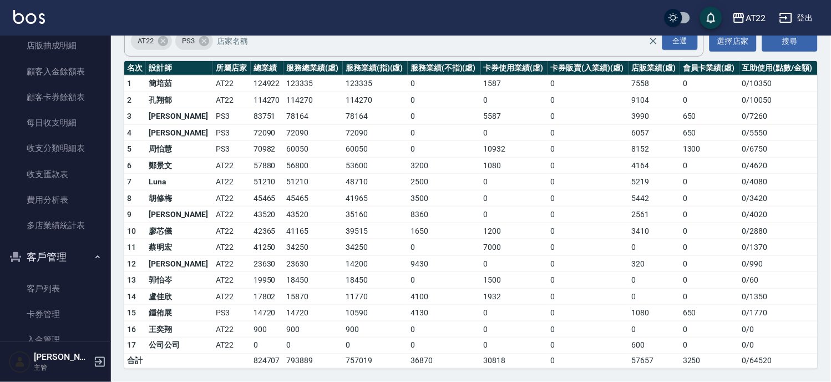
scroll to position [801, 0]
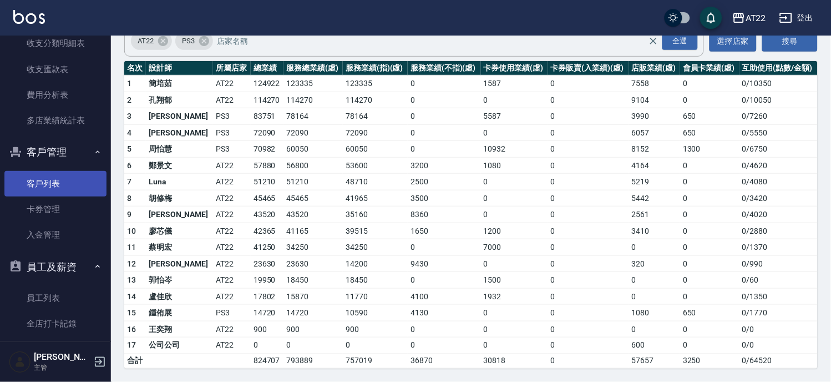
click at [41, 180] on link "客戶列表" at bounding box center [55, 184] width 102 height 26
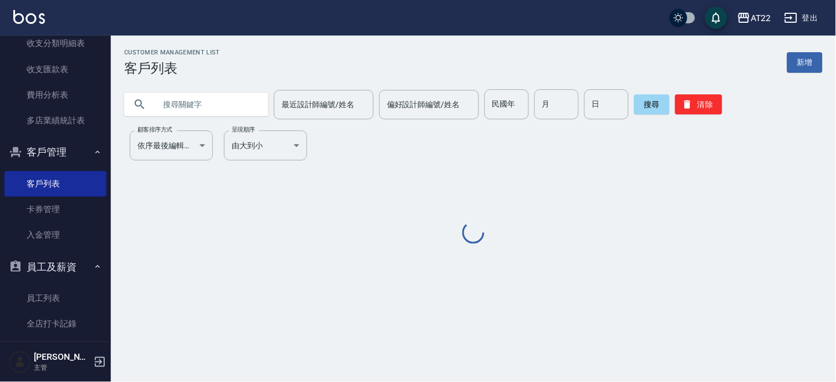
click at [192, 105] on input "text" at bounding box center [207, 104] width 104 height 30
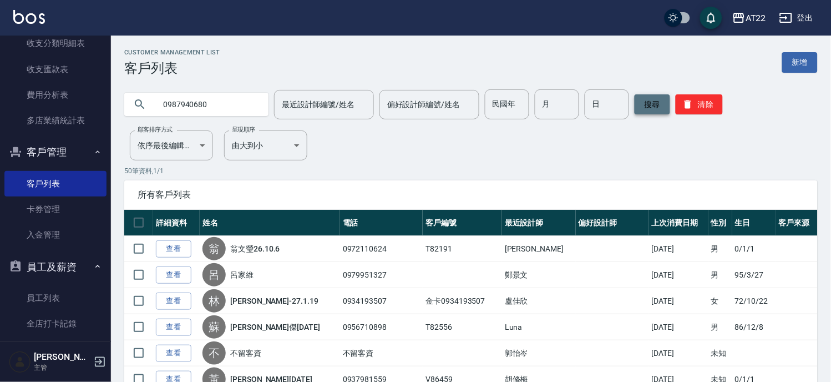
click at [652, 104] on button "搜尋" at bounding box center [651, 104] width 35 height 20
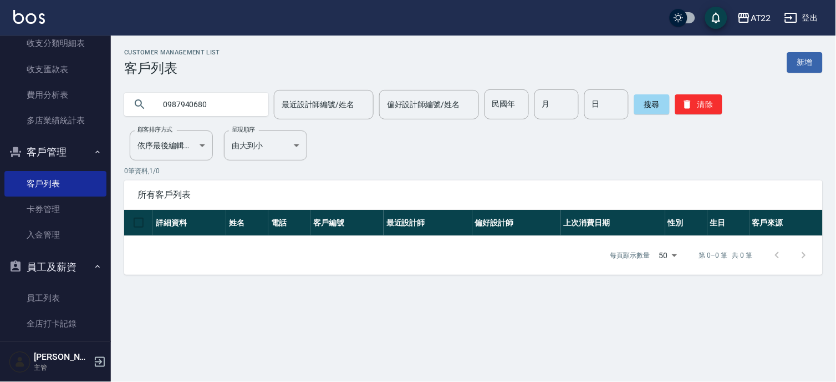
click at [180, 113] on input "0987940680" at bounding box center [207, 104] width 104 height 30
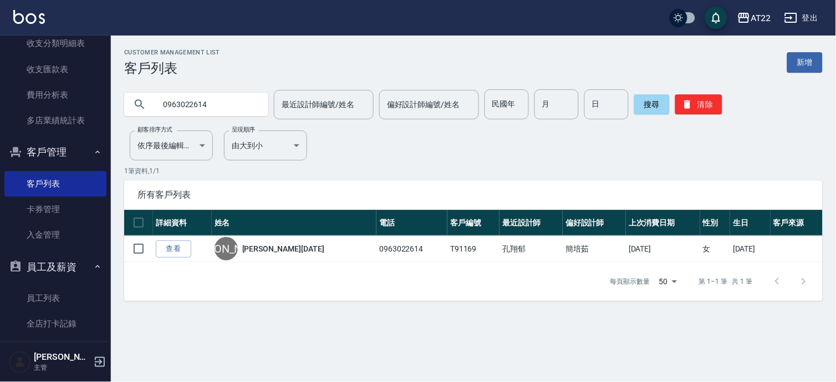
click at [233, 104] on input "0963022614" at bounding box center [207, 104] width 104 height 30
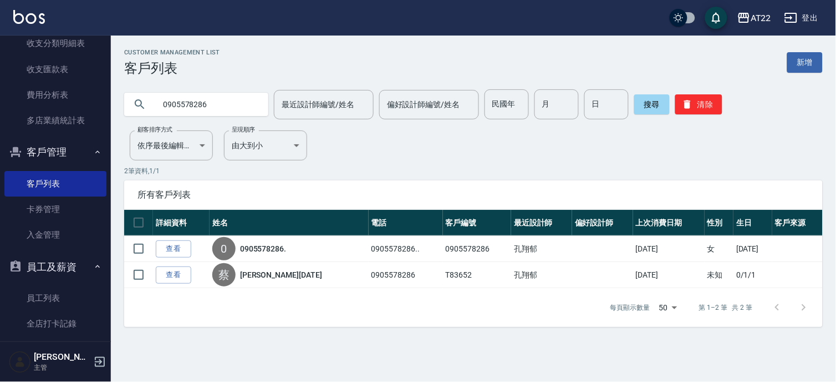
click at [238, 100] on input "0905578286" at bounding box center [207, 104] width 104 height 30
type input "0980914748"
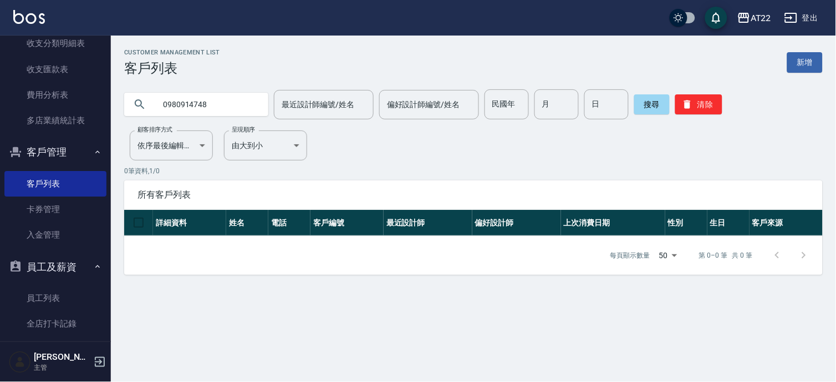
click at [238, 100] on input "0980914748" at bounding box center [207, 104] width 104 height 30
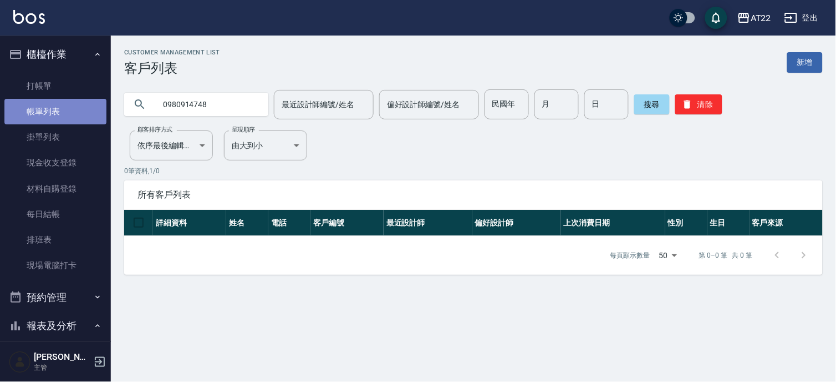
click at [59, 99] on link "帳單列表" at bounding box center [55, 112] width 102 height 26
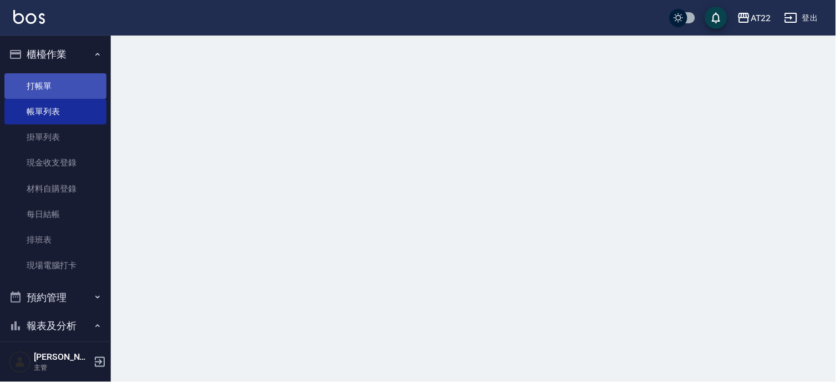
click at [56, 81] on link "打帳單" at bounding box center [55, 86] width 102 height 26
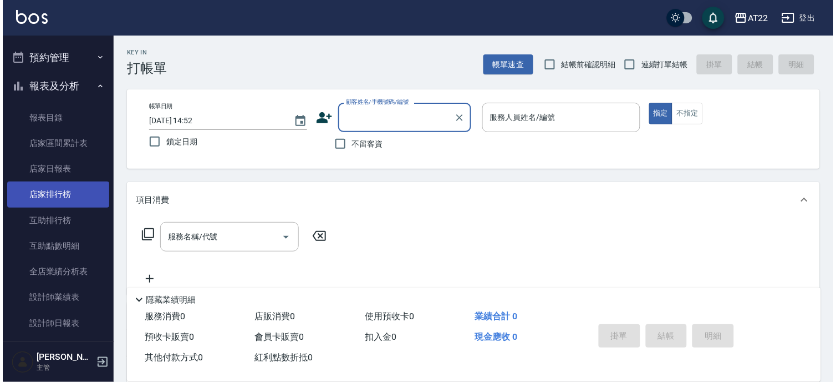
scroll to position [185, 0]
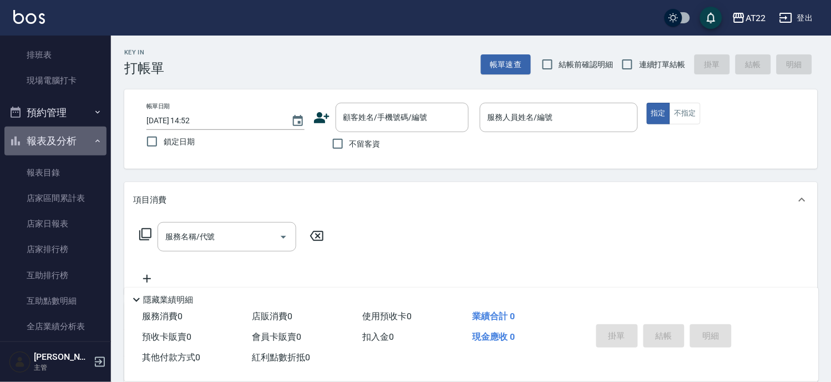
click at [74, 137] on button "報表及分析" at bounding box center [55, 140] width 102 height 29
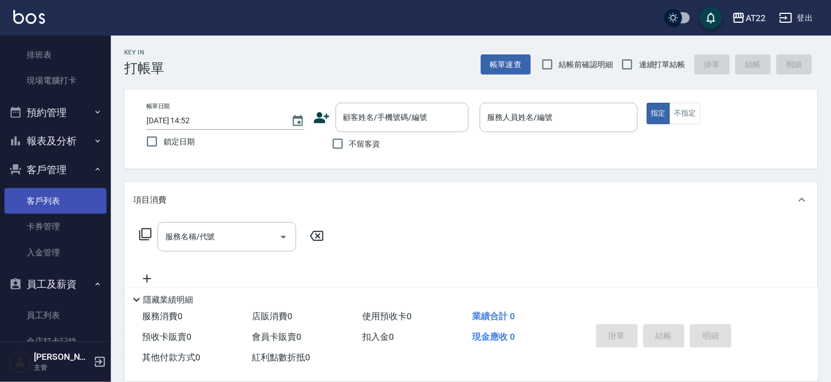
click at [51, 191] on link "客戶列表" at bounding box center [55, 201] width 102 height 26
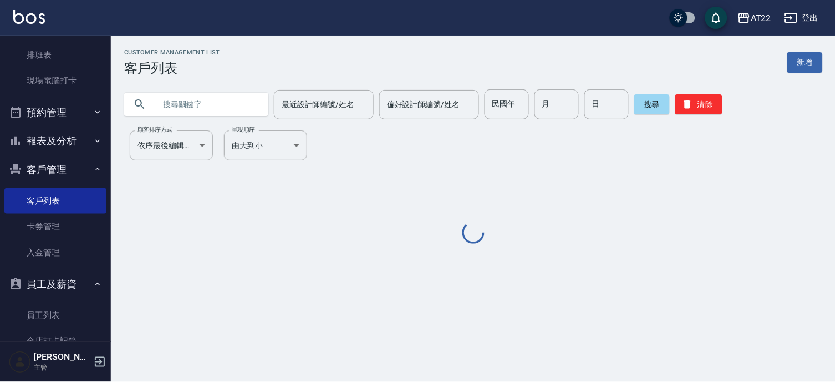
click at [207, 104] on input "text" at bounding box center [207, 104] width 104 height 30
type input "0928279672"
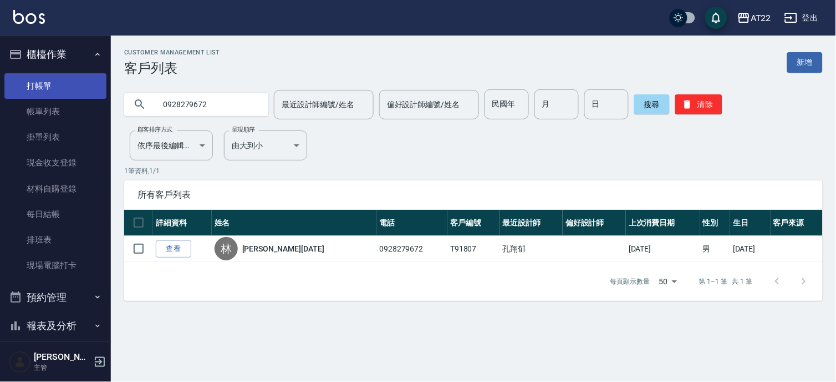
click at [65, 78] on link "打帳單" at bounding box center [55, 86] width 102 height 26
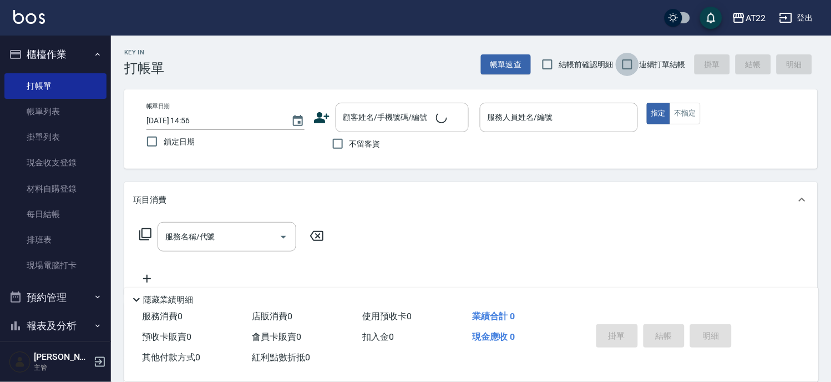
click at [634, 68] on input "連續打單結帳" at bounding box center [627, 64] width 23 height 23
checkbox input "true"
click at [367, 126] on input "顧客姓名/手機號碼/編號" at bounding box center [388, 117] width 95 height 19
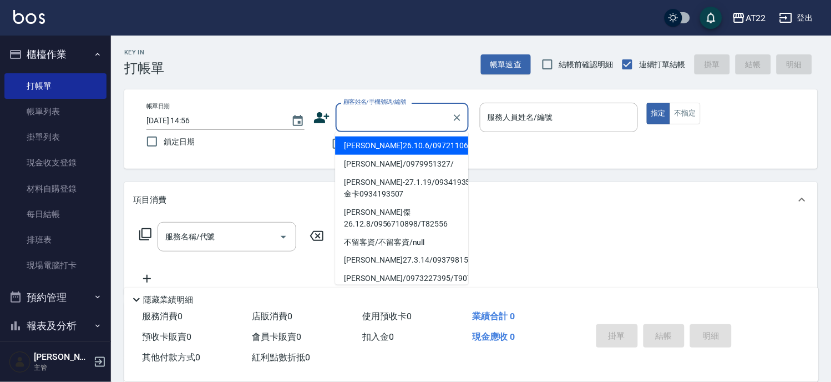
click at [322, 181] on div "Key In 打帳單 帳單速查 結帳前確認明細 連續打單結帳 掛單 結帳 明細 帳單日期 2025/08/10 14:56 鎖定日期 顧客姓名/手機號碼/編號…" at bounding box center [471, 288] width 720 height 506
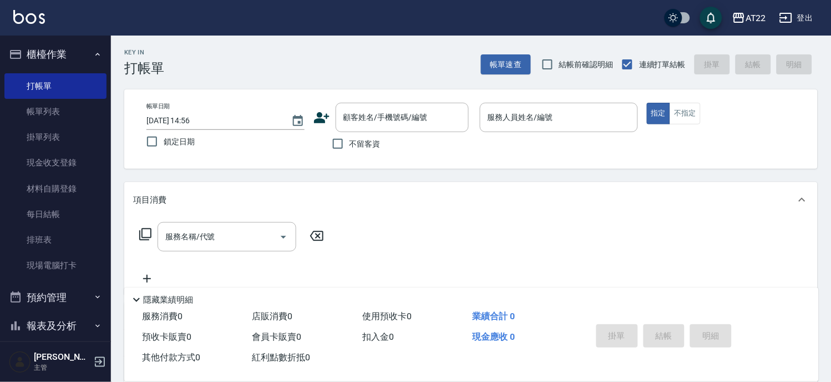
click at [363, 150] on label "不留客資" at bounding box center [353, 143] width 54 height 23
click at [349, 150] on input "不留客資" at bounding box center [337, 143] width 23 height 23
checkbox input "true"
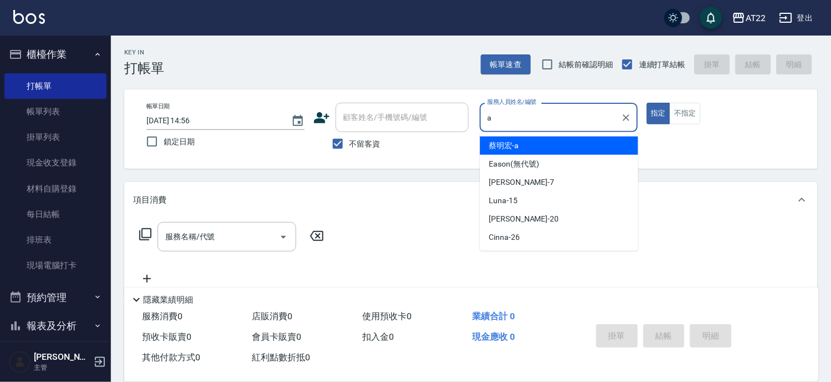
type input "蔡明宏-a"
type button "true"
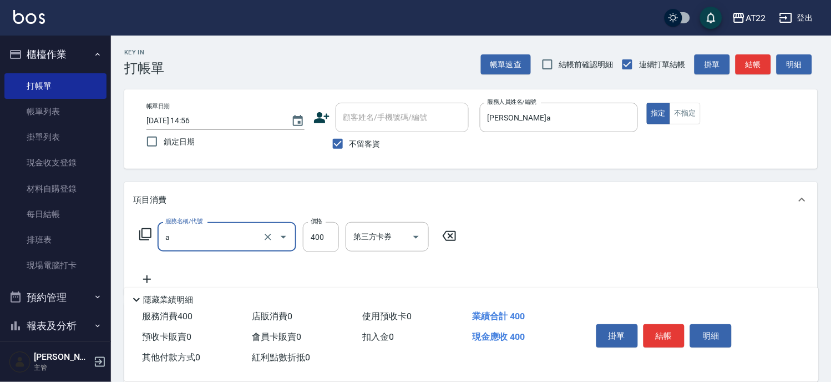
type input "ab洗髮(a)"
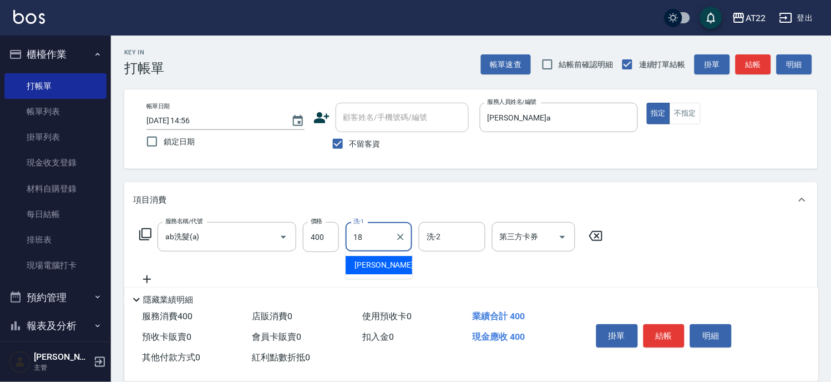
type input "恩恩-18"
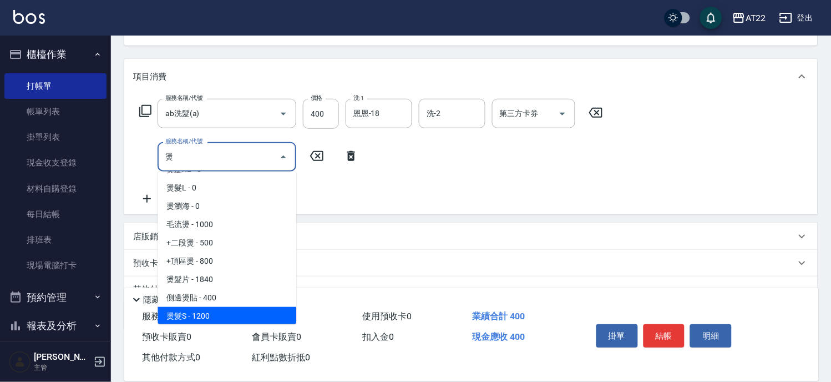
scroll to position [34, 0]
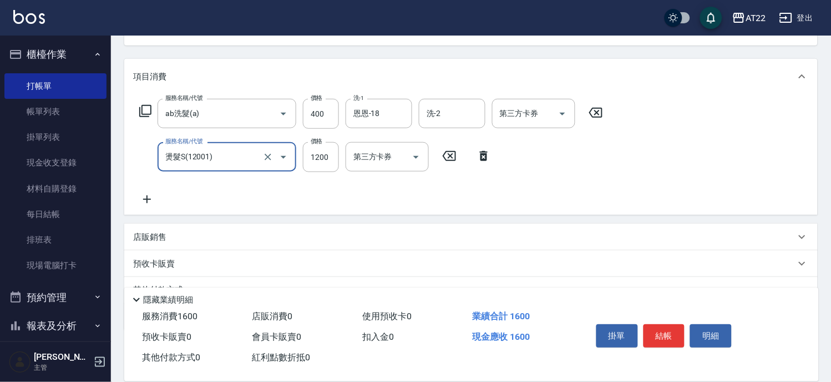
type input "燙髮S(12001)"
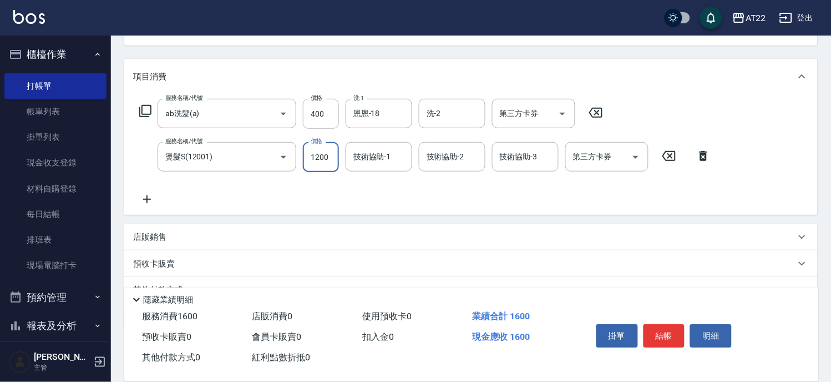
click at [153, 192] on icon at bounding box center [147, 198] width 28 height 13
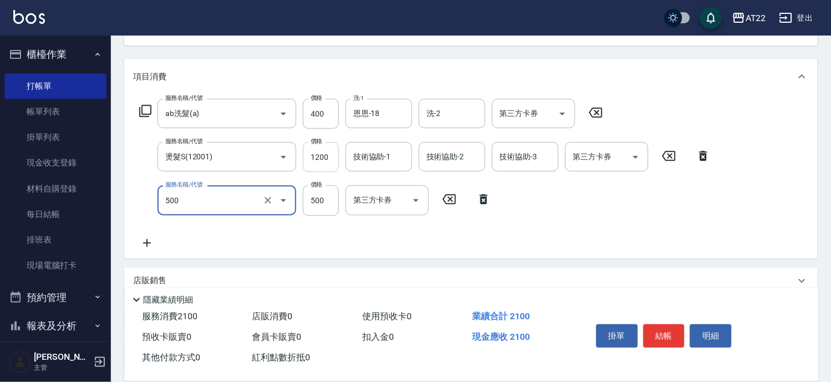
type input "剪髮(500)"
click at [307, 170] on input "1200" at bounding box center [321, 157] width 36 height 30
type input "3100"
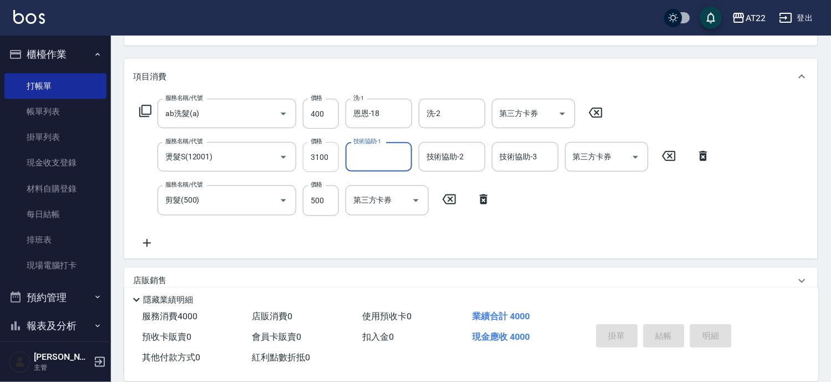
type input "2025/08/10 14:58"
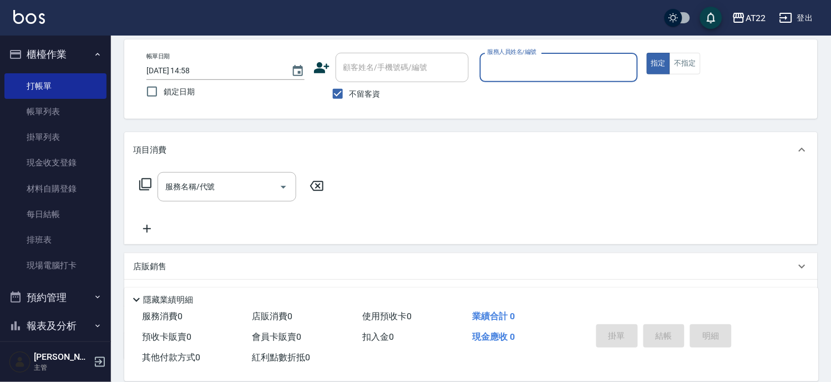
scroll to position [0, 0]
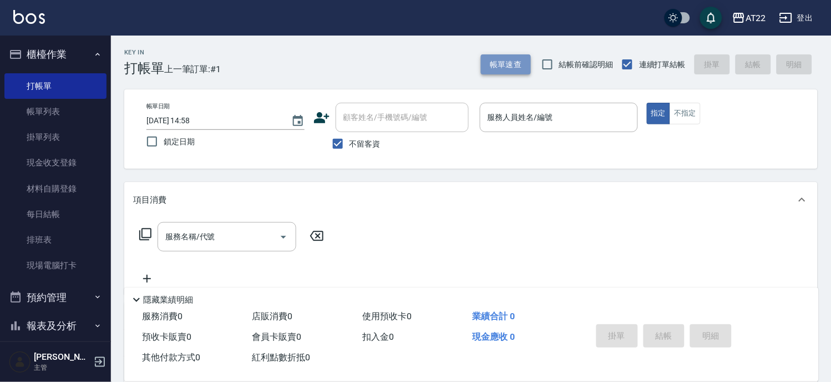
click at [490, 67] on button "帳單速查" at bounding box center [506, 64] width 50 height 21
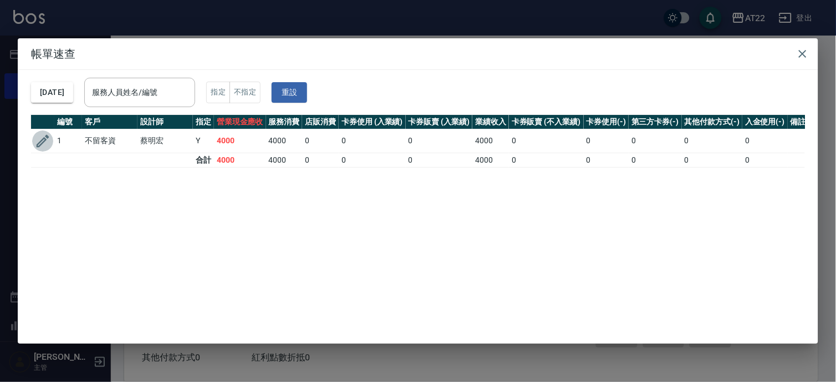
click at [43, 140] on icon "button" at bounding box center [42, 141] width 17 height 17
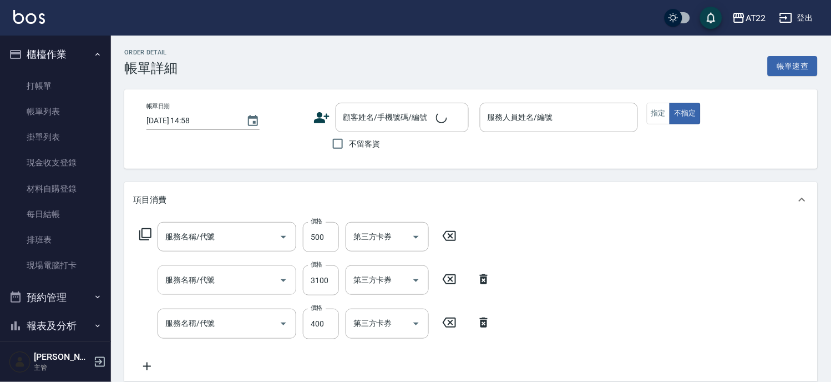
type input "2025/08/10 14:56"
checkbox input "true"
type input "蔡明宏-a"
type input "剪髮(500)"
type input "燙髮S(12001)"
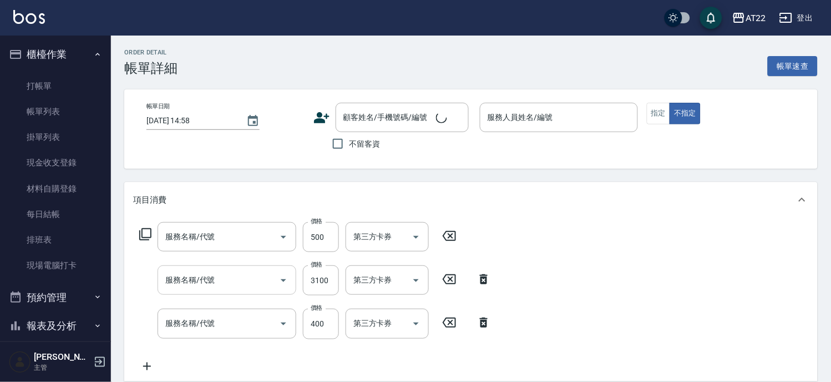
type input "ab洗髮(a)"
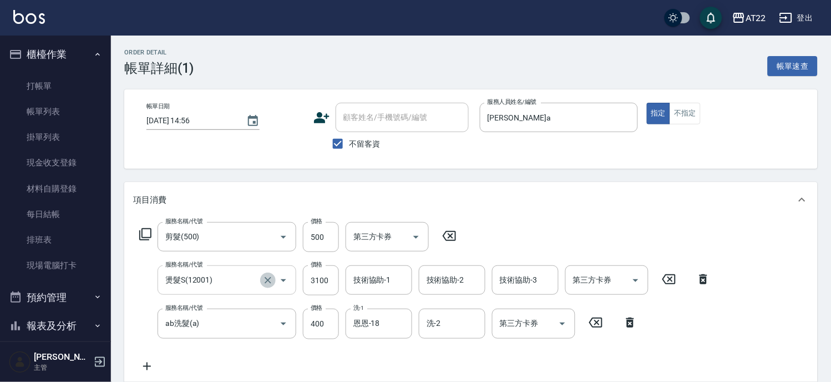
click at [264, 281] on icon "Clear" at bounding box center [267, 280] width 11 height 11
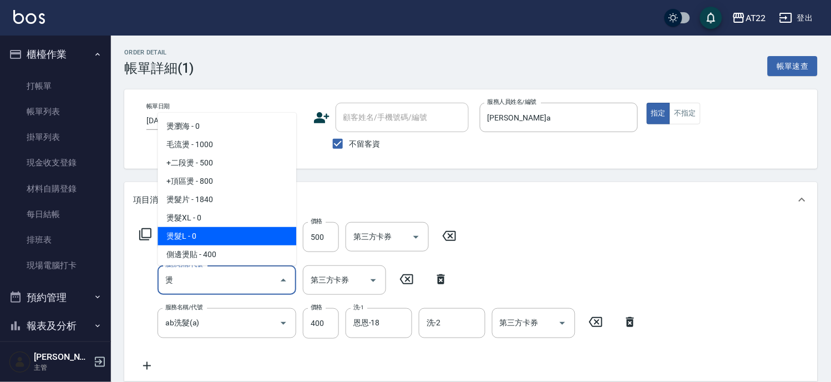
click at [244, 236] on span "燙髮L - 0" at bounding box center [227, 236] width 139 height 18
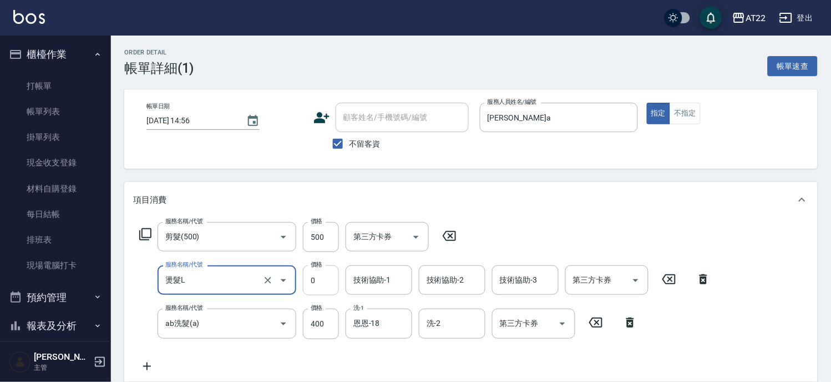
type input "燙髮L"
click at [332, 280] on input "0" at bounding box center [321, 280] width 36 height 30
type input "3100"
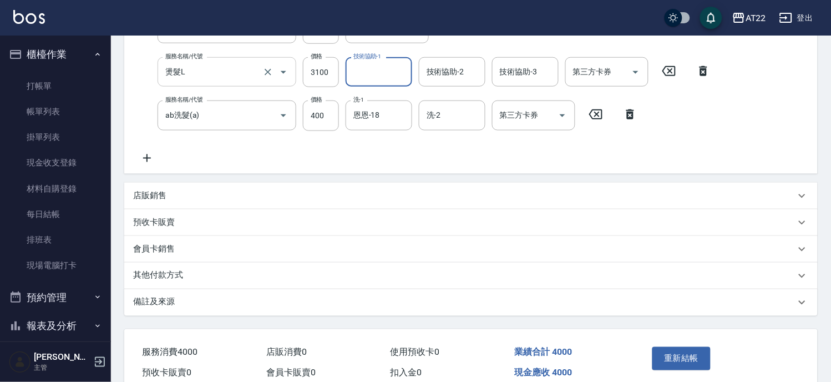
scroll to position [259, 0]
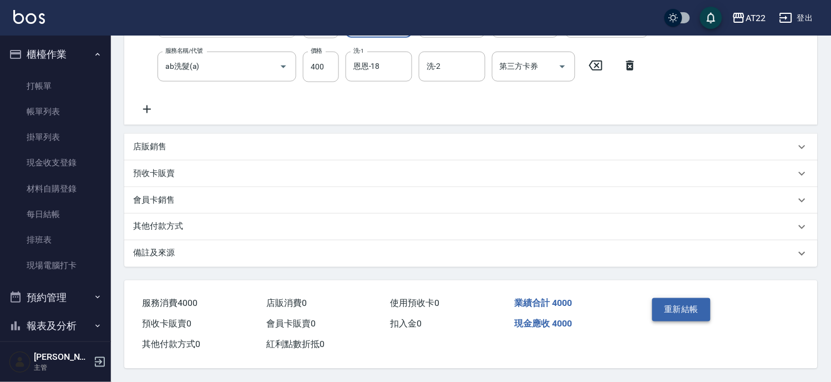
click at [679, 307] on button "重新結帳" at bounding box center [681, 309] width 59 height 23
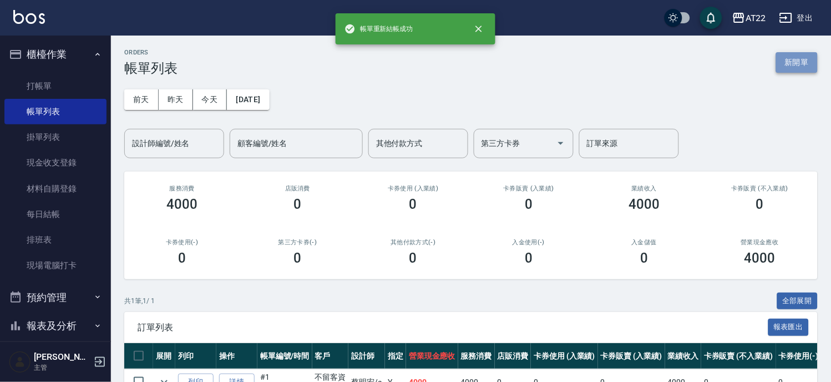
click at [790, 70] on button "新開單" at bounding box center [797, 62] width 42 height 21
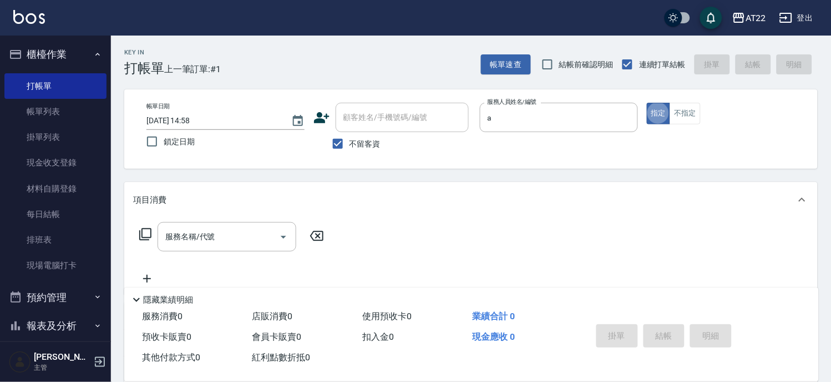
type input "蔡明宏-a"
type button "true"
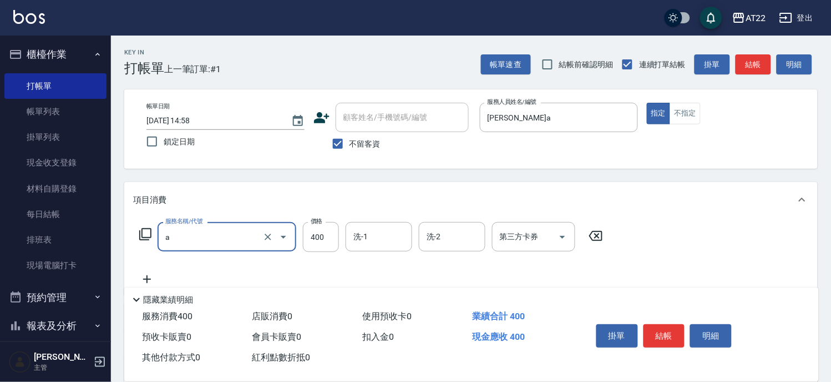
type input "ab洗髮(a)"
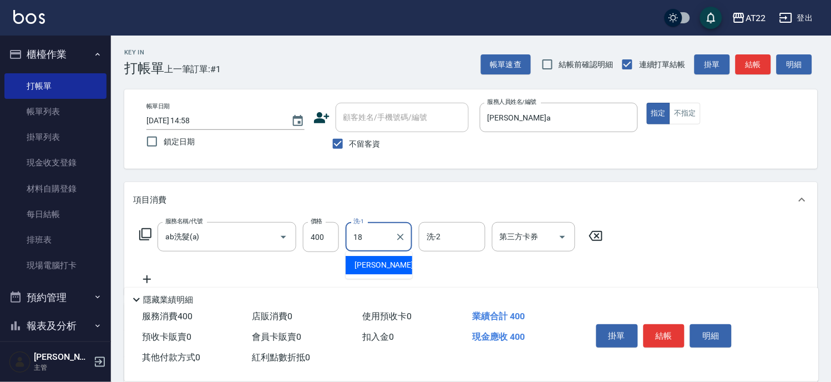
type input "恩恩-18"
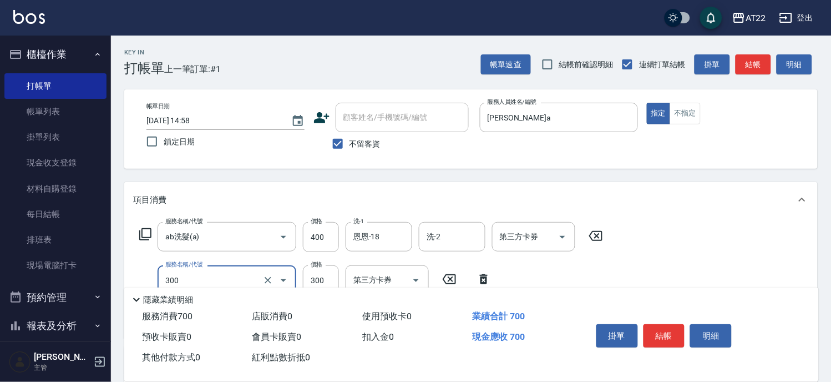
type input "剪髮(300)"
type input "燙髮S(12001)"
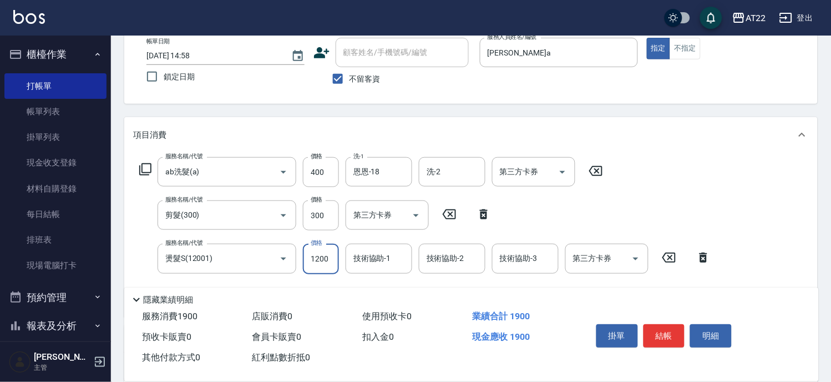
scroll to position [123, 0]
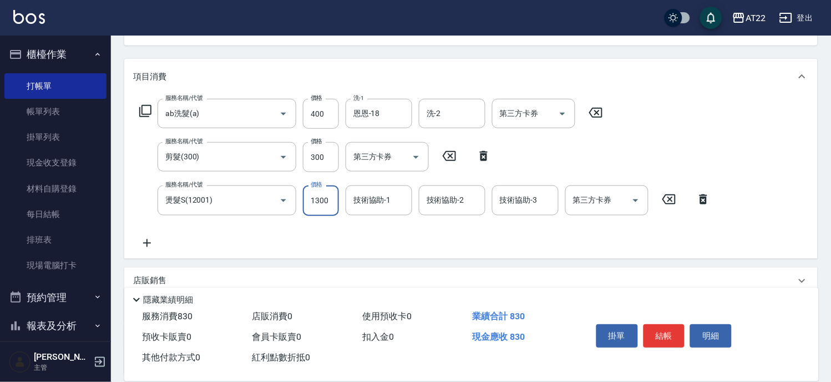
type input "1300"
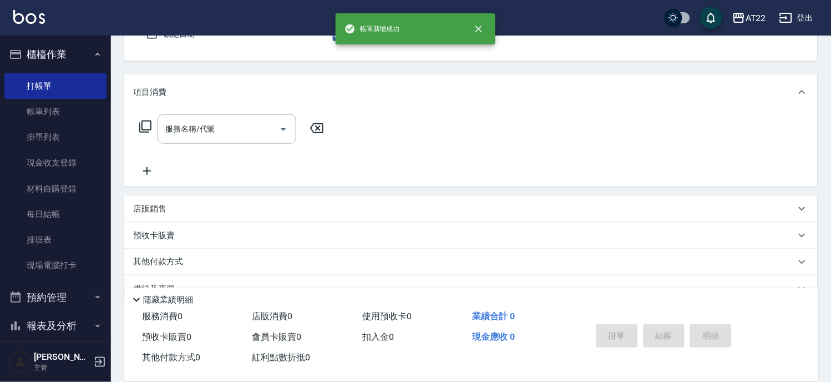
scroll to position [0, 0]
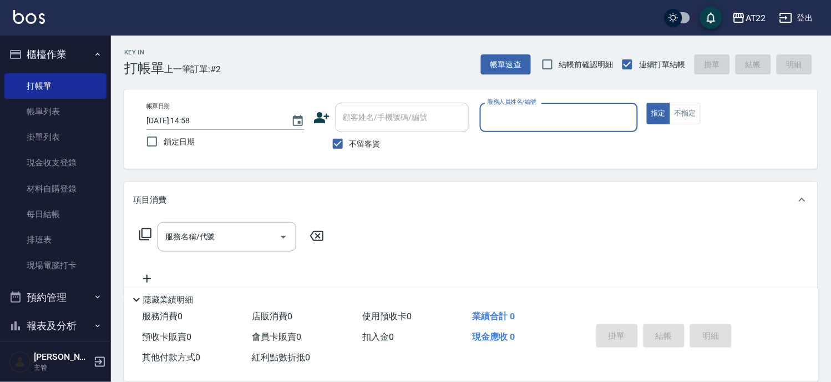
click at [353, 147] on span "不留客資" at bounding box center [364, 144] width 31 height 12
click at [349, 147] on input "不留客資" at bounding box center [337, 143] width 23 height 23
checkbox input "false"
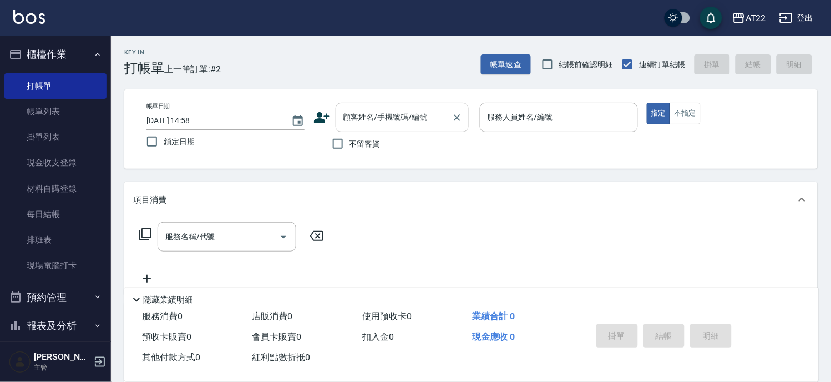
click at [374, 128] on div "顧客姓名/手機號碼/編號" at bounding box center [402, 117] width 133 height 29
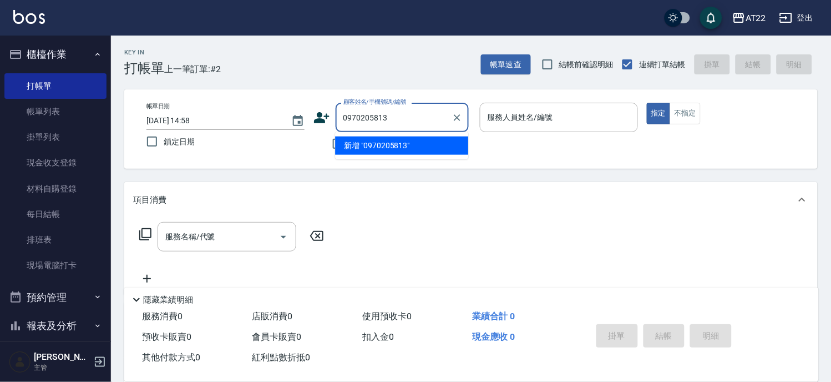
click at [374, 150] on li "新增 "0970205813"" at bounding box center [401, 145] width 133 height 18
type input "0970205813"
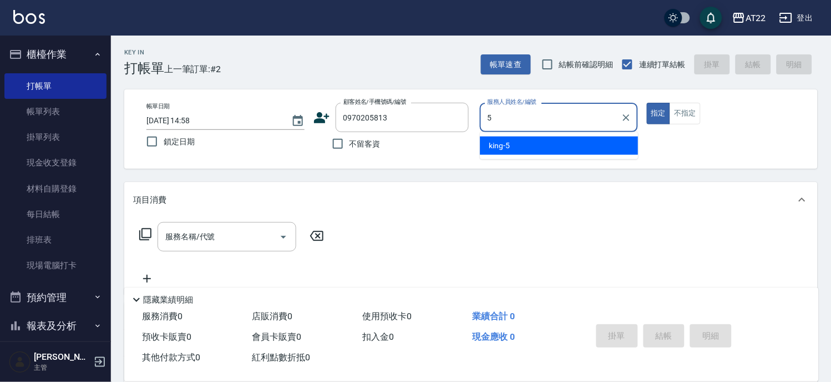
type input "king-5"
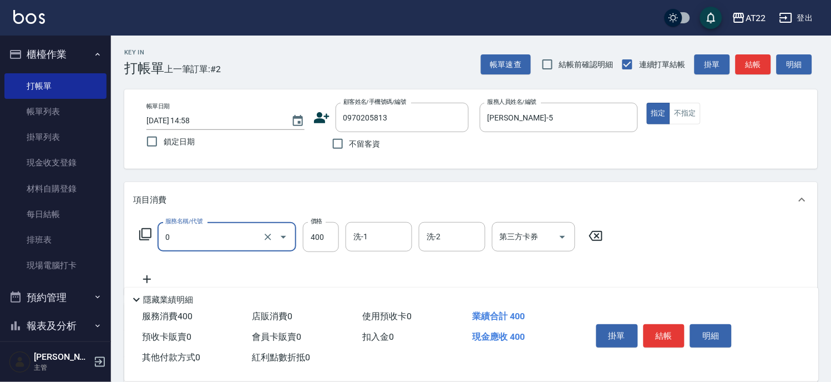
type input "有機洗髮(0)"
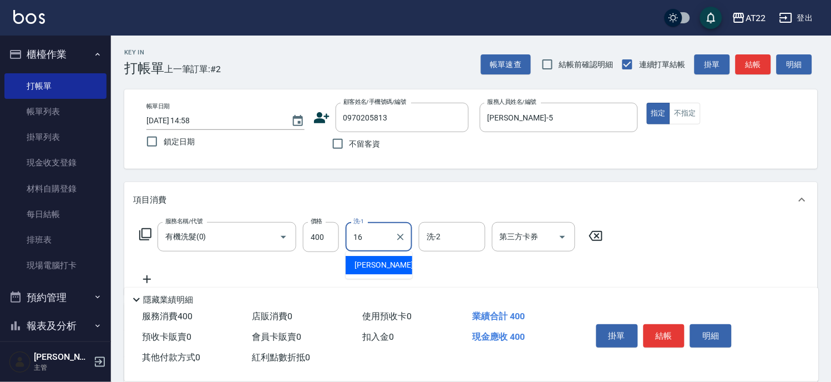
type input "Joe-16"
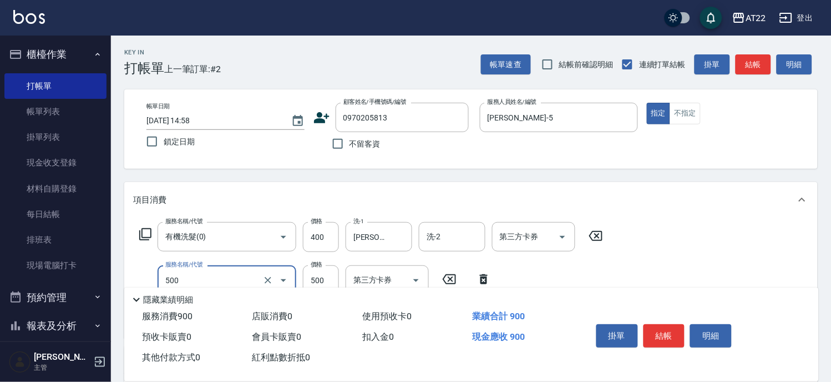
type input "剪髮(500)"
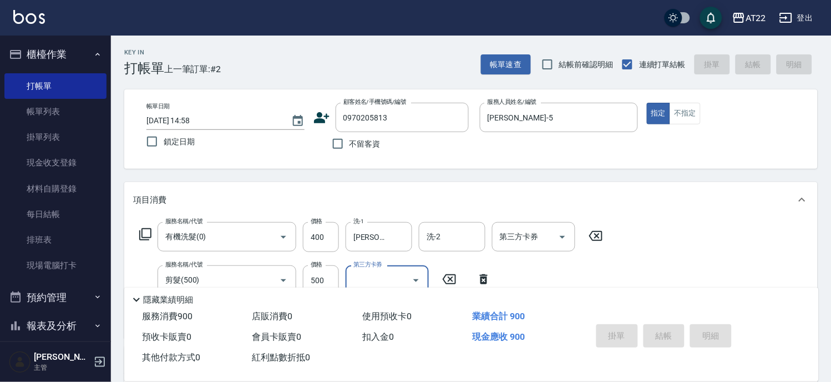
type input "2025/08/10 14:59"
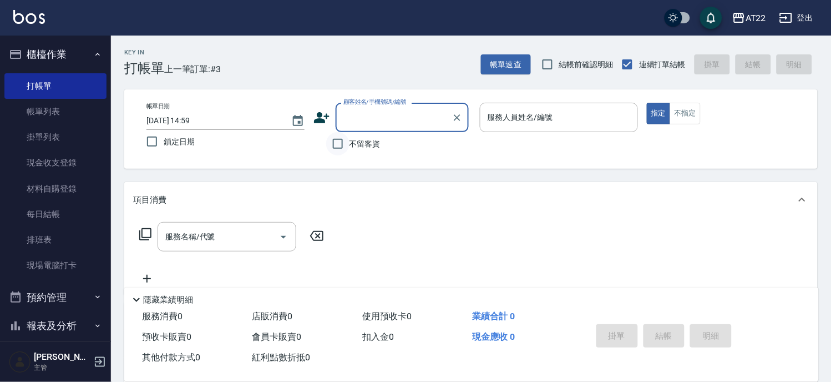
click at [337, 150] on input "不留客資" at bounding box center [337, 143] width 23 height 23
checkbox input "true"
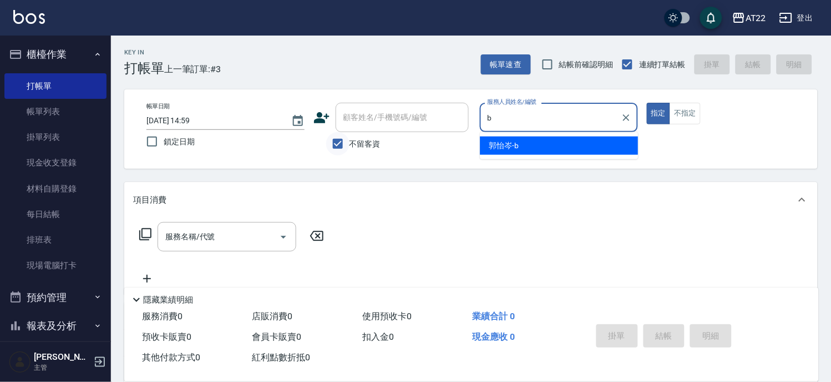
type input "郭怡岑-b"
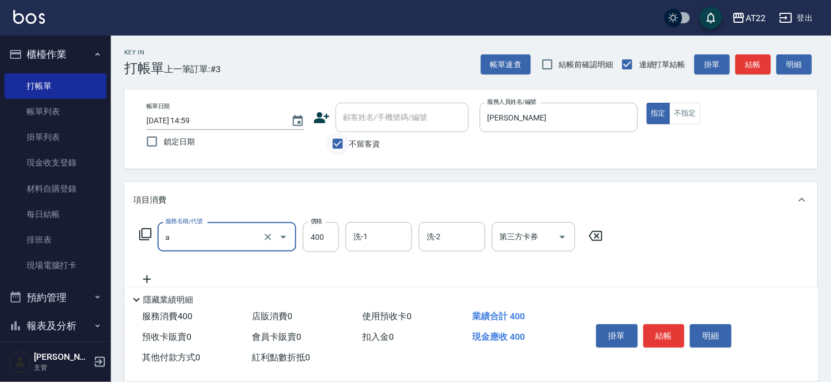
type input "ab洗髮(a)"
type input "500"
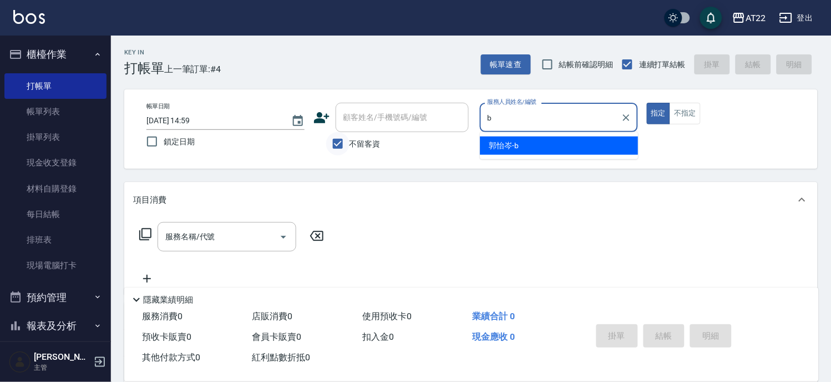
type input "郭怡岑-b"
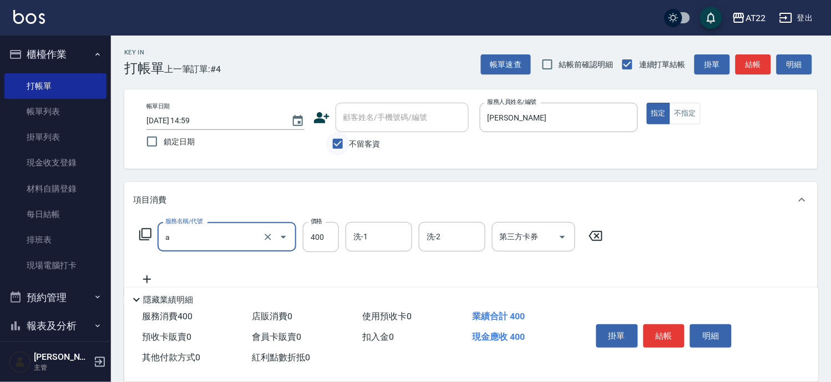
type input "ab洗髮(a)"
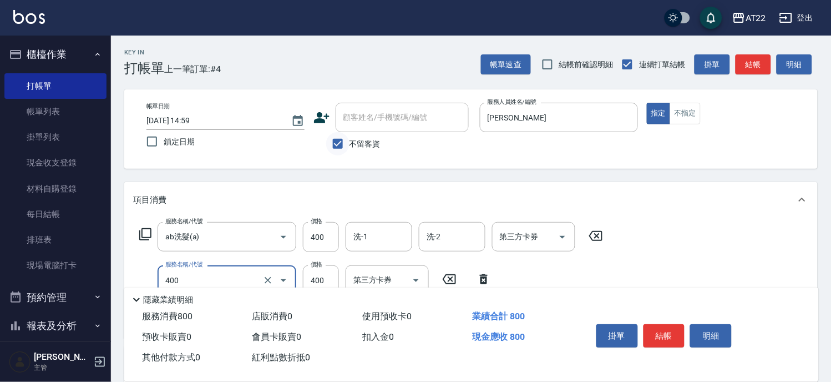
type input "剪髮(400)"
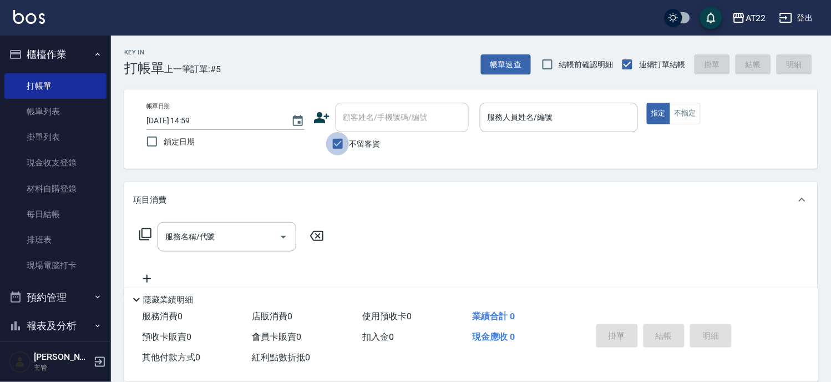
click at [337, 150] on input "不留客資" at bounding box center [337, 143] width 23 height 23
checkbox input "false"
click at [373, 115] on input "顧客姓名/手機號碼/編號" at bounding box center [394, 117] width 106 height 19
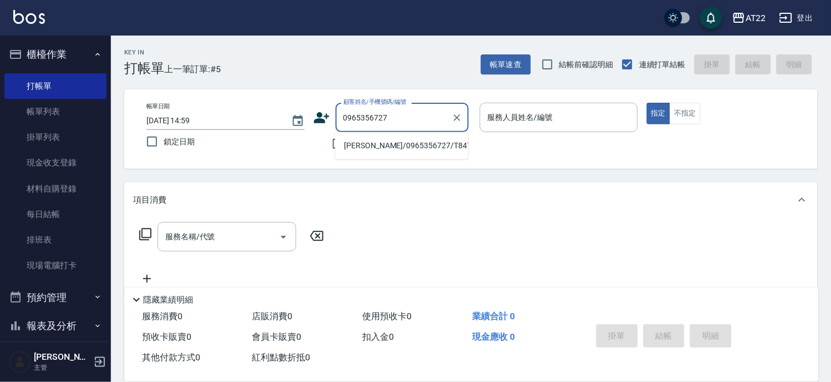
click at [390, 146] on li "陳立偉/0965356727/T84786" at bounding box center [401, 145] width 133 height 18
type input "陳立偉/0965356727/T84786"
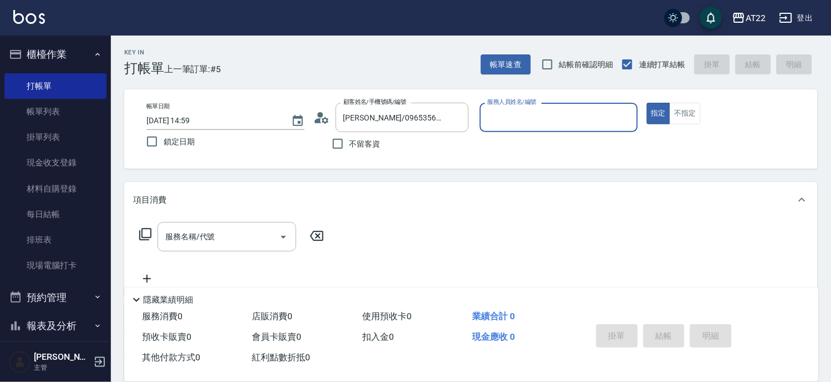
type input "Luna-15"
click at [240, 232] on input "服務名稱/代號" at bounding box center [218, 236] width 112 height 19
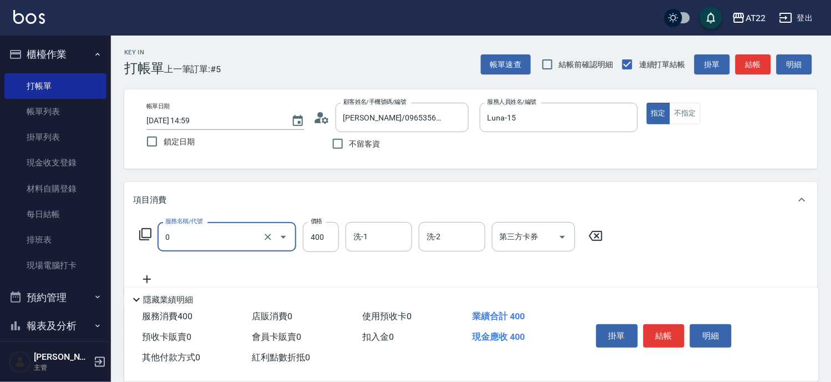
type input "有機洗髮(0)"
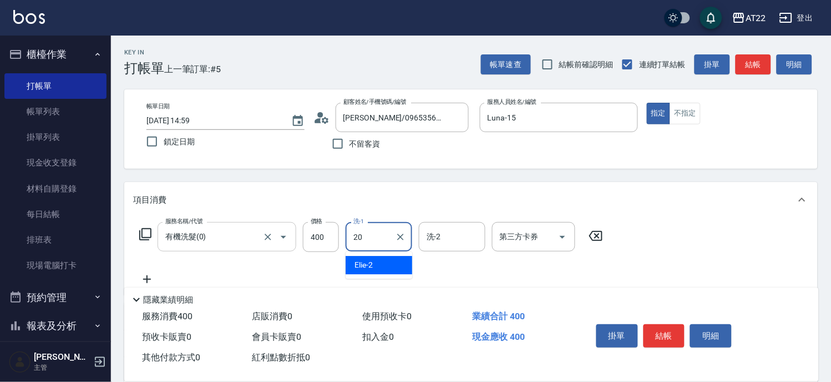
type input "Noah-20"
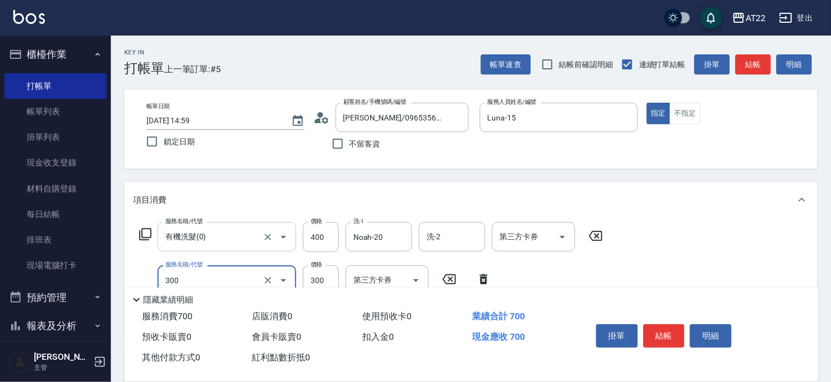
type input "剪髮(300)"
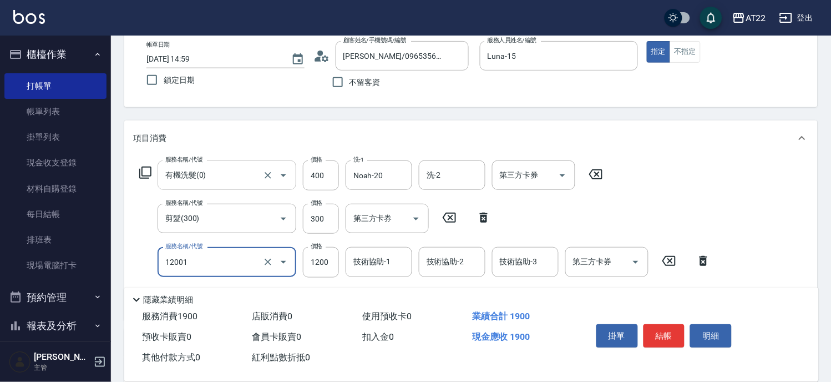
type input "燙髮S(12001)"
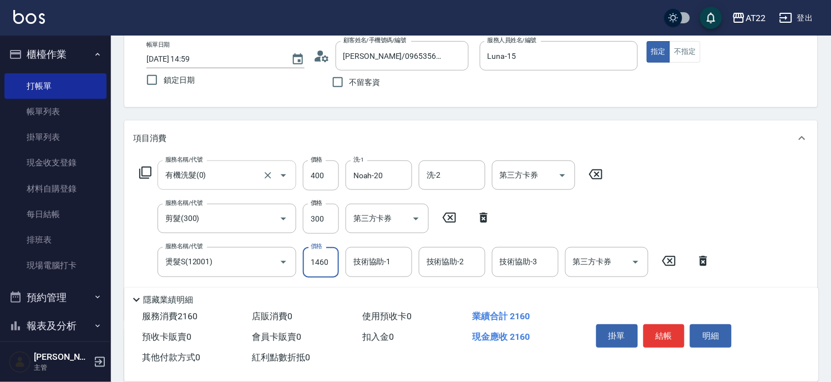
type input "1460"
type input "Elie-2"
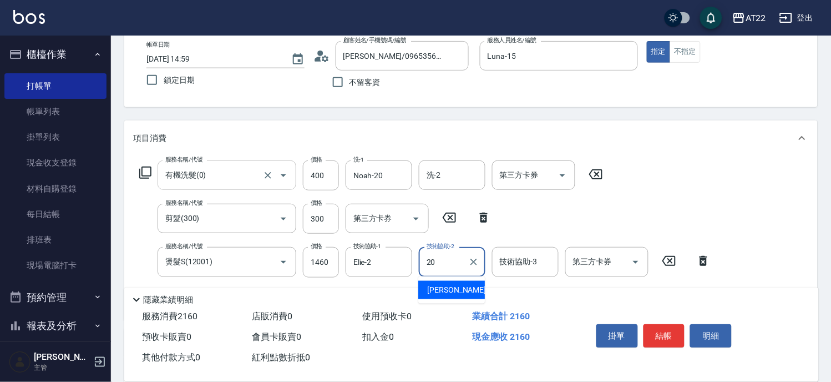
type input "Noah-20"
type input "側邊燙貼(3001)"
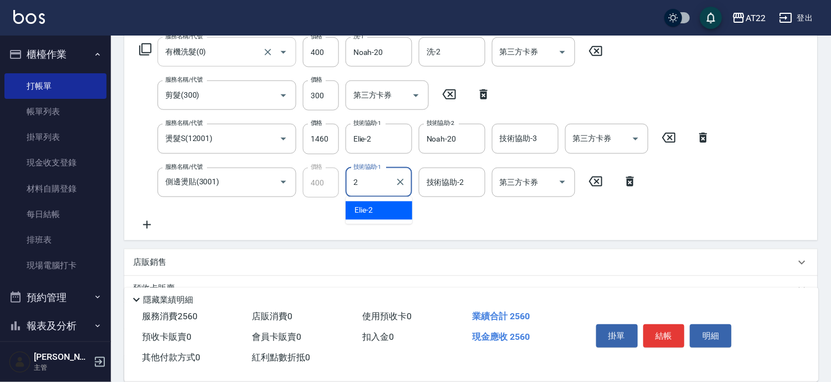
type input "Elie-2"
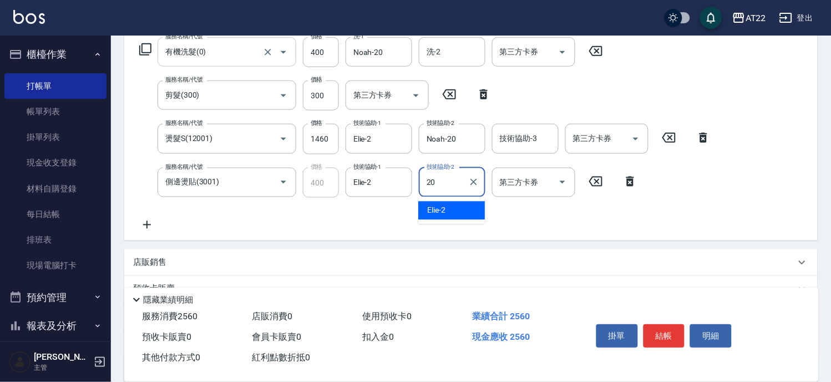
type input "Noah-20"
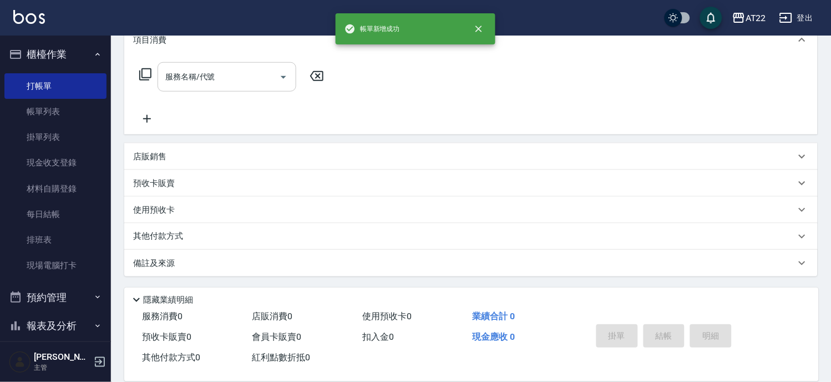
scroll to position [0, 0]
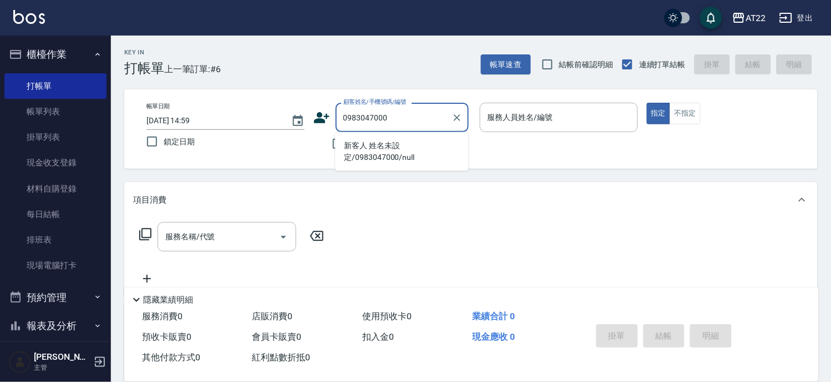
click at [389, 145] on li "新客人 姓名未設定/0983047000/null" at bounding box center [401, 151] width 133 height 30
type input "新客人 姓名未設定/0983047000/null"
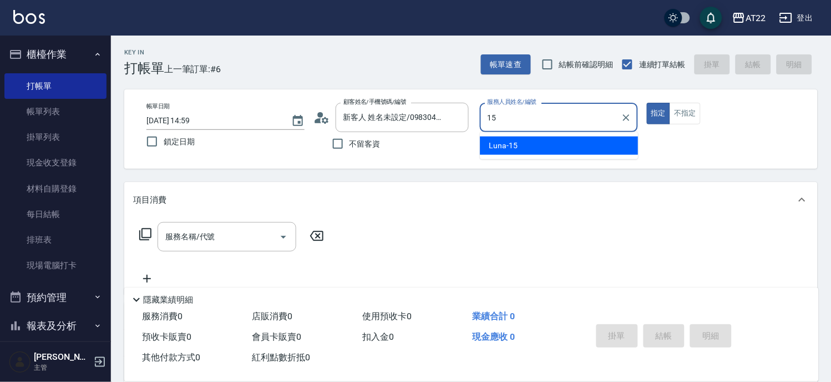
type input "Luna-15"
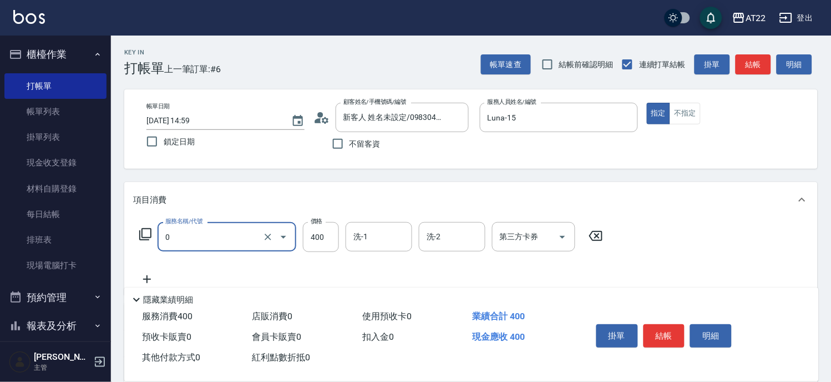
type input "有機洗髮(0)"
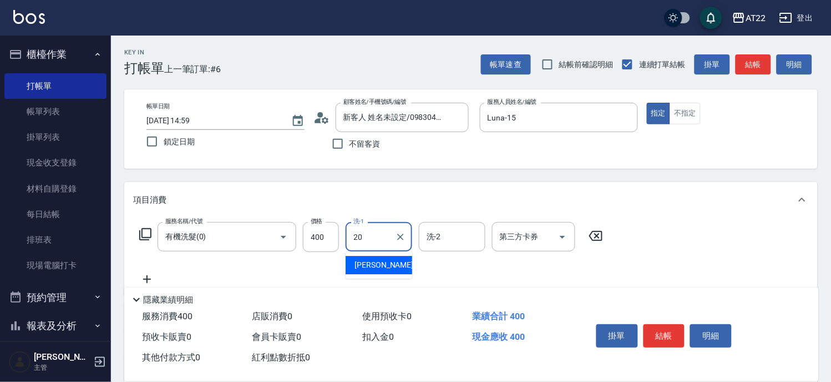
type input "Noah-20"
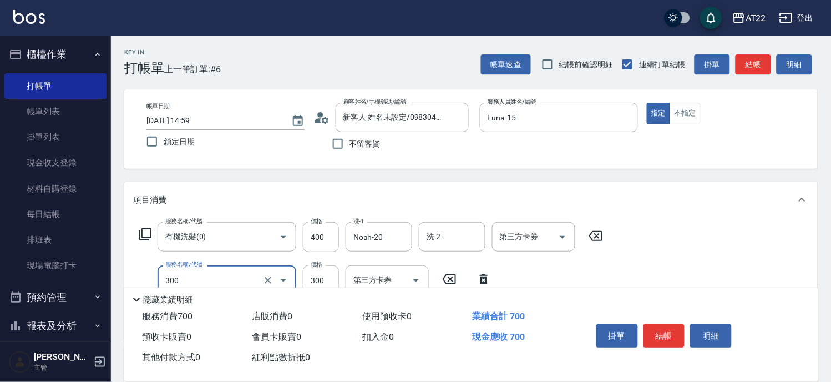
type input "剪髮(300)"
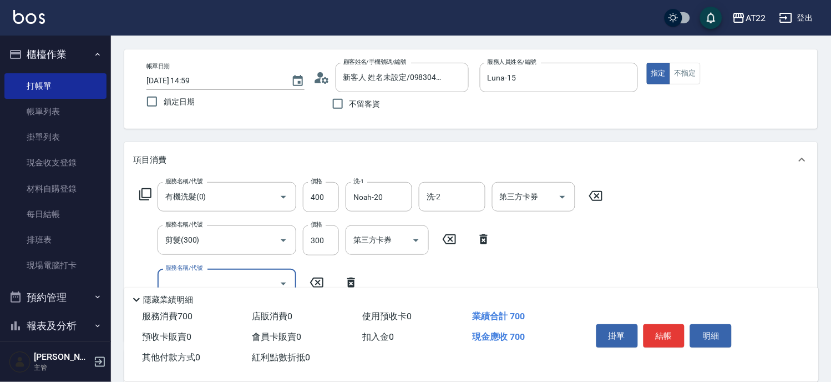
scroll to position [62, 0]
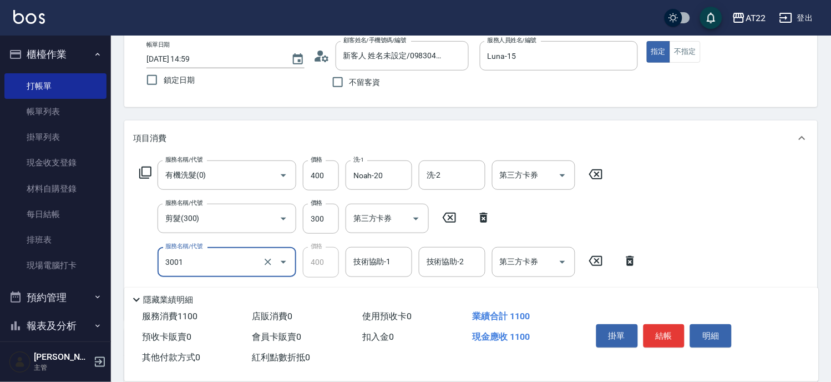
type input "側邊燙貼(3001)"
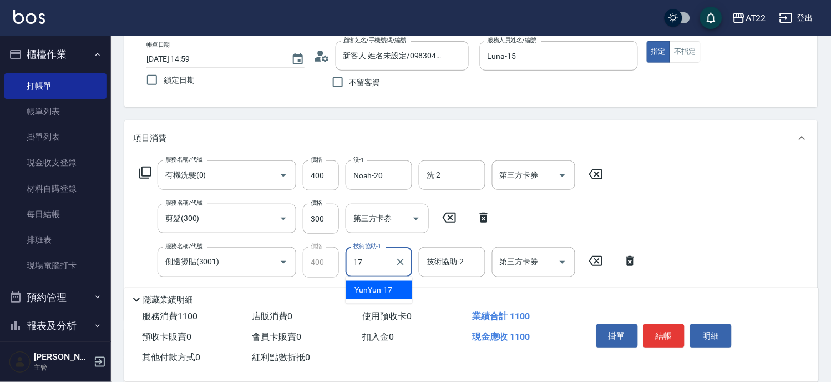
type input "YunYun-17"
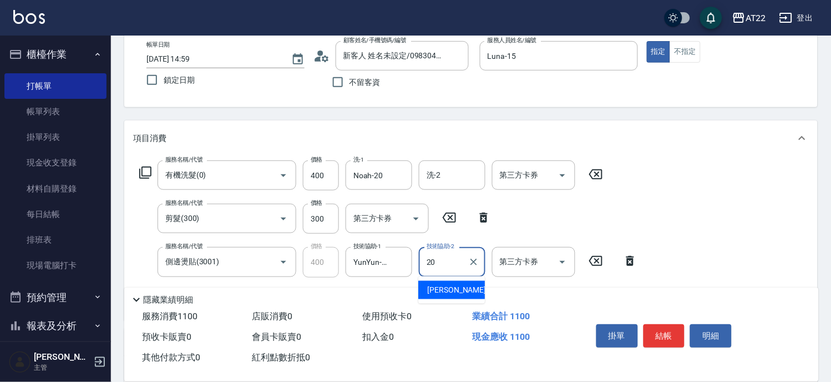
type input "Noah-20"
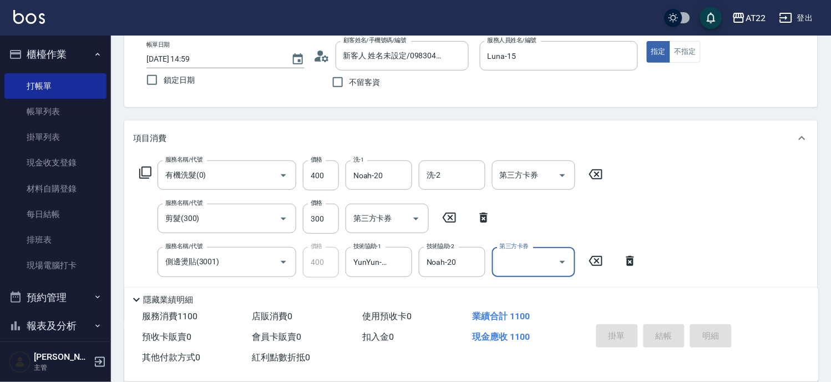
type input "2025/08/10 15:00"
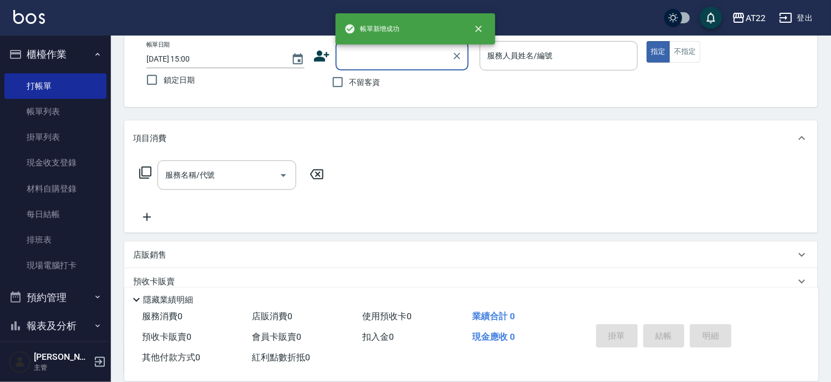
scroll to position [0, 0]
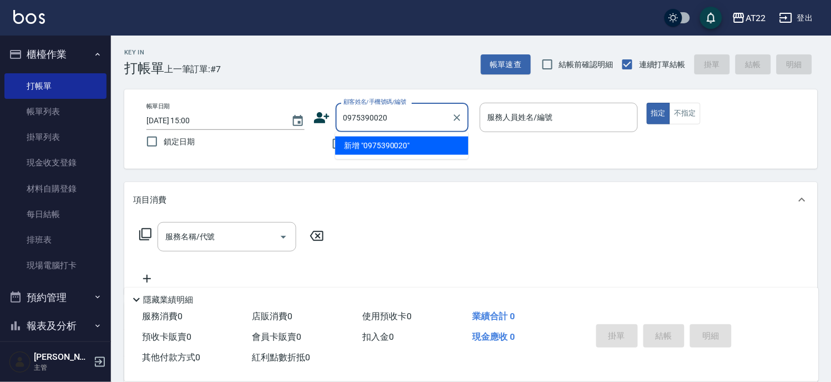
click at [397, 144] on li "新增 "0975390020"" at bounding box center [401, 145] width 133 height 18
type input "0975390020"
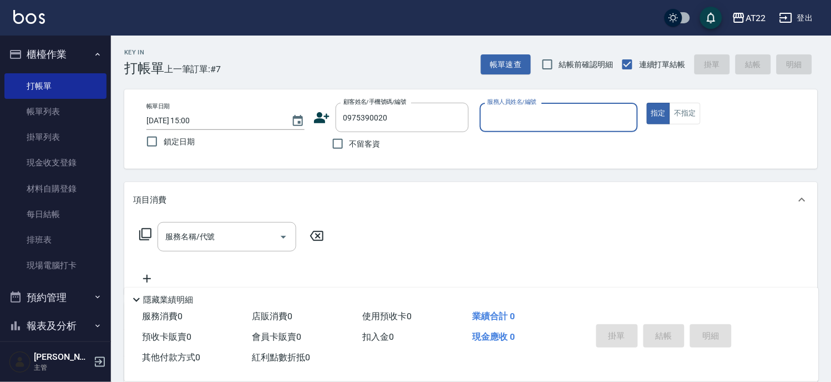
click at [324, 123] on icon at bounding box center [321, 117] width 17 height 17
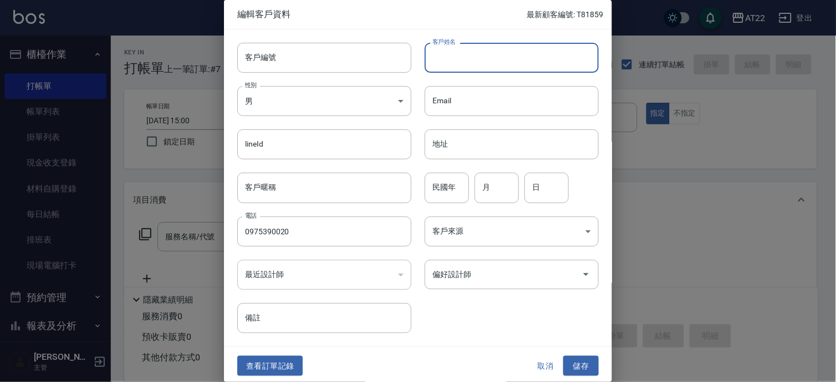
click at [462, 56] on input "客戶姓名" at bounding box center [512, 58] width 174 height 30
type input "ㄑ"
type input "[PERSON_NAME]"
click at [450, 190] on input "民國年" at bounding box center [447, 187] width 44 height 30
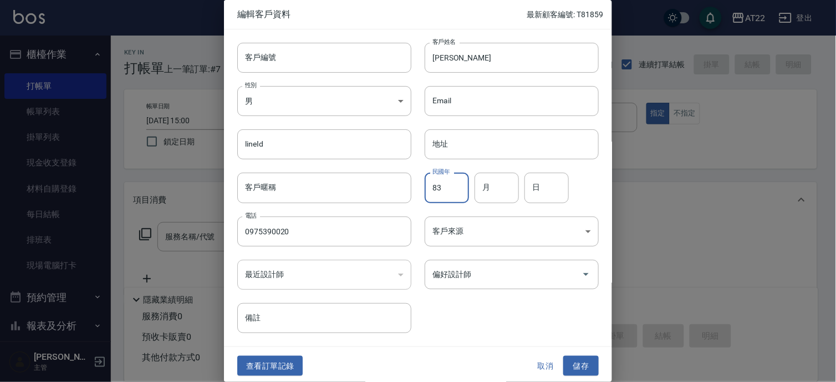
type input "83"
type input "6"
type input "16"
click at [572, 368] on button "儲存" at bounding box center [580, 366] width 35 height 21
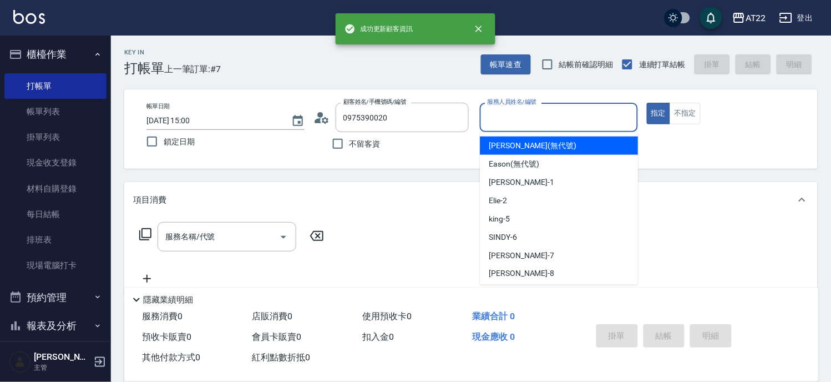
click at [567, 112] on input "服務人員姓名/編號" at bounding box center [559, 117] width 148 height 19
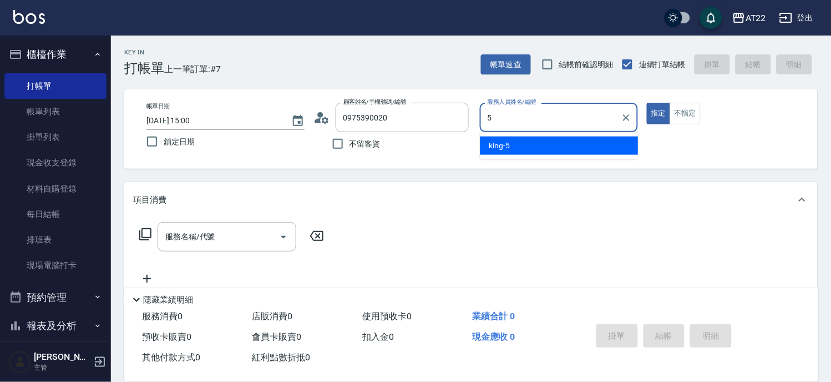
type input "king-5"
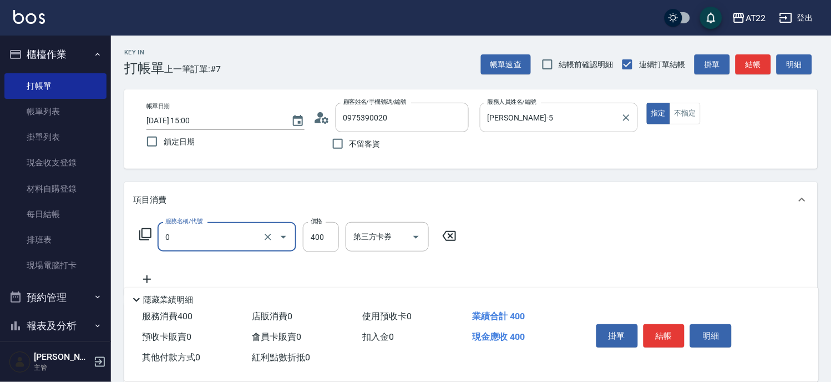
type input "有機洗髮(0)"
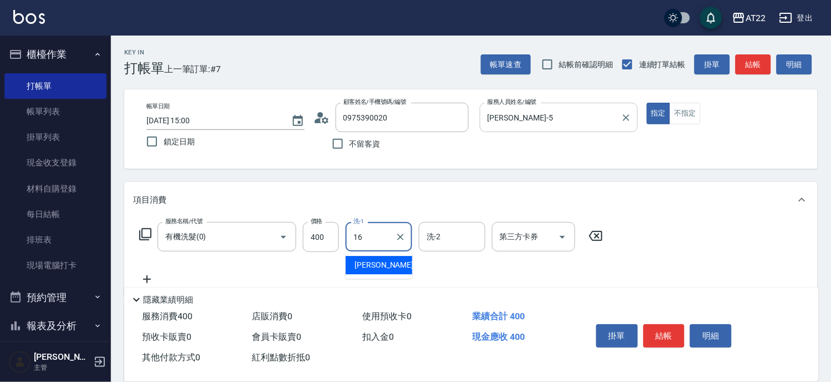
type input "Joe-16"
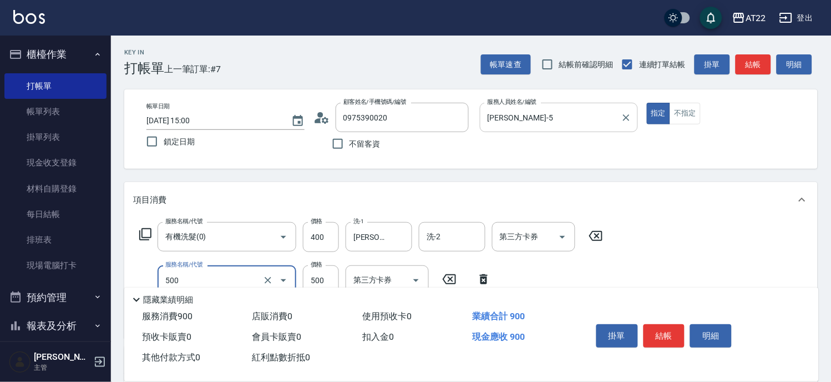
type input "剪髮(500)"
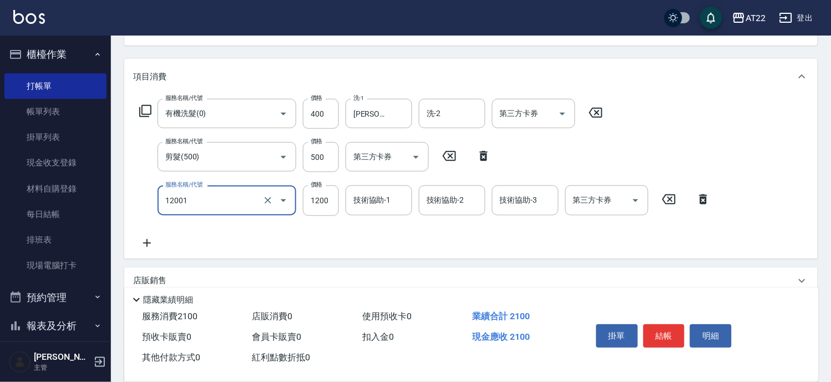
type input "燙髮S(12001)"
type input "1700"
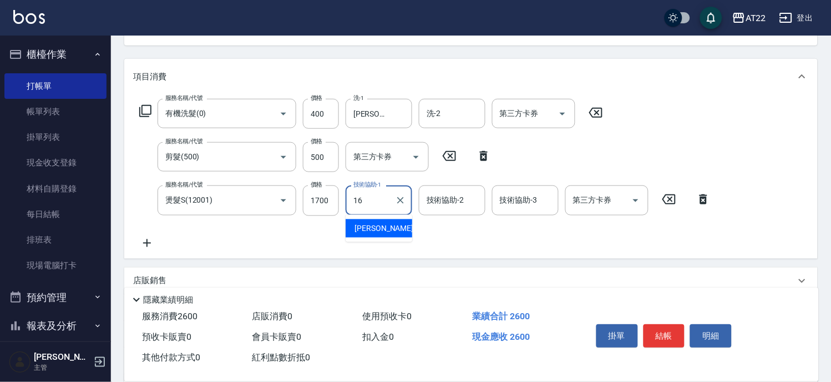
type input "Joe-16"
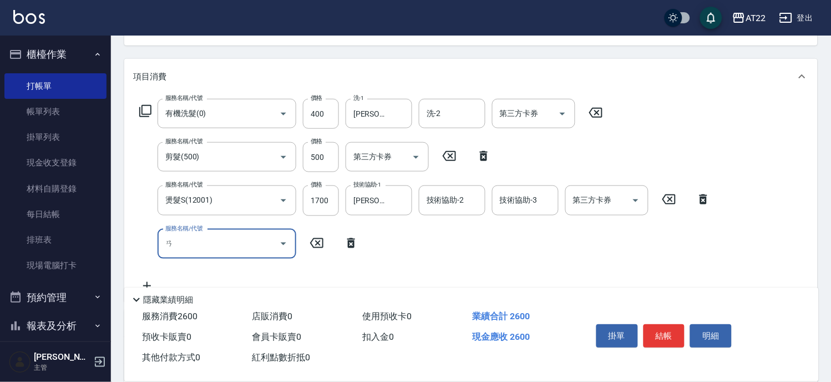
type input "案"
type input "+二段燙"
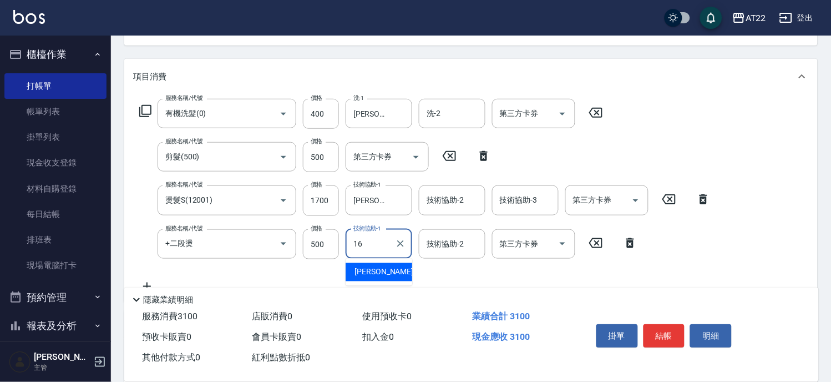
type input "Joe-16"
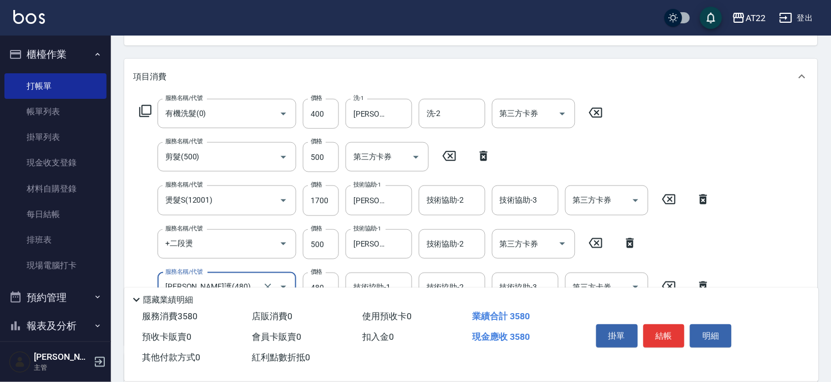
type input "潤澤修護(480)"
type input "600"
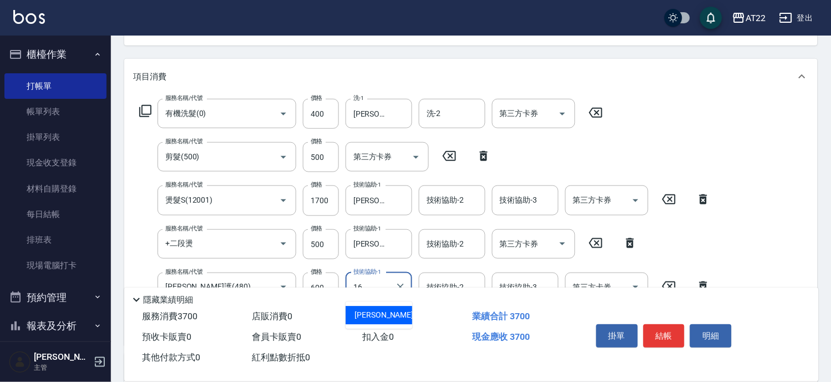
type input "Joe-16"
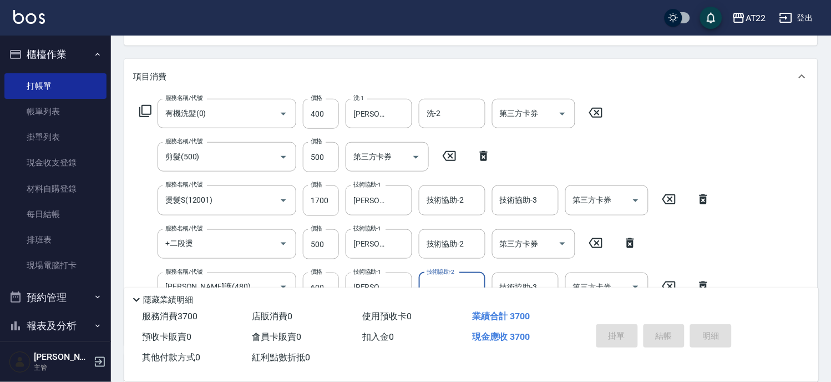
type input "2025/08/10 15:01"
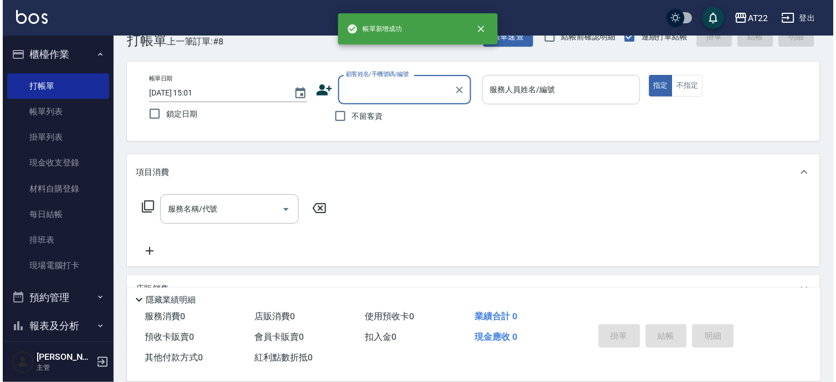
scroll to position [0, 0]
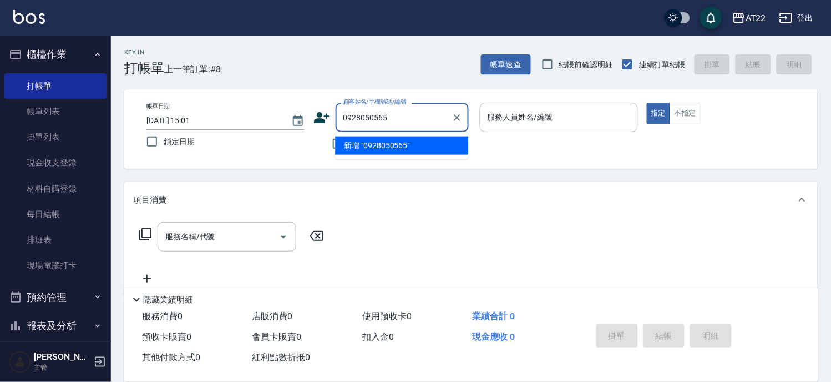
click at [355, 140] on li "新增 "0928050565"" at bounding box center [401, 145] width 133 height 18
type input "0928050565"
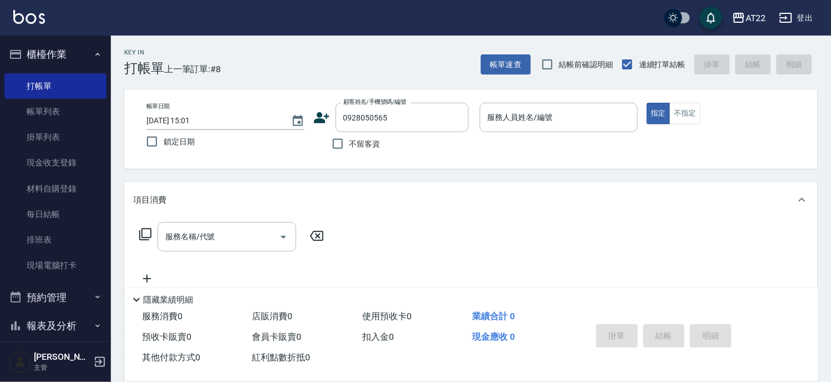
click at [318, 115] on icon at bounding box center [322, 117] width 16 height 11
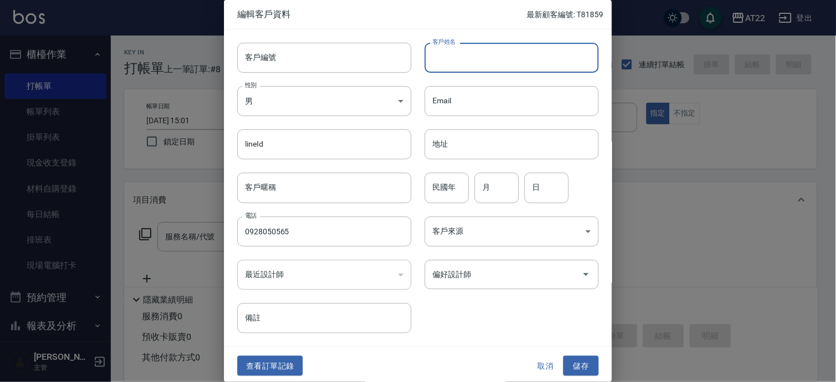
click at [546, 60] on input "客戶姓名" at bounding box center [512, 58] width 174 height 30
type input "張兆緯"
click at [444, 186] on input "民國年" at bounding box center [447, 187] width 44 height 30
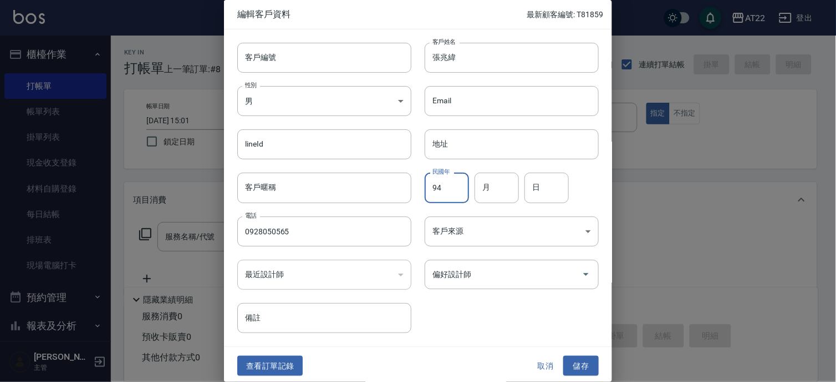
type input "94"
type input "4"
type input "8"
click at [578, 372] on button "儲存" at bounding box center [580, 366] width 35 height 21
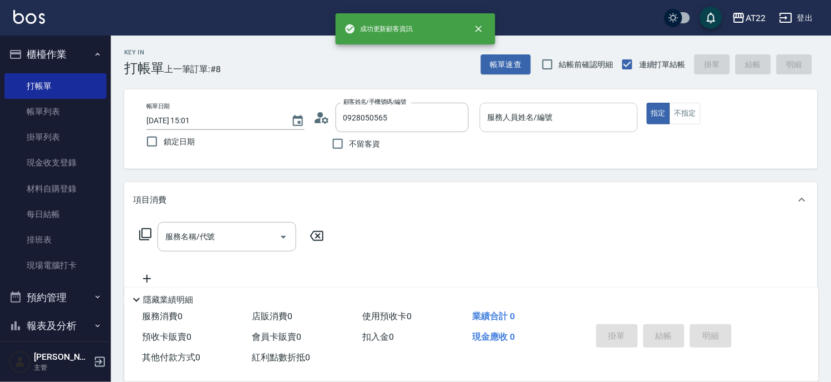
click at [567, 119] on input "服務人員姓名/編號" at bounding box center [559, 117] width 148 height 19
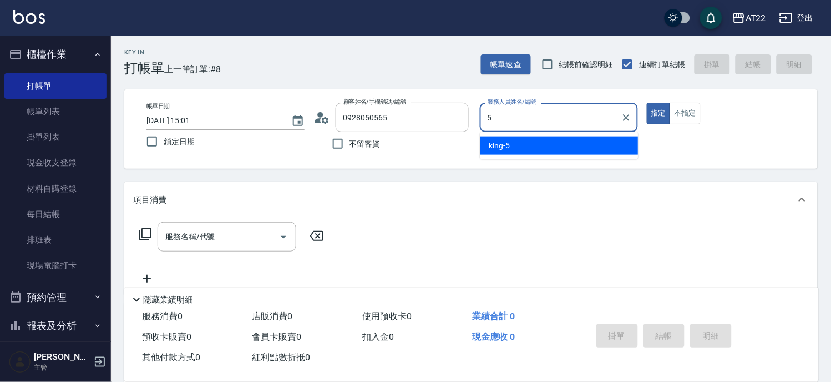
type input "king-5"
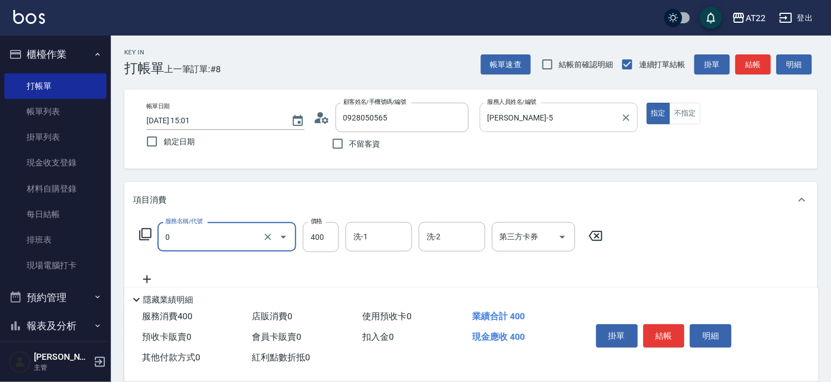
type input "有機洗髮(0)"
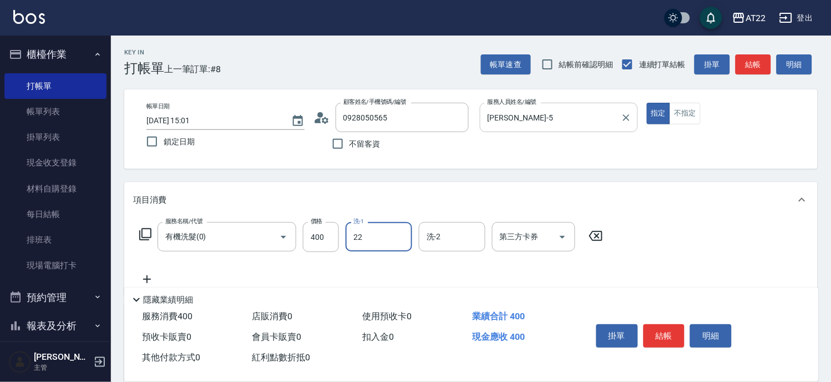
type input "Cherry-22"
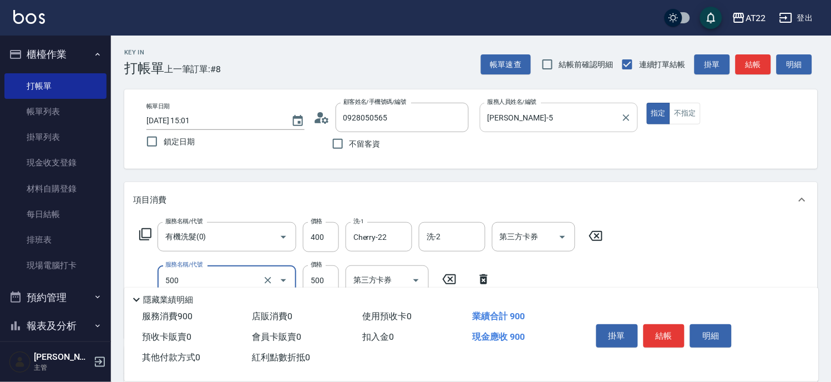
type input "剪髮(500)"
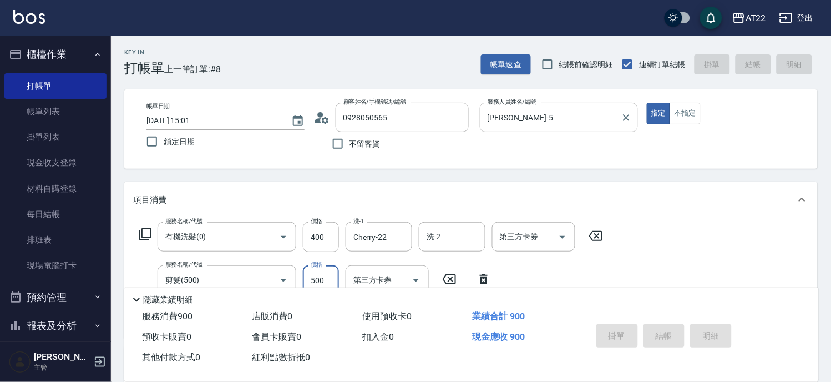
type input "2025/08/10 15:02"
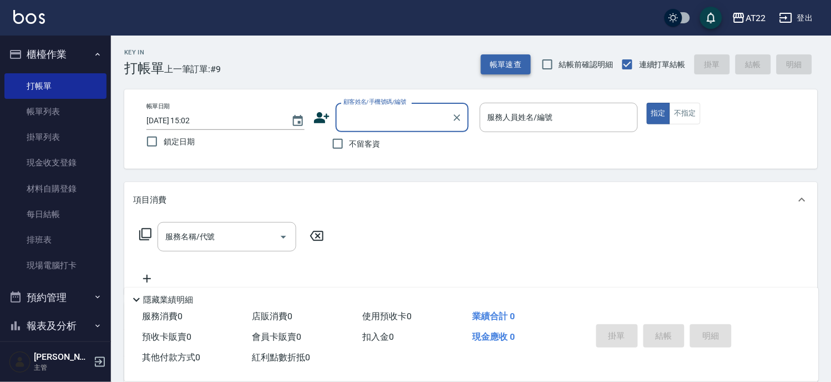
click at [508, 67] on button "帳單速查" at bounding box center [506, 64] width 50 height 21
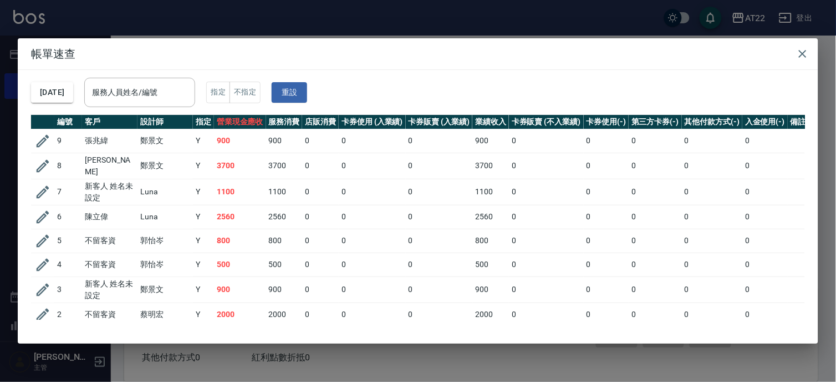
click at [551, 28] on div "帳單速查 2025/08/10 服務人員姓名/編號 服務人員姓名/編號 指定 不指定 重設 編號 客戶 設計師 指定 營業現金應收 服務消費 店販消費 卡券使…" at bounding box center [418, 191] width 836 height 382
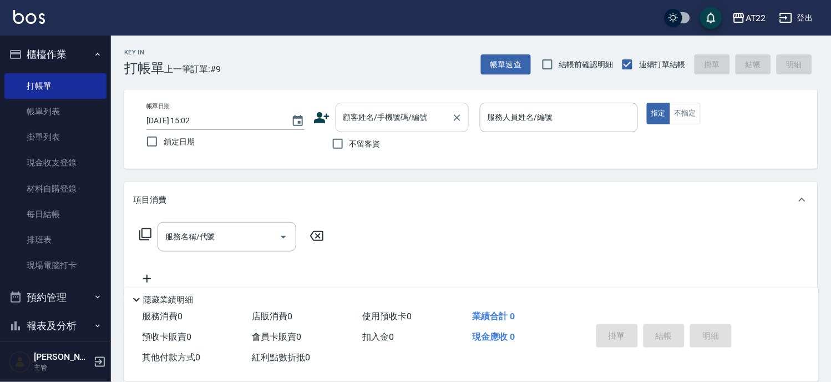
click at [435, 115] on input "顧客姓名/手機號碼/編號" at bounding box center [394, 117] width 106 height 19
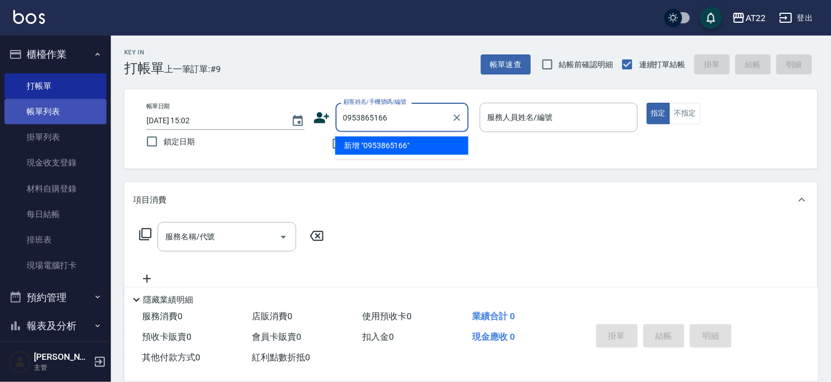
drag, startPoint x: 444, startPoint y: 111, endPoint x: 79, endPoint y: 104, distance: 364.4
click at [79, 104] on div "AT22 登出 櫃檯作業 打帳單 帳單列表 掛單列表 現金收支登錄 材料自購登錄 每日結帳 排班表 現場電腦打卡 預約管理 預約管理 單日預約紀錄 單週預約紀…" at bounding box center [415, 270] width 831 height 541
type input "0953865166"
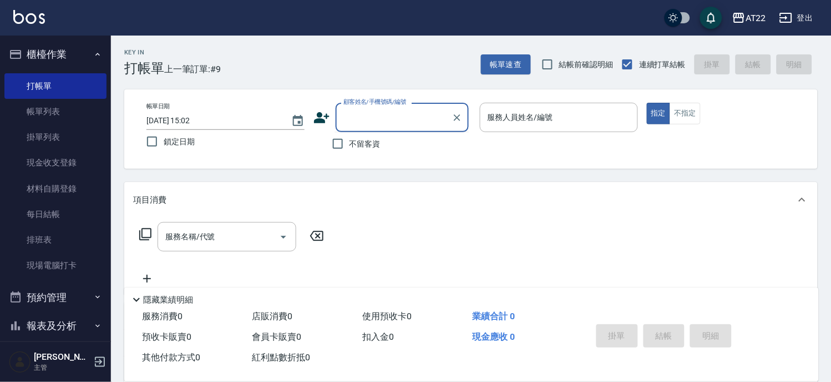
paste input "0958865166"
click at [410, 142] on li "李家菻27.1.25/0958865166/T?" at bounding box center [401, 145] width 133 height 18
type input "李家菻27.1.25/0958865166/T?"
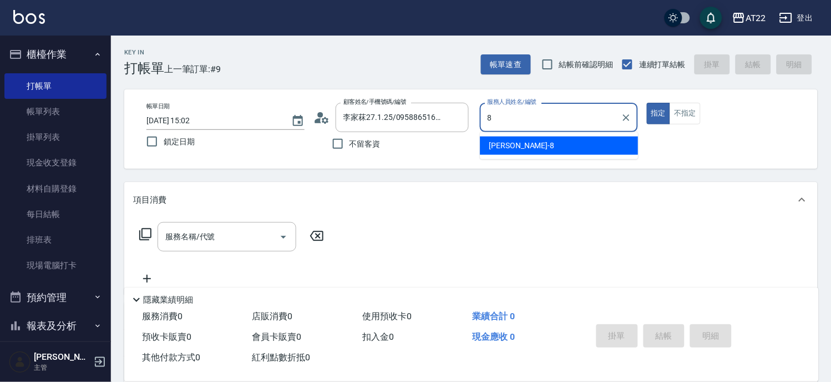
type input "Zoe-8"
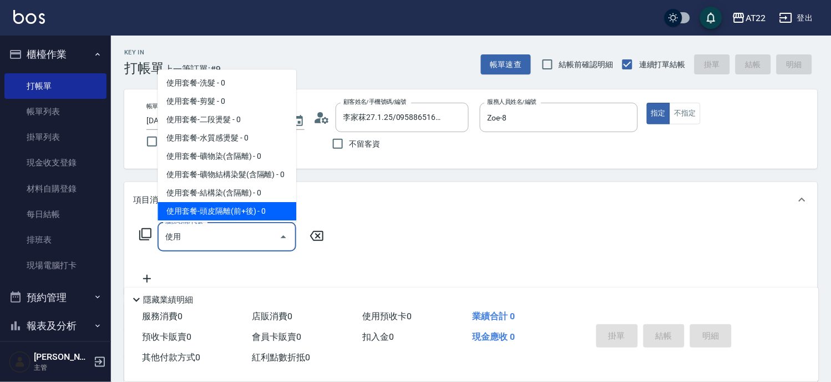
click at [241, 241] on input "使用" at bounding box center [218, 236] width 112 height 19
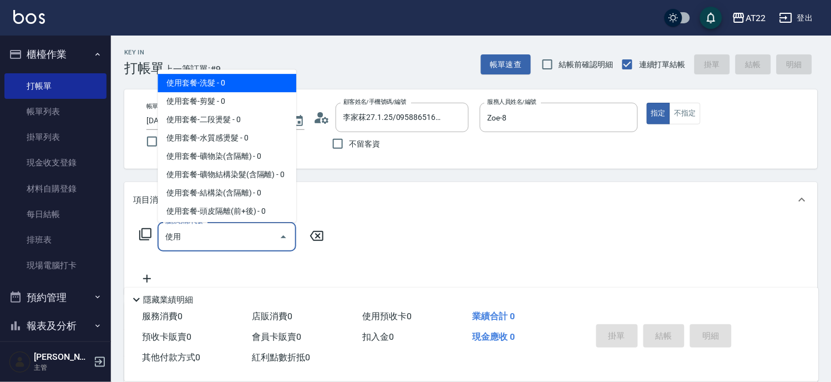
click at [225, 87] on span "使用套餐-洗髮 - 0" at bounding box center [227, 83] width 139 height 18
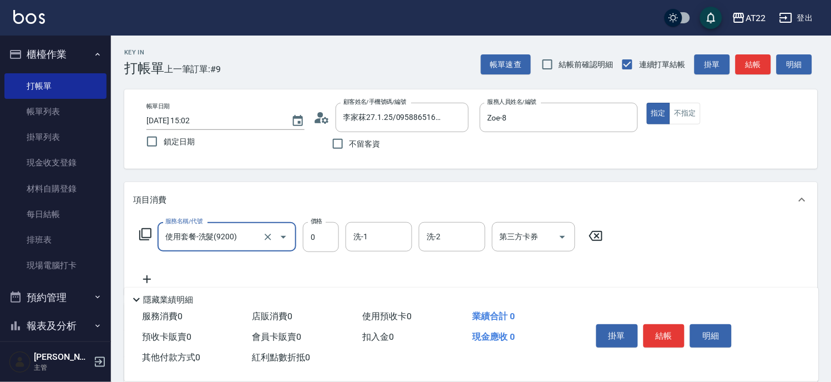
type input "使用套餐-洗髮(9200)"
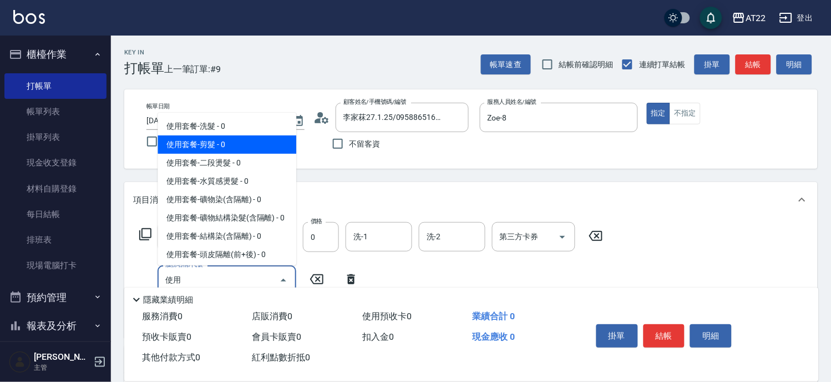
click at [215, 136] on span "使用套餐-剪髮 - 0" at bounding box center [227, 144] width 139 height 18
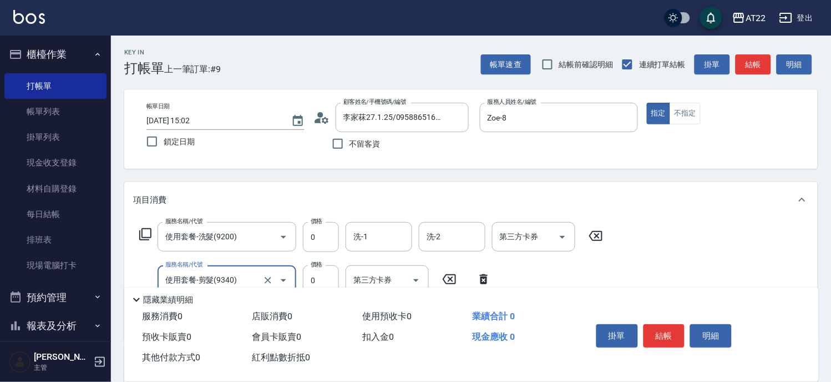
type input "使用套餐-剪髮(9340)"
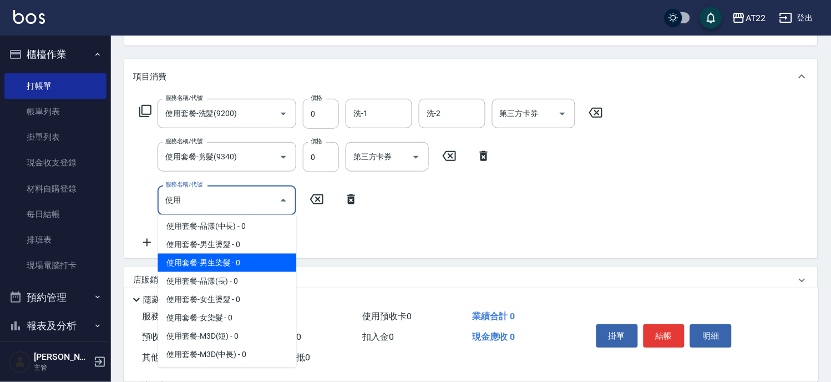
scroll to position [308, 0]
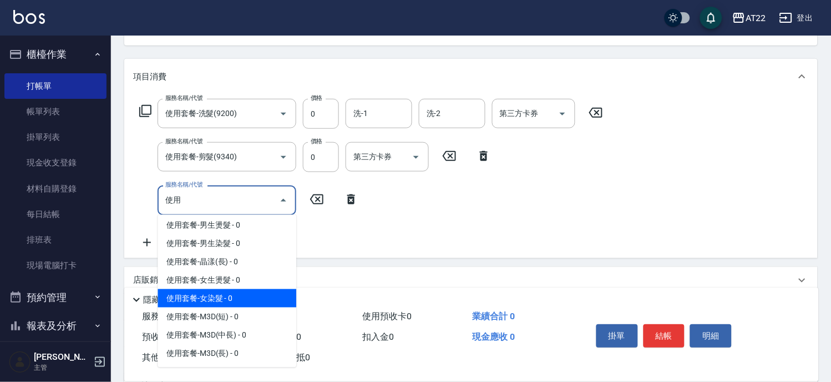
click at [220, 307] on span "使用套餐-女染髮 - 0" at bounding box center [227, 298] width 139 height 18
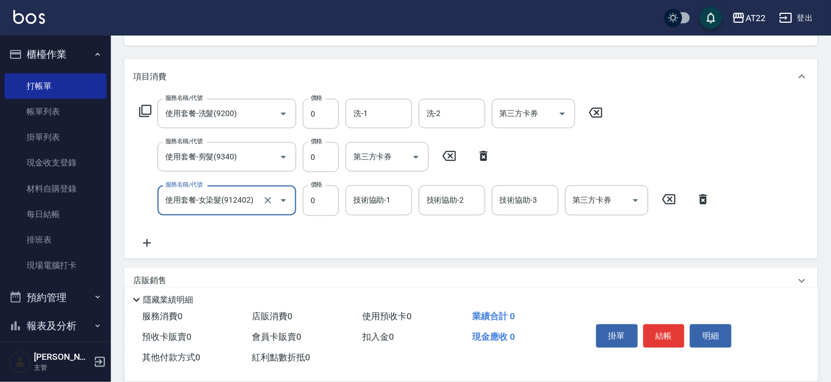
type input "使用套餐-女染髮(912402)"
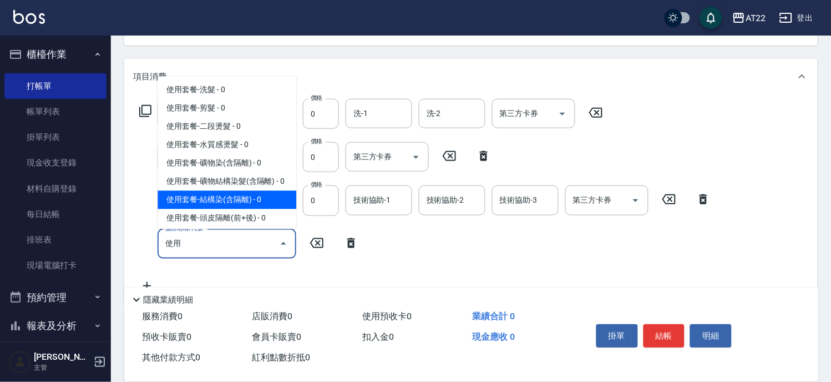
click at [244, 209] on span "使用套餐-結構染(含隔離) - 0" at bounding box center [227, 199] width 139 height 18
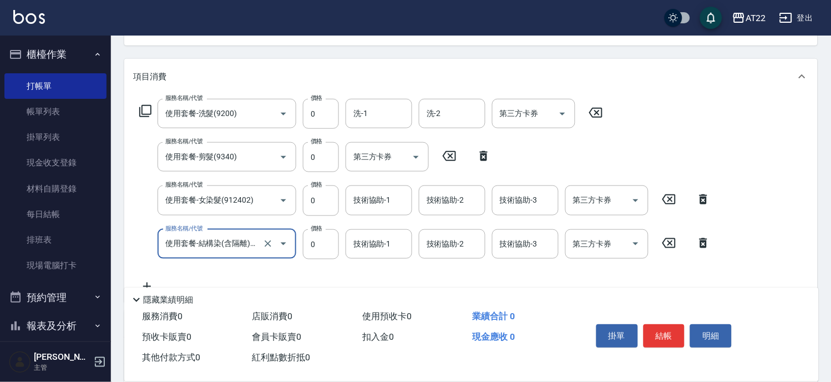
type input "使用套餐-結構染(含隔離)(91003)"
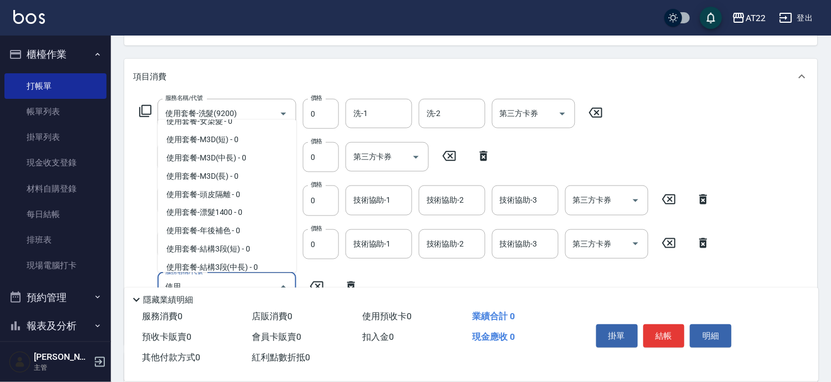
scroll to position [492, 0]
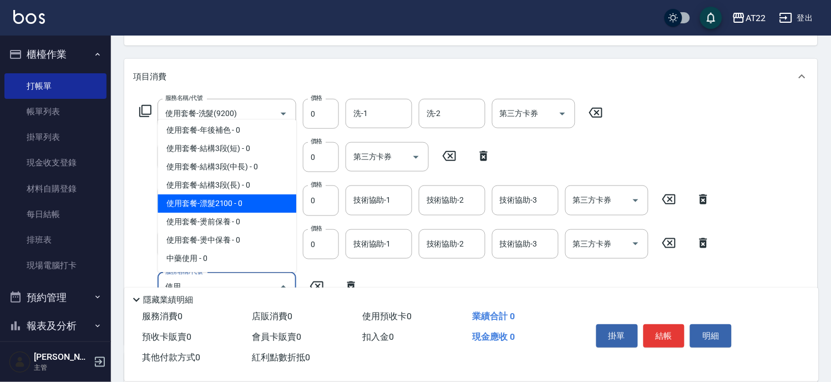
click at [231, 212] on span "使用套餐-漂髮2100 - 0" at bounding box center [227, 203] width 139 height 18
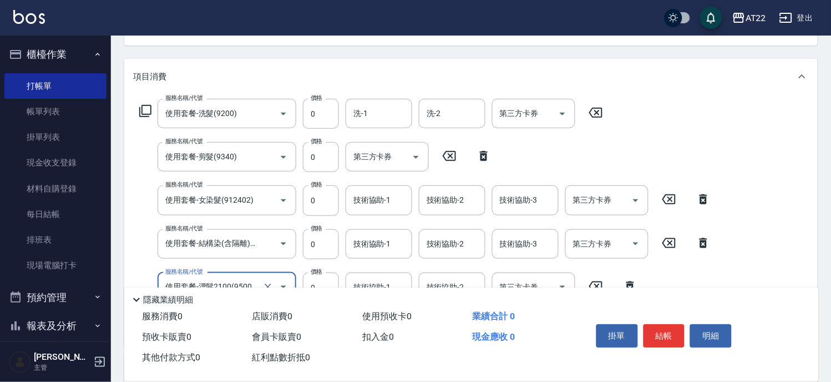
type input "使用套餐-漂髮2100(9500222)"
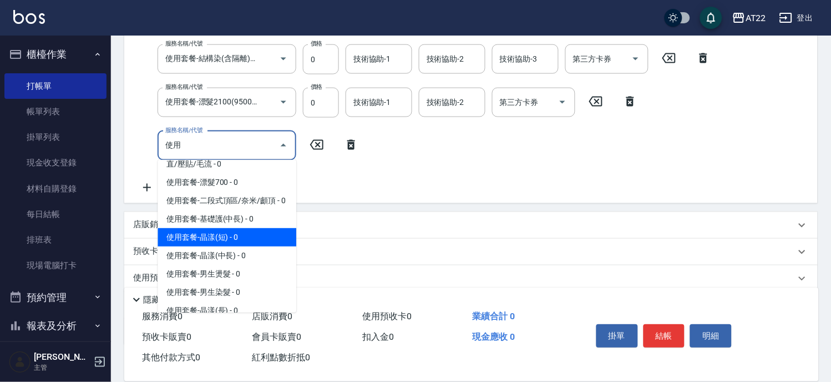
scroll to position [81, 0]
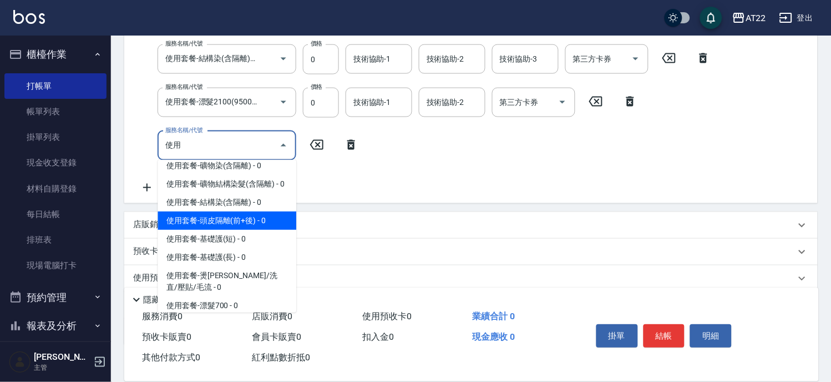
click at [253, 230] on span "使用套餐-頭皮隔離(前+後) - 0" at bounding box center [227, 220] width 139 height 18
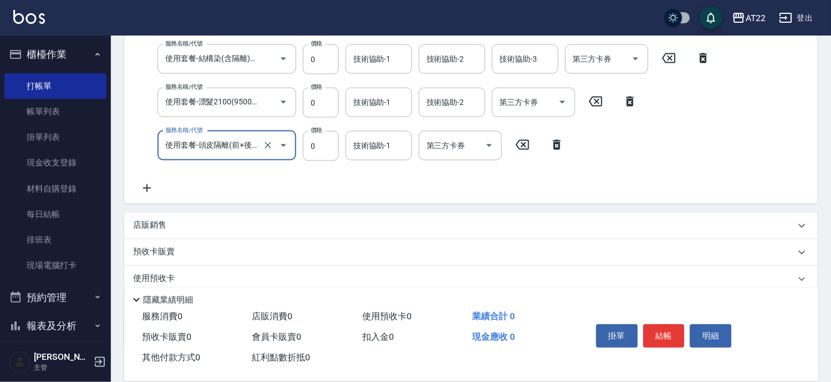
type input "使用套餐-頭皮隔離(前+後)(93203)"
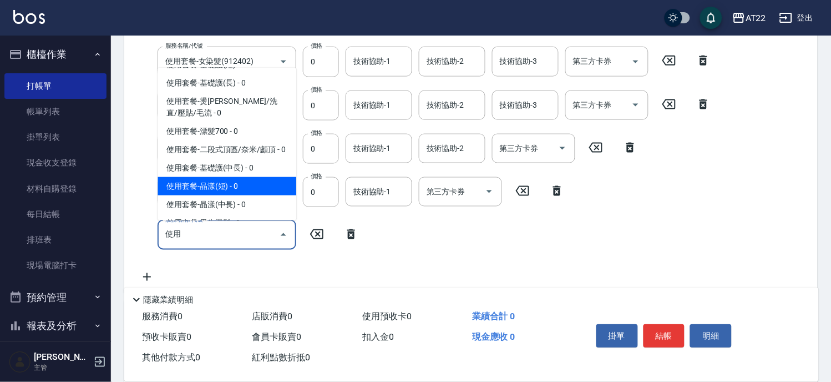
scroll to position [143, 0]
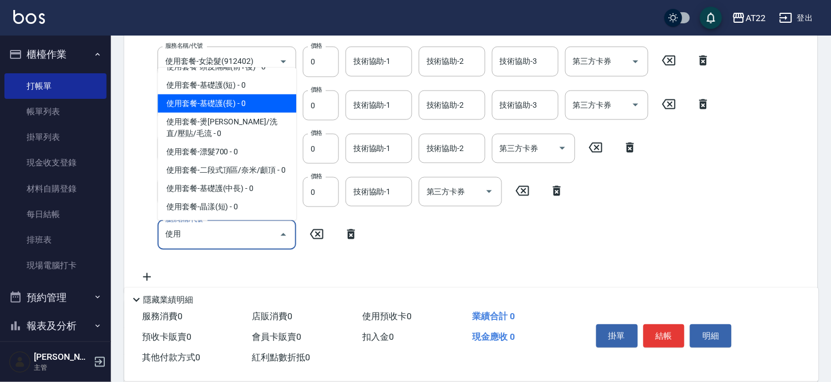
click at [235, 109] on span "使用套餐-基礎護(長) - 0" at bounding box center [227, 103] width 139 height 18
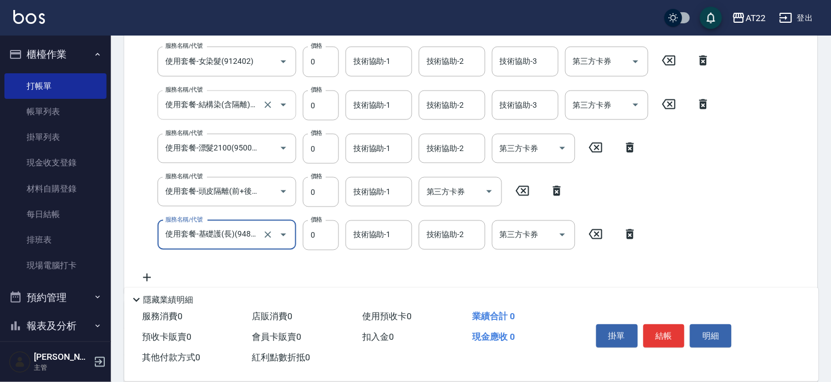
type input "使用套餐-基礎護(長)(94805)"
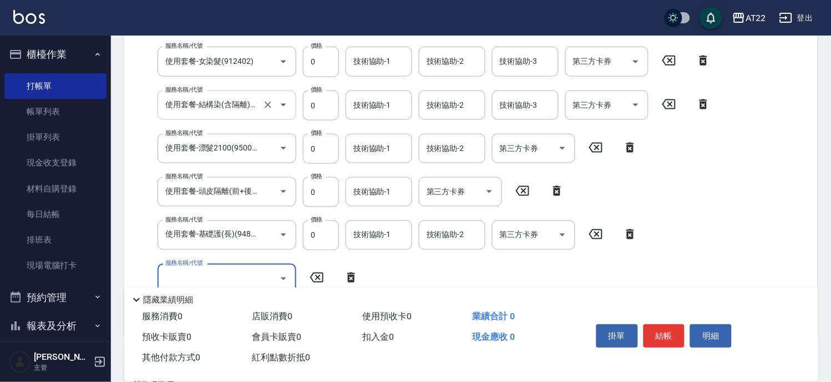
scroll to position [0, 0]
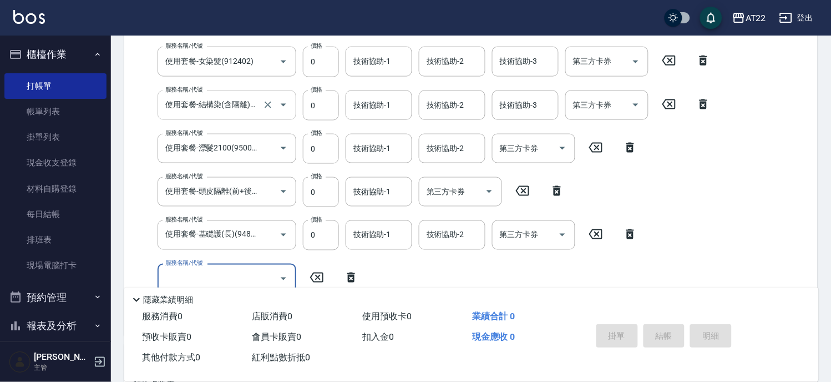
type input "2025/08/10 15:05"
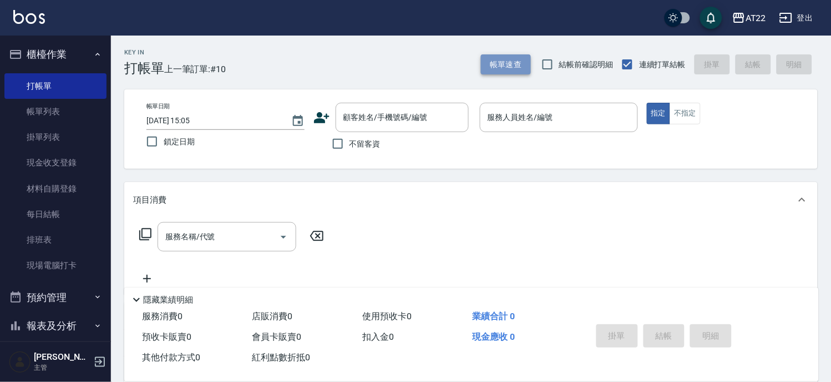
click at [488, 65] on button "帳單速查" at bounding box center [506, 64] width 50 height 21
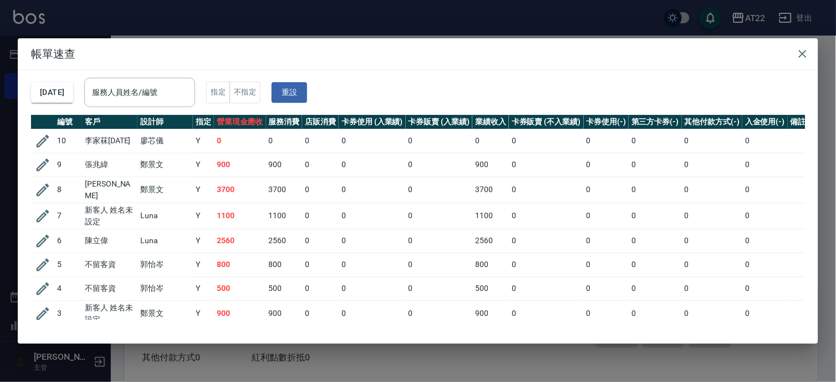
click at [668, 25] on div "帳單速查 2025/08/10 服務人員姓名/編號 服務人員姓名/編號 指定 不指定 重設 編號 客戶 設計師 指定 營業現金應收 服務消費 店販消費 卡券使…" at bounding box center [418, 191] width 836 height 382
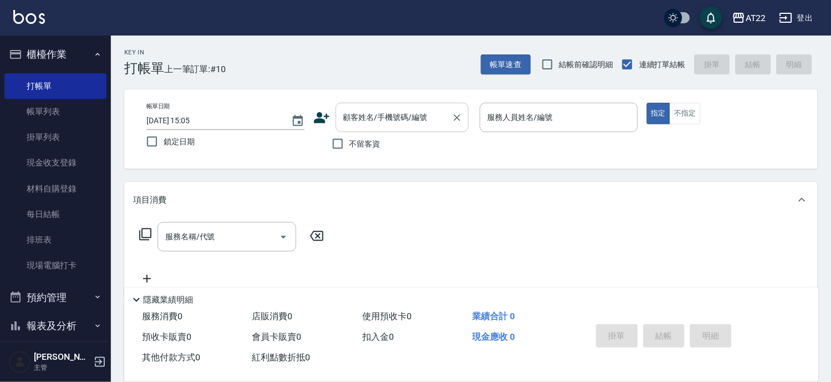
click at [370, 119] on input "顧客姓名/手機號碼/編號" at bounding box center [394, 117] width 106 height 19
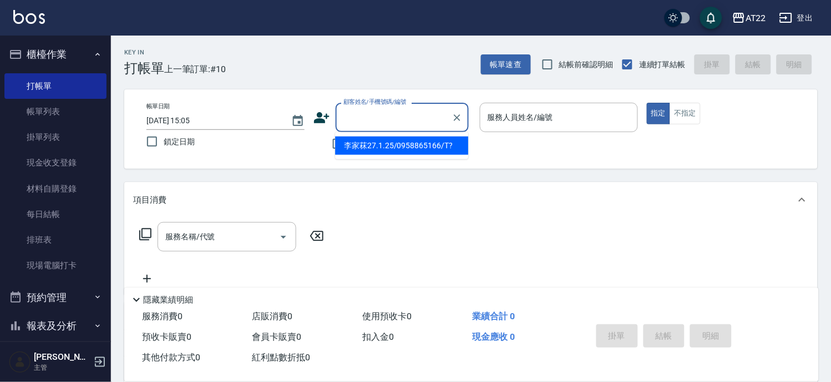
type input "0"
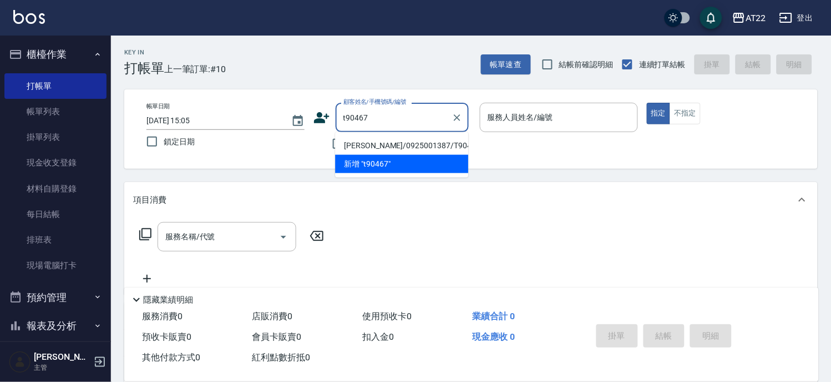
click at [358, 143] on li "林宥丞/0925001387/T90467" at bounding box center [401, 145] width 133 height 18
type input "林宥丞/0925001387/T90467"
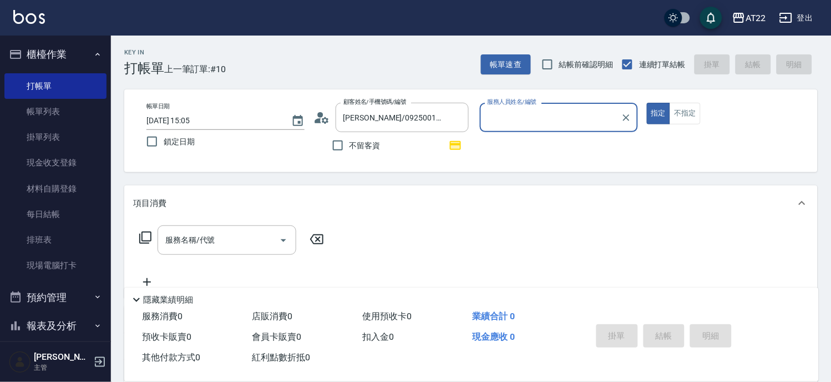
type input "Allen-7"
click at [247, 235] on input "服務名稱/代號" at bounding box center [218, 239] width 112 height 19
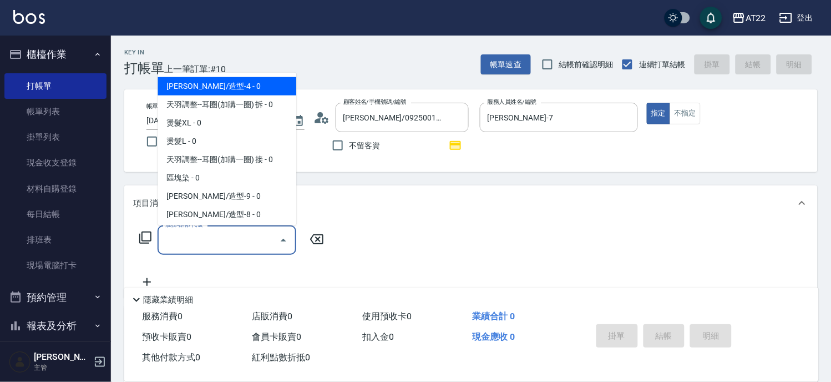
paste input "使用"
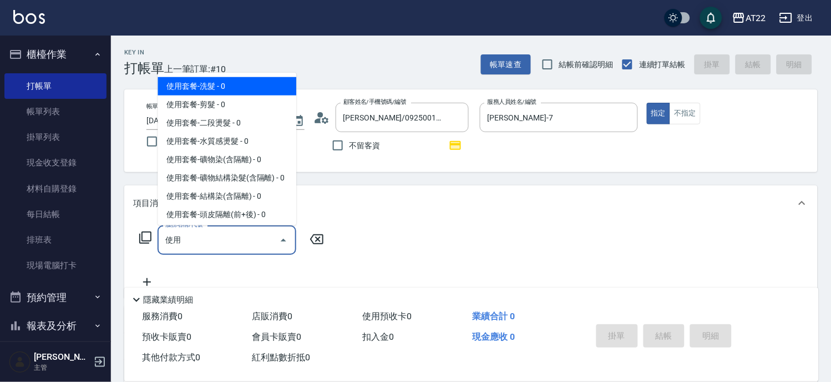
click at [215, 87] on span "使用套餐-洗髮 - 0" at bounding box center [227, 86] width 139 height 18
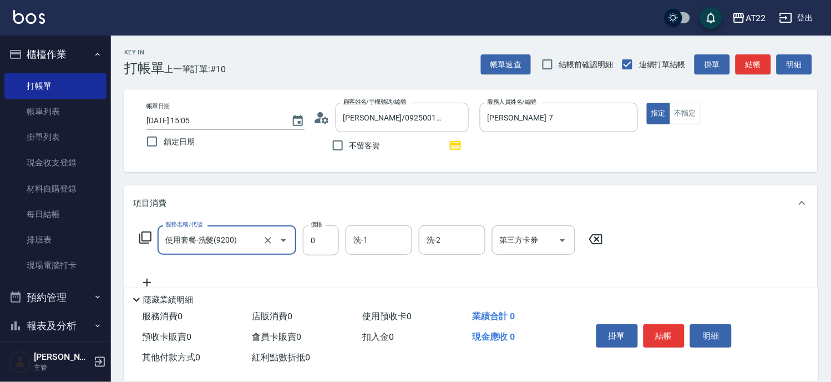
type input "使用套餐-洗髮(9200)"
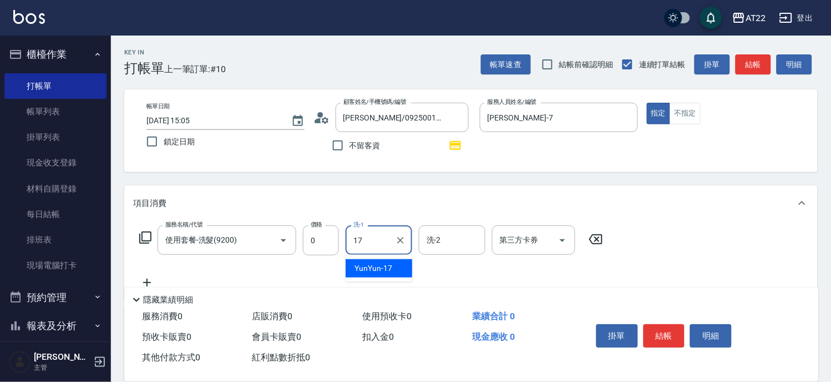
type input "YunYun-17"
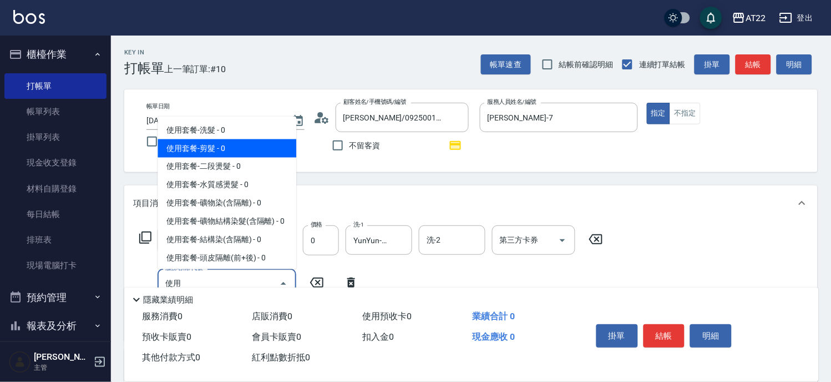
click at [230, 147] on span "使用套餐-剪髮 - 0" at bounding box center [227, 148] width 139 height 18
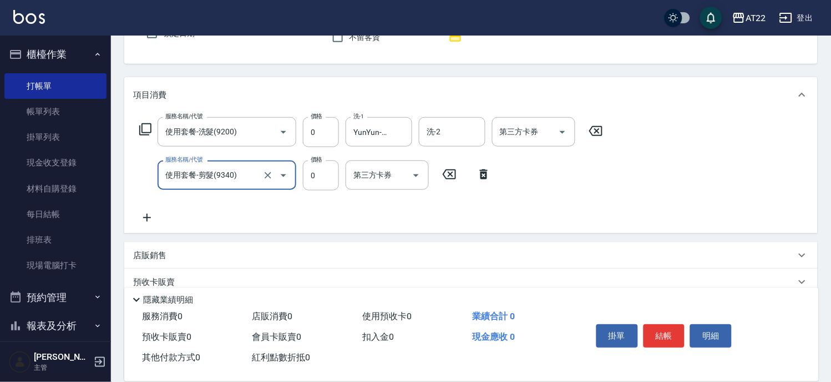
scroll to position [123, 0]
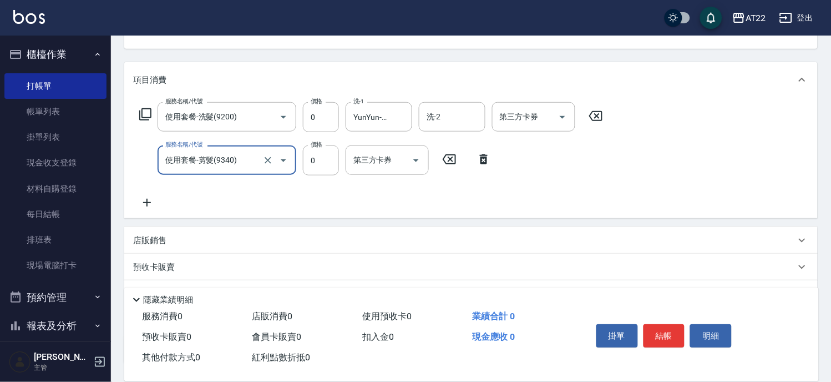
type input "使用套餐-剪髮(9340)"
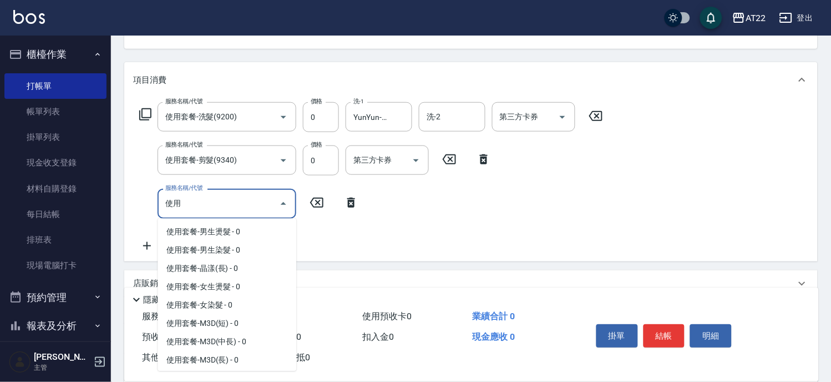
scroll to position [308, 0]
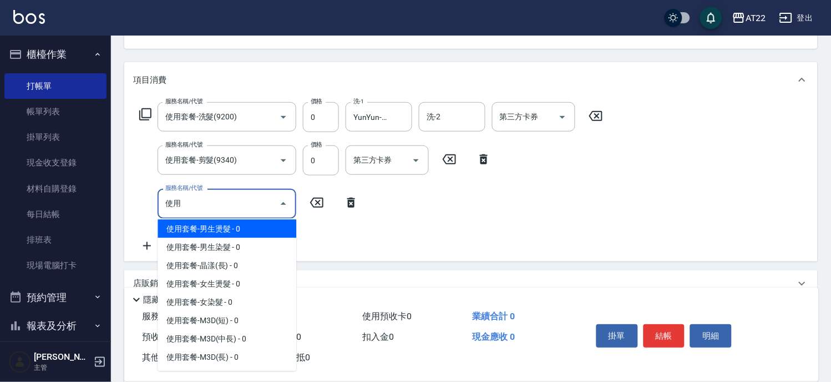
click at [232, 238] on span "使用套餐-男生燙髮 - 0" at bounding box center [227, 229] width 139 height 18
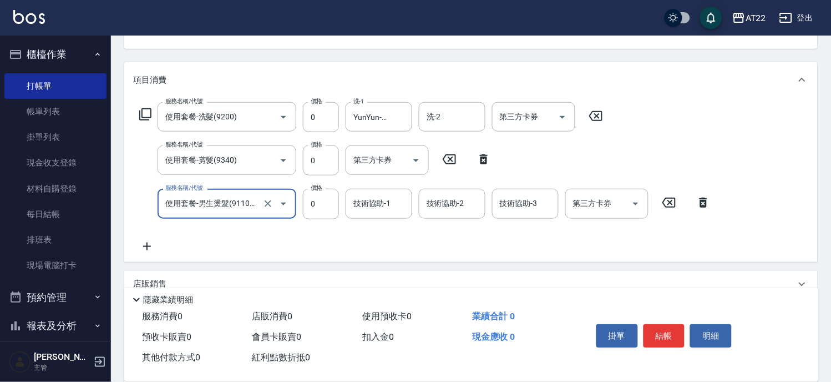
type input "使用套餐-男生燙髮(911001)"
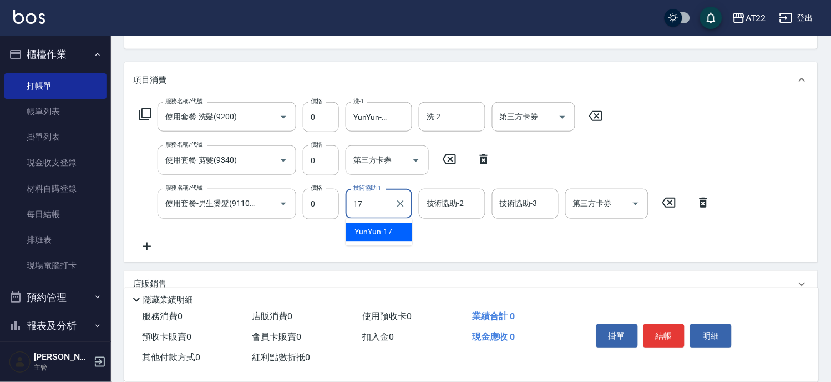
type input "YunYun-17"
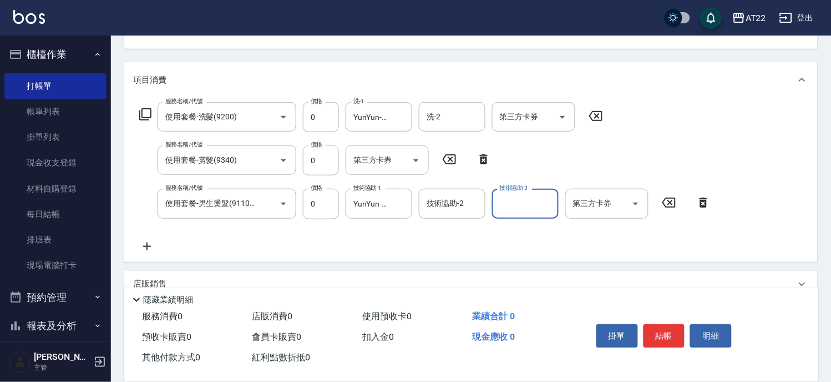
scroll to position [0, 0]
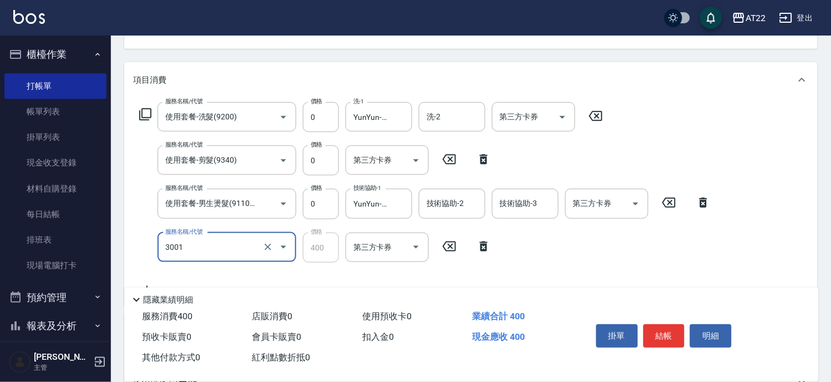
type input "側邊燙貼(3001)"
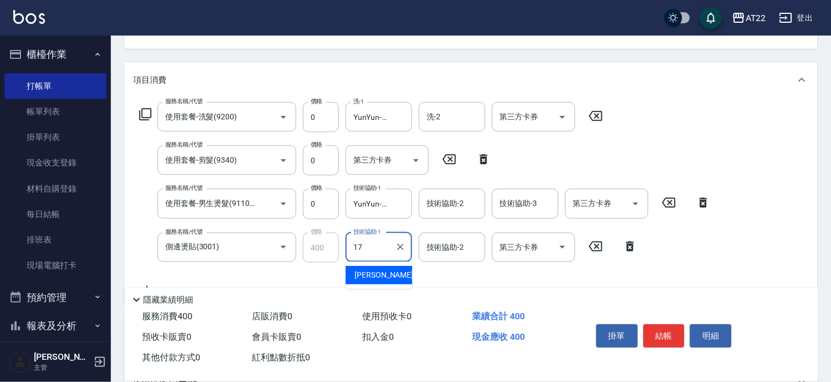
type input "YunYun-17"
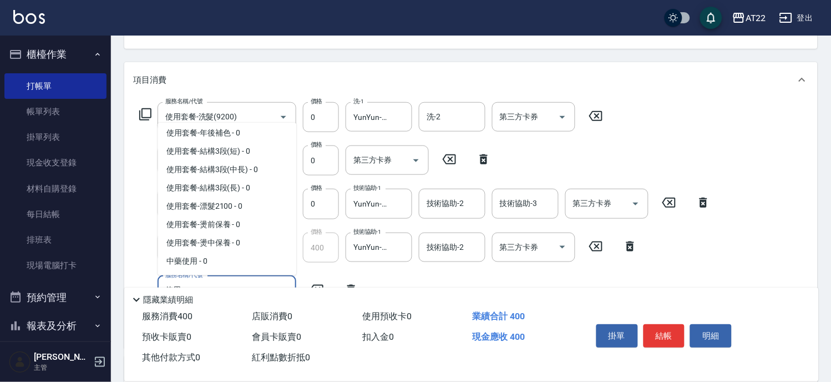
scroll to position [512, 0]
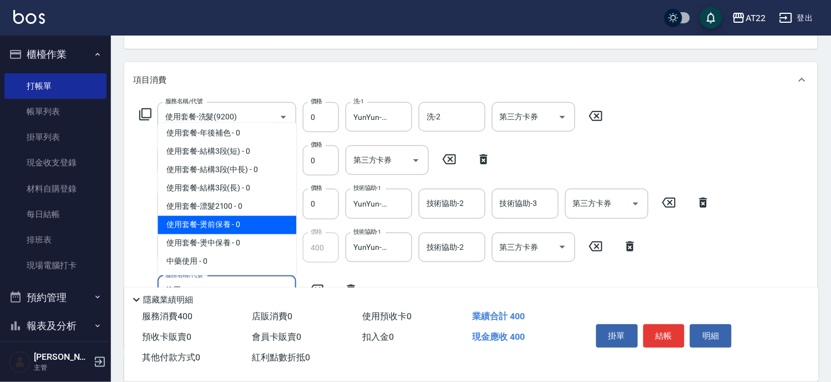
click at [250, 222] on span "使用套餐-燙前保養 - 0" at bounding box center [227, 225] width 139 height 18
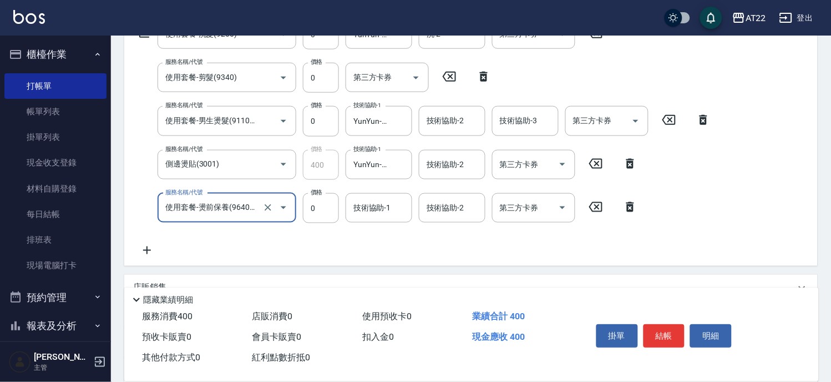
scroll to position [246, 0]
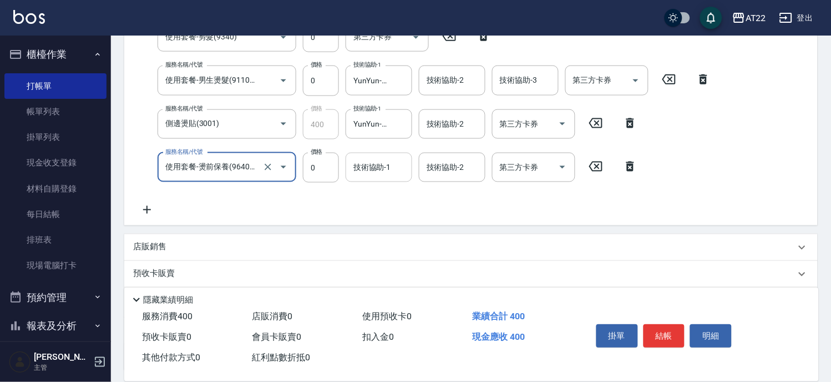
click at [348, 169] on div "技術協助-1" at bounding box center [379, 167] width 67 height 29
type input "使用套餐-燙前保養(9640001)"
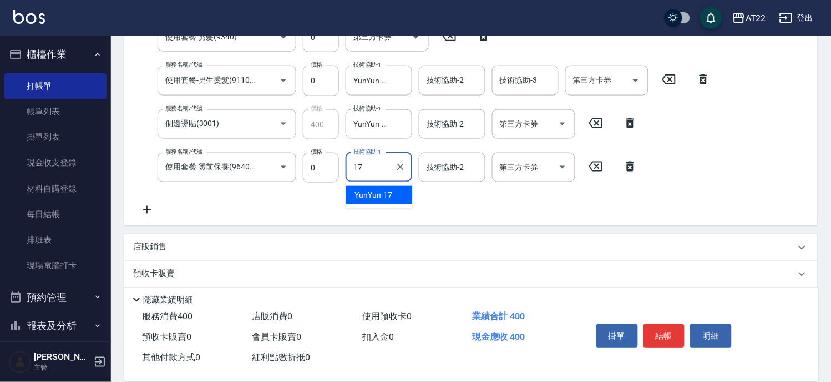
type input "YunYun-17"
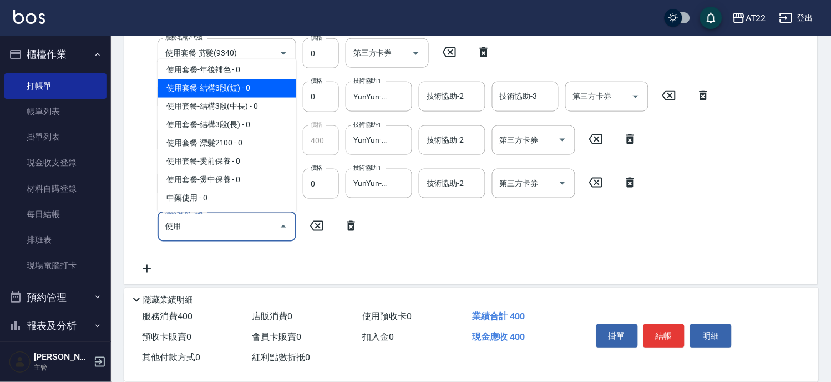
scroll to position [512, 0]
click at [243, 90] on span "使用套餐-結構3段(短) - 0" at bounding box center [227, 88] width 139 height 18
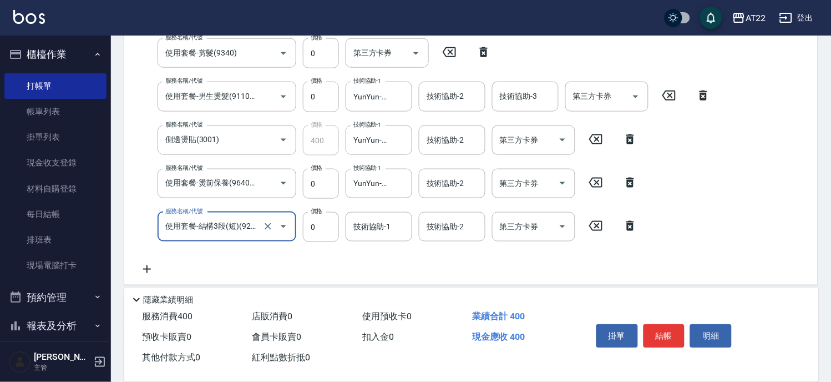
type input "使用套餐-結構3段(短)(9221800)"
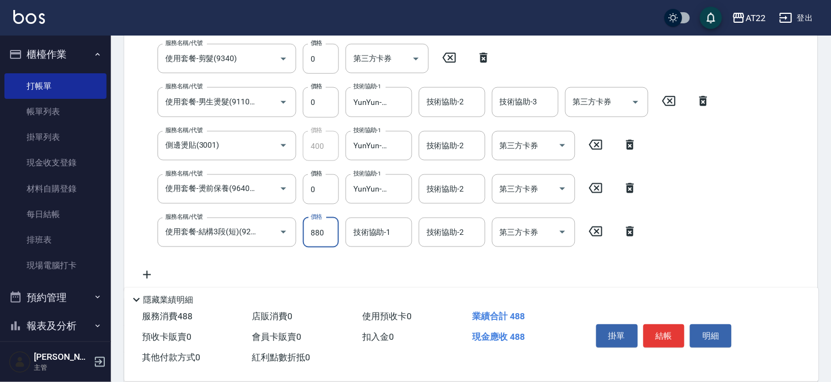
type input "880"
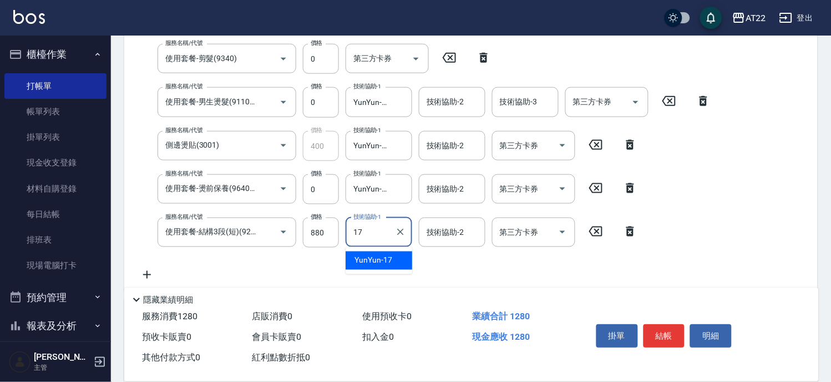
type input "YunYun-17"
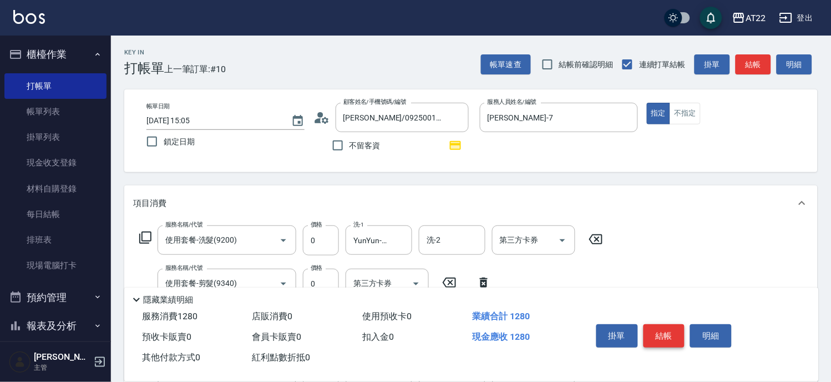
click at [670, 339] on button "結帳" at bounding box center [664, 335] width 42 height 23
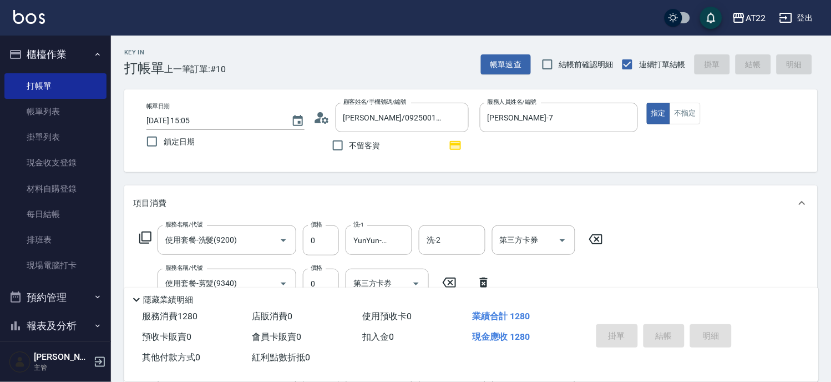
type input "2025/08/10 15:06"
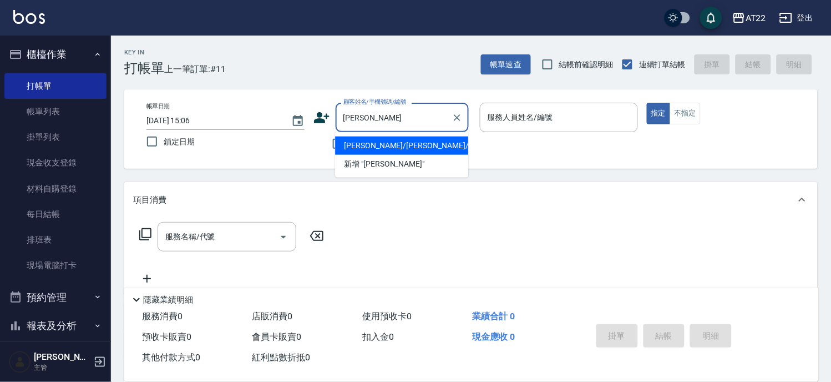
click at [358, 143] on li "廖蓮慧/廖連慧/廖蓮慧" at bounding box center [401, 145] width 133 height 18
type input "廖蓮慧/廖連慧/廖蓮慧"
type input "蔡明宏-a"
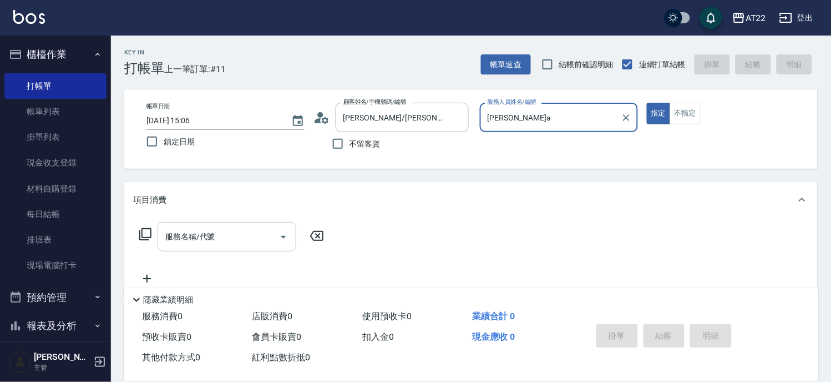
click at [233, 223] on div "服務名稱/代號" at bounding box center [227, 236] width 139 height 29
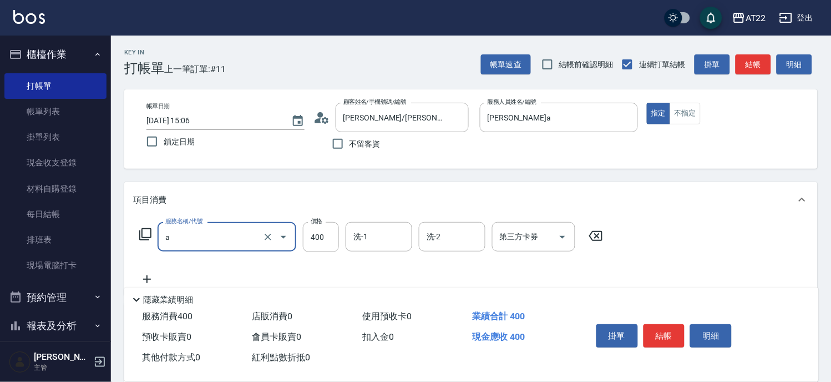
type input "ab洗髮(a)"
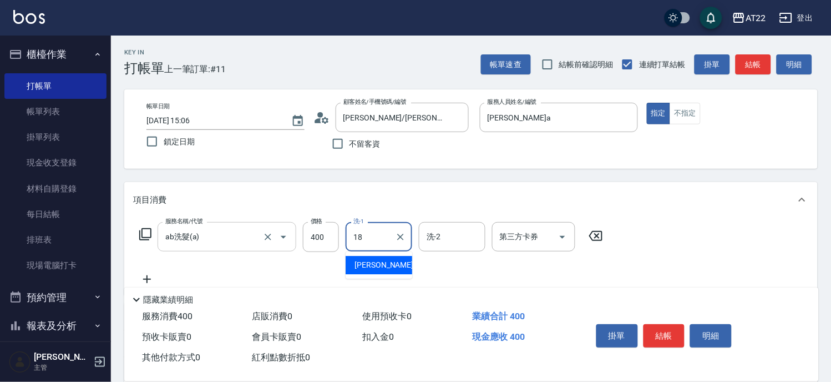
type input "恩恩-18"
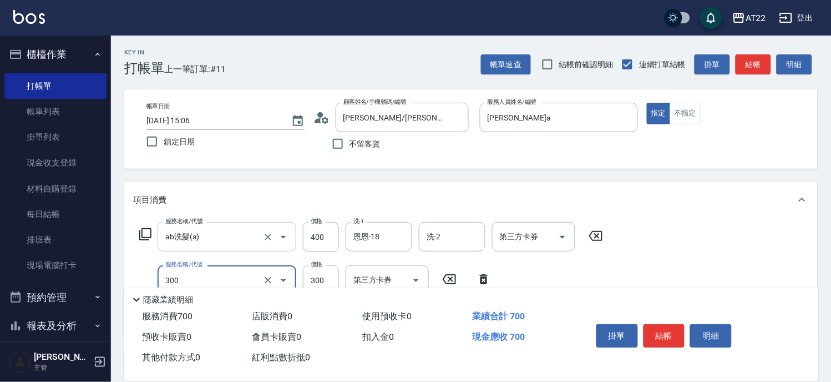
type input "剪髮(300)"
type input "200"
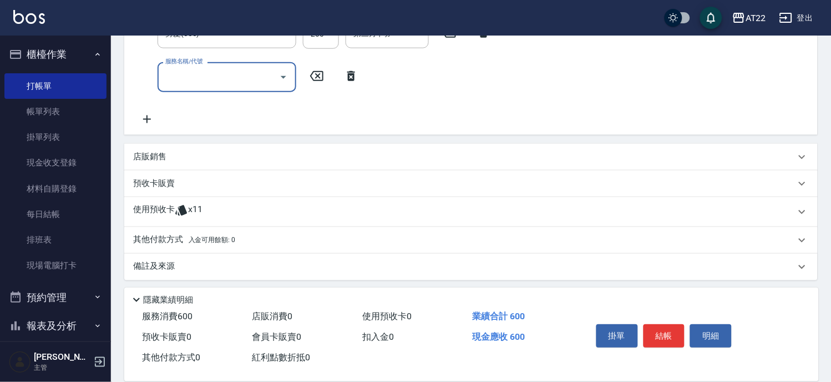
scroll to position [248, 0]
click at [246, 202] on div "使用預收卡 x11" at bounding box center [464, 209] width 662 height 17
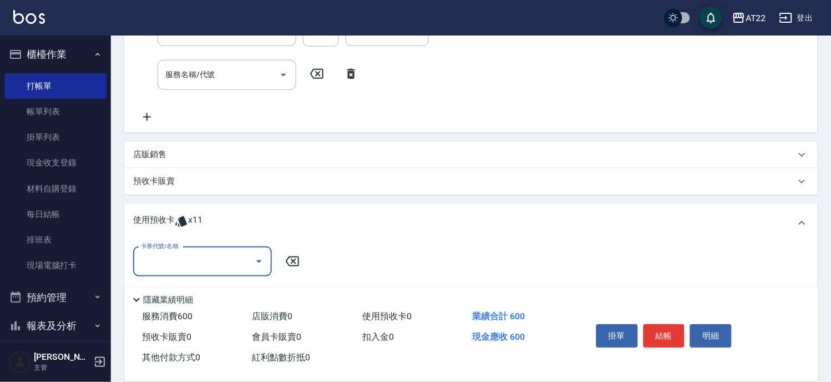
scroll to position [0, 0]
click at [218, 265] on input "卡券代號/名稱" at bounding box center [194, 261] width 112 height 19
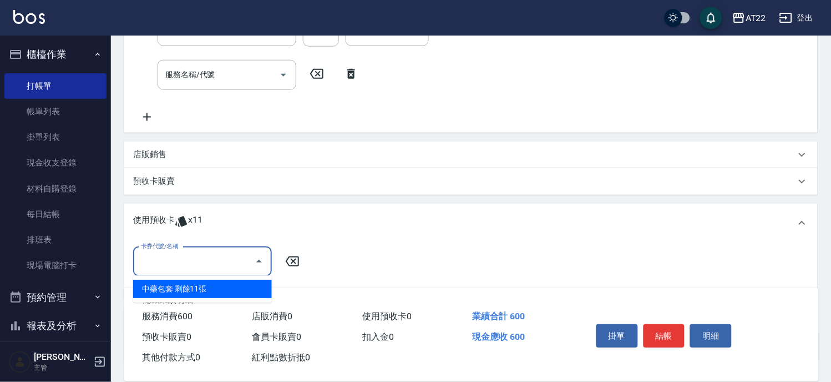
click at [212, 281] on div "中藥包套 剩餘11張" at bounding box center [202, 289] width 139 height 18
type input "中藥包套"
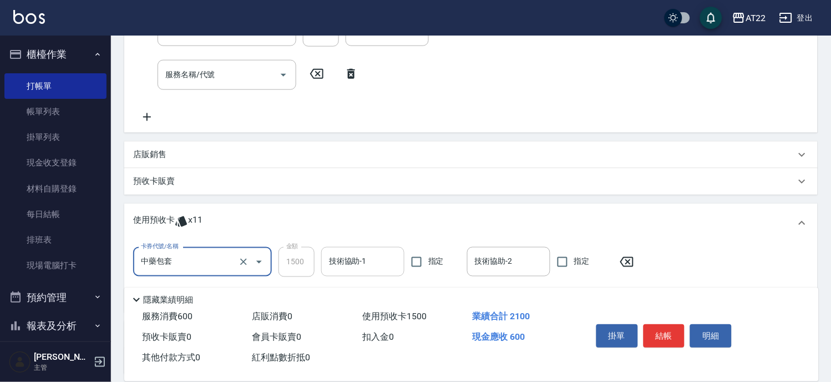
click at [361, 265] on input "技術協助-1" at bounding box center [362, 261] width 73 height 19
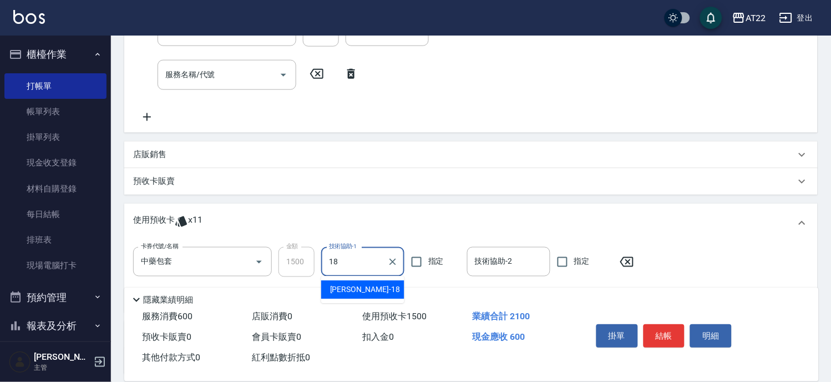
type input "恩恩-18"
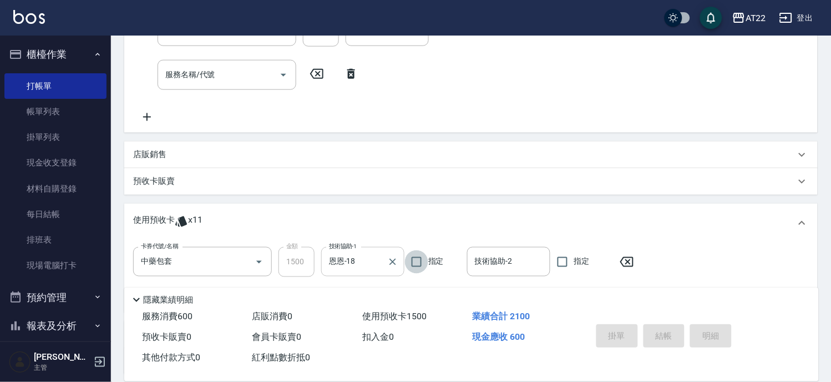
type input "2025/08/10 15:07"
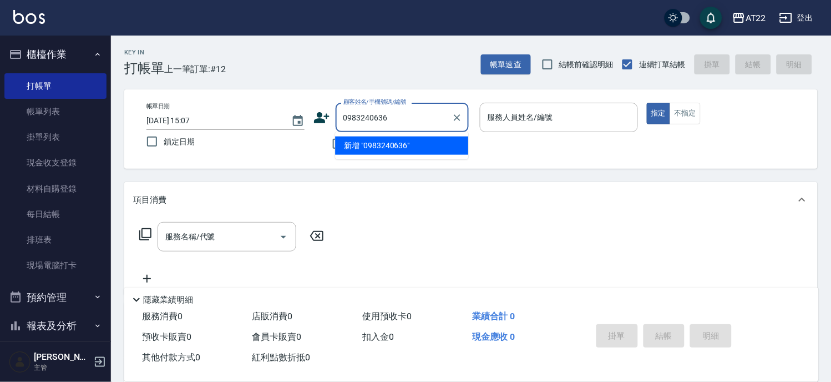
click at [390, 150] on li "新增 "0983240636"" at bounding box center [401, 145] width 133 height 18
type input "0983240636"
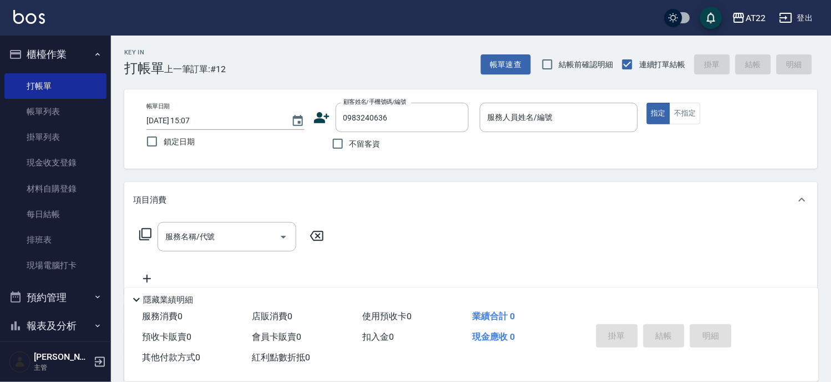
click at [329, 119] on icon at bounding box center [321, 117] width 17 height 17
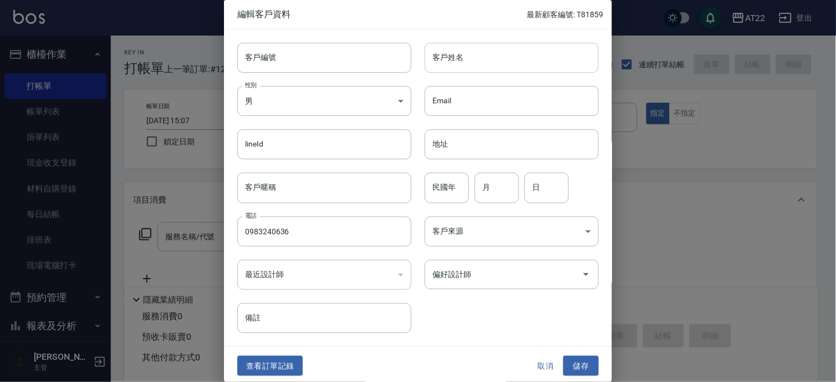
click at [487, 69] on input "客戶姓名" at bounding box center [512, 58] width 174 height 30
type input "ㄎ"
type input "[PERSON_NAME]"
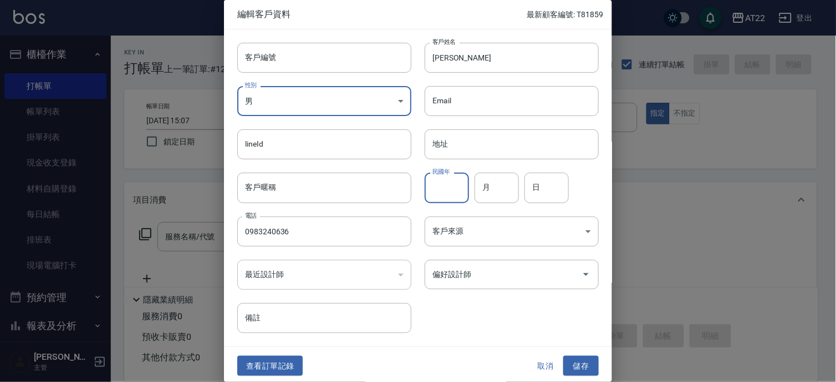
click at [459, 184] on input "民國年" at bounding box center [447, 187] width 44 height 30
type input "78"
type input "11"
type input "5"
click at [573, 364] on button "儲存" at bounding box center [580, 366] width 35 height 21
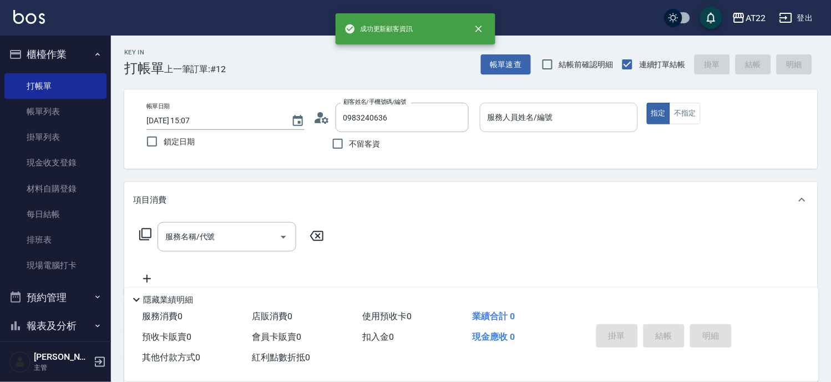
click at [546, 115] on div "服務人員姓名/編號 服務人員姓名/編號" at bounding box center [559, 117] width 158 height 29
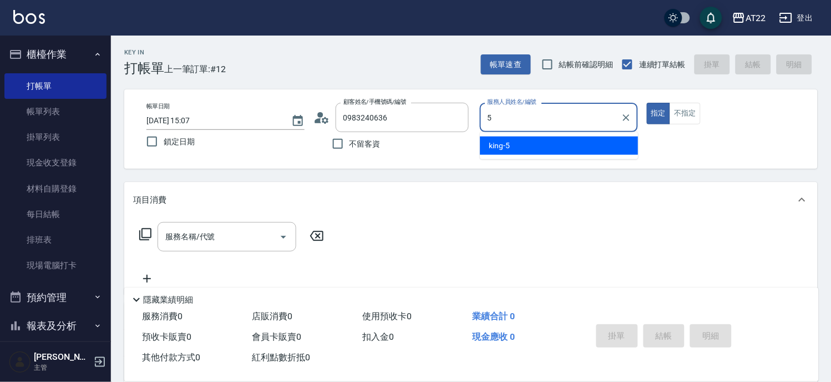
type input "king-5"
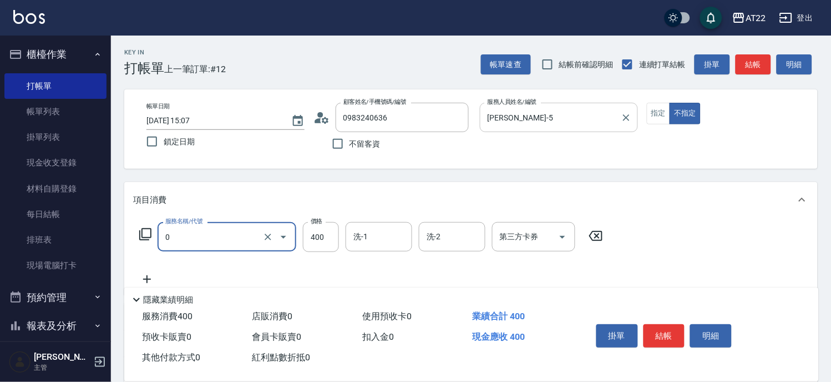
type input "有機洗髮(0)"
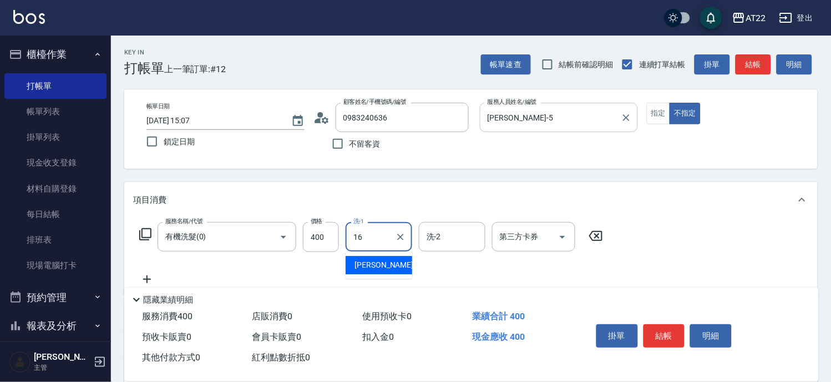
type input "Joe-16"
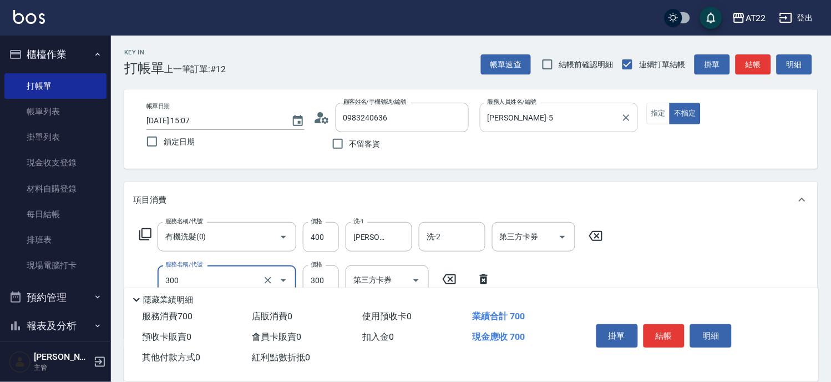
type input "剪髮(300)"
type input "250"
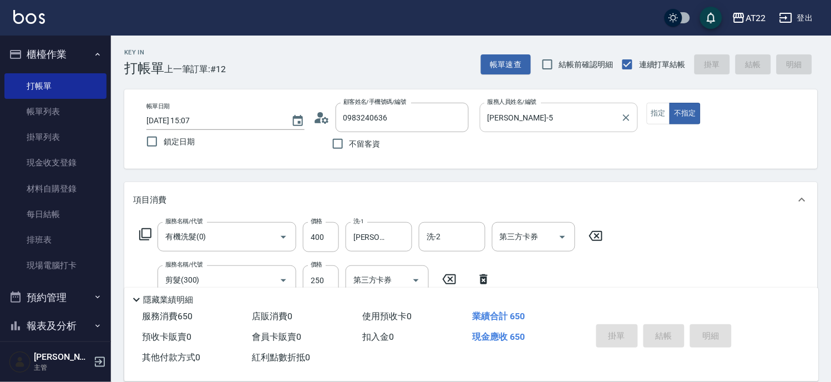
type input "2025/08/10 15:09"
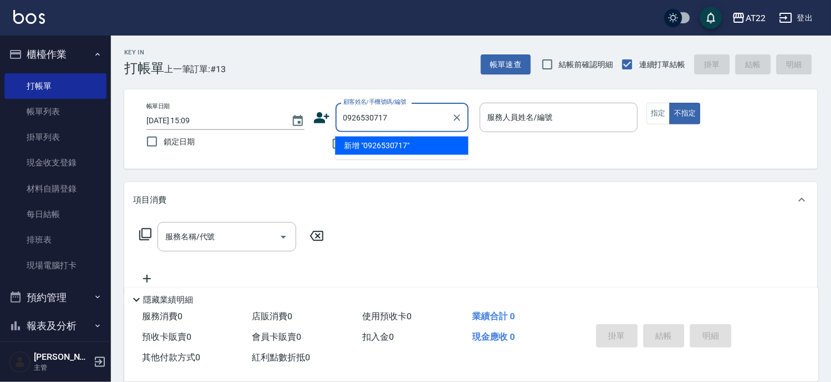
click at [402, 148] on li "新增 "0926530717"" at bounding box center [401, 145] width 133 height 18
type input "0926530717"
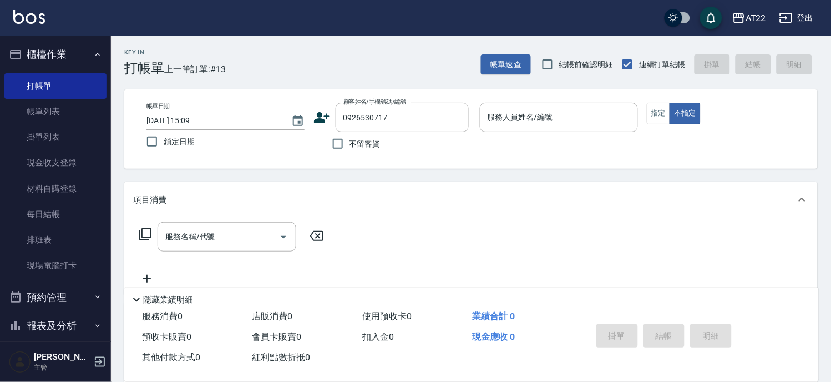
click at [326, 116] on icon at bounding box center [322, 117] width 16 height 11
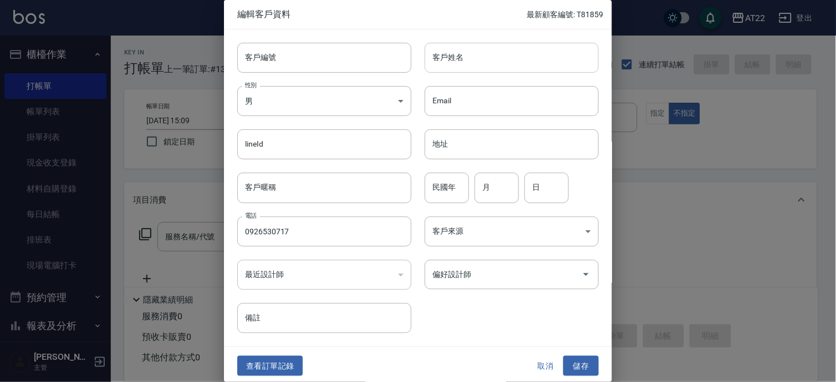
click at [497, 57] on input "客戶姓名" at bounding box center [512, 58] width 174 height 30
type input "ㄑ"
type input "[PERSON_NAME]"
click at [452, 191] on input "民國年" at bounding box center [447, 187] width 44 height 30
type input "86"
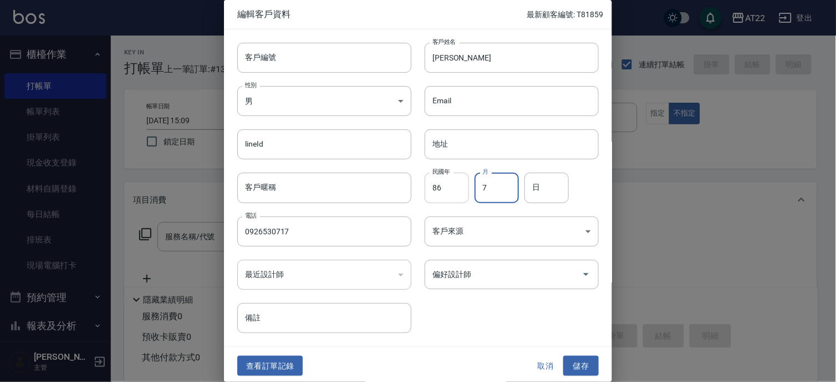
type input "7"
type input "17"
click at [568, 364] on button "儲存" at bounding box center [580, 366] width 35 height 21
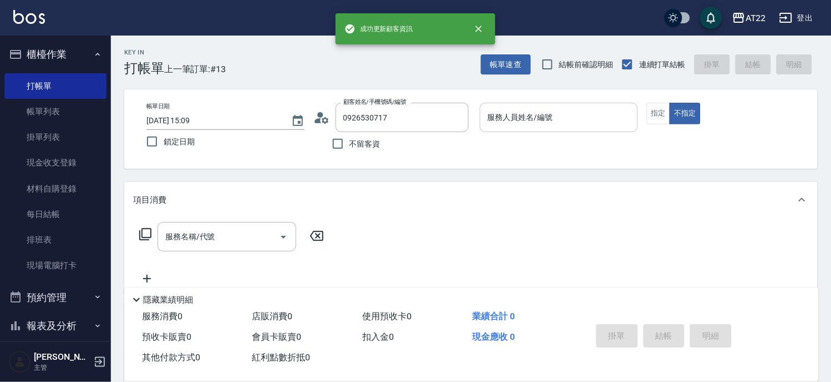
click at [546, 125] on input "服務人員姓名/編號" at bounding box center [559, 117] width 148 height 19
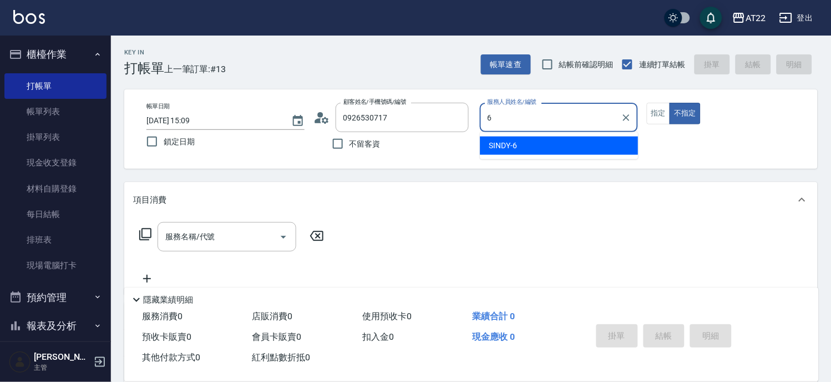
type input "SINDY-6"
type button "false"
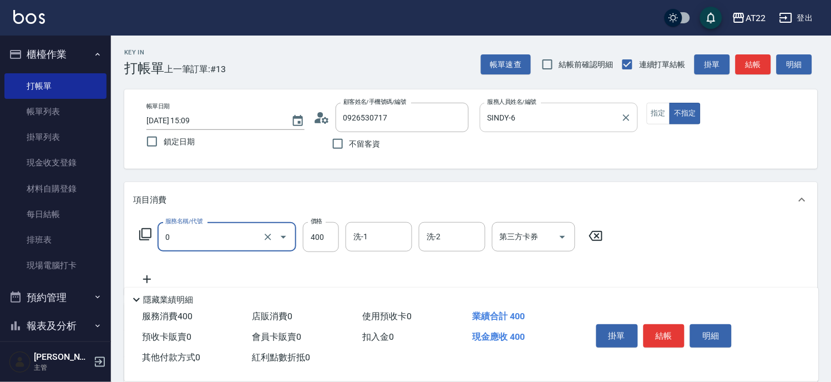
type input "有機洗髮(0)"
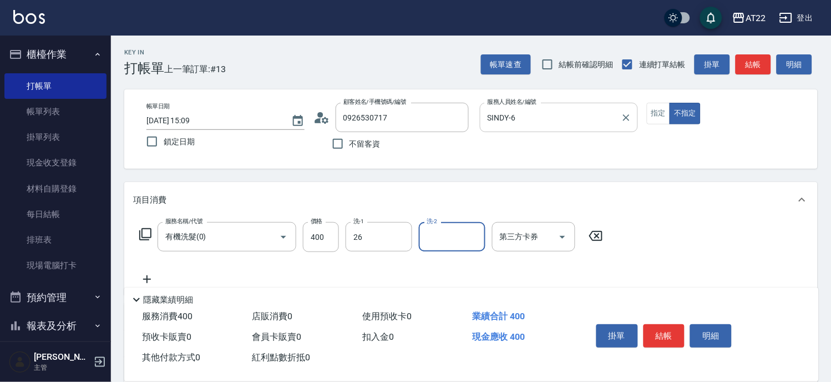
type input "Cinna-26"
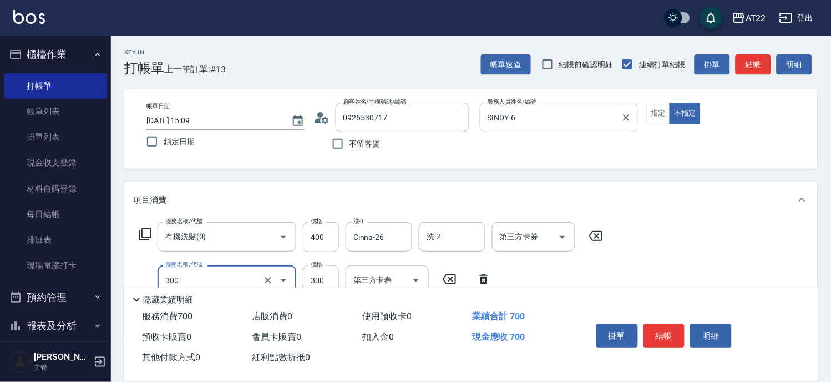
type input "剪髮(300)"
type input "250"
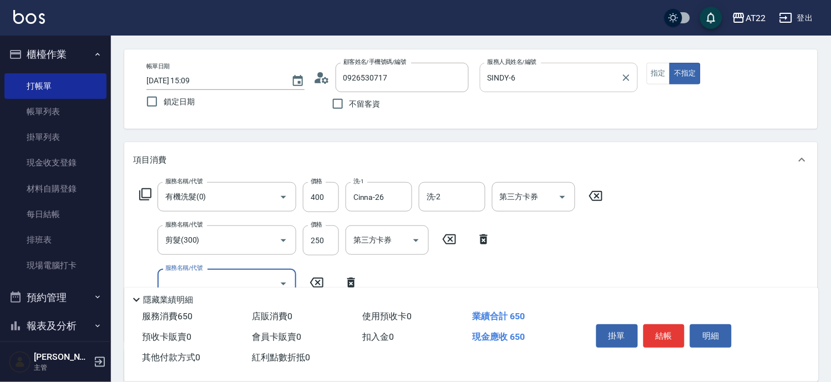
scroll to position [62, 0]
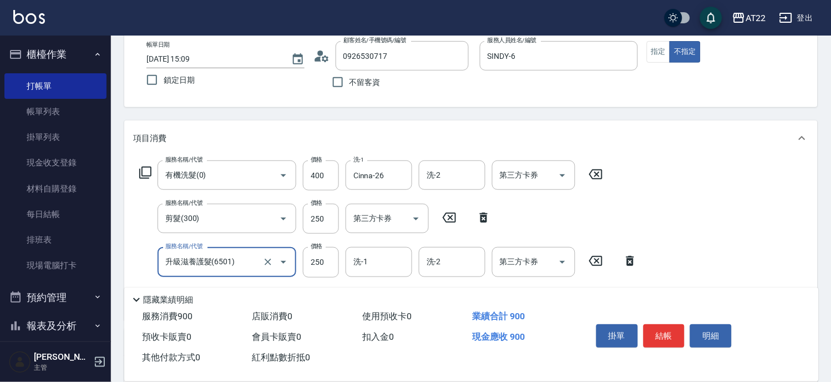
type input "升級滋養護髮(6501)"
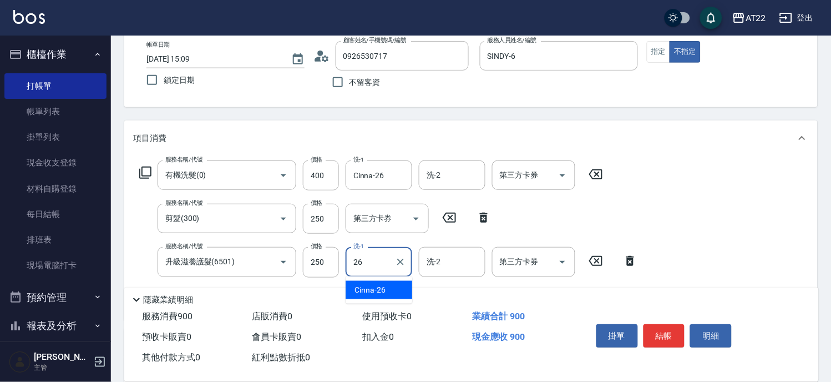
type input "Cinna-26"
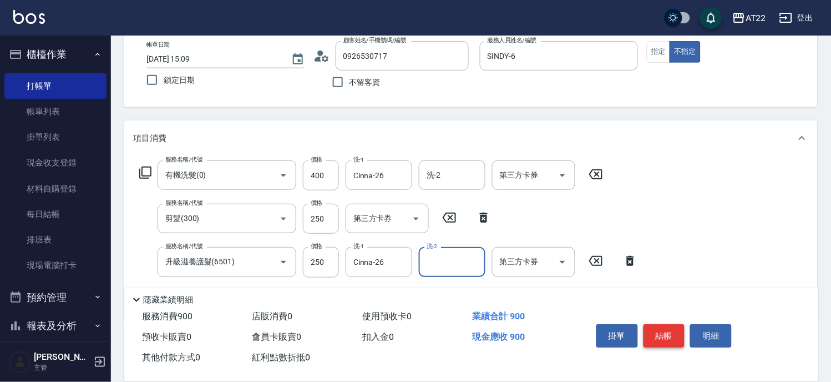
click at [653, 332] on button "結帳" at bounding box center [664, 335] width 42 height 23
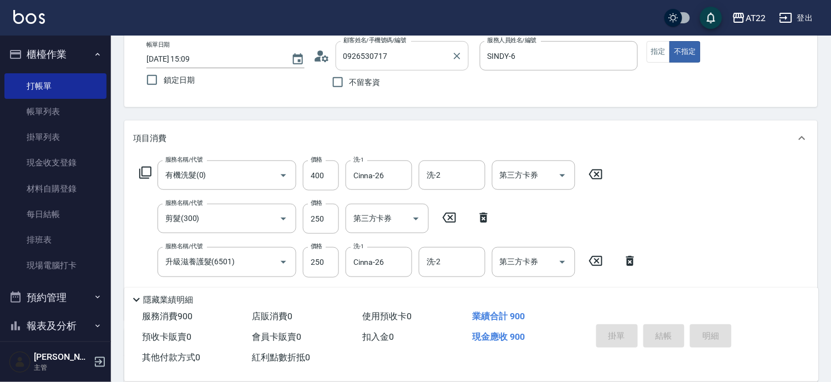
type input "2025/08/10 15:10"
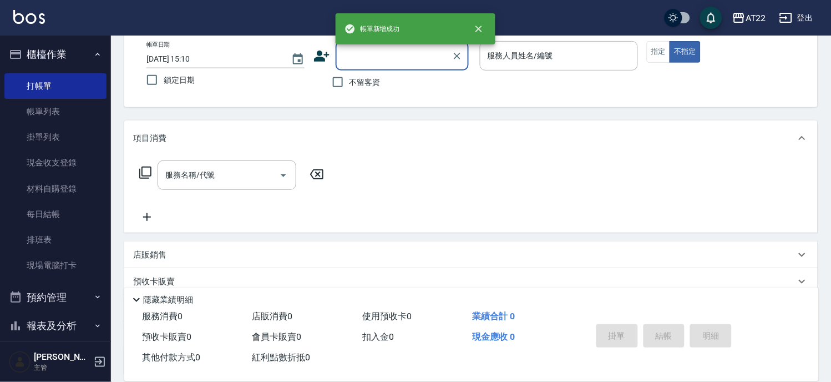
scroll to position [0, 0]
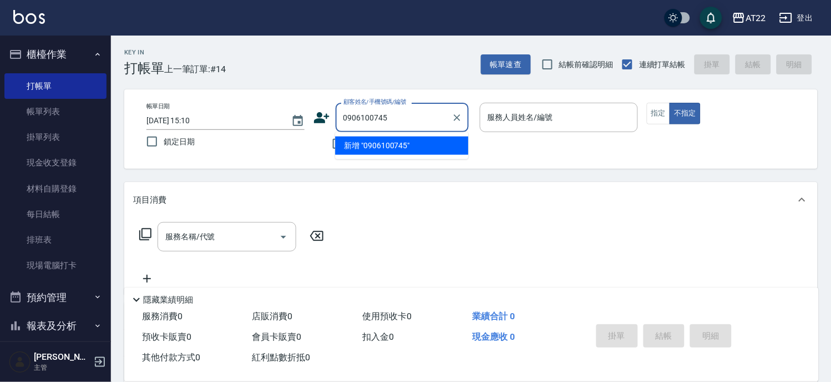
click at [398, 146] on li "新增 "0906100745"" at bounding box center [401, 145] width 133 height 18
type input "0906100745"
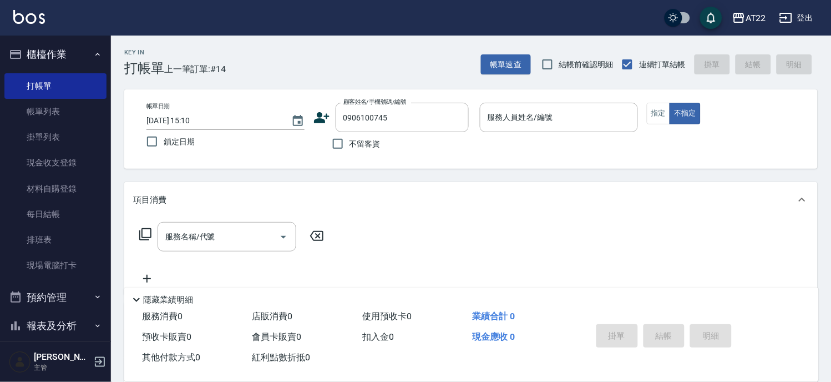
click at [316, 121] on icon at bounding box center [322, 117] width 16 height 11
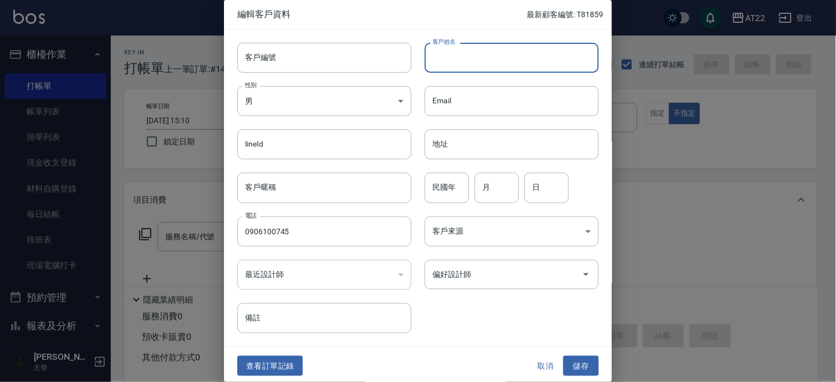
click at [486, 47] on input "客戶姓名" at bounding box center [512, 58] width 174 height 30
type input "陳雅婷"
click at [442, 194] on input "民國年" at bounding box center [447, 187] width 44 height 30
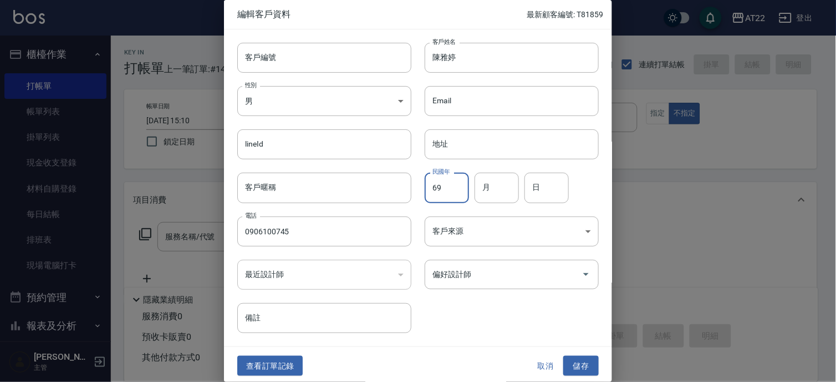
type input "69"
type input "5"
type input "25"
click at [563, 362] on button "儲存" at bounding box center [580, 366] width 35 height 21
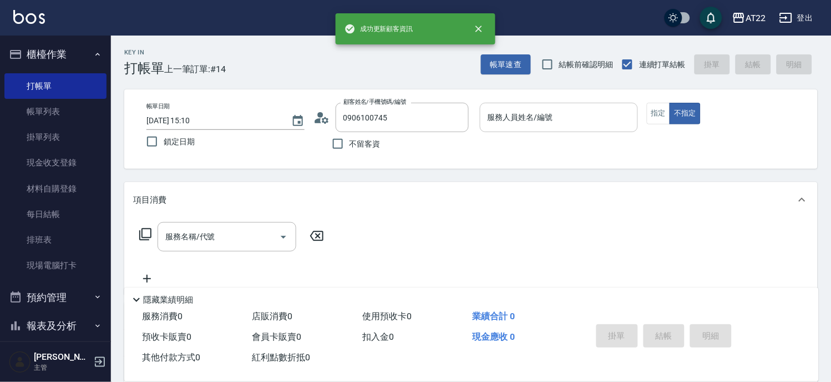
click at [530, 123] on input "服務人員姓名/編號" at bounding box center [559, 117] width 148 height 19
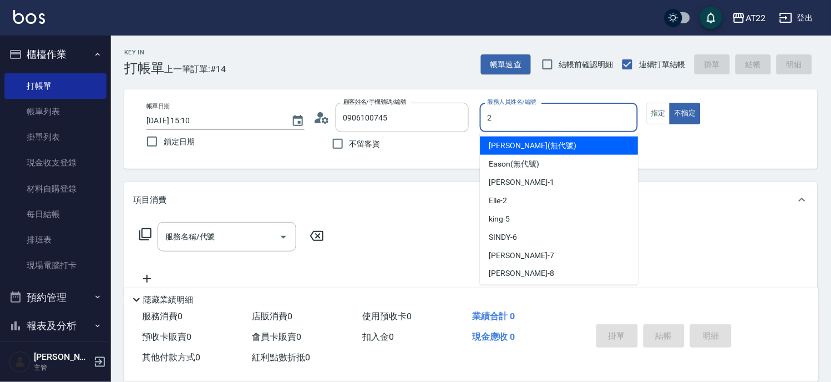
type input "Elie-2"
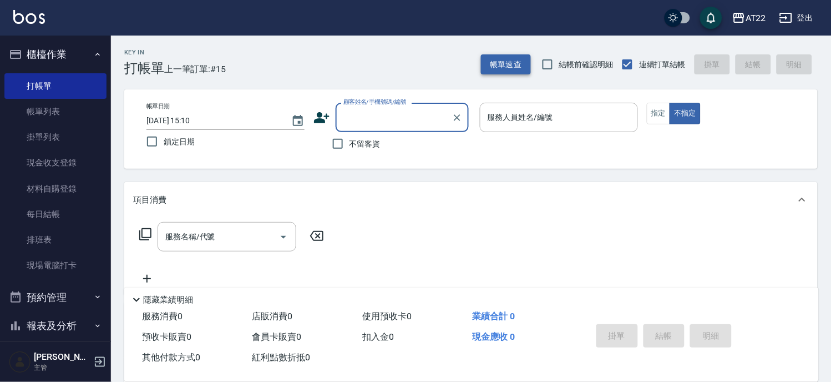
drag, startPoint x: 522, startPoint y: 46, endPoint x: 508, endPoint y: 69, distance: 26.9
click at [522, 46] on div "Key In 打帳單 上一筆訂單:#15 帳單速查 結帳前確認明細 連續打單結帳 掛單 結帳 明細" at bounding box center [464, 55] width 707 height 40
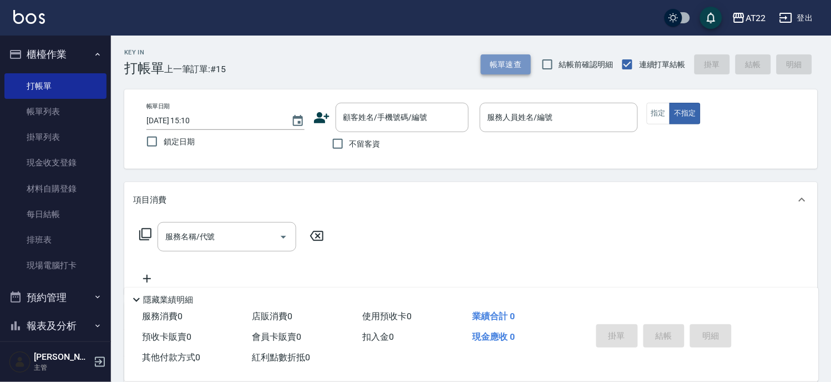
click at [508, 69] on button "帳單速查" at bounding box center [506, 64] width 50 height 21
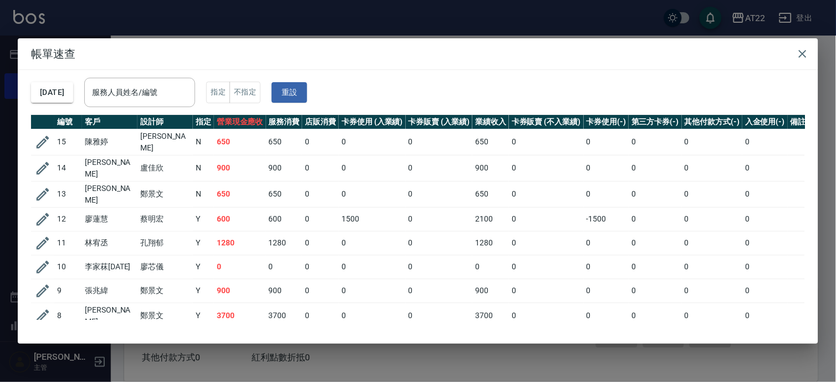
click at [540, 17] on div "帳單速查 2025/08/10 服務人員姓名/編號 服務人員姓名/編號 指定 不指定 重設 編號 客戶 設計師 指定 營業現金應收 服務消費 店販消費 卡券使…" at bounding box center [418, 191] width 836 height 382
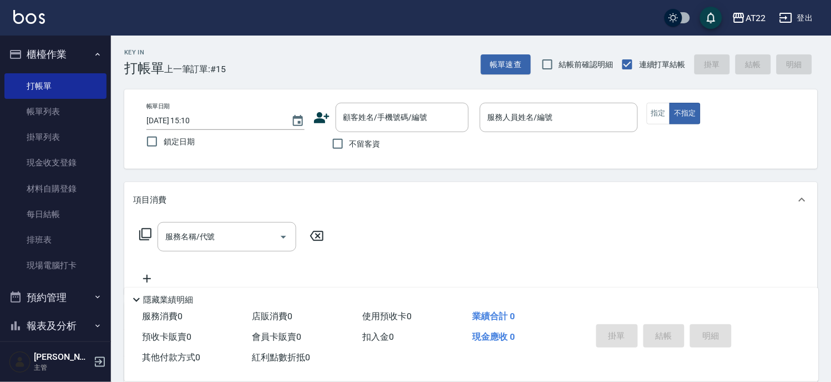
click at [479, 70] on div "Key In 打帳單 上一筆訂單:#15 帳單速查 結帳前確認明細 連續打單結帳 掛單 結帳 明細" at bounding box center [464, 55] width 707 height 40
click at [490, 70] on button "帳單速查" at bounding box center [506, 64] width 50 height 21
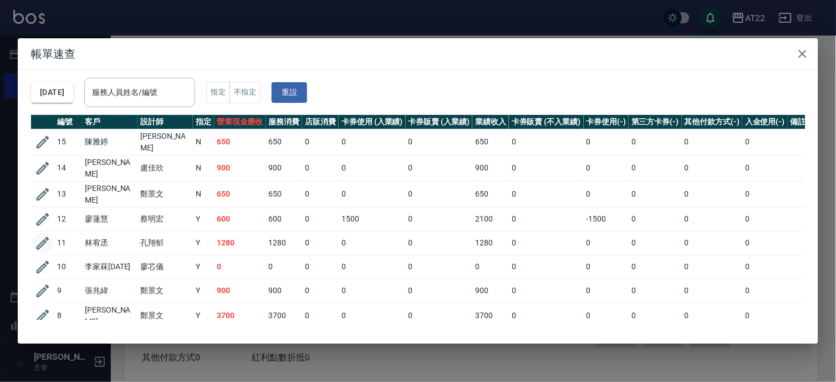
click at [47, 235] on icon "button" at bounding box center [42, 243] width 17 height 17
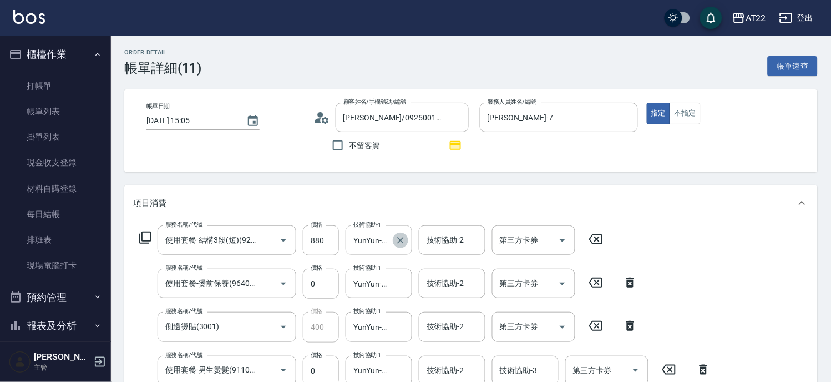
click at [400, 240] on icon "Clear" at bounding box center [400, 240] width 7 height 7
click at [405, 285] on icon "Clear" at bounding box center [400, 283] width 11 height 11
click at [397, 321] on icon "Clear" at bounding box center [400, 326] width 11 height 11
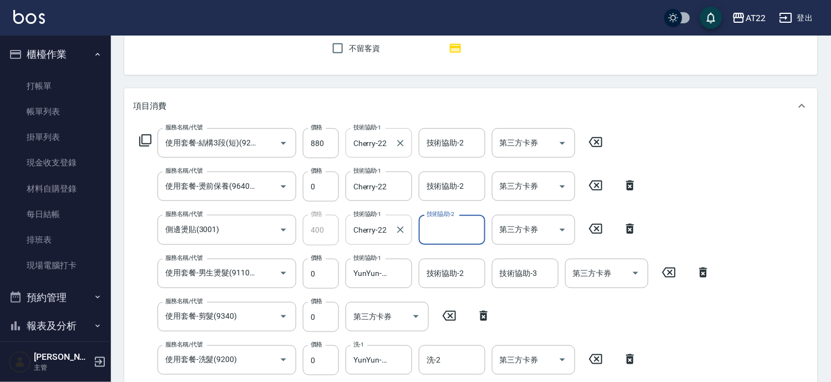
scroll to position [185, 0]
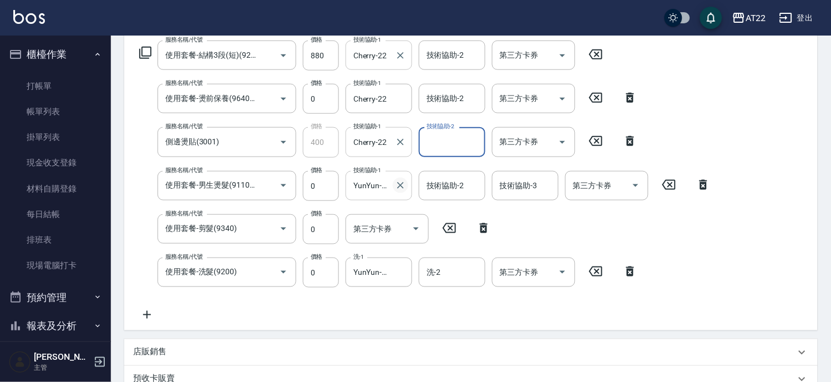
click at [403, 184] on icon "Clear" at bounding box center [400, 185] width 11 height 11
click at [395, 273] on icon "Clear" at bounding box center [400, 271] width 11 height 11
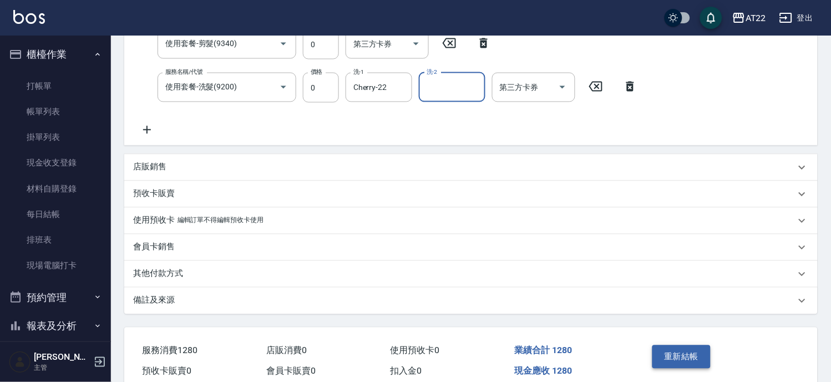
click at [687, 358] on button "重新結帳" at bounding box center [681, 356] width 59 height 23
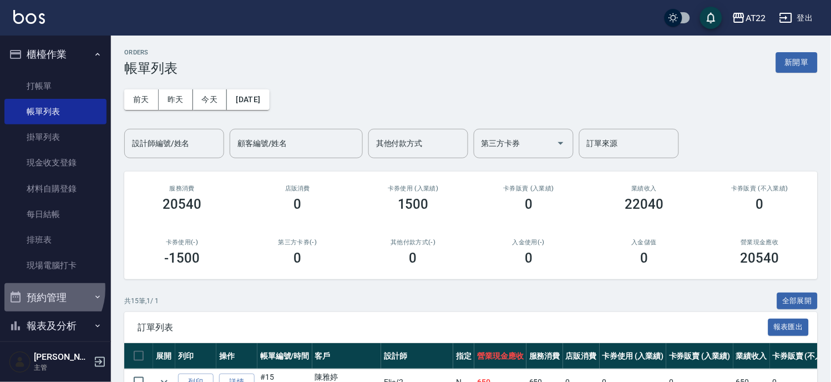
click at [39, 288] on button "預約管理" at bounding box center [55, 297] width 102 height 29
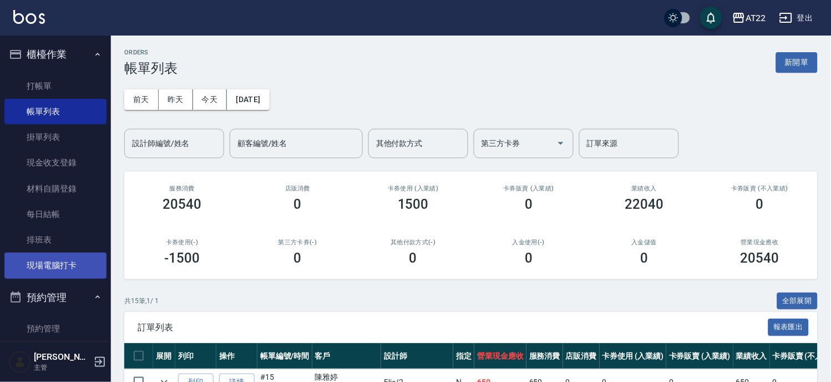
scroll to position [123, 0]
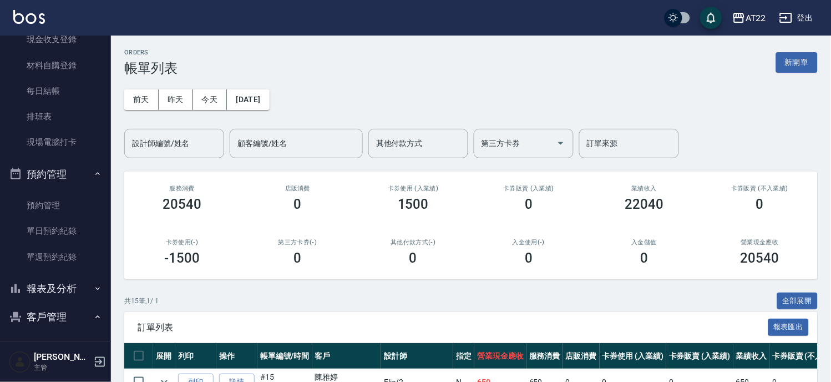
click at [56, 283] on button "報表及分析" at bounding box center [55, 288] width 102 height 29
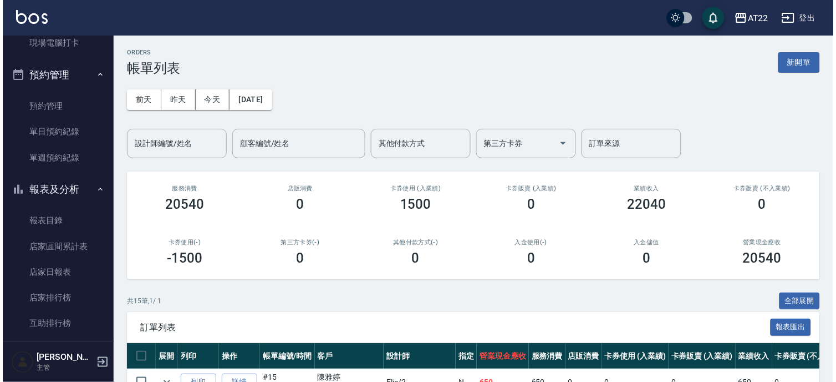
scroll to position [308, 0]
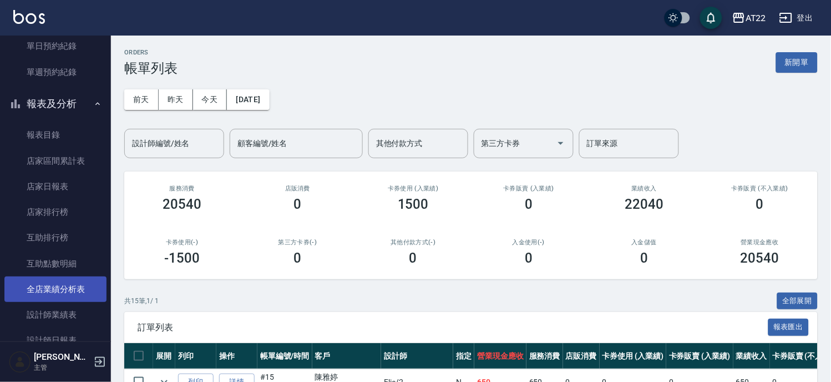
click at [55, 290] on link "全店業績分析表" at bounding box center [55, 289] width 102 height 26
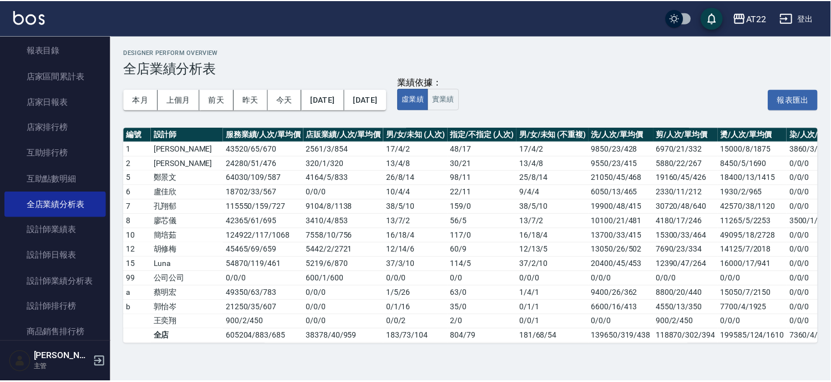
scroll to position [492, 0]
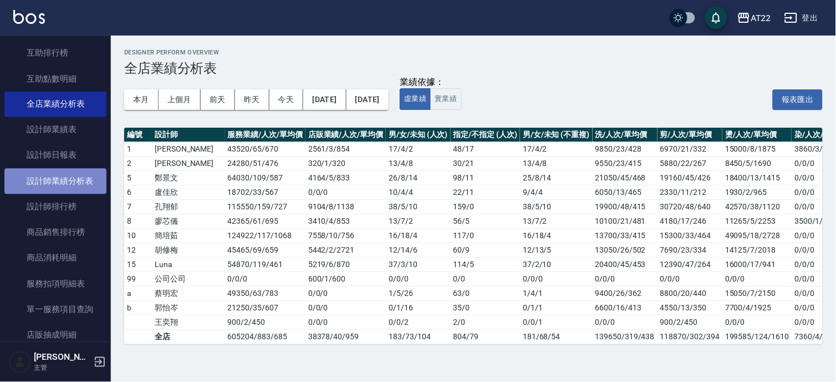
click at [69, 179] on link "設計師業績分析表" at bounding box center [55, 182] width 102 height 26
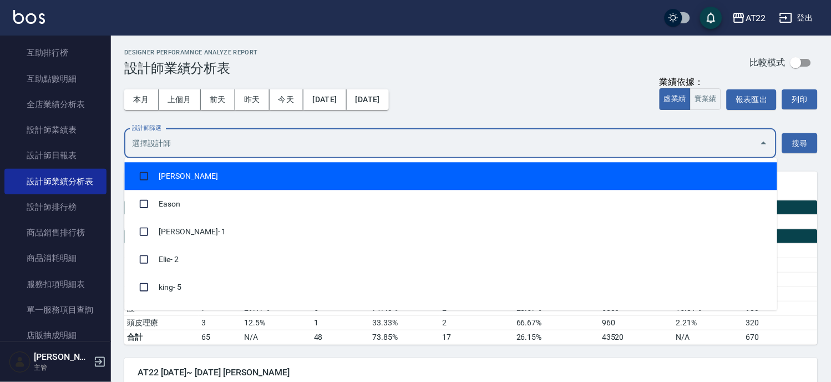
click at [661, 141] on input "設計師篩選" at bounding box center [442, 143] width 626 height 19
click at [761, 143] on icon "Close" at bounding box center [763, 142] width 13 height 13
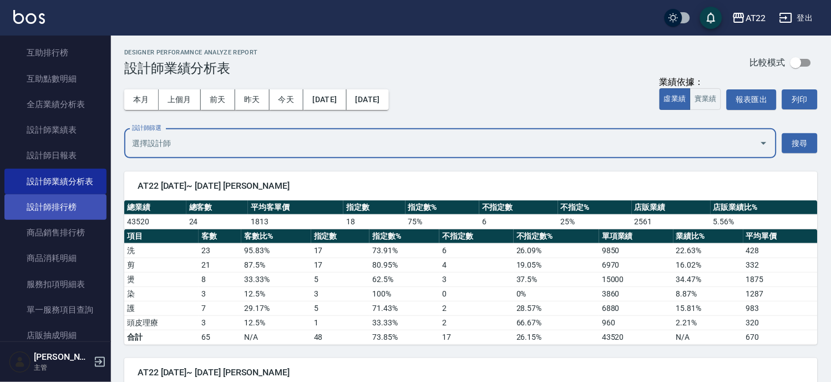
click at [79, 206] on link "設計師排行榜" at bounding box center [55, 207] width 102 height 26
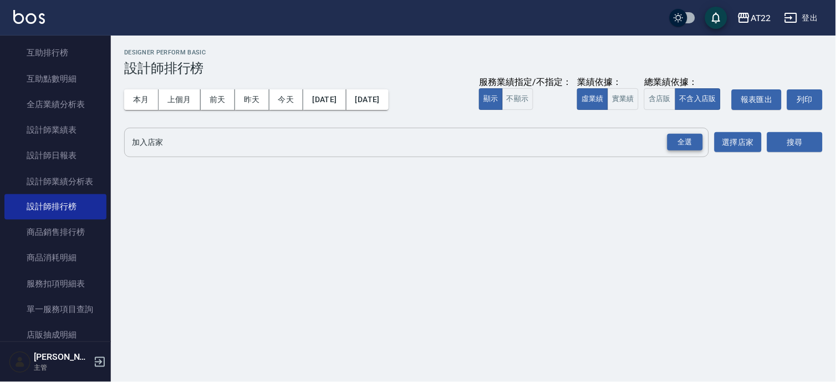
click at [699, 145] on div "全選" at bounding box center [685, 142] width 35 height 17
click at [795, 147] on button "搜尋" at bounding box center [795, 143] width 55 height 21
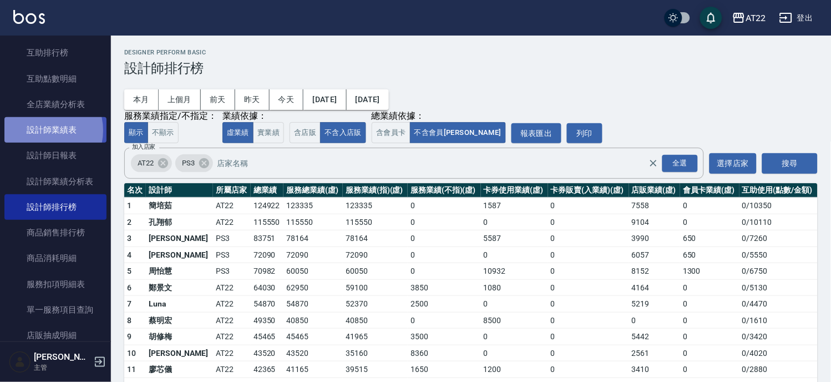
click at [42, 130] on link "設計師業績表" at bounding box center [55, 130] width 102 height 26
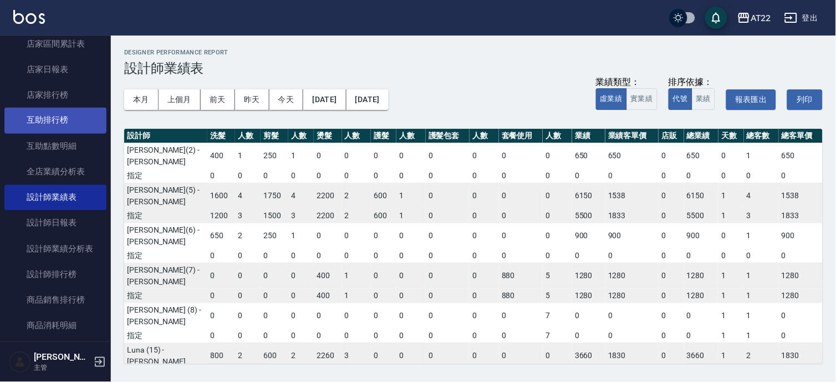
scroll to position [308, 0]
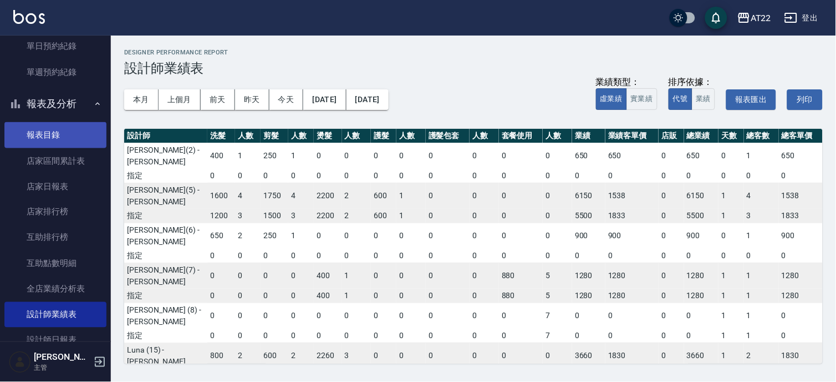
click at [56, 139] on link "報表目錄" at bounding box center [55, 135] width 102 height 26
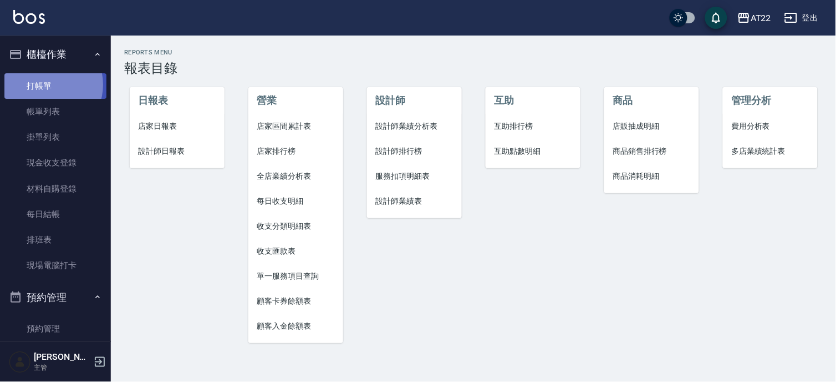
click at [47, 84] on link "打帳單" at bounding box center [55, 86] width 102 height 26
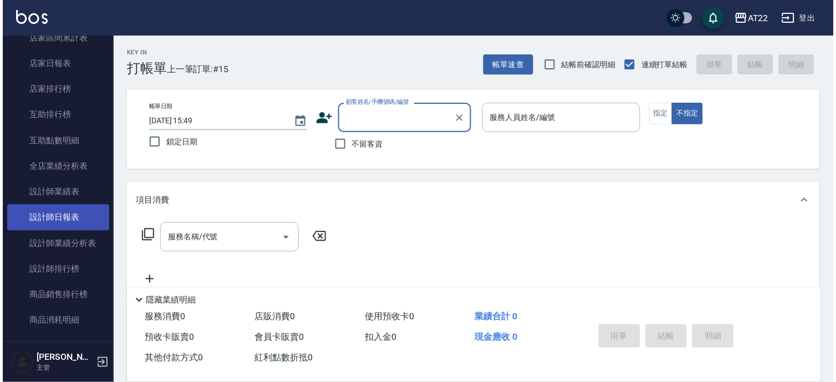
scroll to position [246, 0]
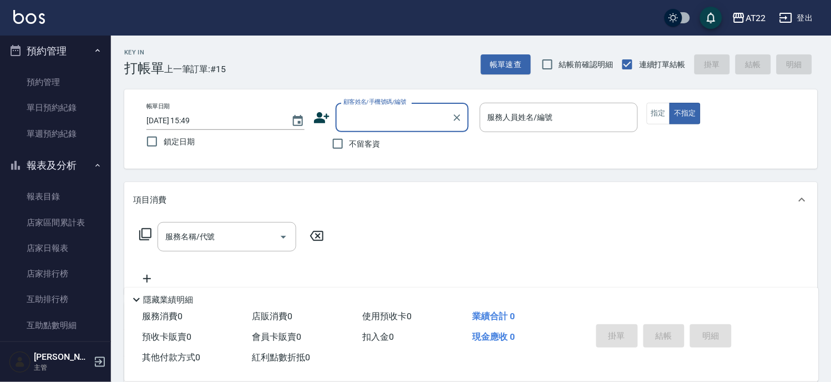
click at [59, 157] on button "報表及分析" at bounding box center [55, 165] width 102 height 29
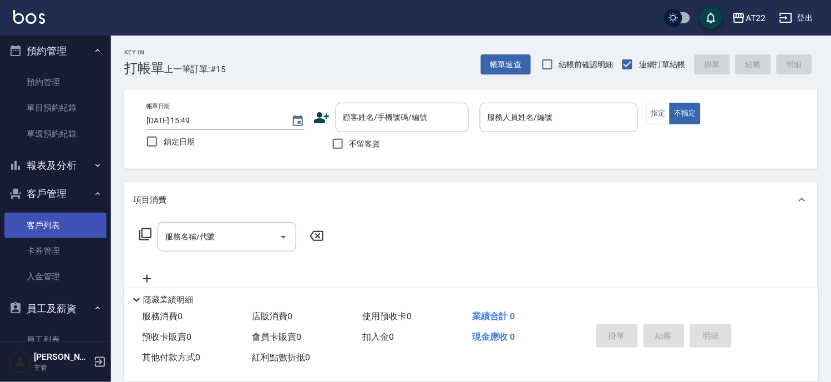
click at [53, 230] on link "客戶列表" at bounding box center [55, 225] width 102 height 26
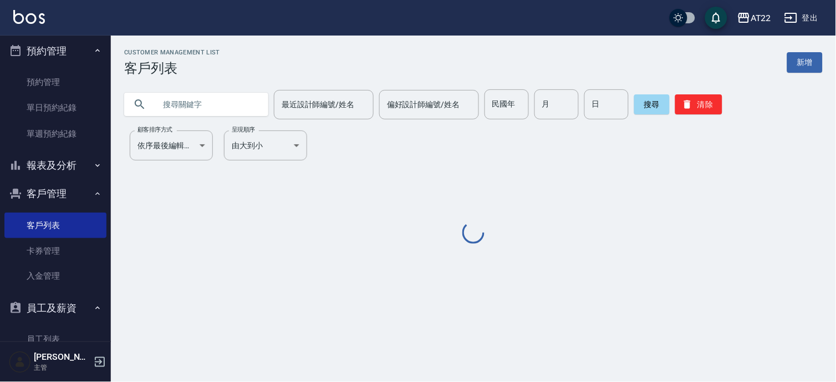
click at [196, 111] on input "text" at bounding box center [207, 104] width 104 height 30
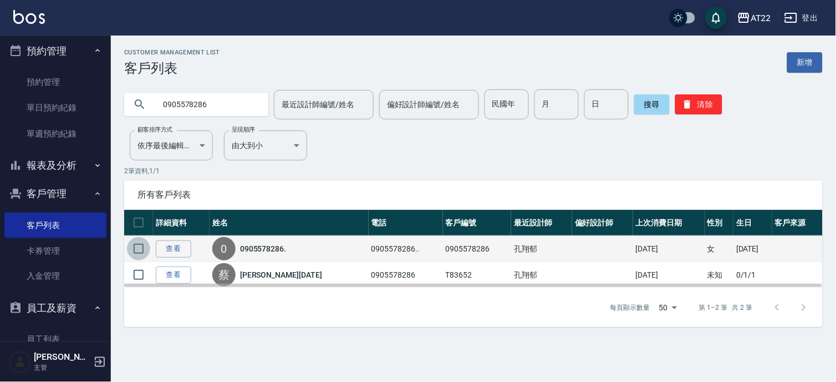
click at [147, 245] on input "checkbox" at bounding box center [138, 248] width 23 height 23
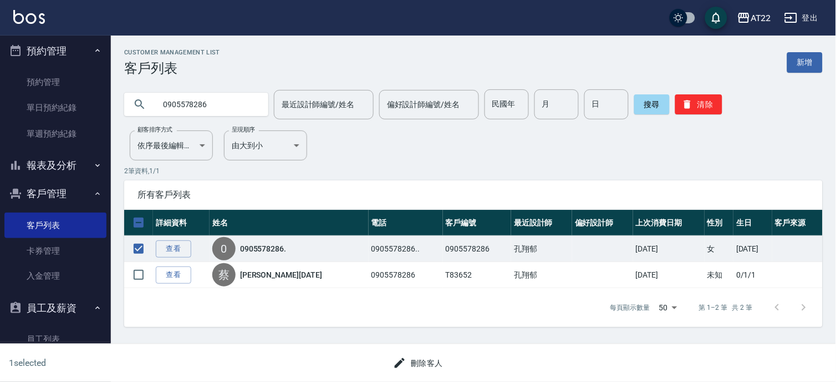
click at [422, 358] on button "刪除客人" at bounding box center [418, 363] width 59 height 21
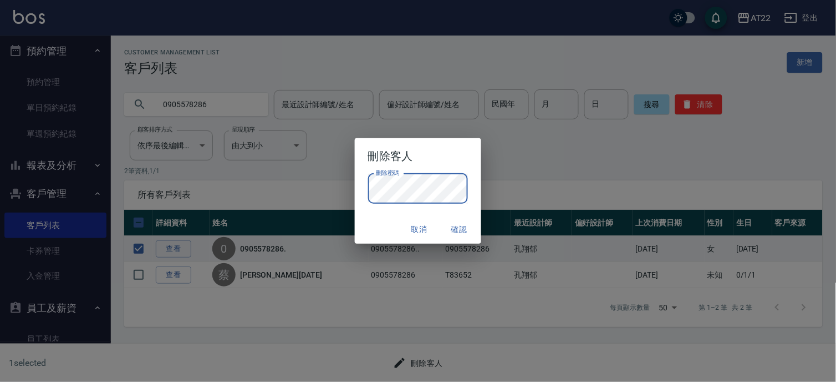
click at [464, 223] on button "確認" at bounding box center [458, 229] width 35 height 21
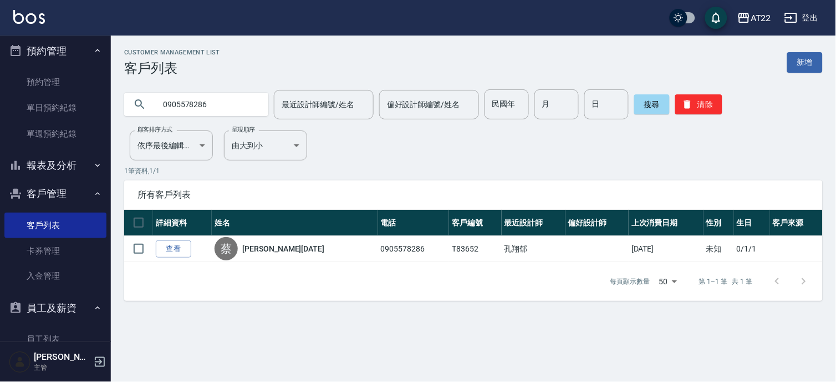
click at [214, 100] on input "0905578286" at bounding box center [207, 104] width 104 height 30
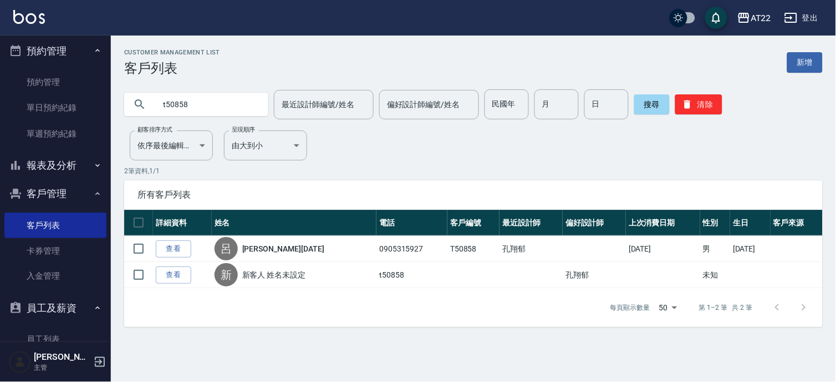
click at [180, 119] on div "Customer Management List 客戶列表 新增 t50858 最近設計師編號/姓名 最近設計師編號/姓名 偏好設計師編號/姓名 偏好設計師編…" at bounding box center [473, 188] width 725 height 278
click at [189, 106] on input "t50858" at bounding box center [207, 104] width 104 height 30
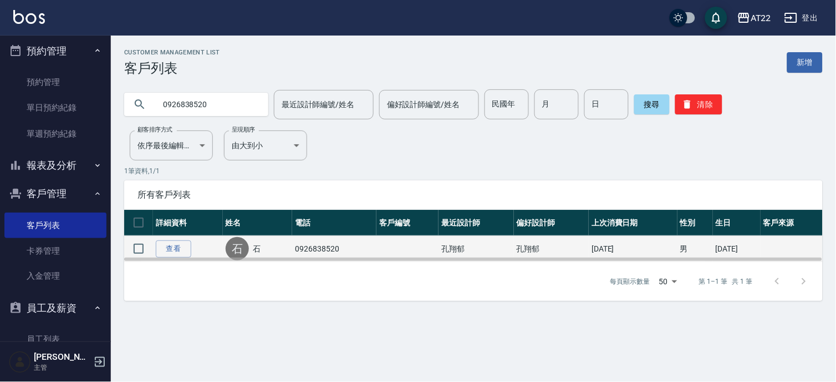
click at [173, 237] on td "查看" at bounding box center [188, 249] width 70 height 26
click at [178, 252] on link "查看" at bounding box center [173, 248] width 35 height 17
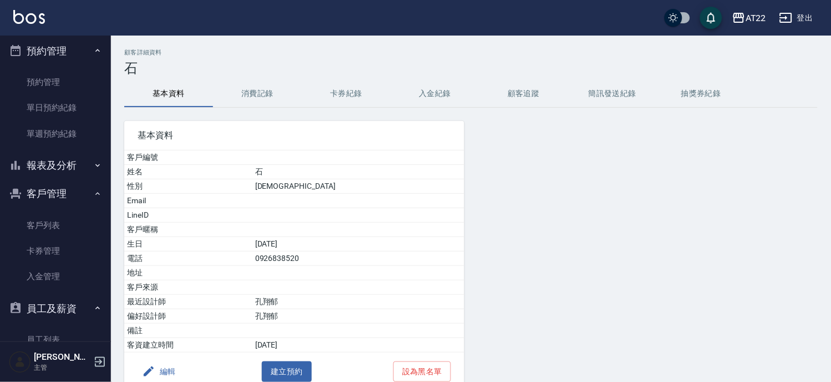
click at [257, 105] on button "消費記錄" at bounding box center [257, 93] width 89 height 27
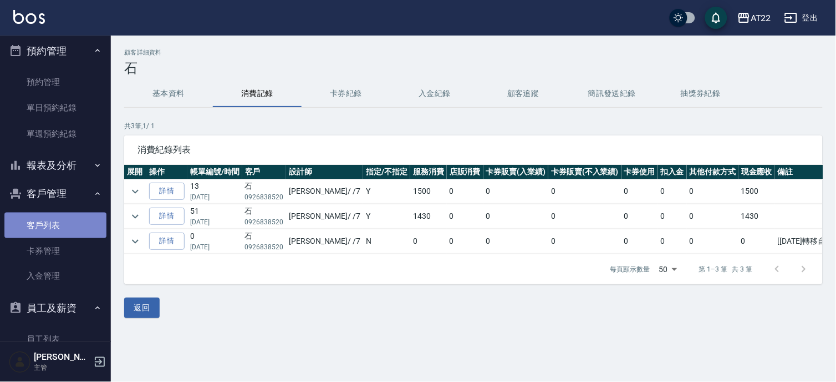
click at [78, 230] on link "客戶列表" at bounding box center [55, 225] width 102 height 26
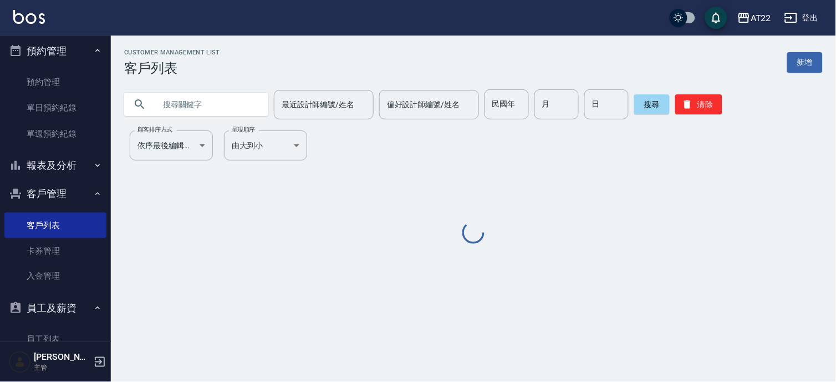
click at [214, 114] on input "text" at bounding box center [207, 104] width 104 height 30
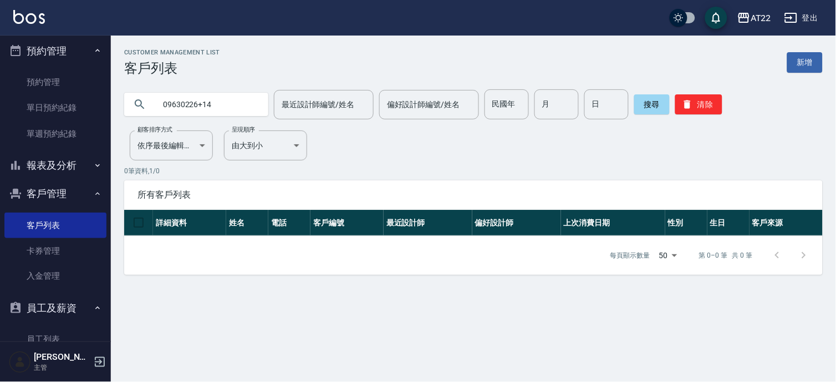
click at [204, 106] on input "09630226+14" at bounding box center [207, 104] width 104 height 30
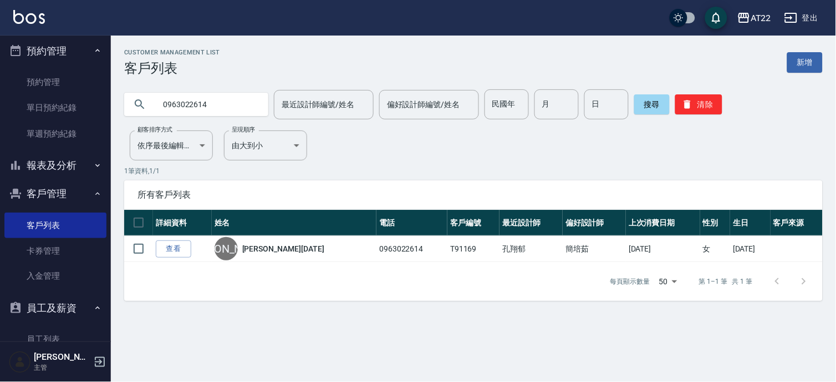
click at [209, 106] on input "0963022614" at bounding box center [207, 104] width 104 height 30
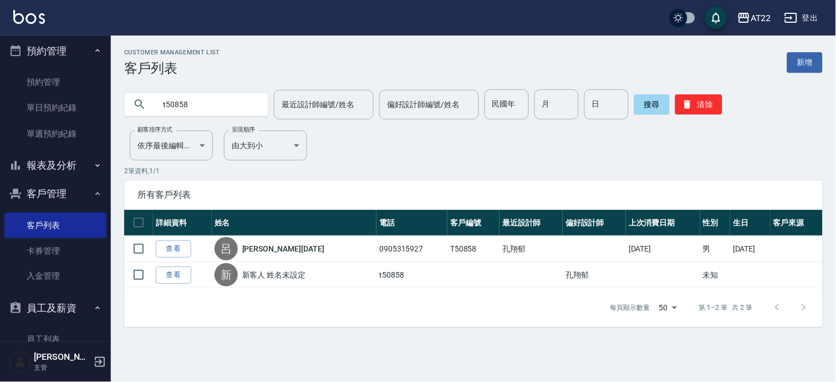
click at [209, 106] on input "t50858" at bounding box center [207, 104] width 104 height 30
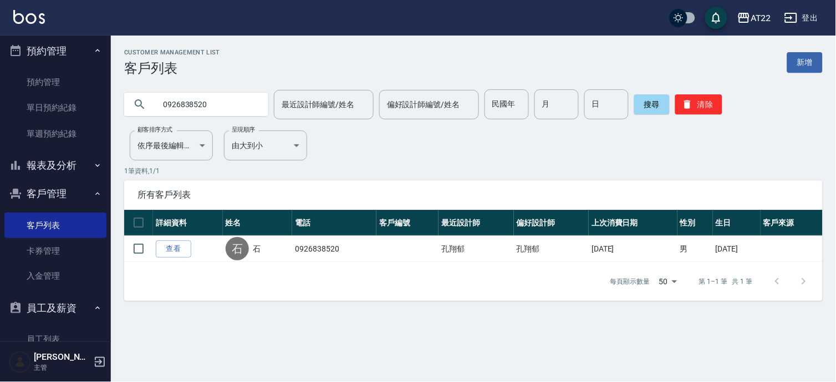
click at [209, 106] on input "0926838520" at bounding box center [207, 104] width 104 height 30
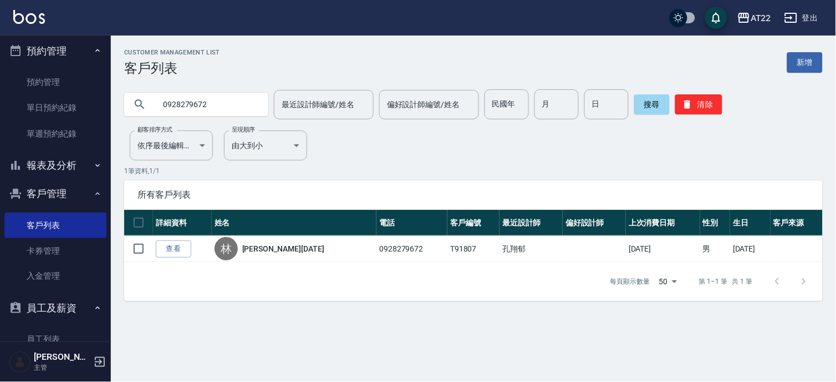
click at [207, 113] on input "0928279672" at bounding box center [207, 104] width 104 height 30
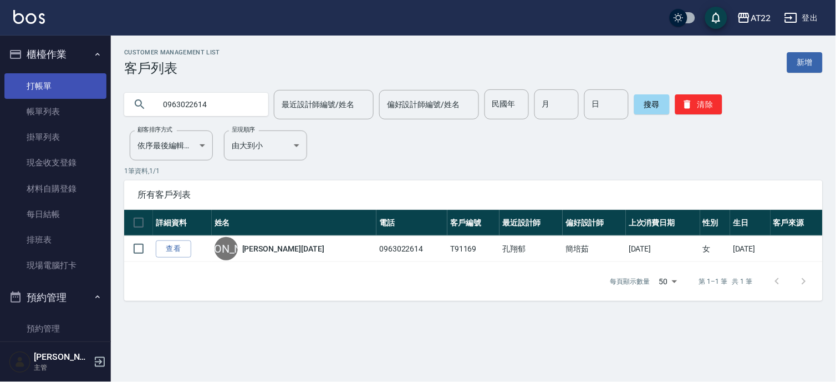
click at [62, 85] on link "打帳單" at bounding box center [55, 86] width 102 height 26
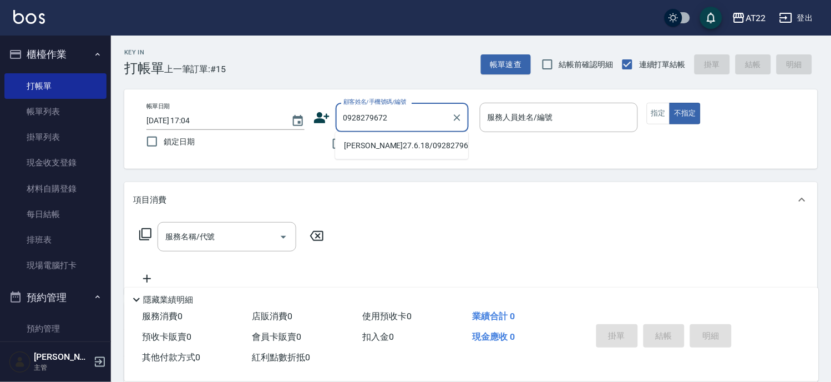
click at [427, 148] on li "林子棠27.6.18/0928279672/T91807" at bounding box center [401, 145] width 133 height 18
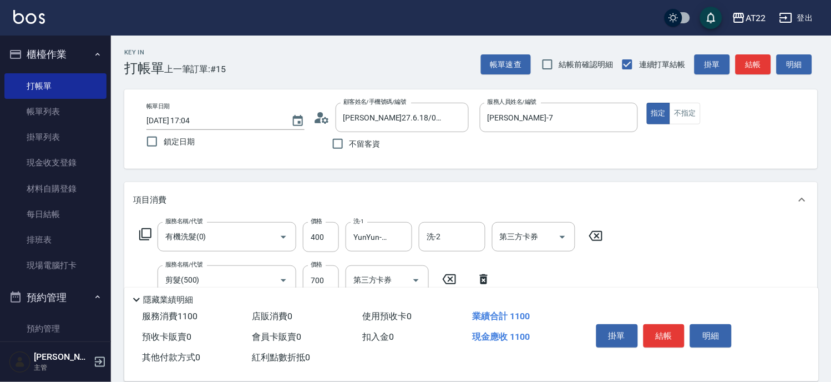
scroll to position [123, 0]
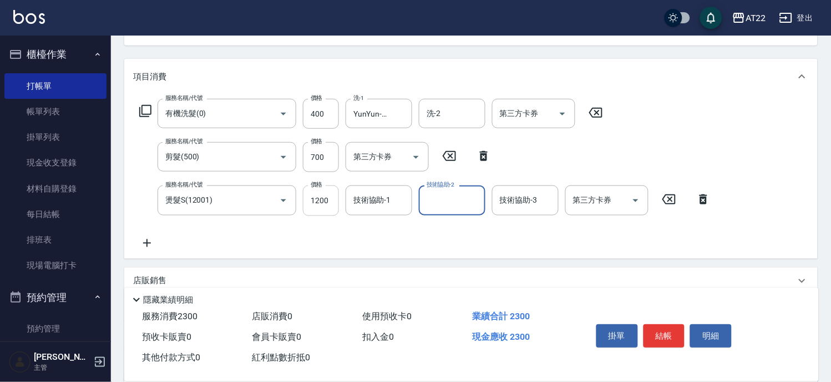
click at [312, 206] on input "1200" at bounding box center [321, 200] width 36 height 30
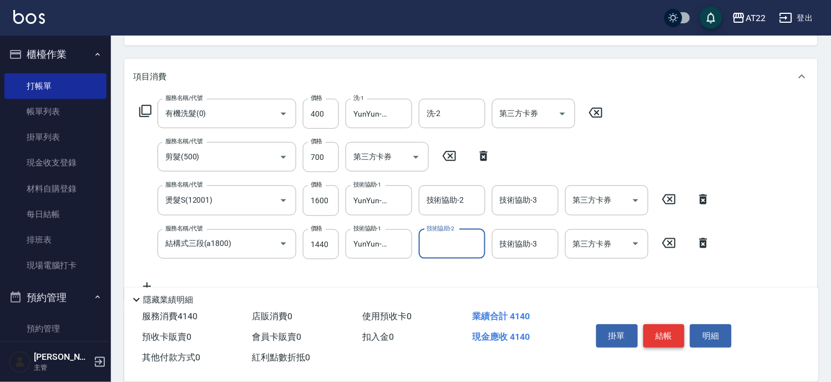
click at [657, 329] on button "結帳" at bounding box center [664, 335] width 42 height 23
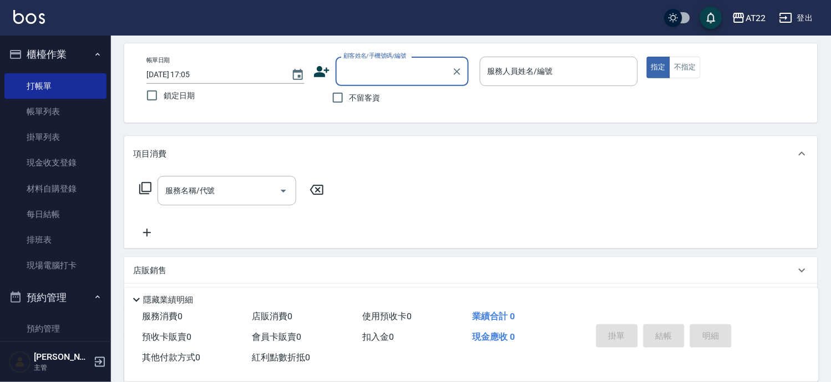
scroll to position [0, 0]
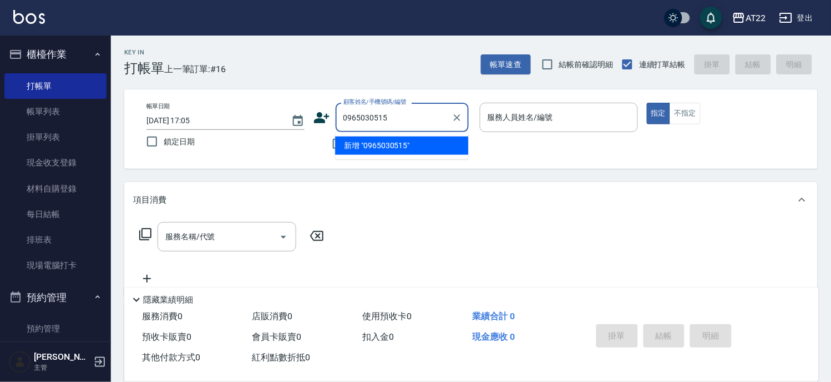
click at [366, 151] on li "新增 "0965030515"" at bounding box center [401, 145] width 133 height 18
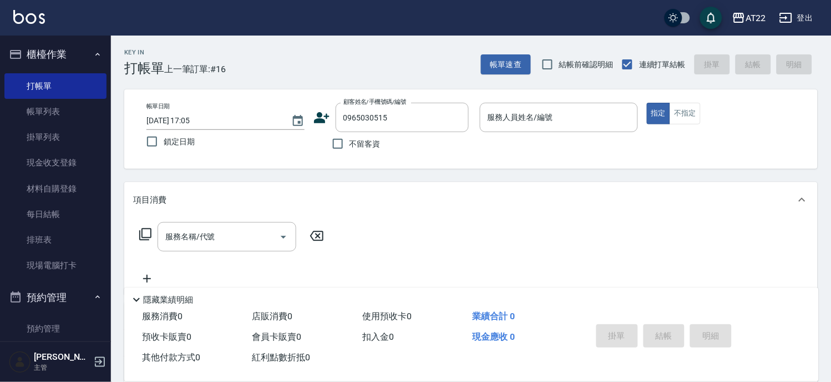
click at [322, 118] on icon at bounding box center [321, 117] width 17 height 17
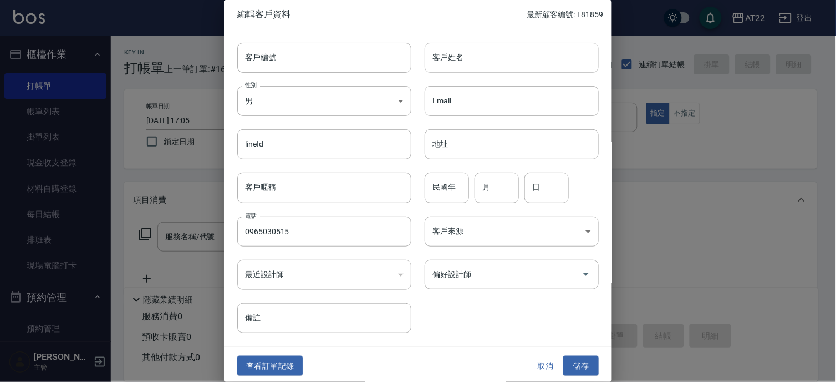
click at [455, 65] on input "客戶姓名" at bounding box center [512, 58] width 174 height 30
click at [442, 187] on input "民國年" at bounding box center [447, 187] width 44 height 30
click at [567, 362] on button "儲存" at bounding box center [580, 366] width 35 height 21
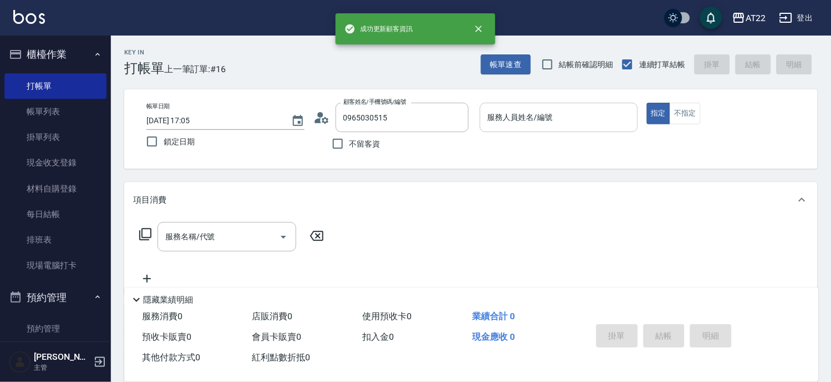
click at [536, 115] on input "服務人員姓名/編號" at bounding box center [559, 117] width 148 height 19
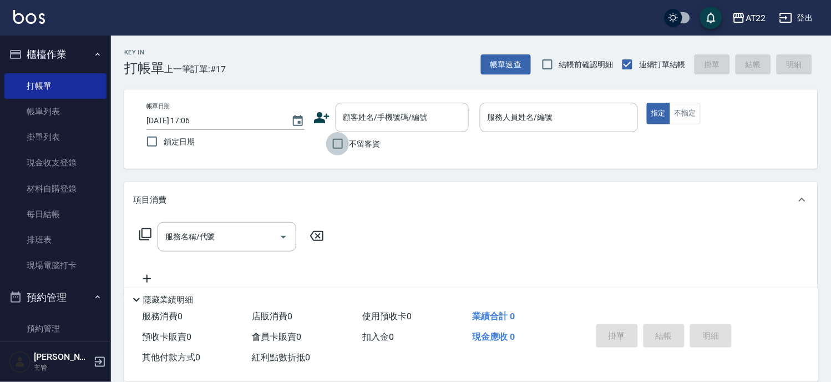
click at [340, 140] on input "不留客資" at bounding box center [337, 143] width 23 height 23
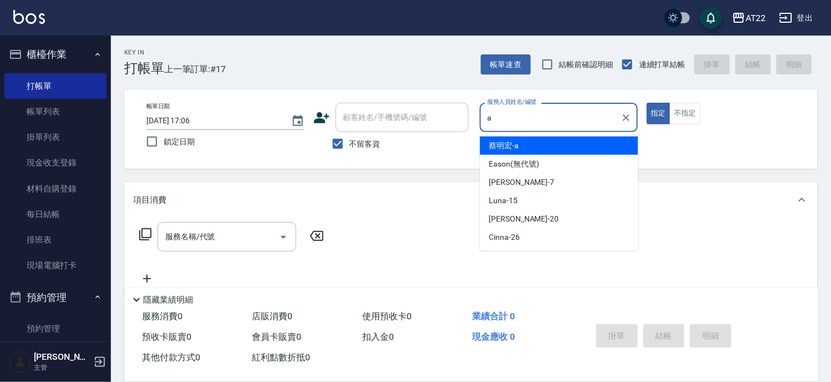
click at [560, 148] on div "蔡明宏 -a" at bounding box center [559, 145] width 158 height 18
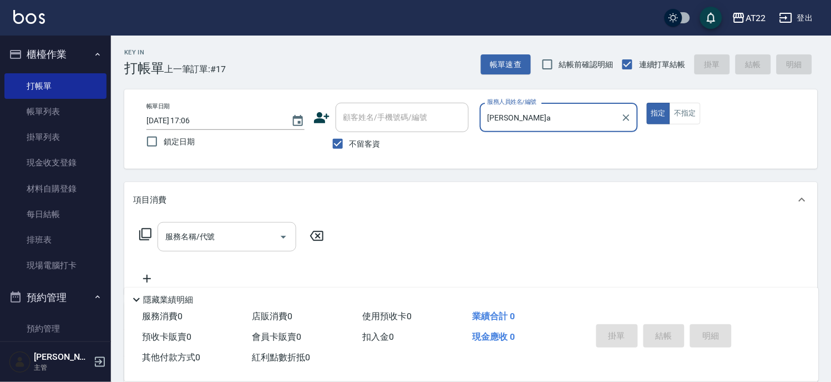
click at [230, 241] on input "服務名稱/代號" at bounding box center [218, 236] width 112 height 19
click at [530, 120] on label "服務人員姓名/編號" at bounding box center [519, 116] width 65 height 11
click at [530, 120] on input "服務人員姓名/編號" at bounding box center [559, 117] width 148 height 19
click at [530, 120] on label "服務人員姓名/編號" at bounding box center [519, 116] width 65 height 11
click at [530, 120] on input "服務人員姓名/編號" at bounding box center [559, 117] width 148 height 19
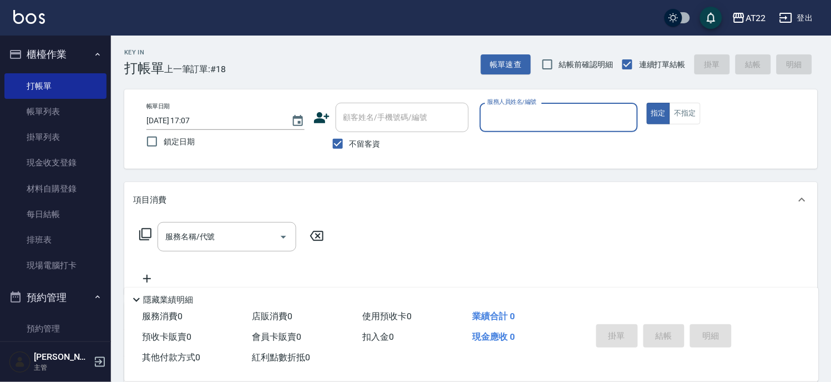
click at [492, 128] on div "服務人員姓名/編號" at bounding box center [559, 117] width 158 height 29
click at [364, 132] on label "不留客資" at bounding box center [353, 143] width 54 height 23
click at [349, 132] on input "不留客資" at bounding box center [337, 143] width 23 height 23
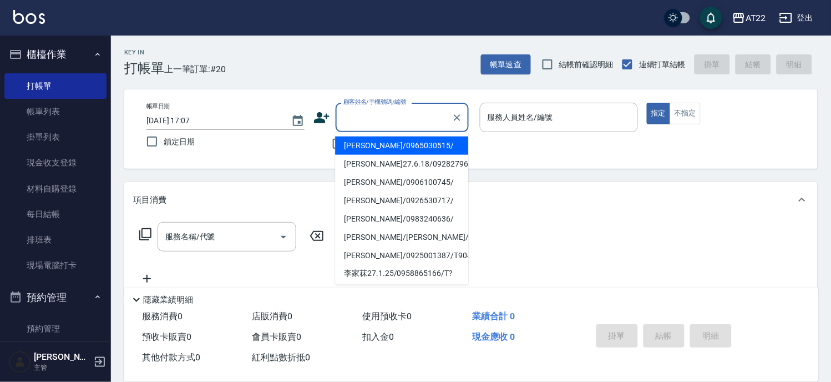
click at [372, 119] on input "顧客姓名/手機號碼/編號" at bounding box center [394, 117] width 106 height 19
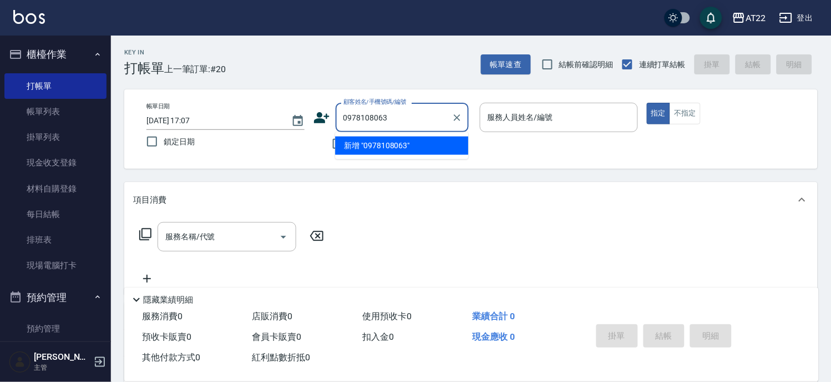
click at [395, 158] on ul "新增 "0978108063"" at bounding box center [401, 145] width 133 height 27
click at [398, 146] on li "新增 "0978108063"" at bounding box center [401, 145] width 133 height 18
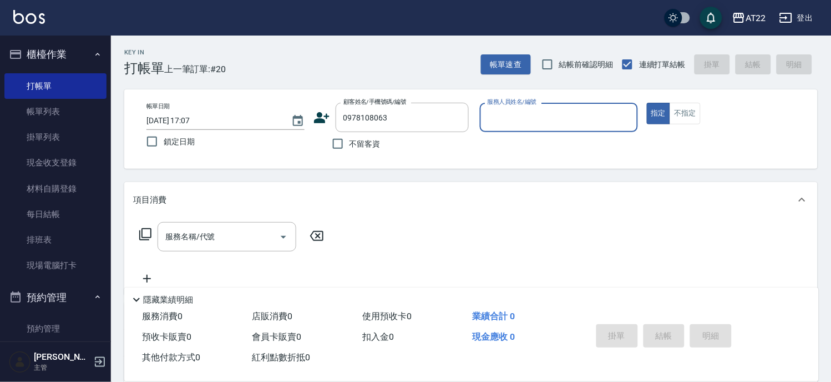
click at [321, 113] on icon at bounding box center [322, 117] width 16 height 11
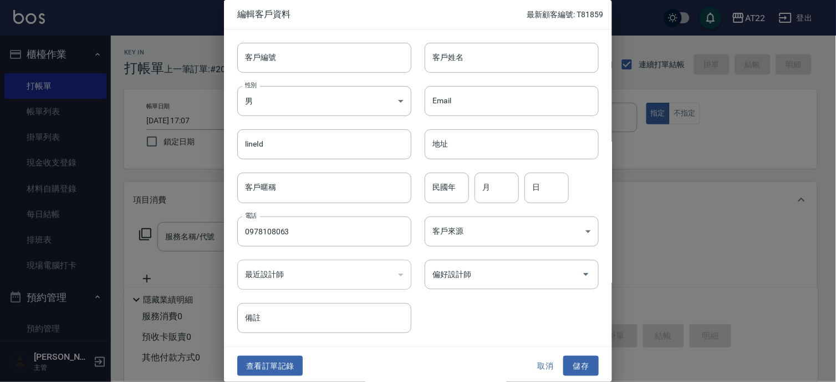
click at [559, 75] on div "Email Email" at bounding box center [505, 94] width 187 height 43
click at [558, 65] on input "客戶姓名" at bounding box center [512, 58] width 174 height 30
click at [464, 190] on input "民國年" at bounding box center [447, 187] width 44 height 30
click at [577, 357] on button "儲存" at bounding box center [580, 366] width 35 height 21
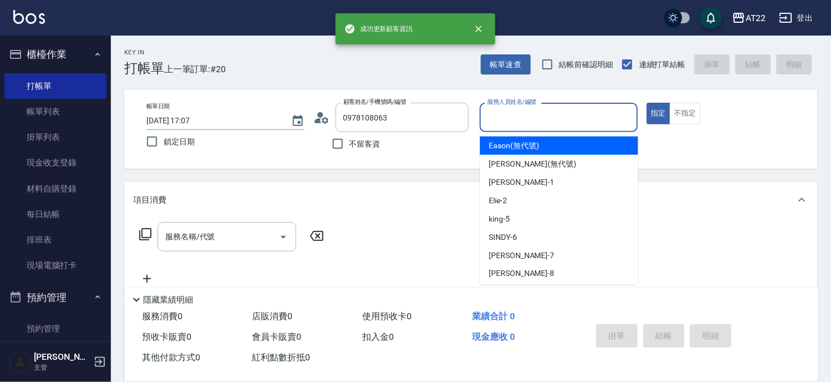
click at [551, 114] on input "服務人員姓名/編號" at bounding box center [559, 117] width 148 height 19
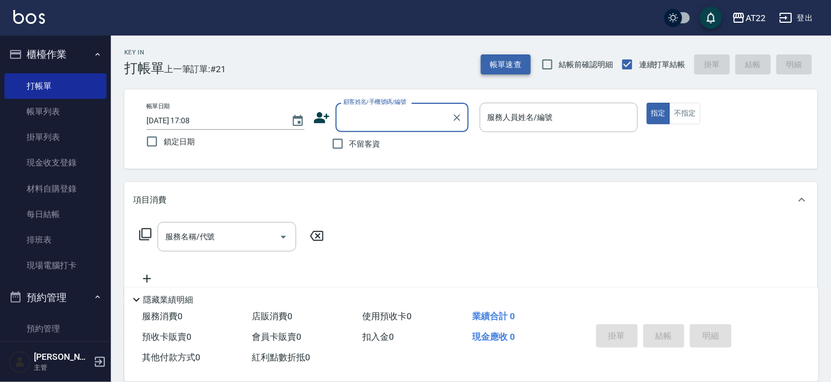
click at [507, 59] on button "帳單速查" at bounding box center [506, 64] width 50 height 21
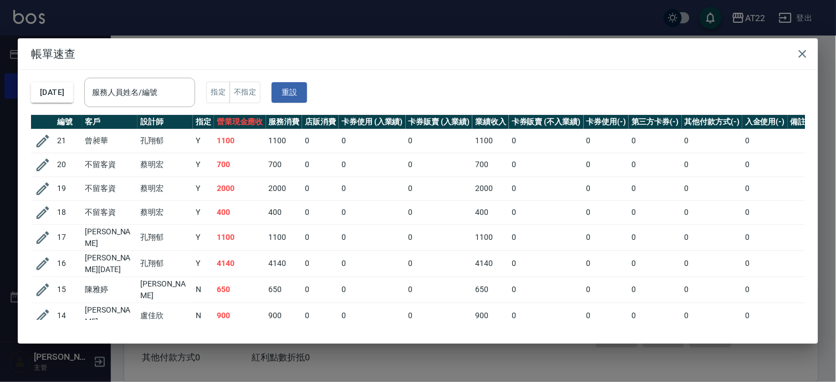
click at [528, 6] on div "帳單速查 2025/08/10 服務人員姓名/編號 服務人員姓名/編號 指定 不指定 重設 編號 客戶 設計師 指定 營業現金應收 服務消費 店販消費 卡券使…" at bounding box center [418, 191] width 836 height 382
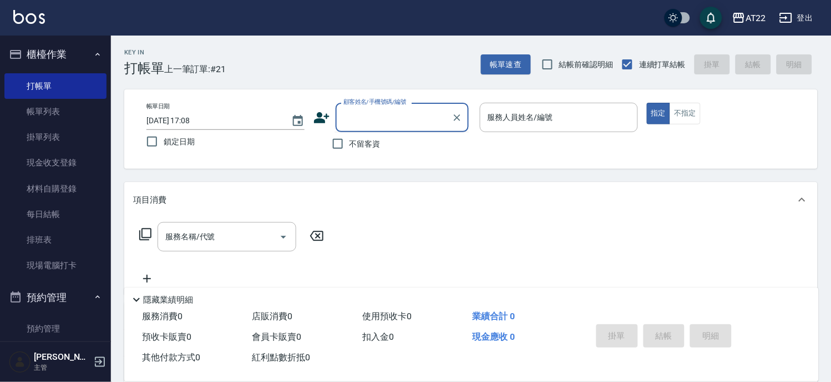
click at [392, 115] on input "顧客姓名/手機號碼/編號" at bounding box center [394, 117] width 106 height 19
click at [366, 143] on li "蔡秦育26.7.29/0905578286/T83652" at bounding box center [401, 151] width 133 height 30
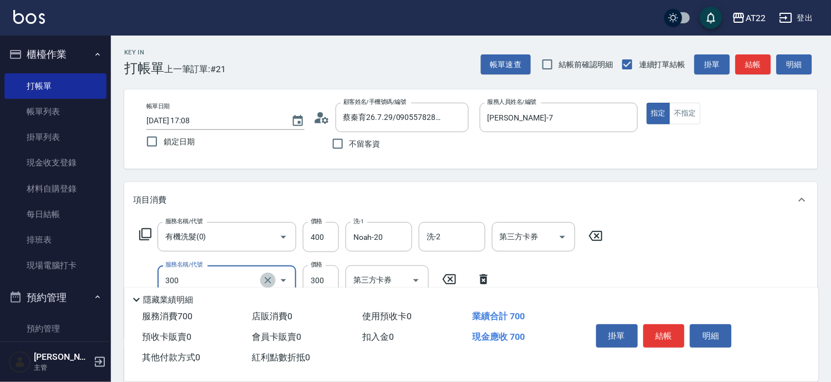
click at [263, 275] on icon "Clear" at bounding box center [267, 280] width 11 height 11
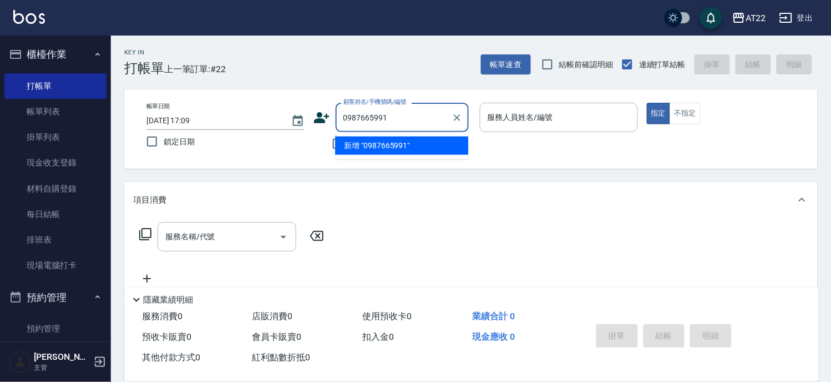
click at [360, 147] on li "新增 "0987665991"" at bounding box center [401, 145] width 133 height 18
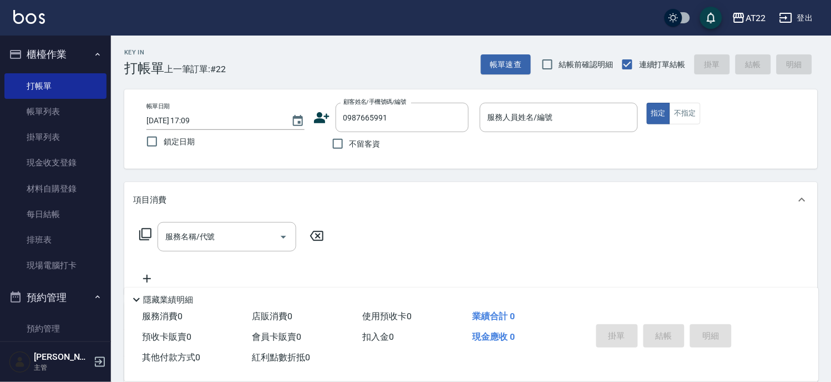
click at [322, 123] on icon at bounding box center [321, 117] width 17 height 17
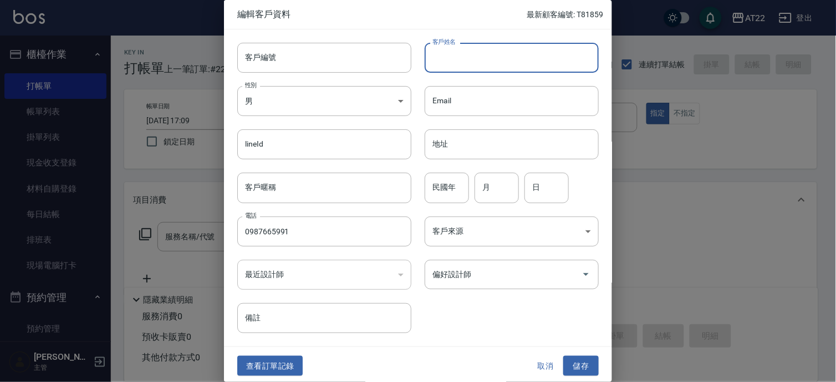
click at [437, 48] on input "客戶姓名" at bounding box center [512, 58] width 174 height 30
click at [444, 179] on input "民國年" at bounding box center [447, 187] width 44 height 30
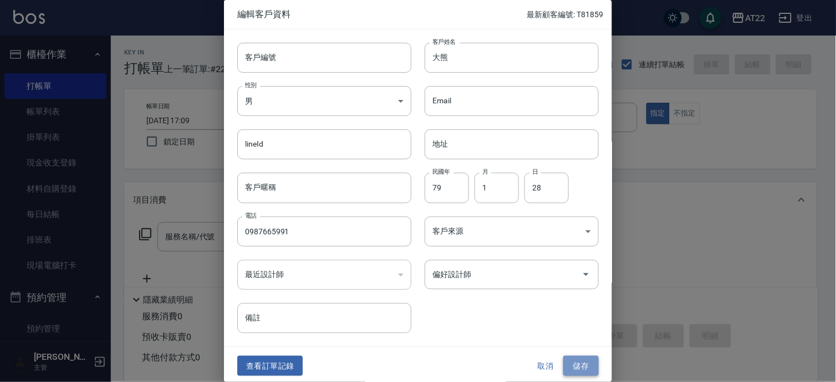
click at [578, 356] on button "儲存" at bounding box center [580, 366] width 35 height 21
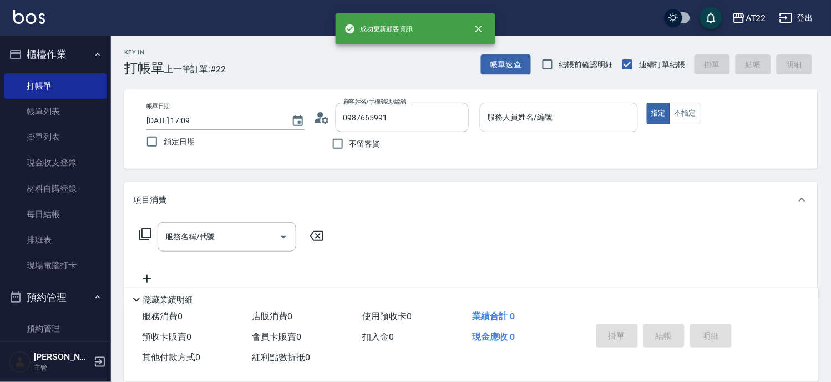
click at [606, 118] on input "服務人員姓名/編號" at bounding box center [559, 117] width 148 height 19
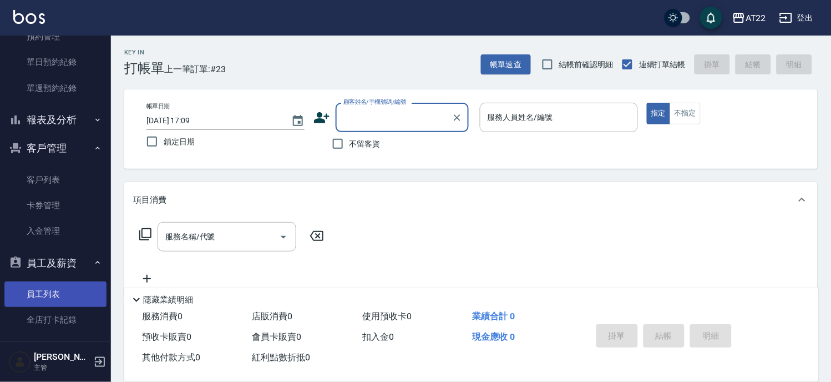
scroll to position [308, 0]
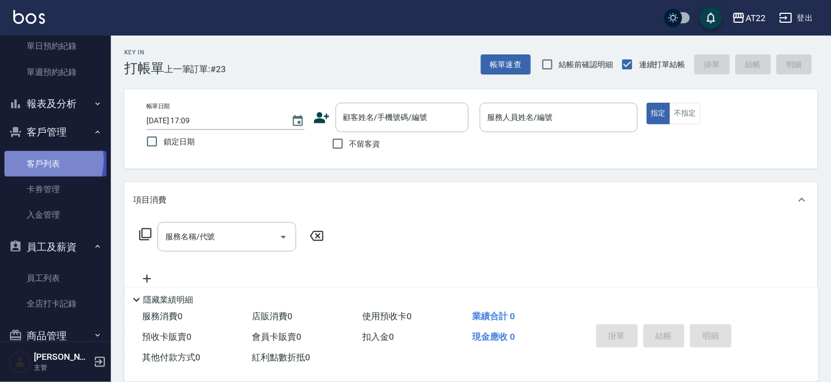
click at [40, 160] on link "客戶列表" at bounding box center [55, 164] width 102 height 26
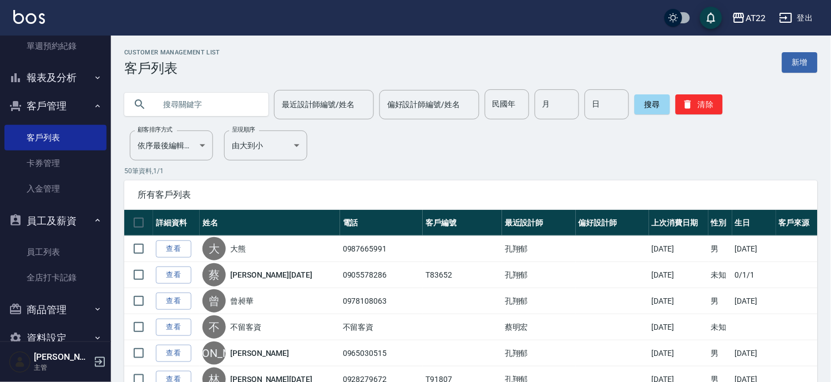
scroll to position [357, 0]
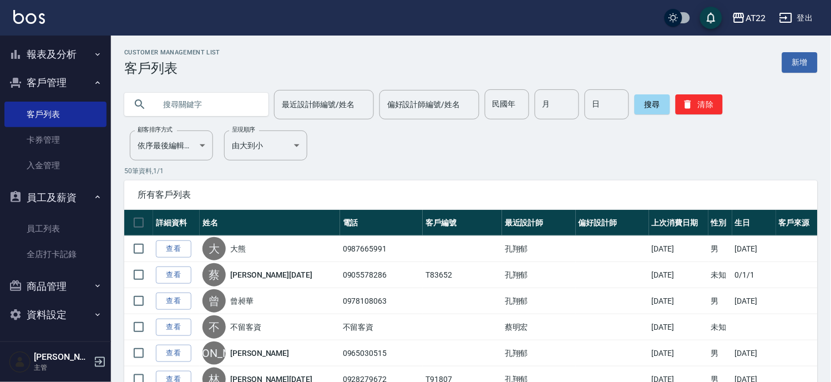
click at [35, 64] on button "報表及分析" at bounding box center [55, 54] width 102 height 29
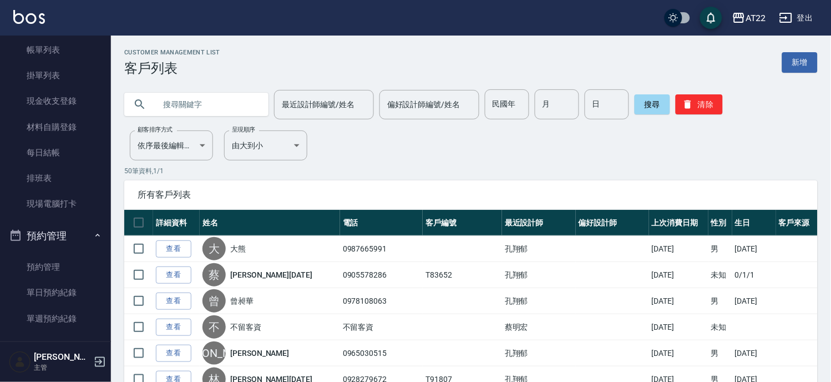
scroll to position [0, 0]
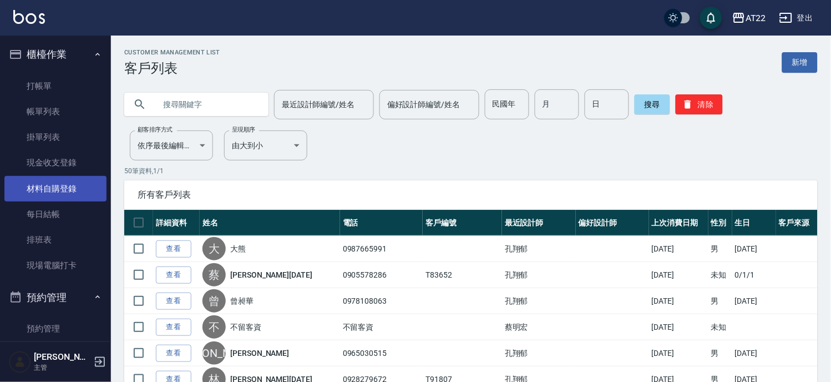
click at [68, 191] on link "材料自購登錄" at bounding box center [55, 189] width 102 height 26
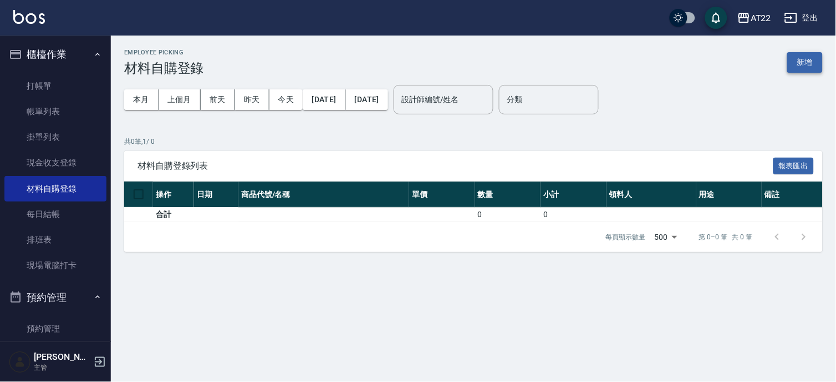
click at [813, 63] on button "新增" at bounding box center [805, 62] width 35 height 21
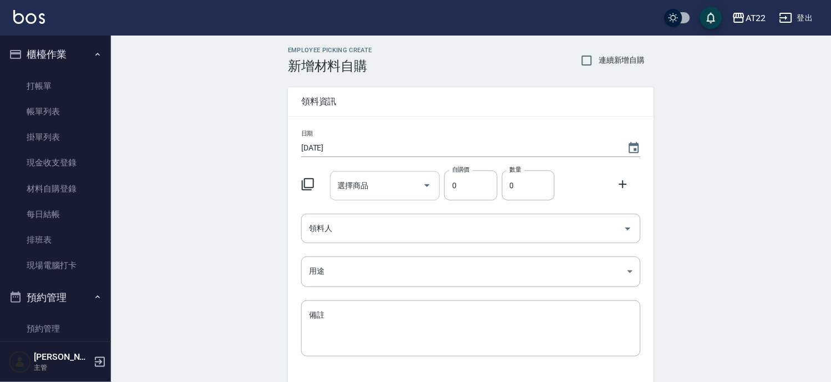
click at [378, 195] on div "選擇商品" at bounding box center [385, 185] width 110 height 29
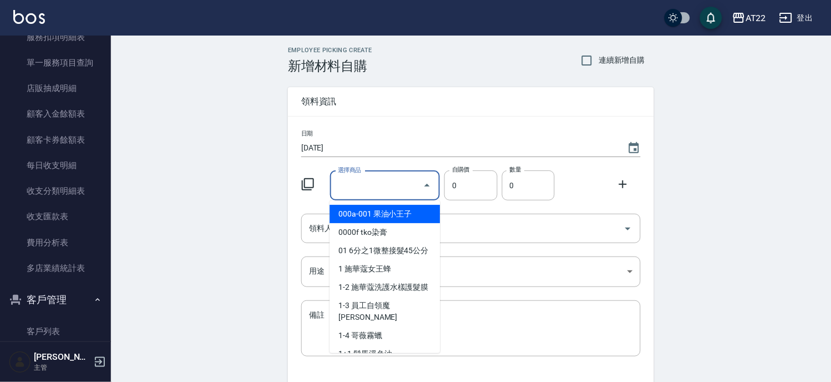
scroll to position [956, 0]
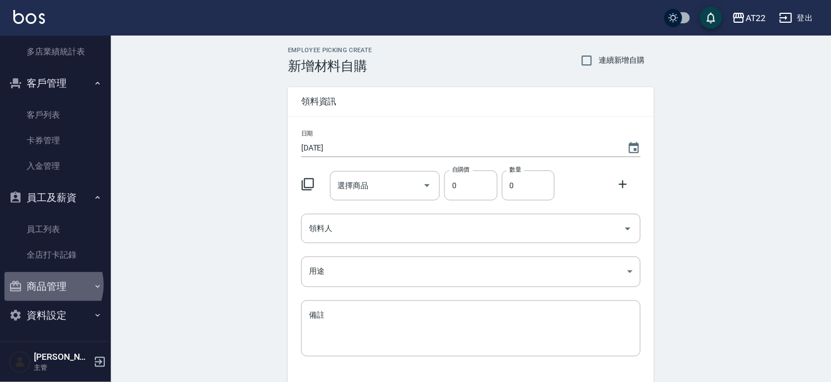
click at [47, 285] on button "商品管理" at bounding box center [55, 286] width 102 height 29
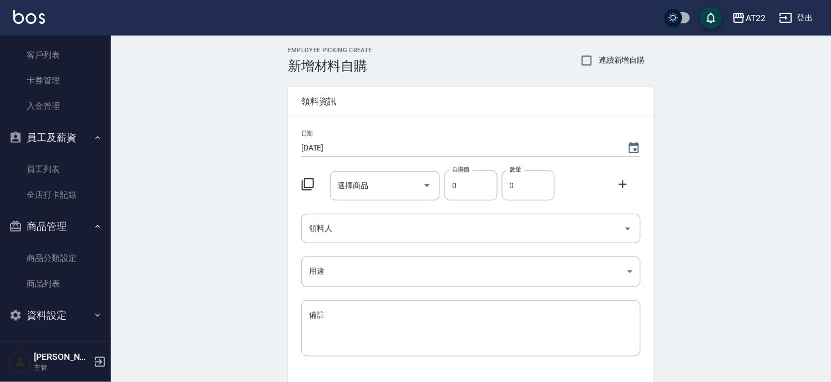
scroll to position [1016, 0]
click at [50, 258] on link "商品分類設定" at bounding box center [55, 258] width 102 height 26
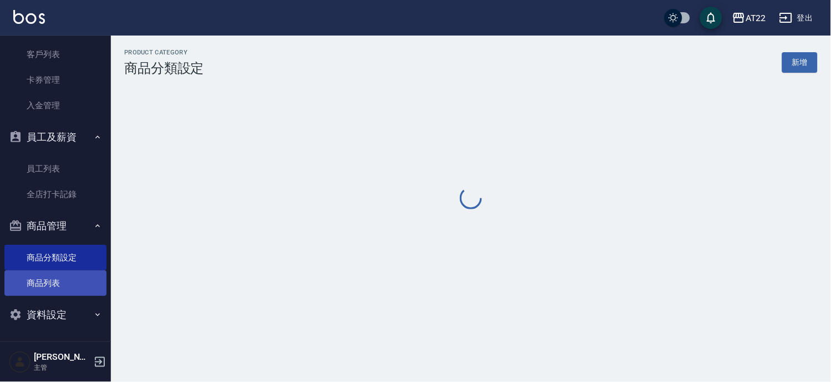
click at [55, 290] on link "商品列表" at bounding box center [55, 283] width 102 height 26
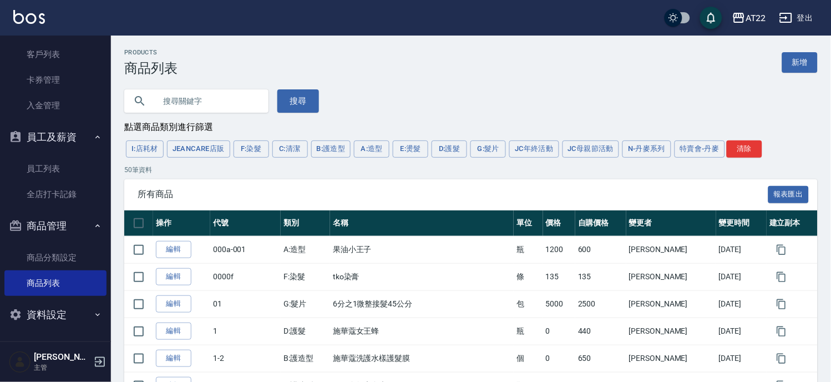
click at [219, 115] on input "text" at bounding box center [207, 101] width 104 height 30
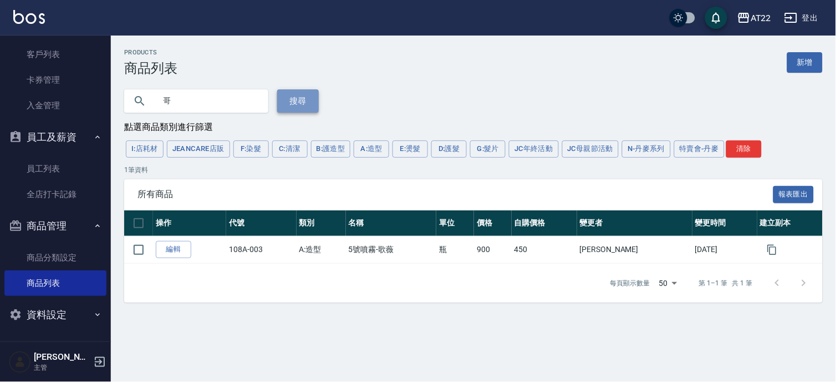
click at [301, 94] on button "搜尋" at bounding box center [298, 100] width 42 height 23
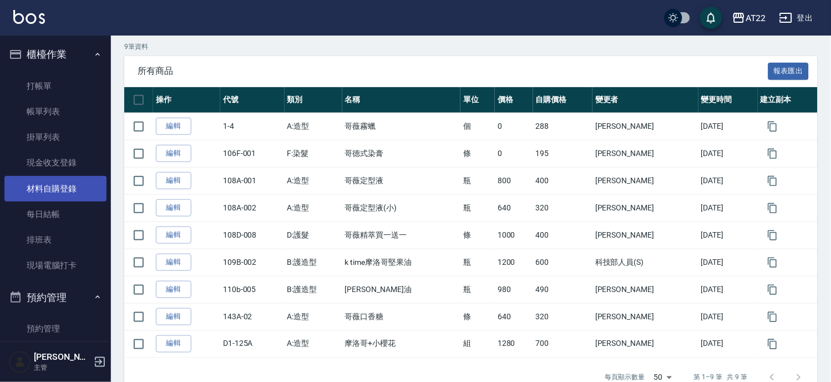
click at [46, 186] on link "材料自購登錄" at bounding box center [55, 189] width 102 height 26
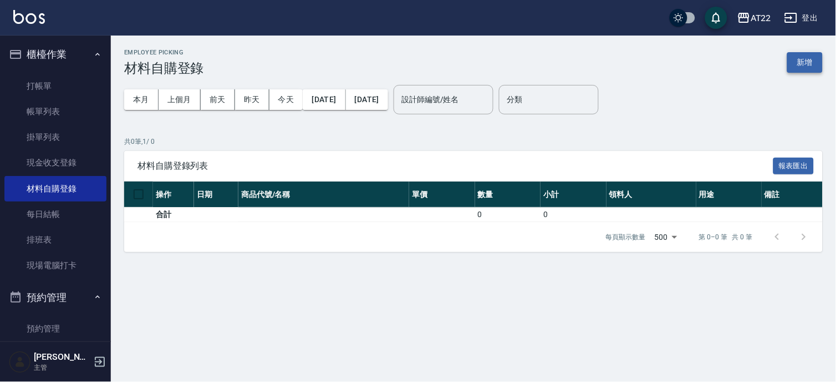
click at [816, 62] on button "新增" at bounding box center [805, 62] width 35 height 21
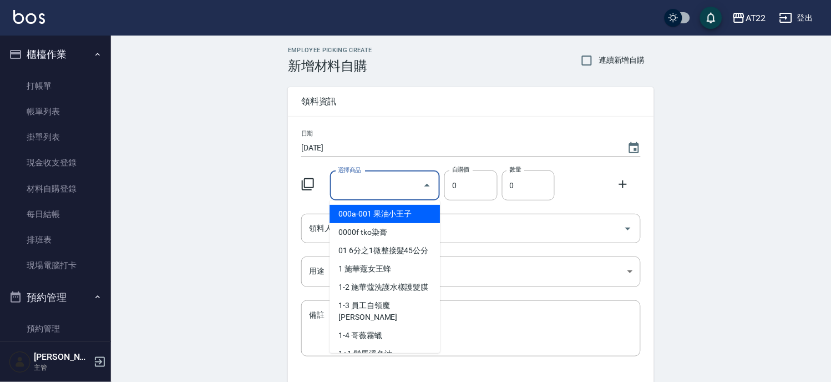
click at [413, 187] on input "選擇商品" at bounding box center [377, 185] width 84 height 19
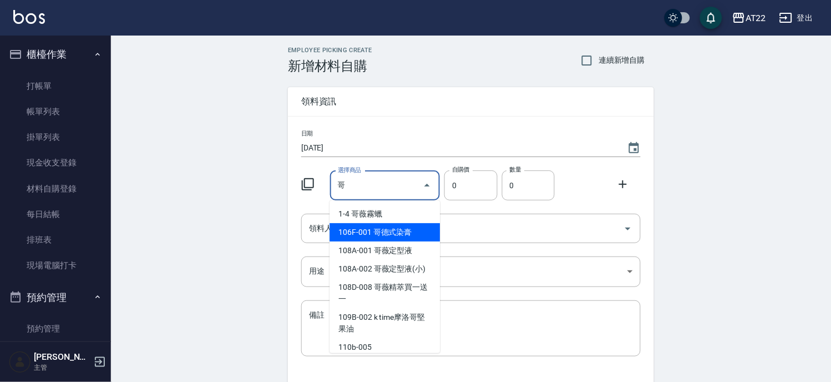
click at [404, 228] on li "106F-001 哥德式染膏" at bounding box center [384, 232] width 110 height 18
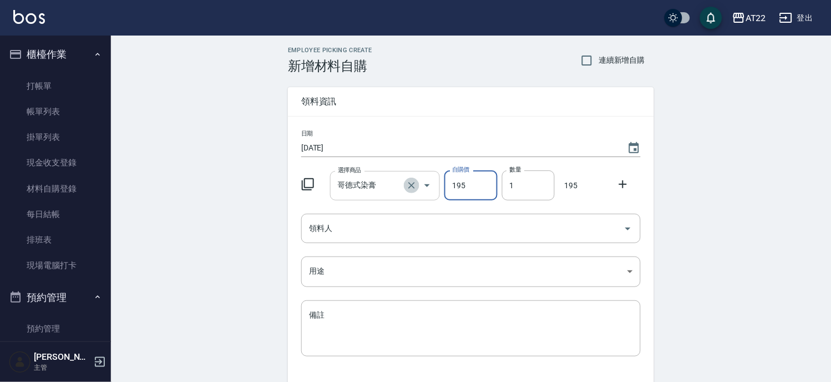
drag, startPoint x: 414, startPoint y: 184, endPoint x: 400, endPoint y: 184, distance: 13.9
click at [414, 184] on icon "Clear" at bounding box center [411, 185] width 11 height 11
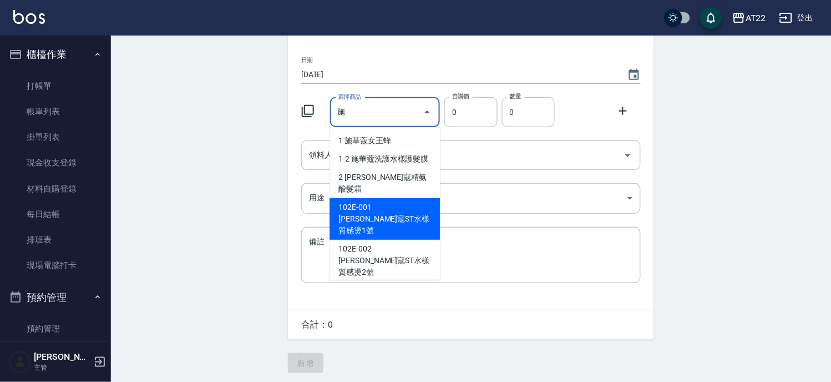
scroll to position [76, 0]
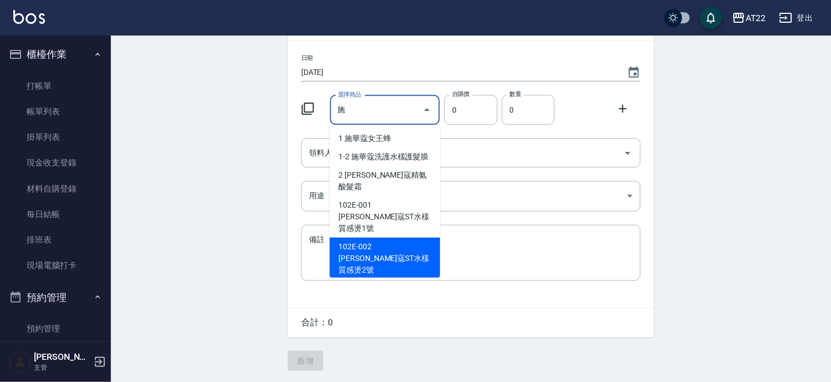
click at [167, 176] on div "Employee Picking Create 新增材料自購 連續新增自購 領料資訊 日期 2025/08/10 選擇商品 施 選擇商品 自購價 0 自購價 …" at bounding box center [471, 171] width 720 height 422
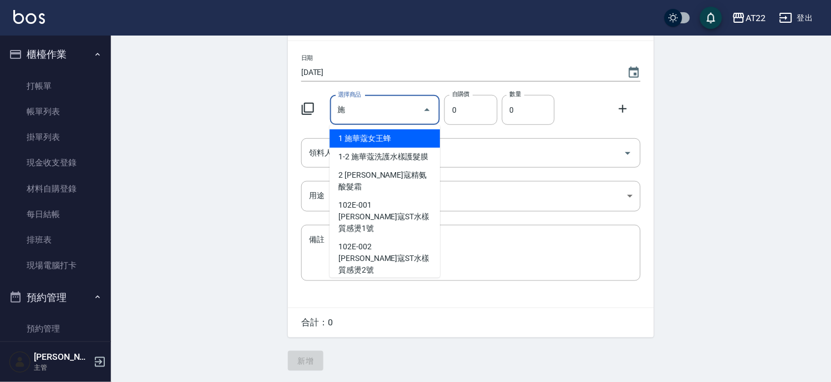
click at [381, 112] on input "施" at bounding box center [377, 109] width 84 height 19
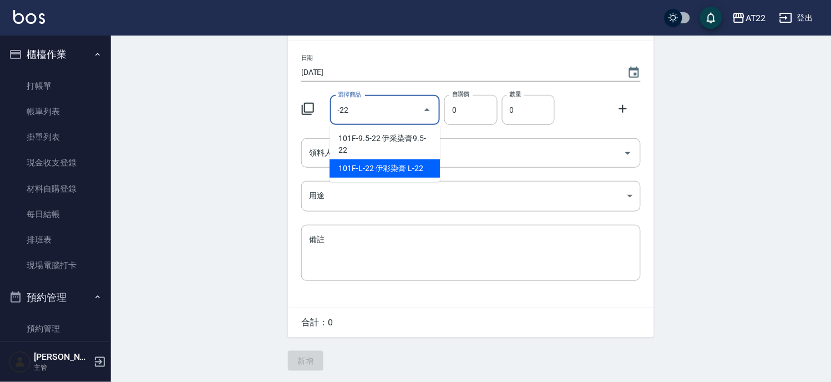
click at [407, 164] on li "101F-L-22 伊彩染膏 L-22" at bounding box center [384, 168] width 110 height 18
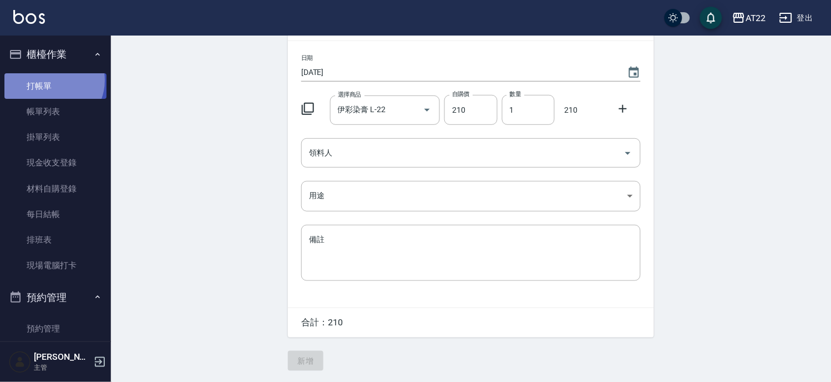
click at [51, 80] on link "打帳單" at bounding box center [55, 86] width 102 height 26
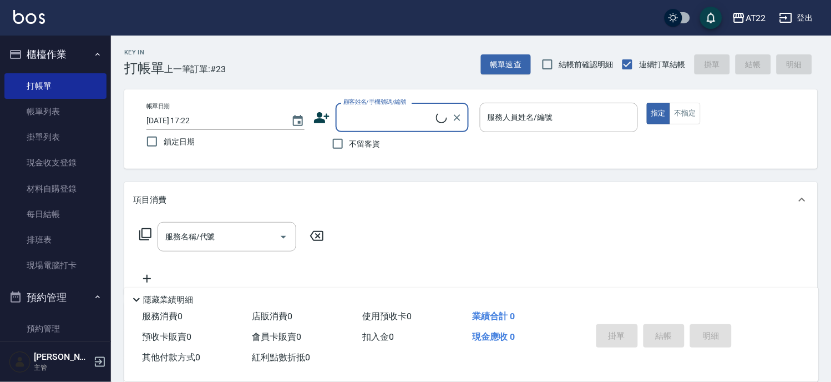
click at [368, 141] on span "不留客資" at bounding box center [364, 144] width 31 height 12
click at [349, 141] on input "不留客資" at bounding box center [337, 143] width 23 height 23
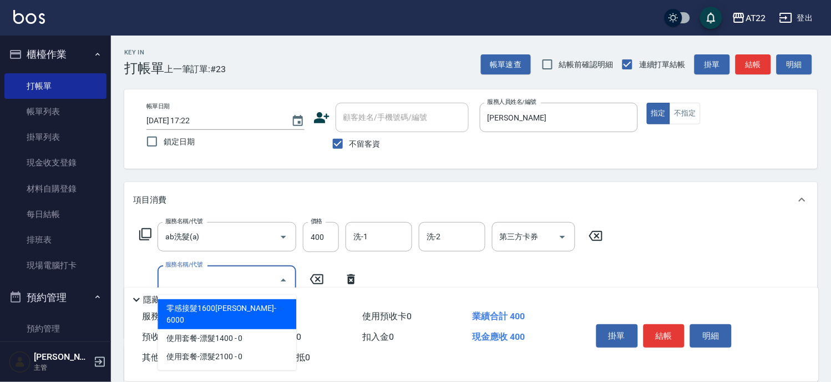
click at [258, 287] on div "隱藏業績明細" at bounding box center [471, 296] width 694 height 19
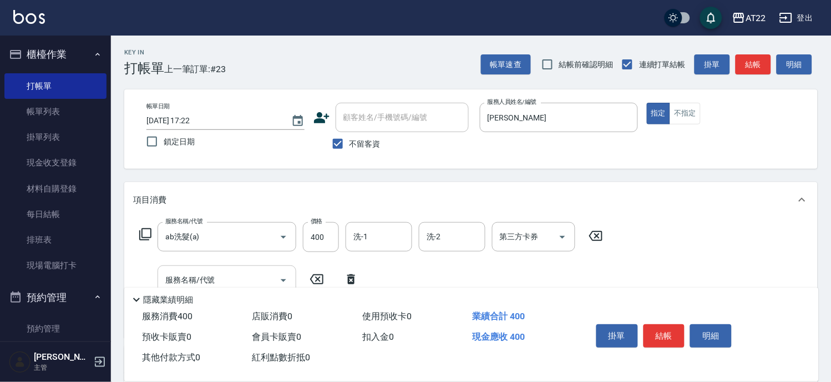
click at [265, 279] on input "服務名稱/代號" at bounding box center [218, 279] width 112 height 19
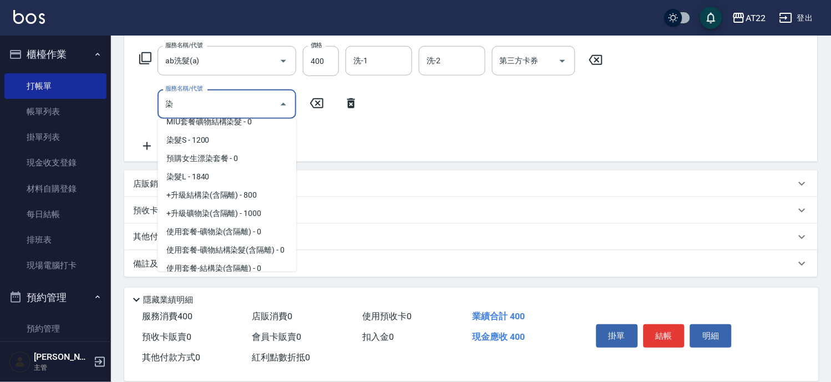
scroll to position [110, 0]
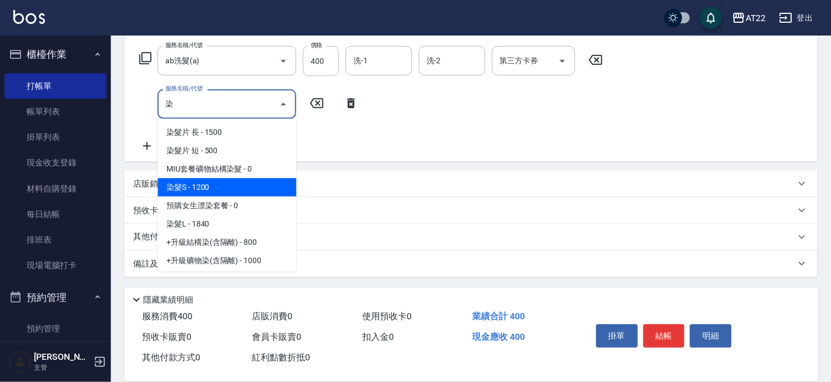
click at [222, 180] on span "染髮S - 1200" at bounding box center [227, 187] width 139 height 18
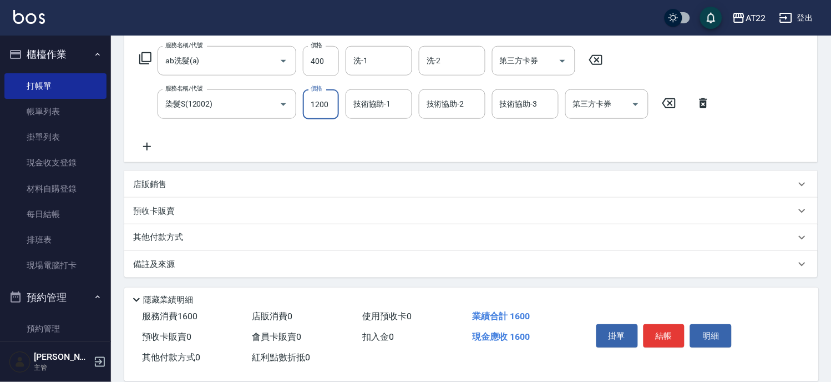
click at [319, 101] on input "1200" at bounding box center [321, 104] width 36 height 30
click at [663, 326] on button "結帳" at bounding box center [664, 335] width 42 height 23
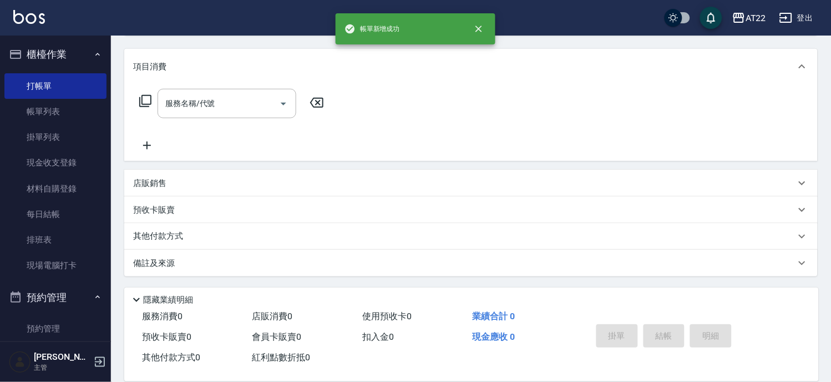
scroll to position [0, 0]
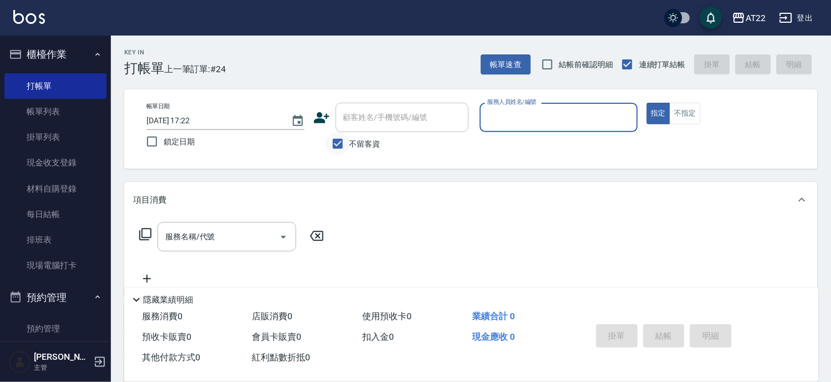
click at [340, 141] on input "不留客資" at bounding box center [337, 143] width 23 height 23
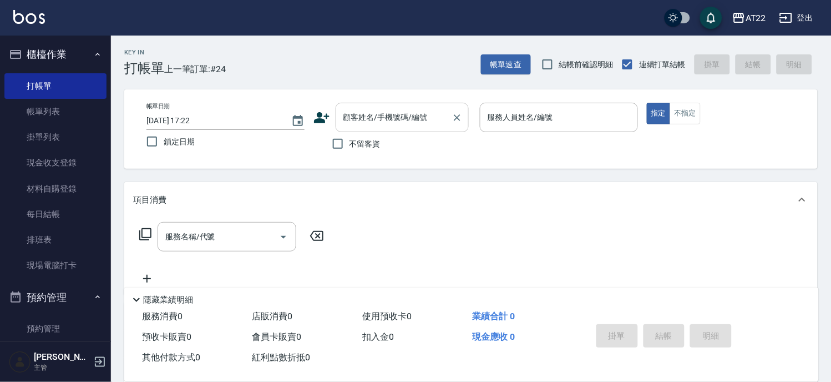
click at [364, 103] on div "顧客姓名/手機號碼/編號" at bounding box center [402, 117] width 133 height 29
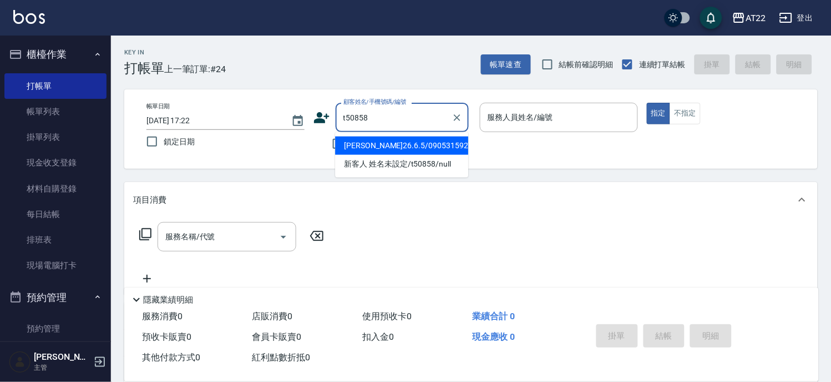
click at [377, 137] on li "呂室豪26.6.5/0905315927/T50858" at bounding box center [401, 145] width 133 height 18
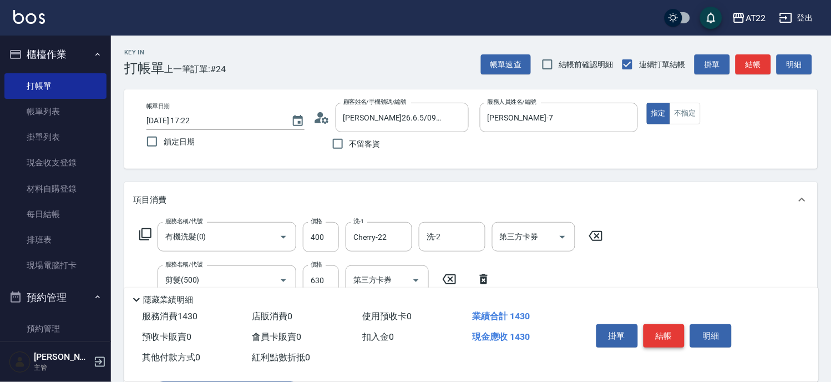
click at [657, 330] on button "結帳" at bounding box center [664, 335] width 42 height 23
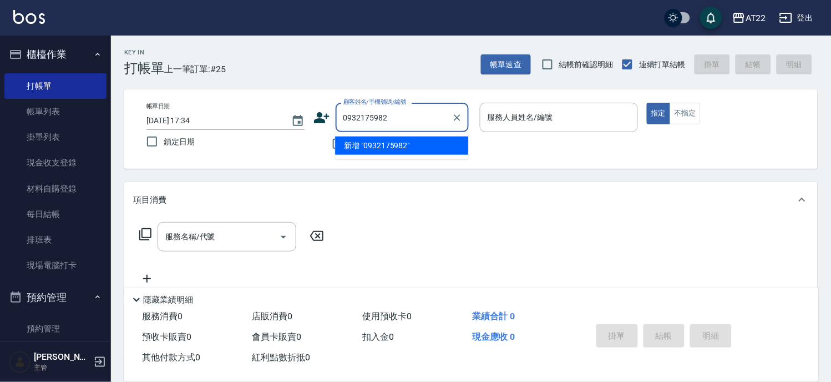
click at [381, 137] on li "新增 "0932175982"" at bounding box center [401, 145] width 133 height 18
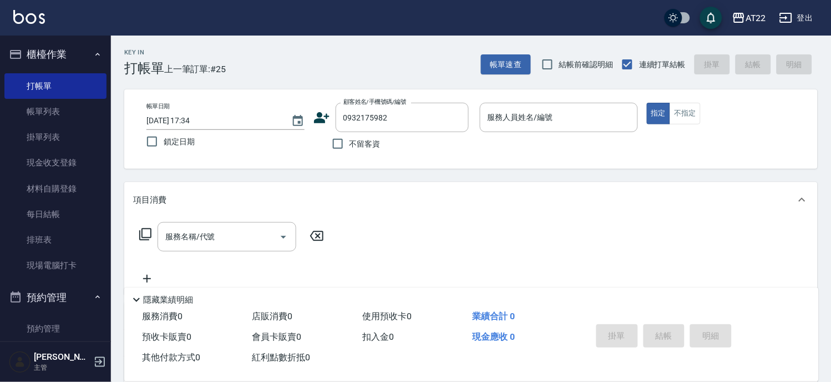
click at [323, 115] on icon at bounding box center [321, 117] width 17 height 17
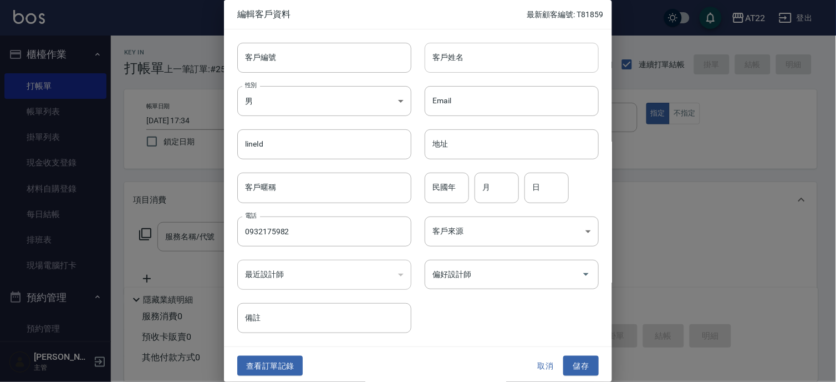
click at [500, 54] on input "客戶姓名" at bounding box center [512, 58] width 174 height 30
click at [455, 186] on input "民國年" at bounding box center [447, 187] width 44 height 30
click at [583, 377] on div "查看訂單記錄 取消 儲存" at bounding box center [418, 366] width 388 height 38
click at [580, 372] on button "儲存" at bounding box center [580, 366] width 35 height 21
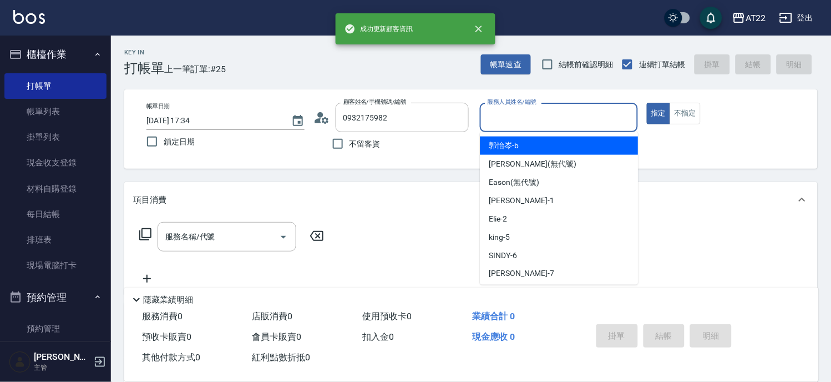
click at [574, 116] on input "服務人員姓名/編號" at bounding box center [559, 117] width 148 height 19
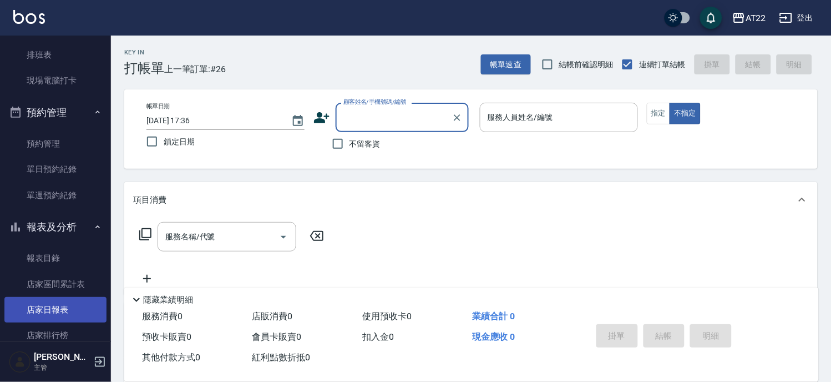
scroll to position [369, 0]
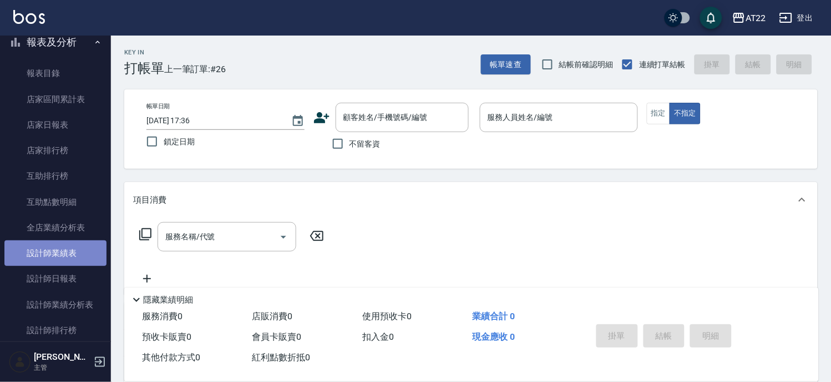
click at [75, 248] on link "設計師業績表" at bounding box center [55, 253] width 102 height 26
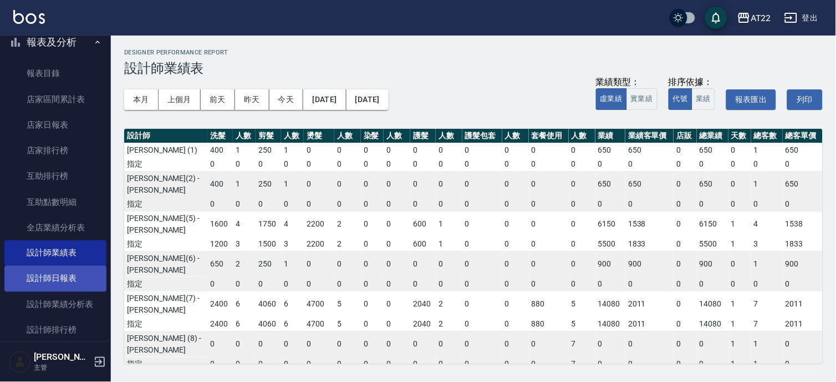
click at [62, 283] on link "設計師日報表" at bounding box center [55, 279] width 102 height 26
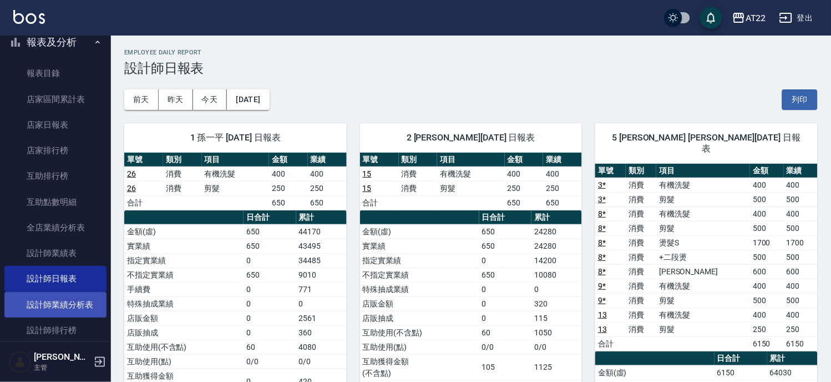
click at [65, 308] on link "設計師業績分析表" at bounding box center [55, 305] width 102 height 26
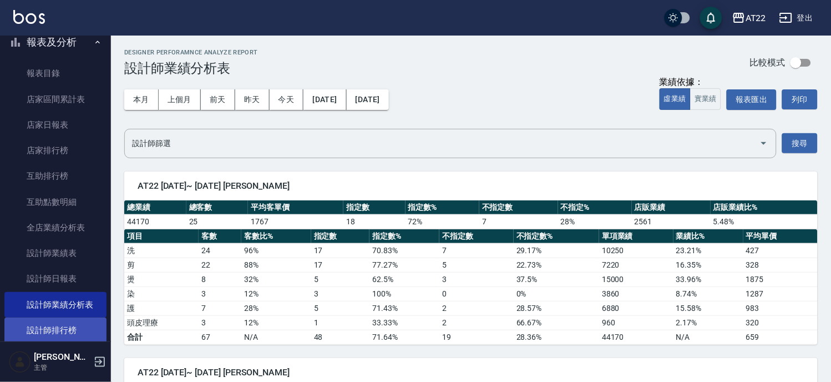
click at [58, 323] on link "設計師排行榜" at bounding box center [55, 330] width 102 height 26
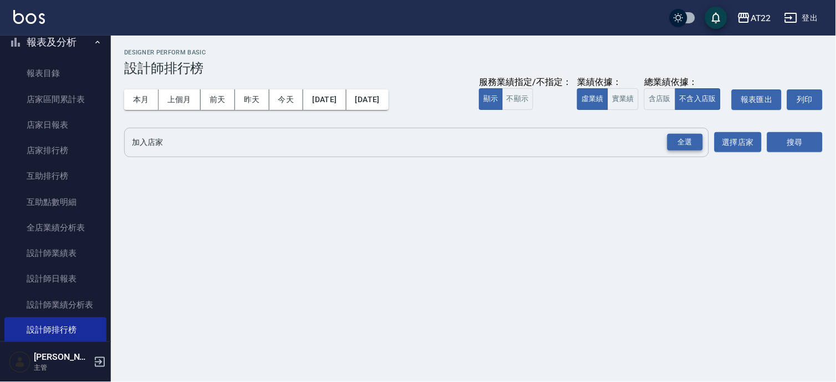
click at [695, 146] on div "全選" at bounding box center [685, 142] width 35 height 17
click at [810, 150] on button "搜尋" at bounding box center [795, 143] width 55 height 21
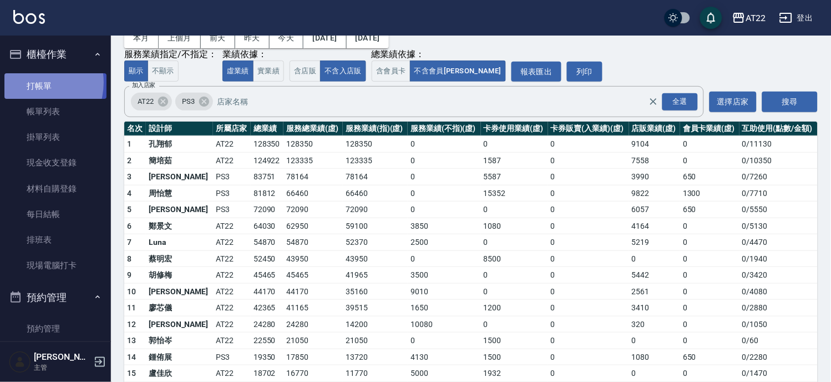
click at [31, 82] on link "打帳單" at bounding box center [55, 86] width 102 height 26
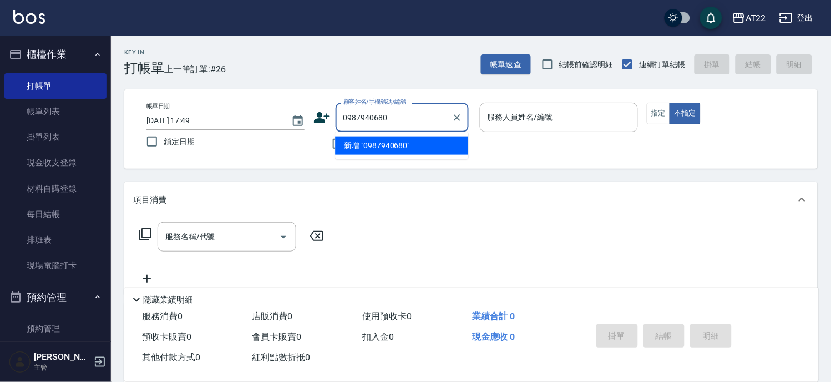
click at [408, 146] on li "新增 "0987940680"" at bounding box center [401, 145] width 133 height 18
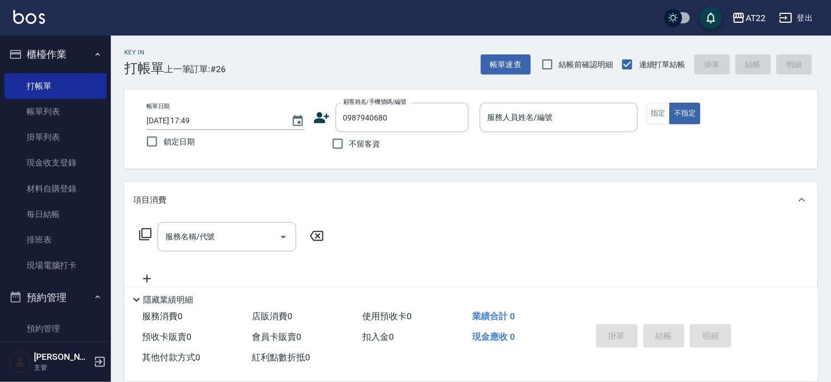
click at [325, 115] on icon at bounding box center [322, 117] width 16 height 11
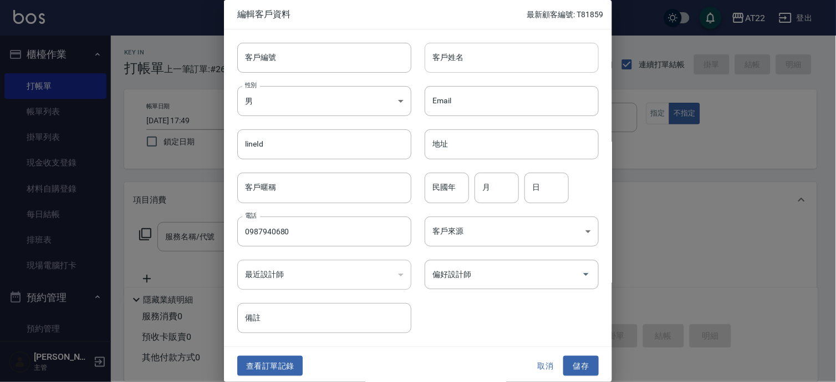
click at [468, 64] on input "客戶姓名" at bounding box center [512, 58] width 174 height 30
click at [301, 68] on input "客戶編號" at bounding box center [324, 58] width 174 height 30
click at [468, 56] on input "客戶姓名" at bounding box center [512, 58] width 174 height 30
click at [469, 56] on input "郭高峰峰" at bounding box center [512, 58] width 174 height 30
click at [433, 195] on input "民國年" at bounding box center [447, 187] width 44 height 30
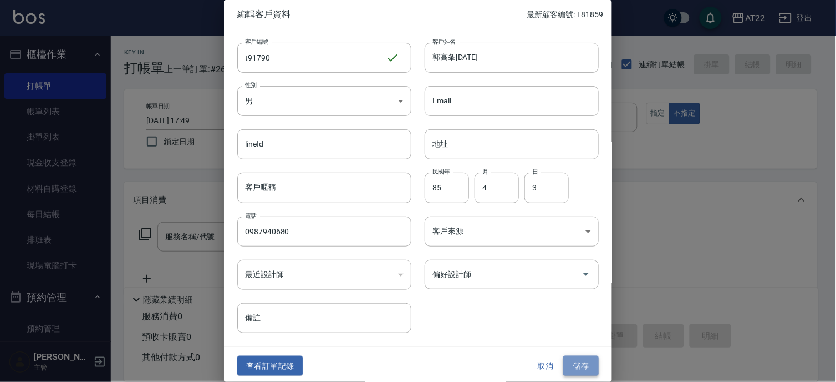
click at [585, 365] on button "儲存" at bounding box center [580, 366] width 35 height 21
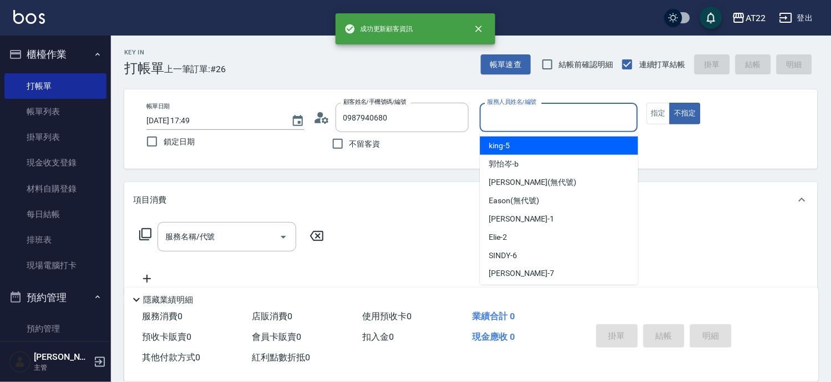
click at [549, 123] on input "服務人員姓名/編號" at bounding box center [559, 117] width 148 height 19
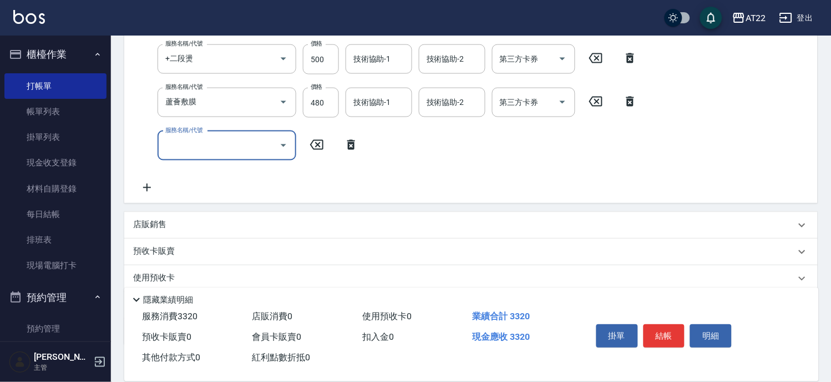
scroll to position [375, 0]
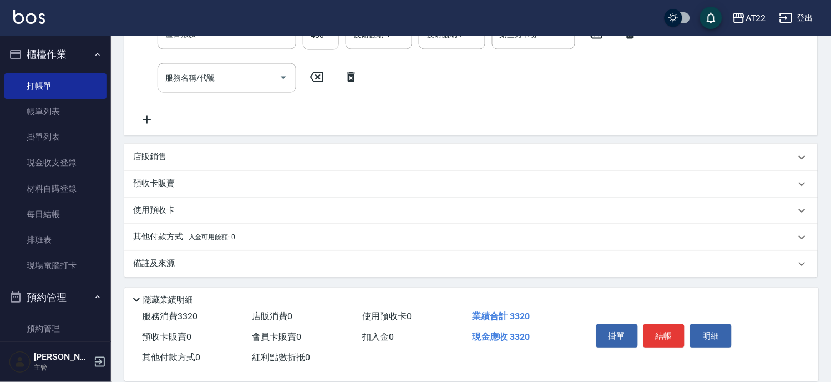
click at [234, 153] on div "店販銷售" at bounding box center [464, 157] width 662 height 12
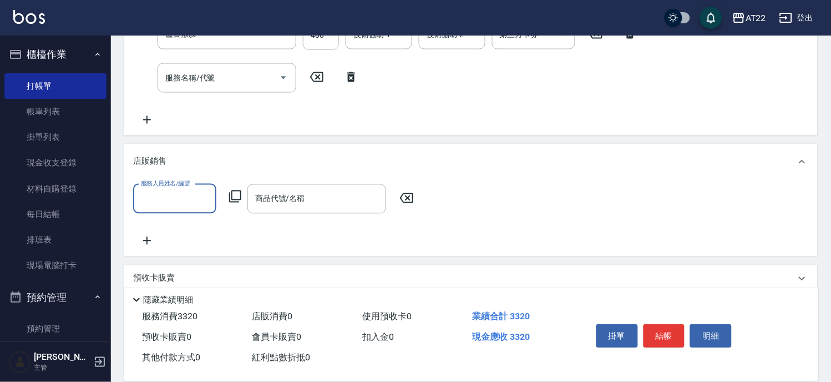
scroll to position [0, 0]
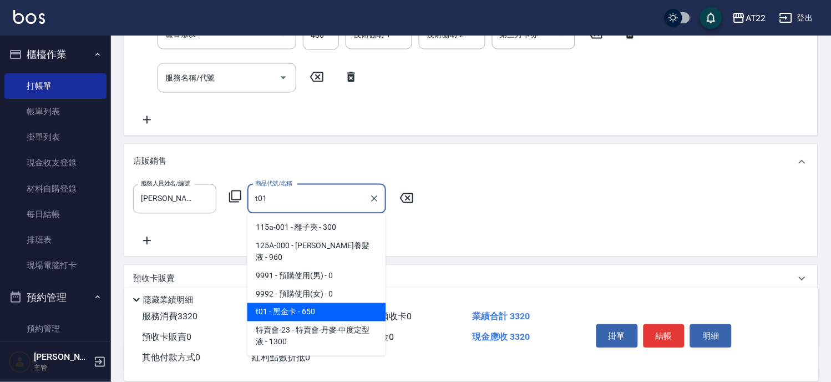
click at [285, 303] on span "t01 - 黑金卡 - 650" at bounding box center [316, 312] width 139 height 18
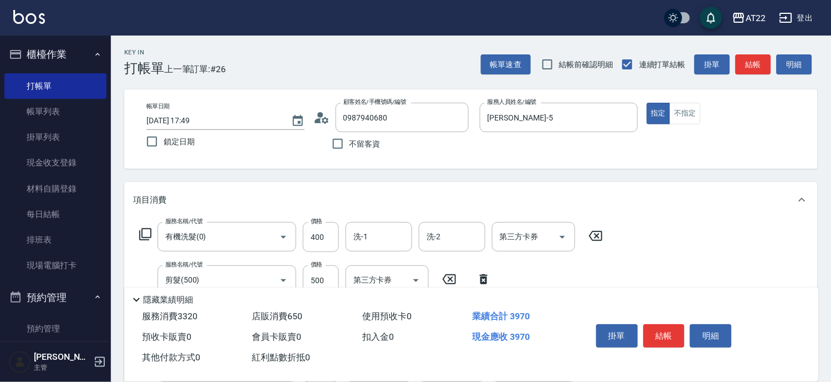
click at [323, 119] on icon at bounding box center [325, 119] width 7 height 7
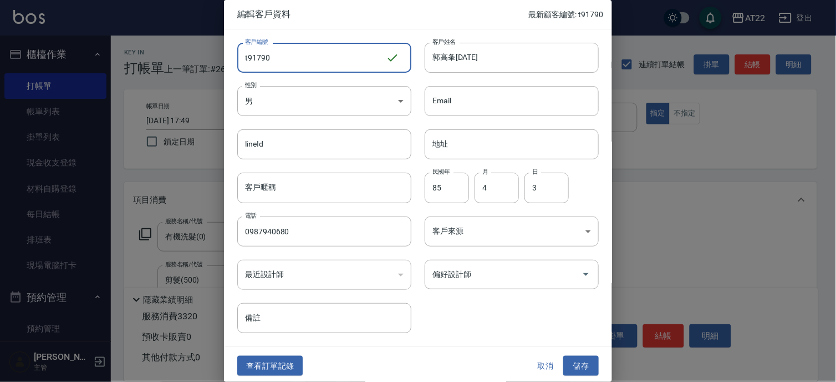
click at [248, 67] on input "t91790" at bounding box center [311, 58] width 149 height 30
click at [563, 357] on button "儲存" at bounding box center [580, 366] width 35 height 21
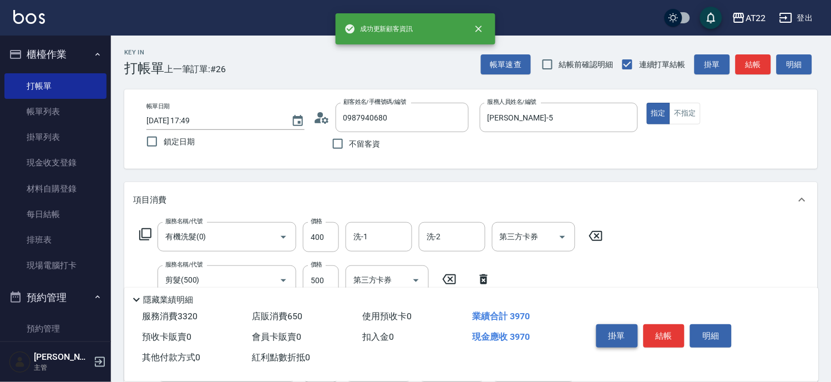
click at [609, 327] on button "掛單" at bounding box center [617, 335] width 42 height 23
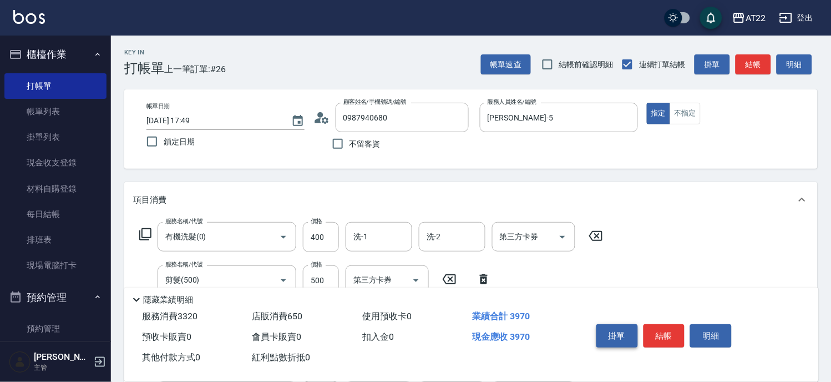
click at [597, 330] on button "掛單" at bounding box center [617, 335] width 42 height 23
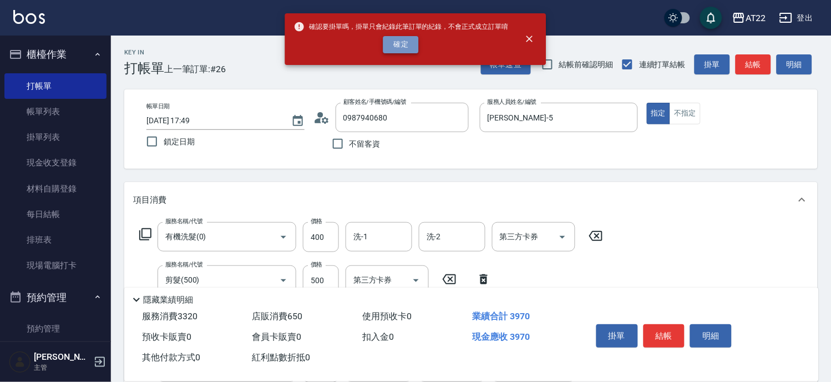
click at [395, 46] on button "確定" at bounding box center [400, 44] width 35 height 17
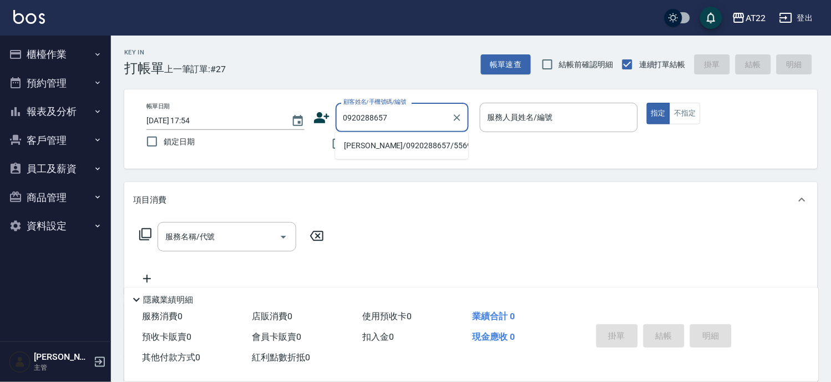
click at [390, 147] on li "[PERSON_NAME]/0920288657/55690" at bounding box center [401, 145] width 133 height 18
type input "[PERSON_NAME]/0920288657/55690"
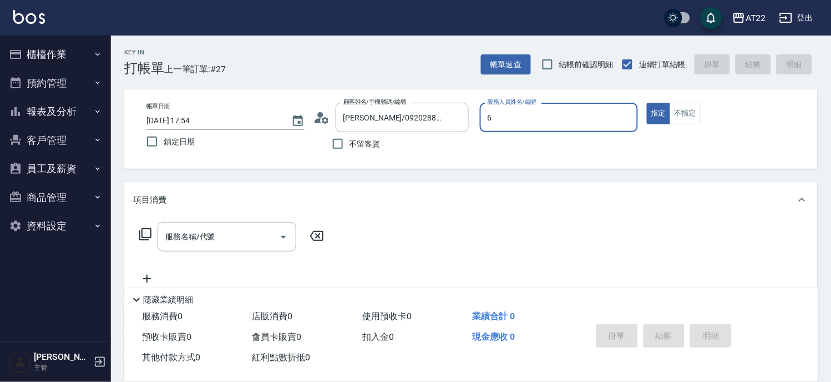
type input "SINDY-6"
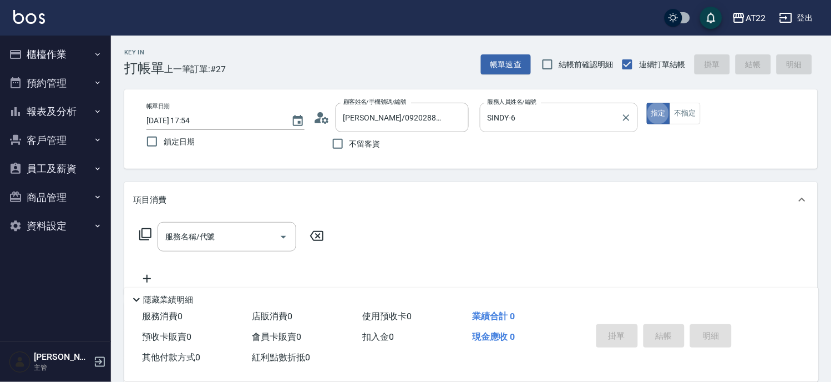
type button "true"
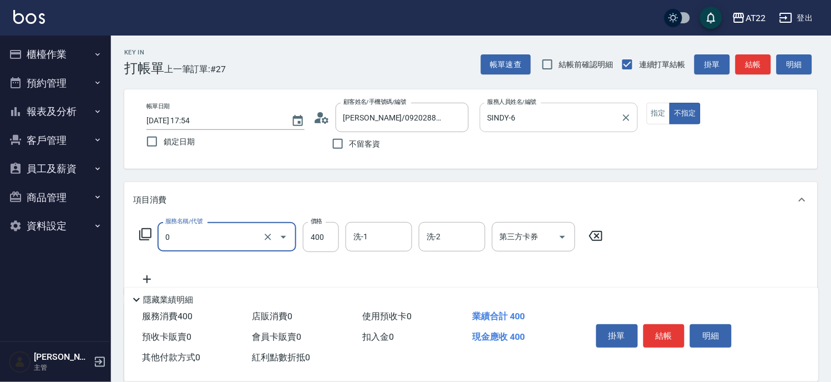
type input "有機洗髮(0)"
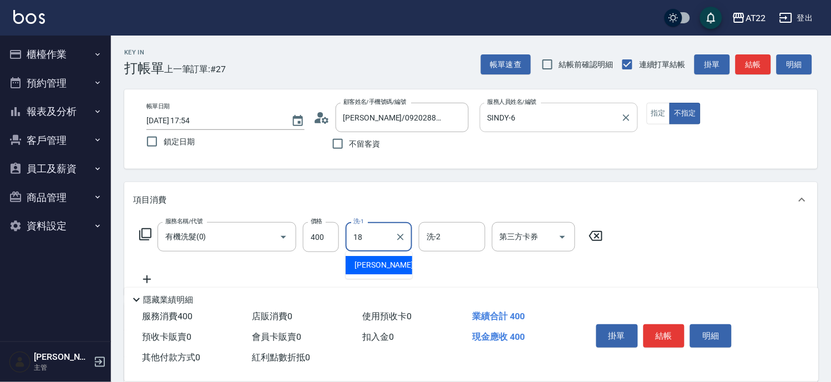
type input "恩恩-18"
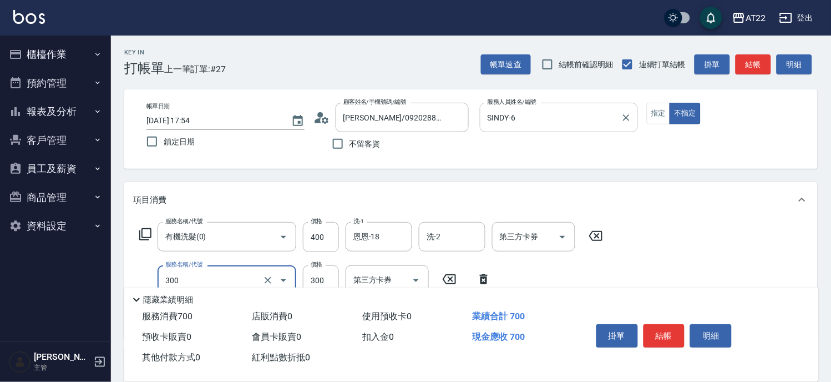
type input "剪髮(300)"
type input "250"
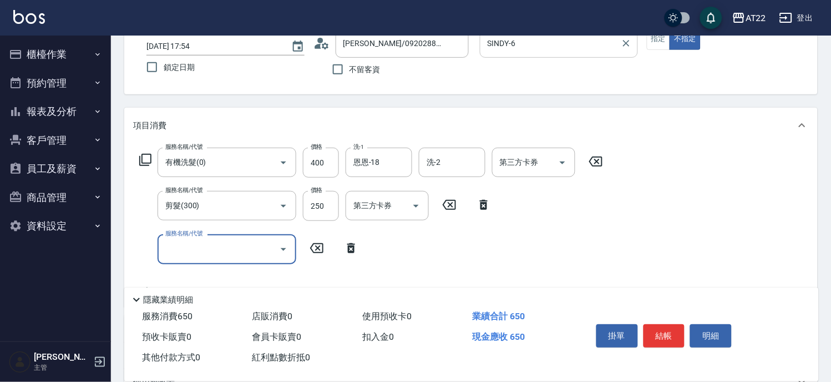
scroll to position [123, 0]
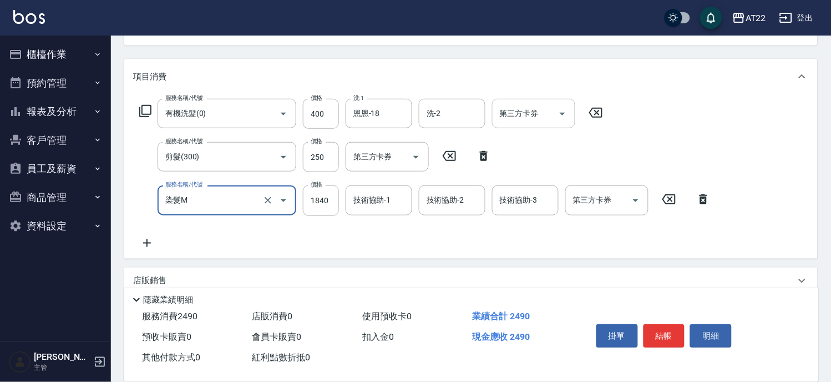
type input "染髮M"
type input "1430"
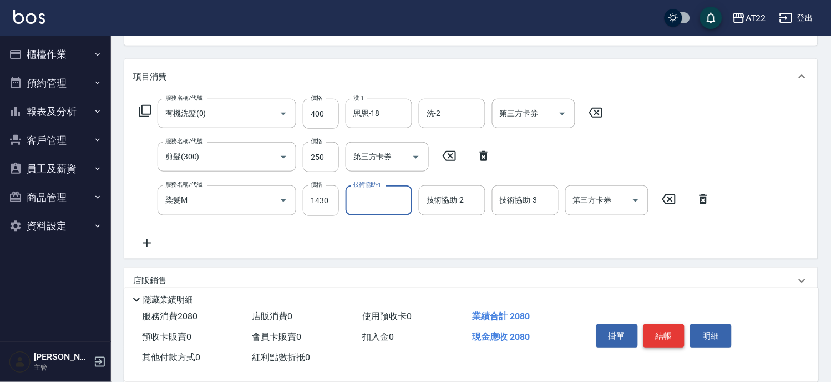
click at [664, 333] on button "結帳" at bounding box center [664, 335] width 42 height 23
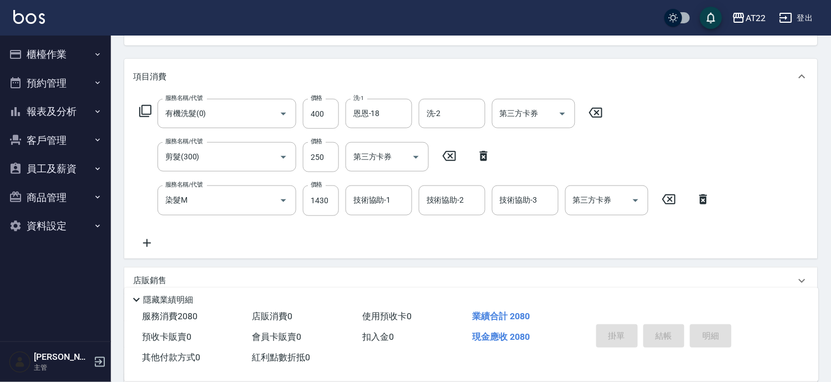
type input "2025/08/10 17:55"
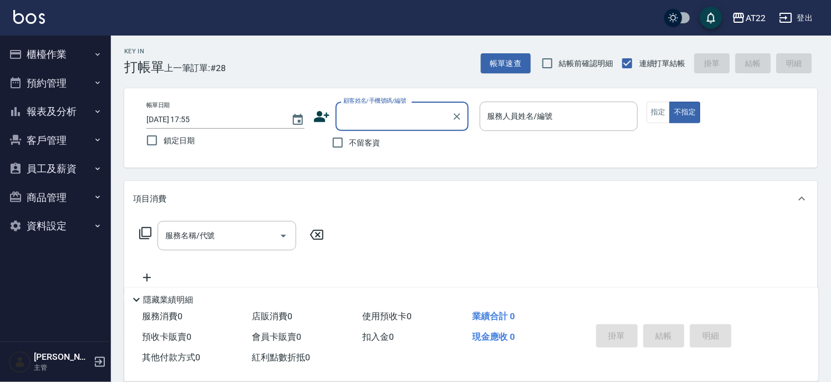
scroll to position [0, 0]
click at [48, 44] on button "櫃檯作業" at bounding box center [55, 54] width 102 height 29
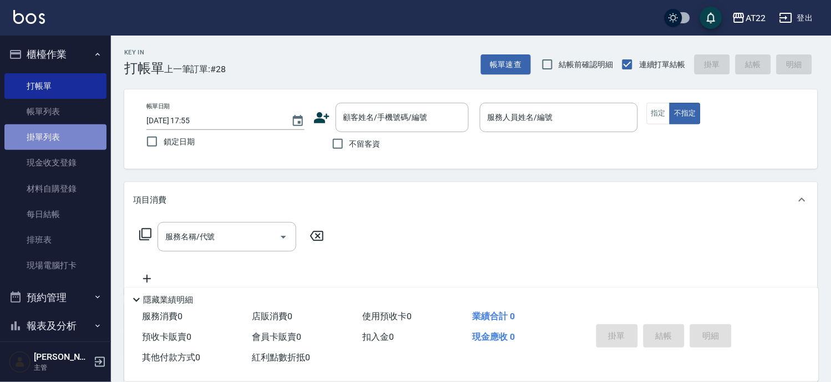
click at [68, 133] on link "掛單列表" at bounding box center [55, 137] width 102 height 26
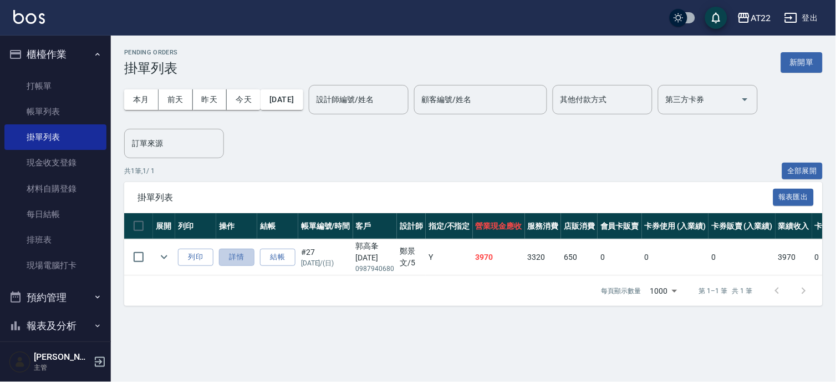
click at [224, 258] on link "詳情" at bounding box center [236, 256] width 35 height 17
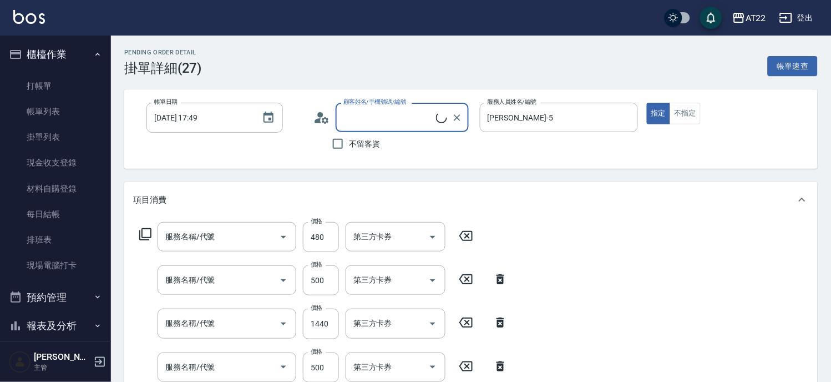
type input "2025/08/10 17:49"
type input "king-5"
type input "蘆薈敷膜"
type input "+二段燙"
type input "燙髮S(12001)"
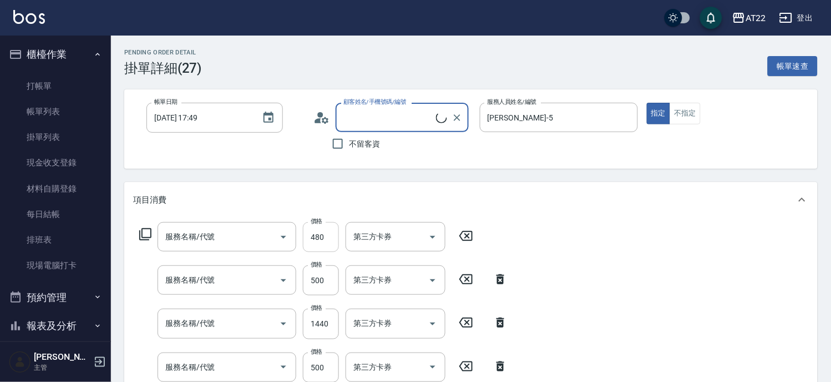
type input "剪髮(500)"
type input "有機洗髮(0)"
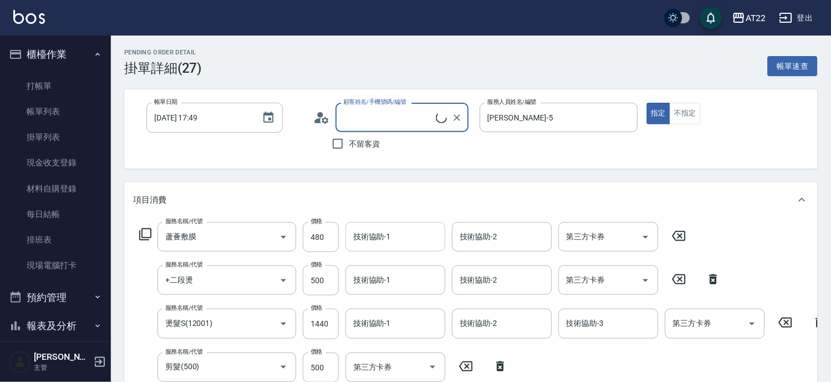
type input "郭高夆27.8.10/0987940680/T91790"
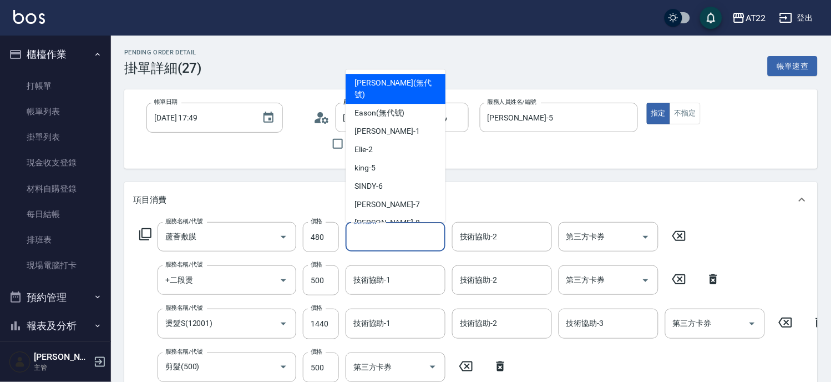
click at [373, 242] on input "技術協助-1" at bounding box center [396, 236] width 90 height 19
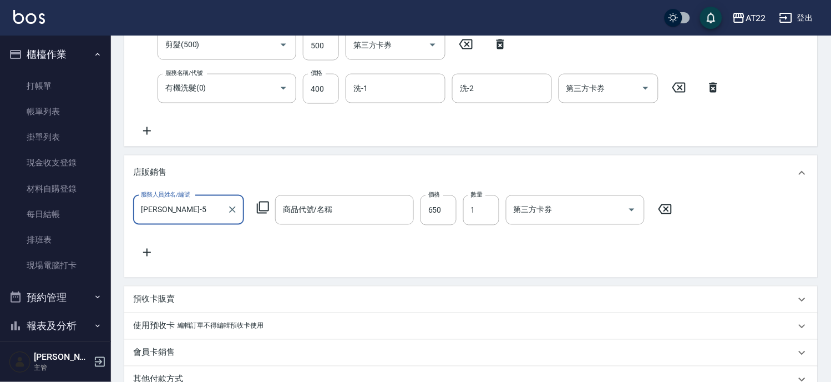
scroll to position [1, 0]
type input "黑金卡"
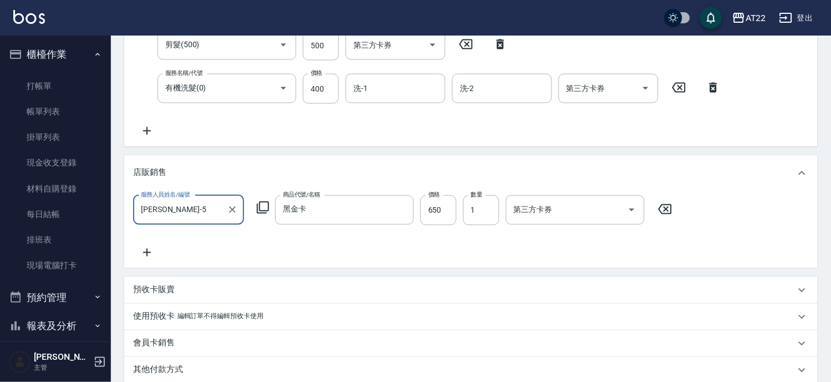
scroll to position [0, 0]
type input "king-5"
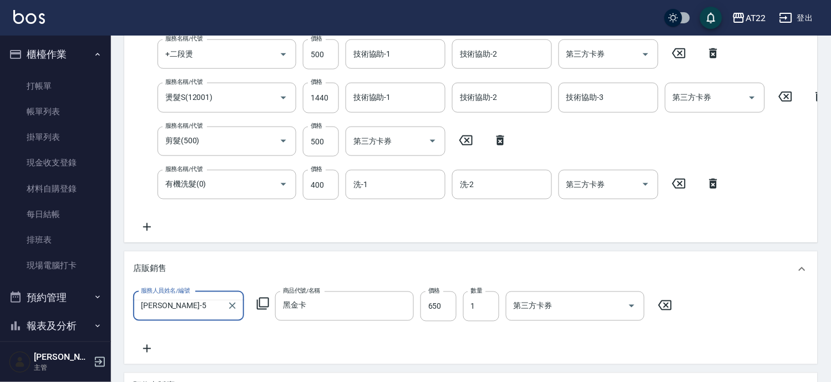
scroll to position [136, 0]
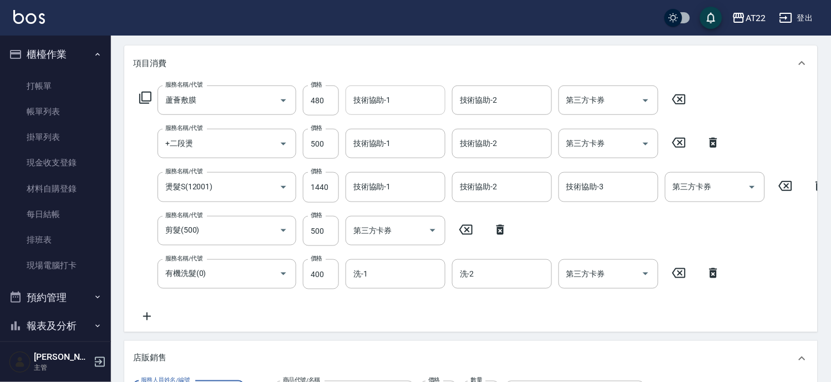
click at [412, 113] on div "技術協助-1" at bounding box center [396, 99] width 100 height 29
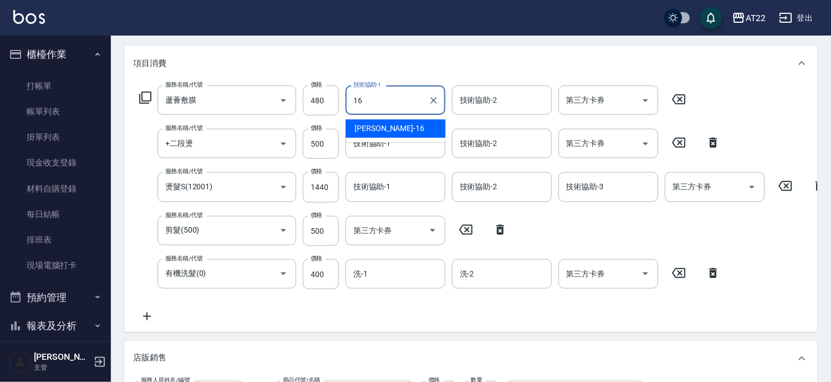
type input "Joe-16"
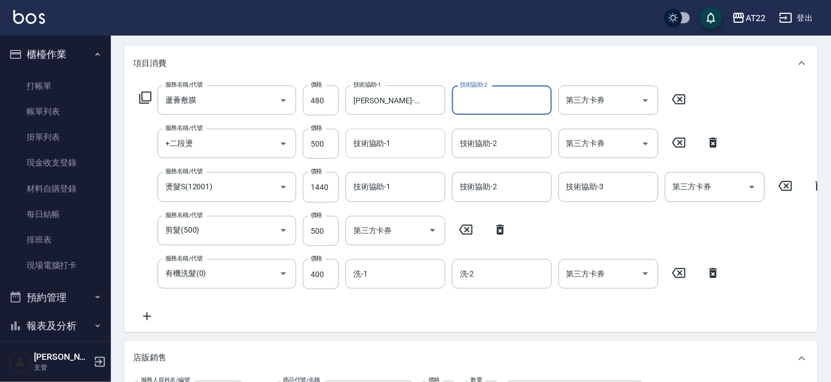
click at [413, 149] on input "技術協助-1" at bounding box center [396, 143] width 90 height 19
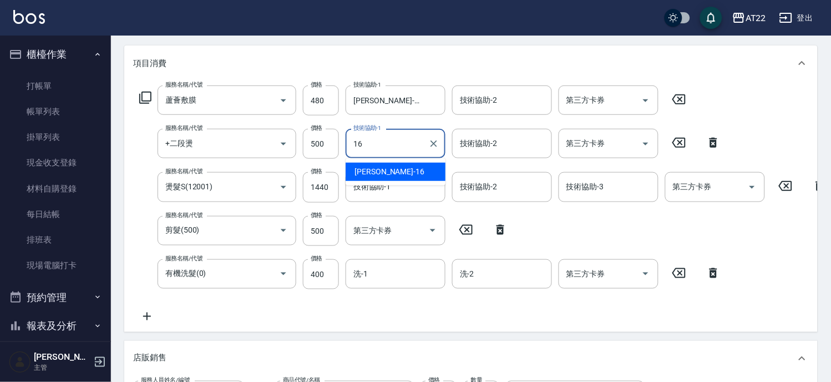
type input "Joe-16"
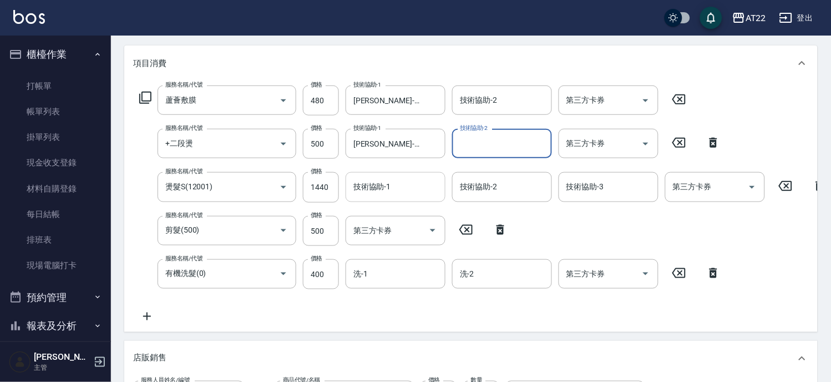
click at [431, 199] on div "技術協助-1" at bounding box center [396, 186] width 100 height 29
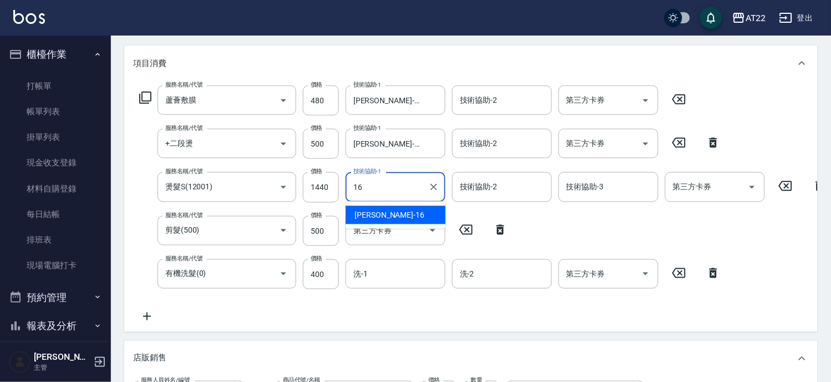
type input "Joe-16"
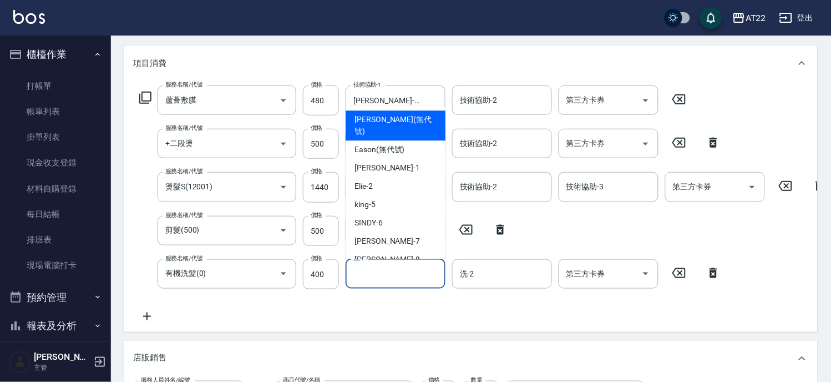
click at [395, 281] on input "洗-1" at bounding box center [396, 273] width 90 height 19
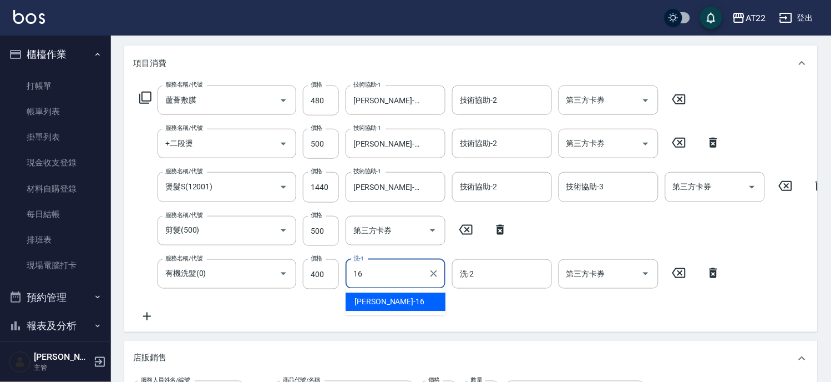
type input "Joe-16"
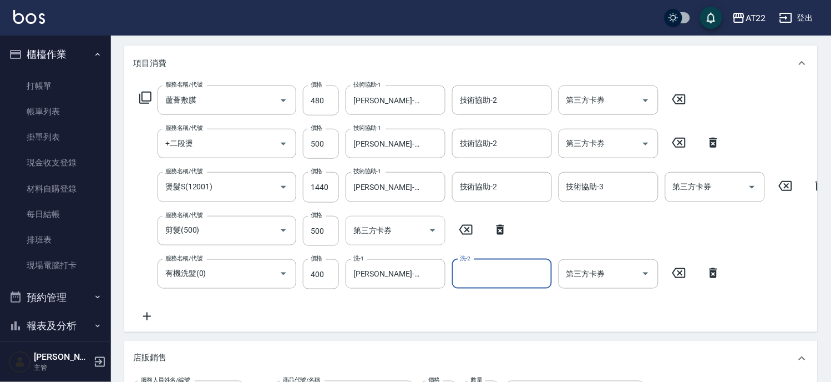
scroll to position [498, 0]
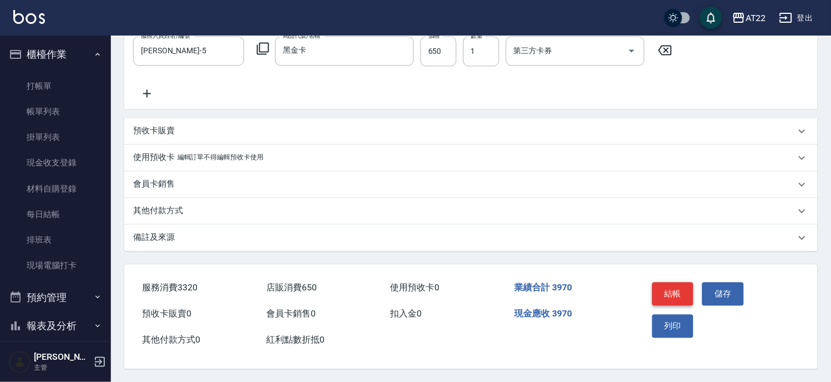
click at [675, 293] on button "結帳" at bounding box center [673, 293] width 42 height 23
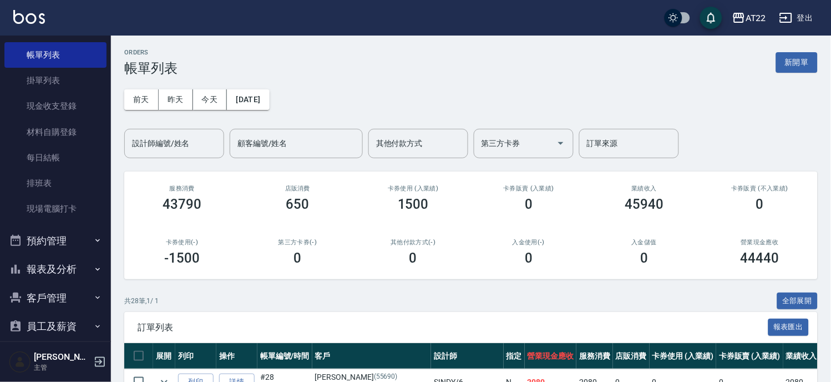
scroll to position [125, 0]
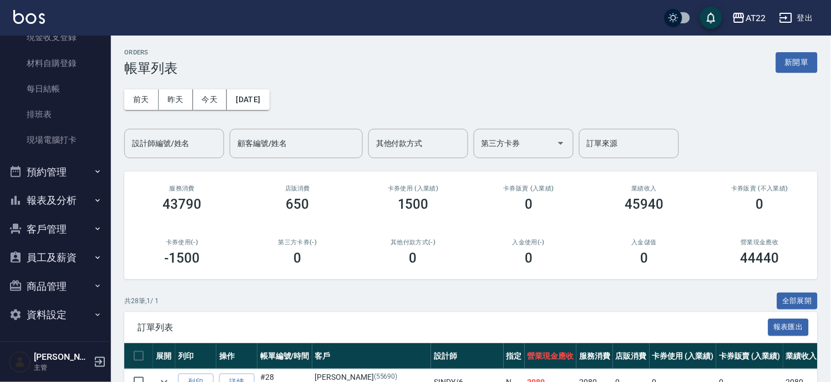
click at [56, 219] on button "客戶管理" at bounding box center [55, 229] width 102 height 29
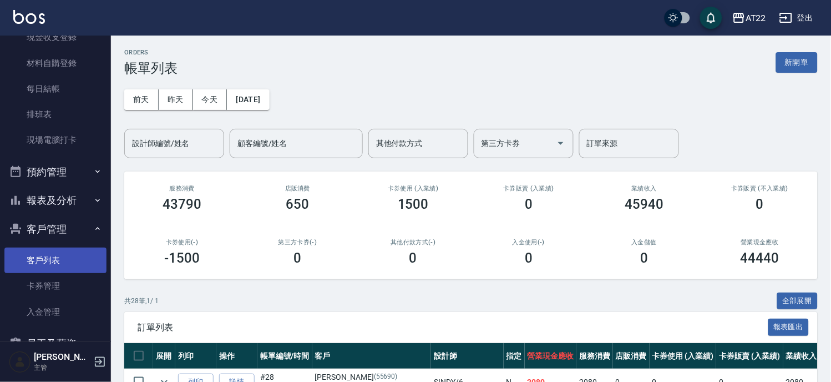
click at [52, 257] on link "客戶列表" at bounding box center [55, 260] width 102 height 26
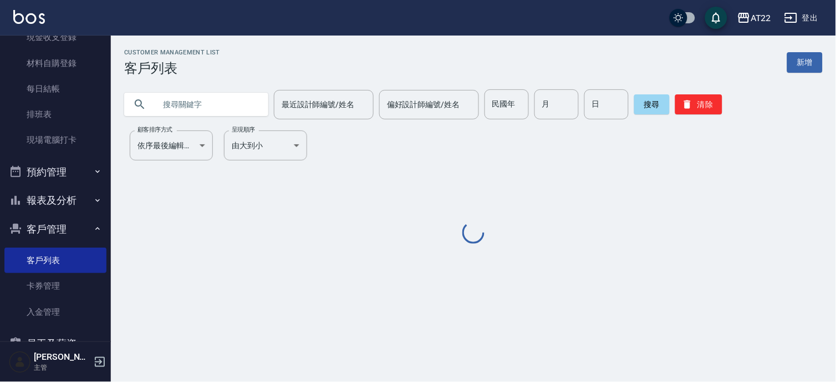
click at [220, 105] on input "text" at bounding box center [207, 104] width 104 height 30
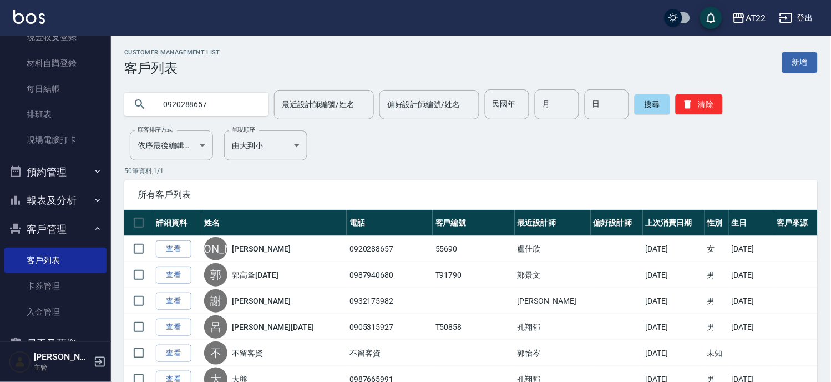
type input "0920288657"
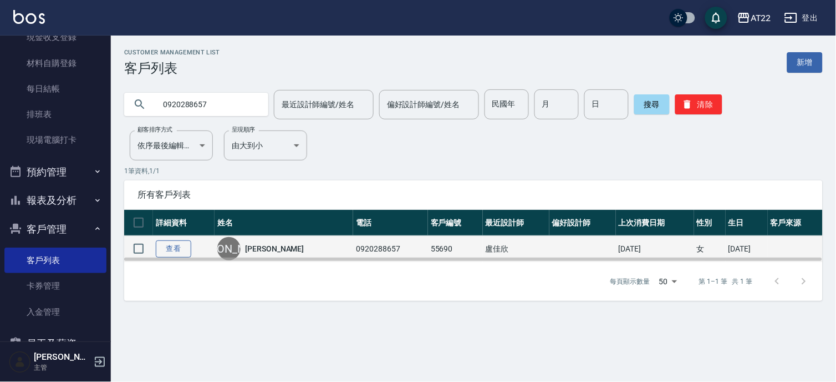
click at [185, 251] on link "查看" at bounding box center [173, 248] width 35 height 17
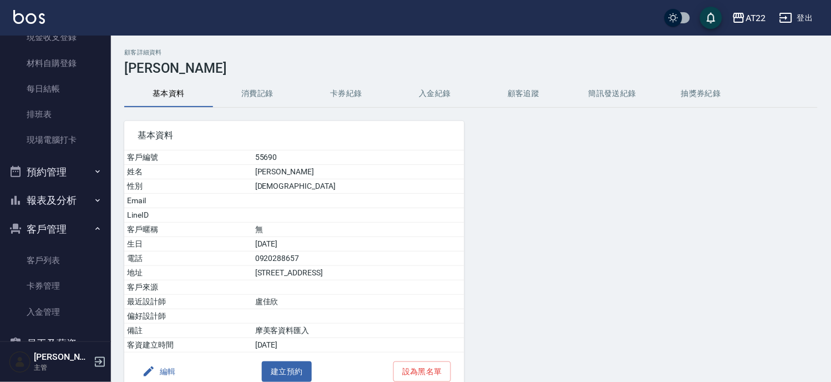
drag, startPoint x: 236, startPoint y: 125, endPoint x: 259, endPoint y: 94, distance: 38.4
click at [259, 94] on button "消費記錄" at bounding box center [257, 93] width 89 height 27
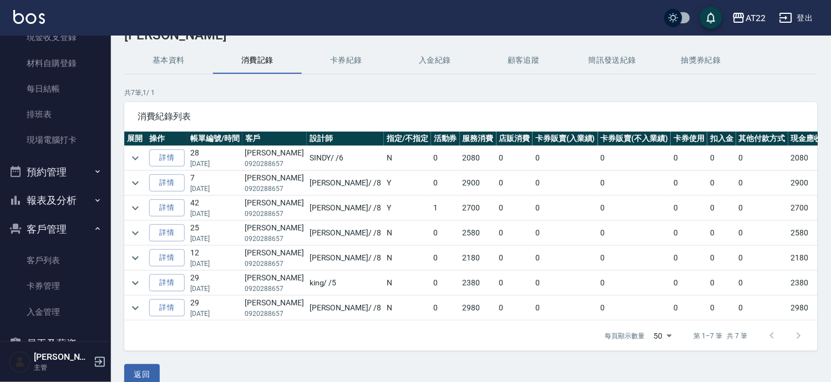
scroll to position [50, 0]
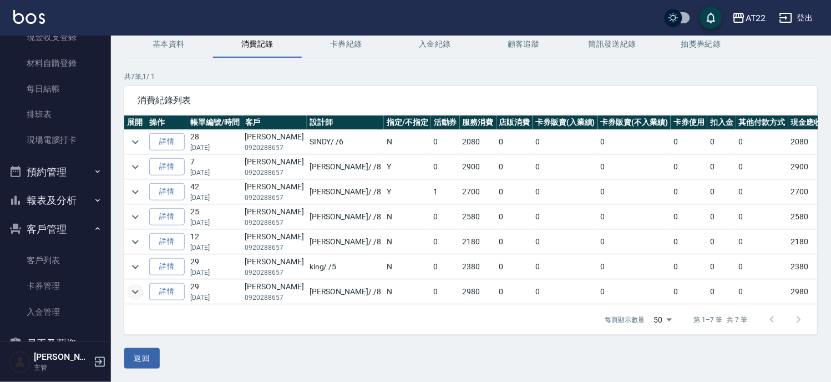
click at [135, 294] on icon "expand row" at bounding box center [135, 291] width 13 height 13
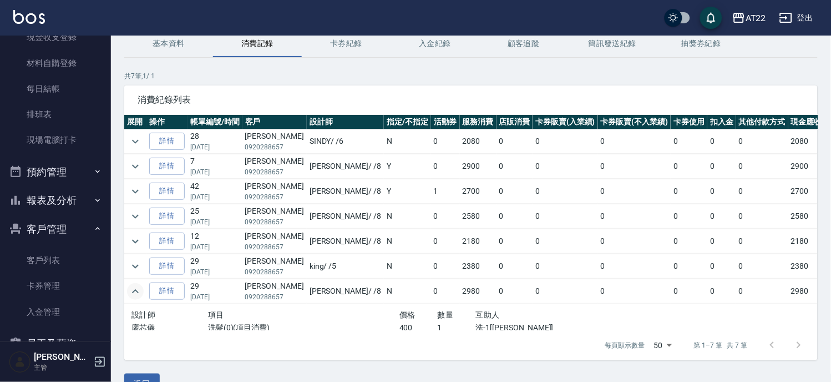
scroll to position [43, 0]
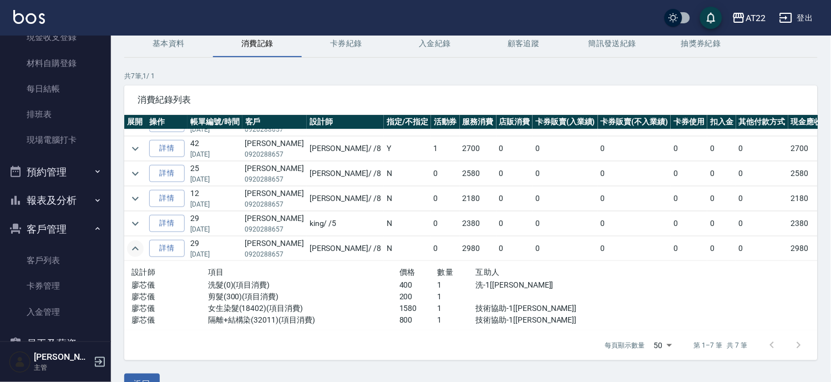
click at [148, 228] on td "詳情" at bounding box center [166, 223] width 41 height 24
click at [140, 226] on icon "expand row" at bounding box center [135, 223] width 13 height 13
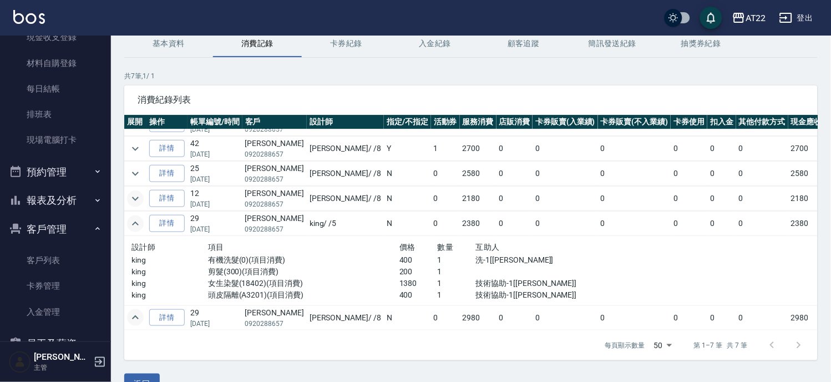
click at [134, 204] on icon "expand row" at bounding box center [135, 198] width 13 height 13
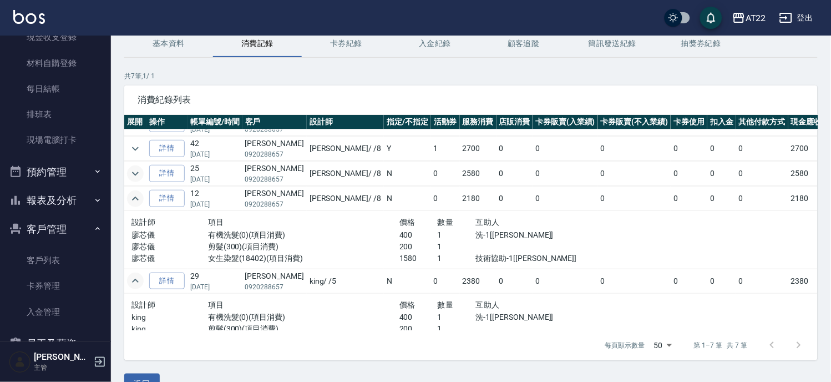
click at [132, 172] on icon "expand row" at bounding box center [135, 173] width 7 height 4
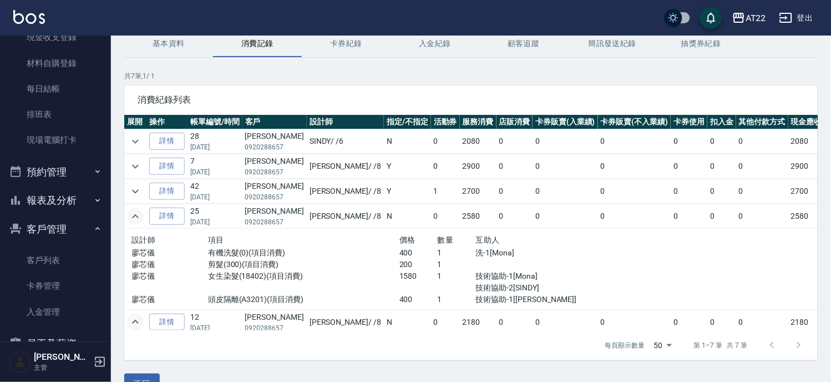
scroll to position [0, 0]
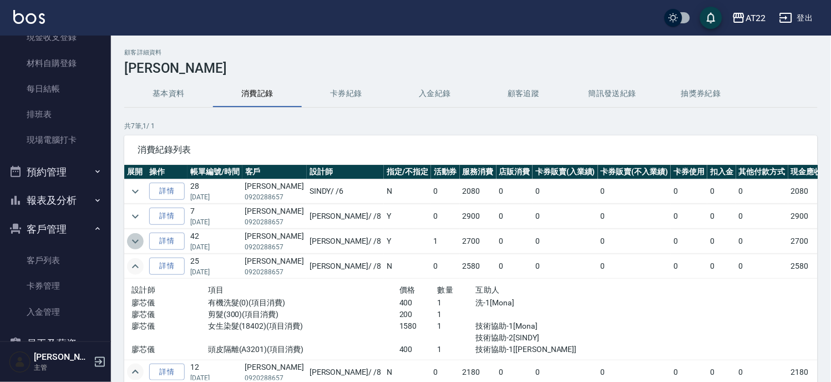
click at [131, 239] on icon "expand row" at bounding box center [135, 241] width 13 height 13
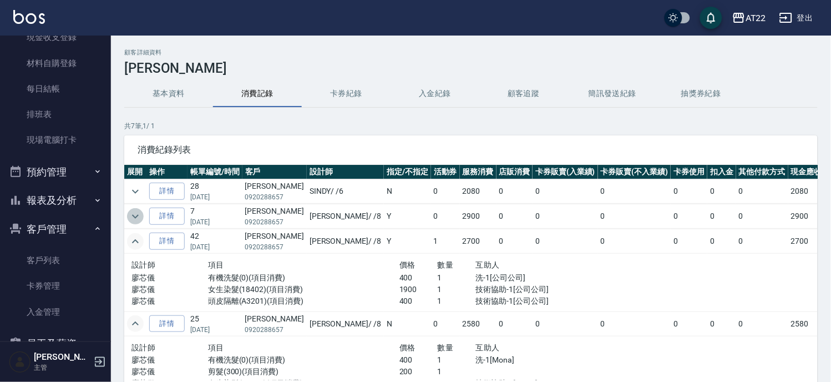
click at [135, 214] on icon "expand row" at bounding box center [135, 216] width 13 height 13
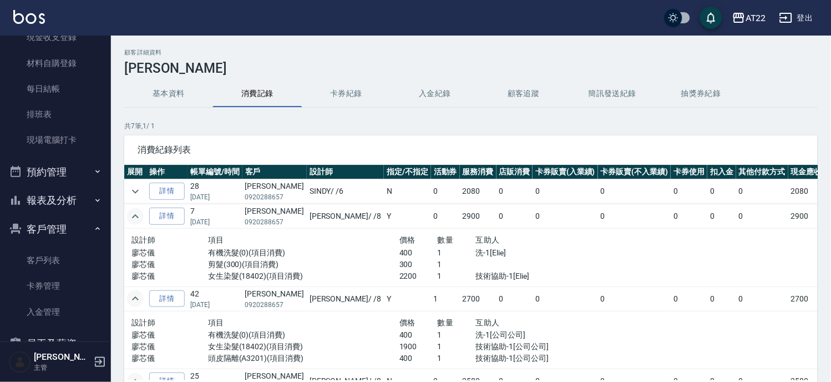
click at [135, 214] on icon "expand row" at bounding box center [135, 216] width 7 height 4
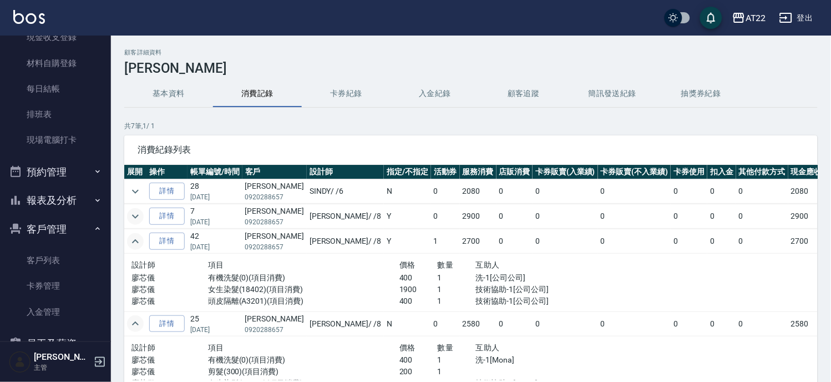
click at [140, 217] on icon "expand row" at bounding box center [135, 216] width 13 height 13
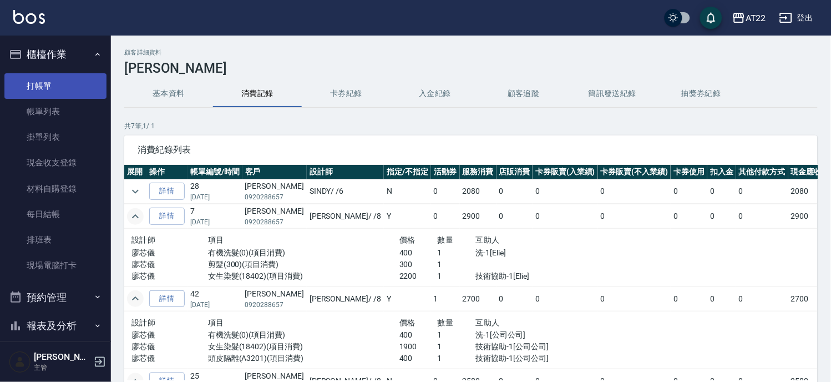
click at [62, 82] on link "打帳單" at bounding box center [55, 86] width 102 height 26
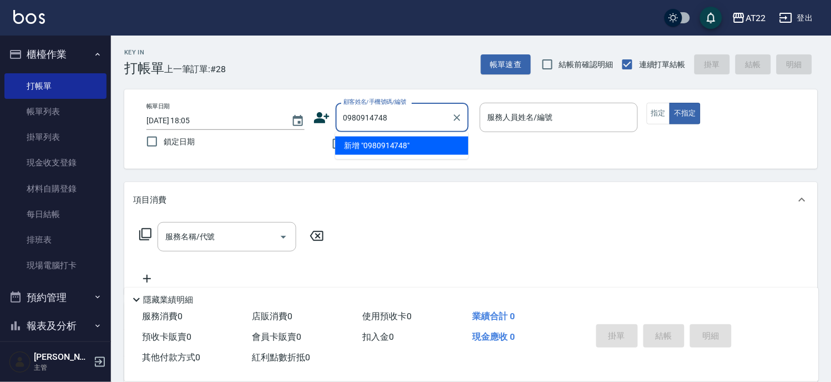
click at [362, 145] on li "新增 "0980914748"" at bounding box center [401, 145] width 133 height 18
type input "0980914748"
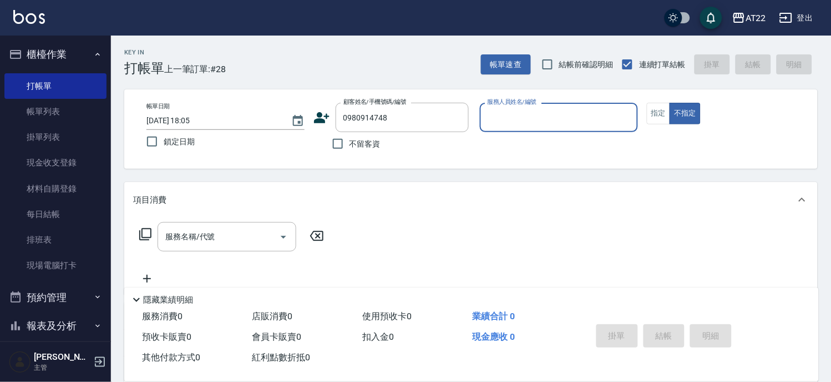
click at [321, 115] on icon at bounding box center [322, 117] width 16 height 11
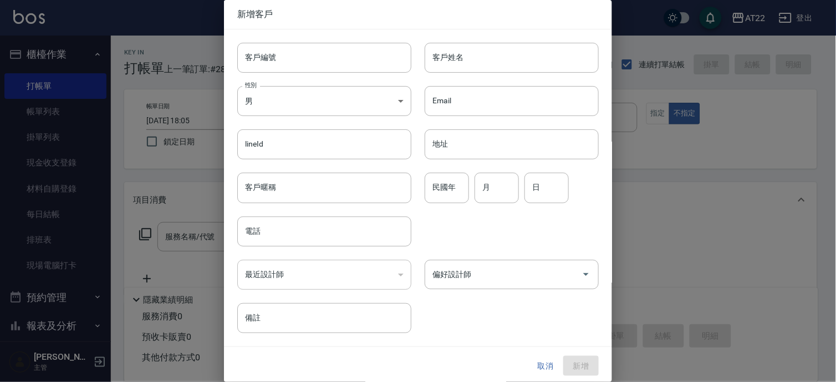
type input "0980914748"
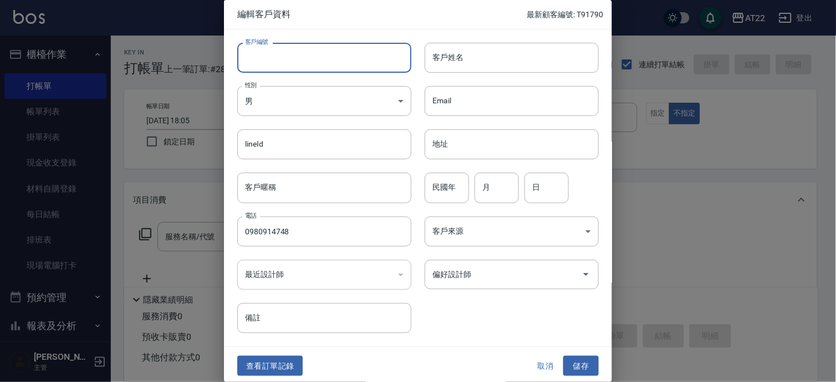
click at [324, 65] on input "客戶編號" at bounding box center [324, 58] width 174 height 30
click at [573, 45] on input "客戶姓名" at bounding box center [512, 58] width 174 height 30
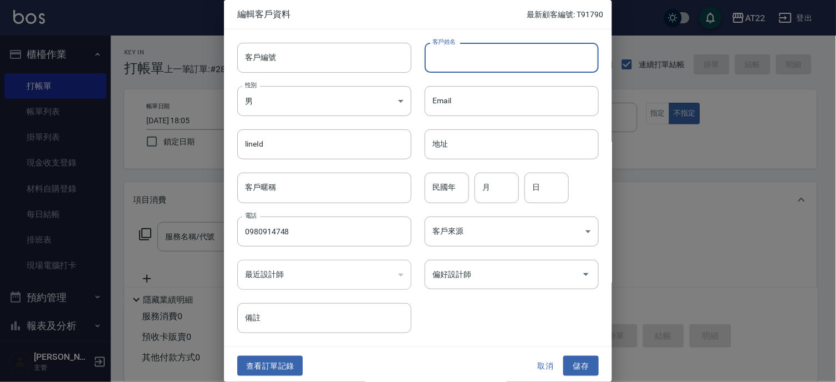
type input "ㄘ"
type input "黃玟毓"
click at [447, 189] on input "民國年" at bounding box center [447, 187] width 44 height 30
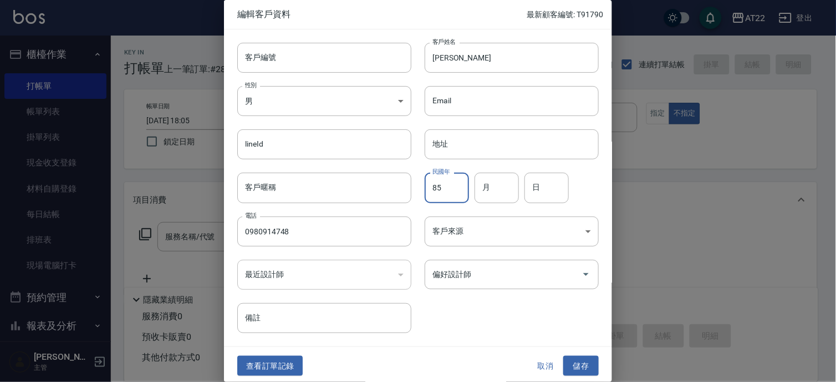
type input "85"
type input "11"
type input "13"
click at [585, 362] on button "儲存" at bounding box center [580, 366] width 35 height 21
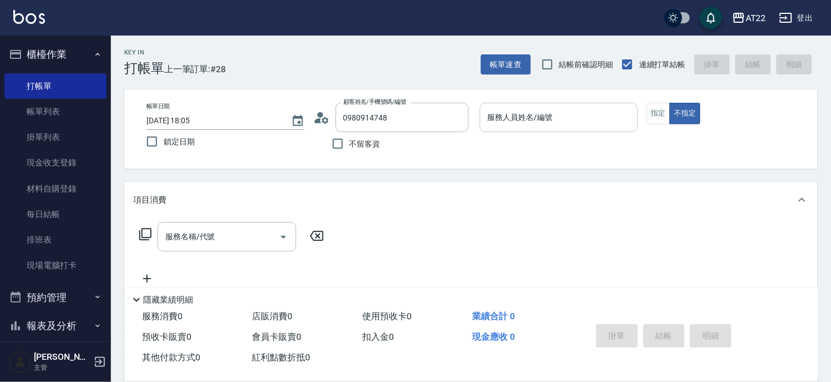
click at [516, 111] on input "服務人員姓名/編號" at bounding box center [559, 117] width 148 height 19
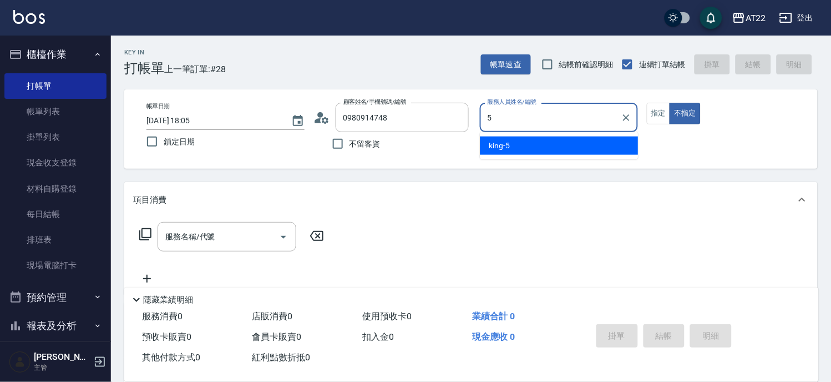
type input "king-5"
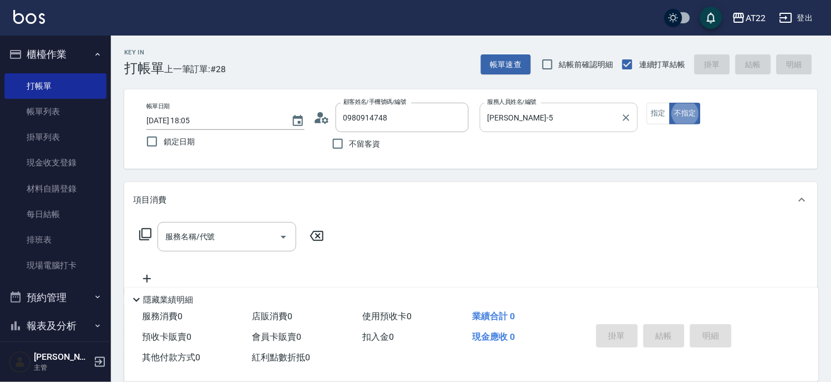
type button "false"
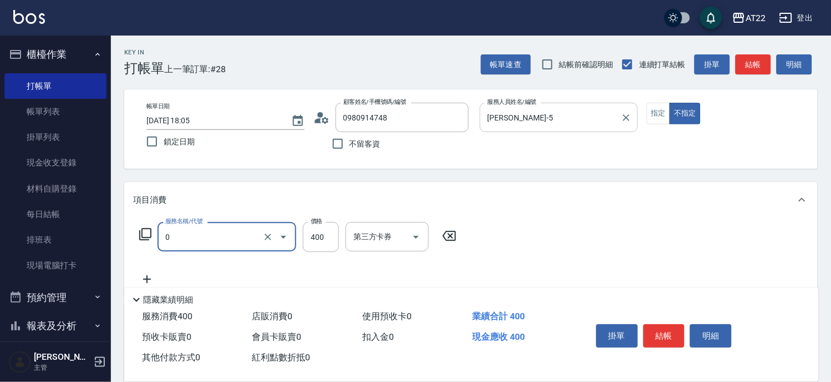
type input "有機洗髮(0)"
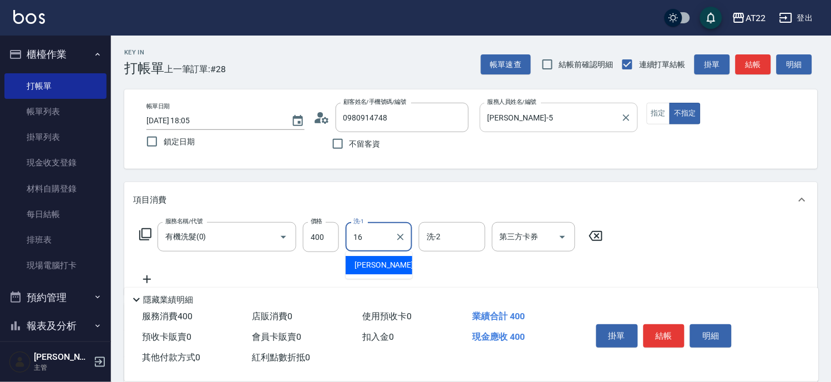
type input "Joe-16"
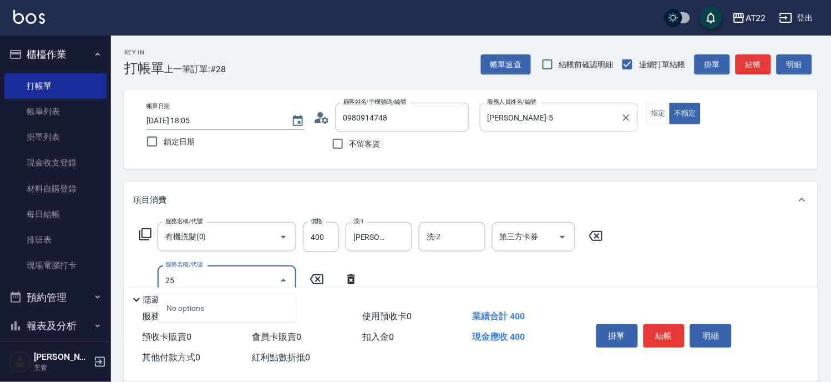
type input "2"
type input "剪髮(300)"
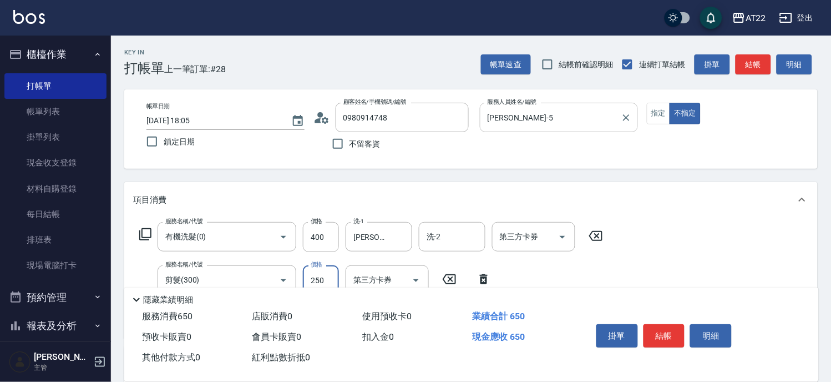
type input "250"
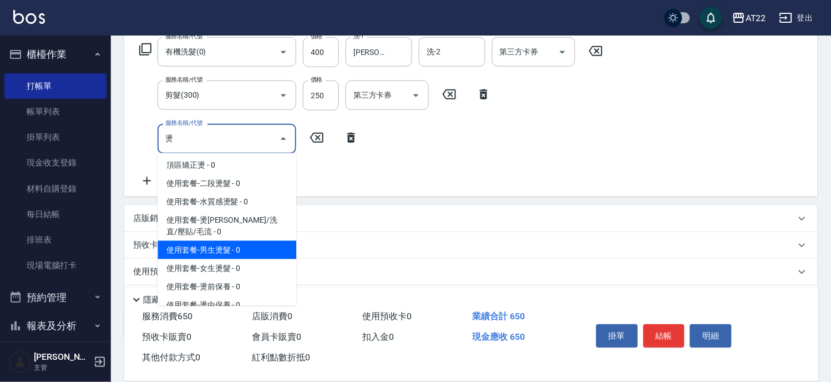
scroll to position [62, 0]
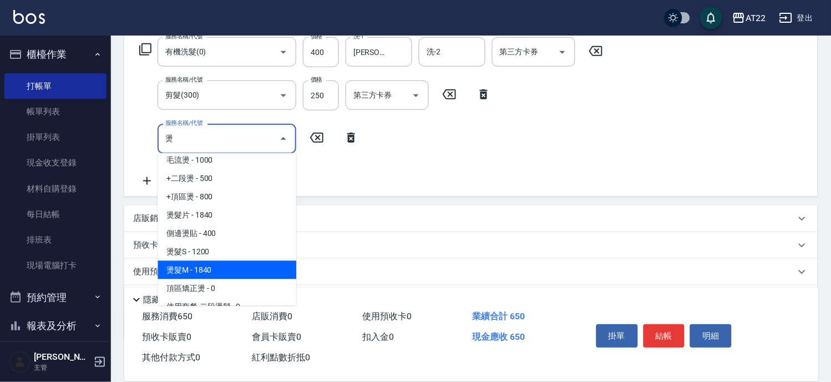
click at [203, 267] on span "燙髮M - 1840" at bounding box center [227, 270] width 139 height 18
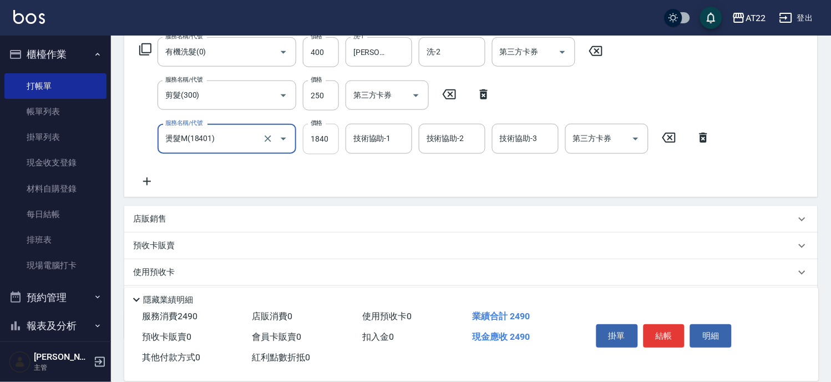
type input "燙髮M(18401)"
click at [336, 135] on input "1840" at bounding box center [321, 139] width 36 height 30
type input "2130"
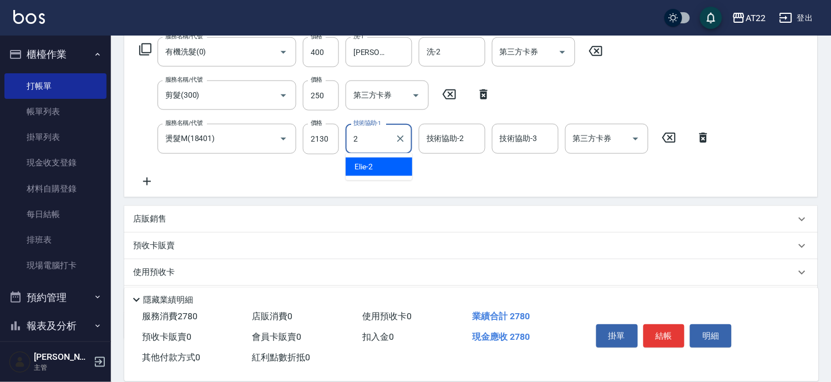
type input "Elie-2"
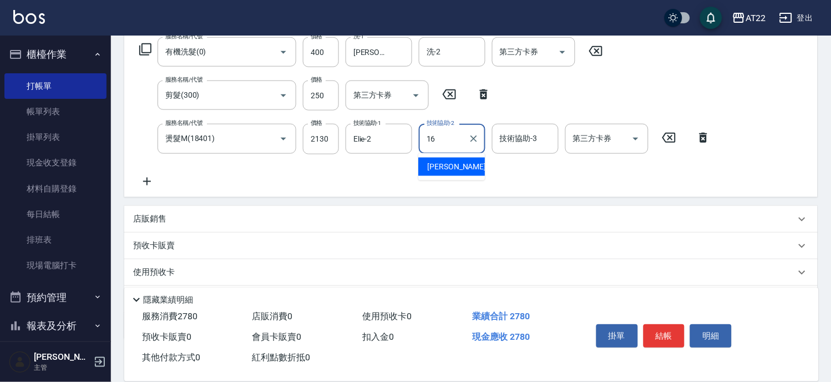
type input "Joe-16"
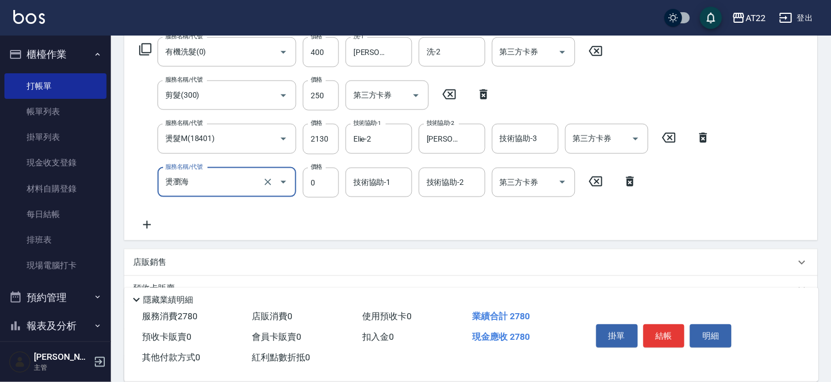
type input "燙瀏海"
type input "800"
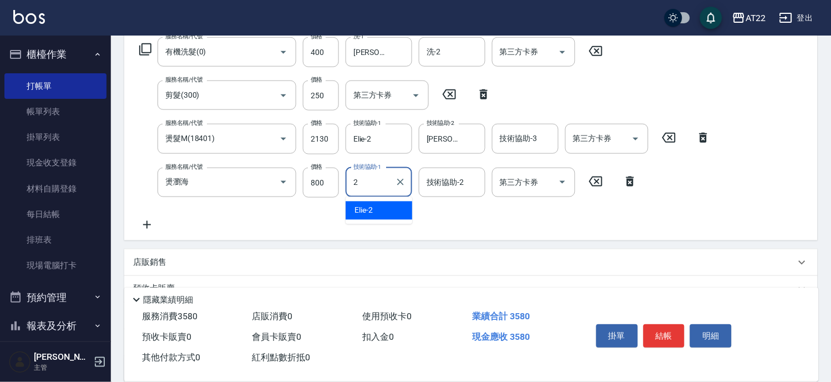
type input "Elie-2"
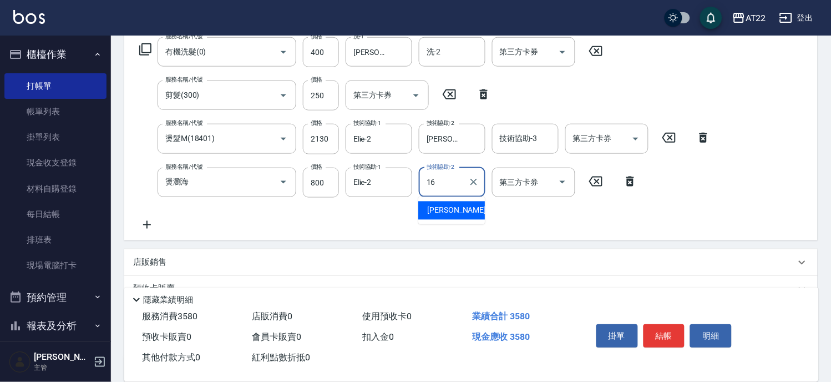
type input "Joe-16"
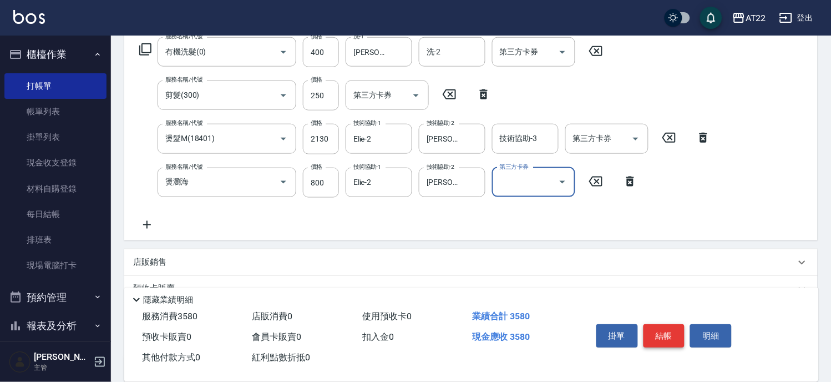
click at [658, 333] on button "結帳" at bounding box center [664, 335] width 42 height 23
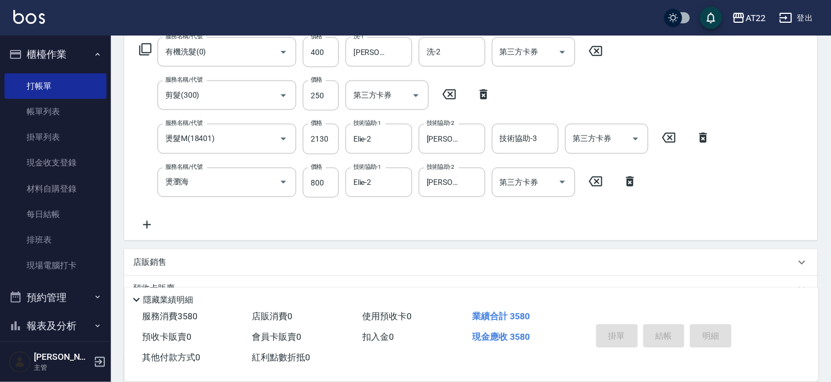
type input "2025/08/10 18:10"
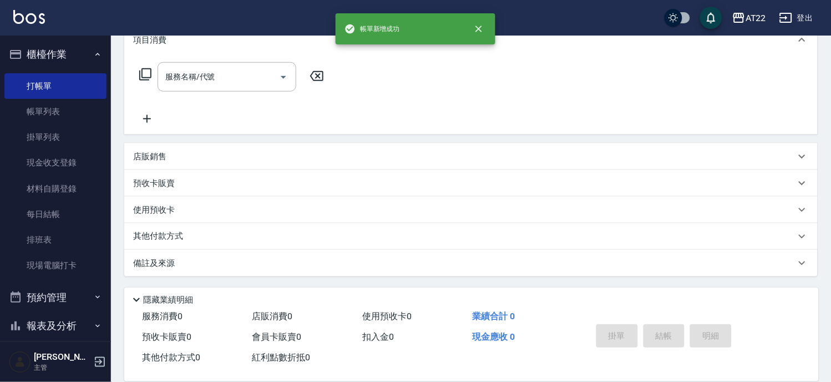
scroll to position [0, 0]
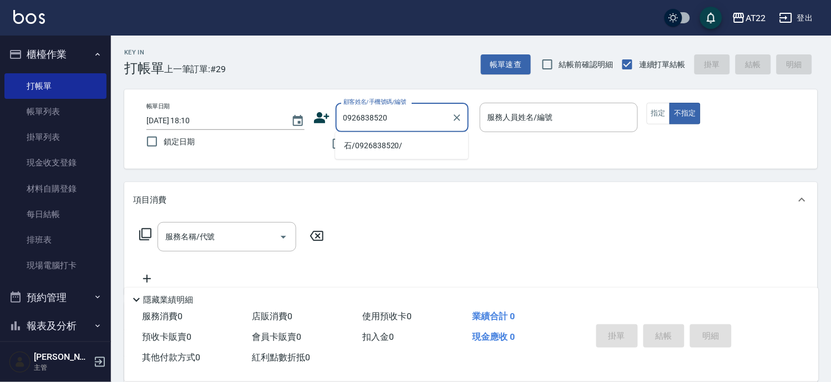
click at [372, 141] on li "石/0926838520/" at bounding box center [401, 145] width 133 height 18
type input "石/0926838520/"
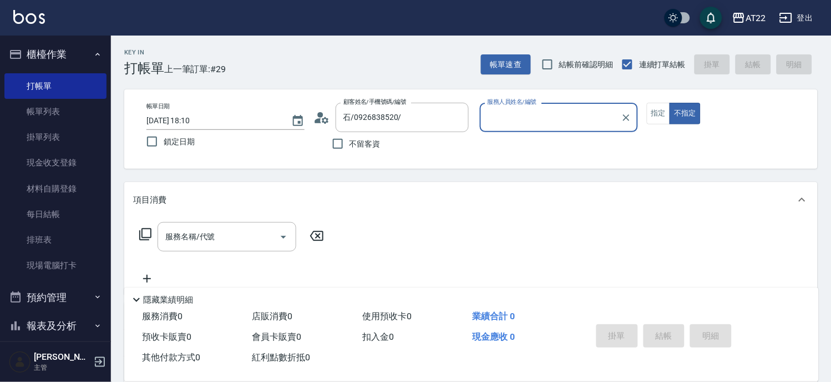
type input "Allen-7"
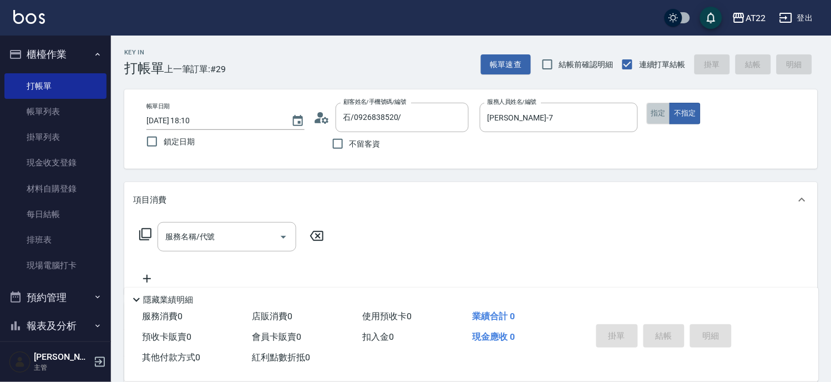
click at [666, 110] on button "指定" at bounding box center [659, 114] width 24 height 22
click at [248, 232] on input "服務名稱/代號" at bounding box center [218, 236] width 112 height 19
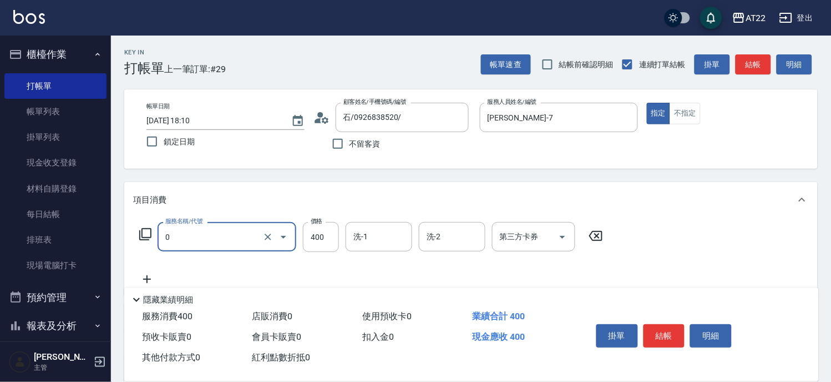
type input "有機洗髮(0)"
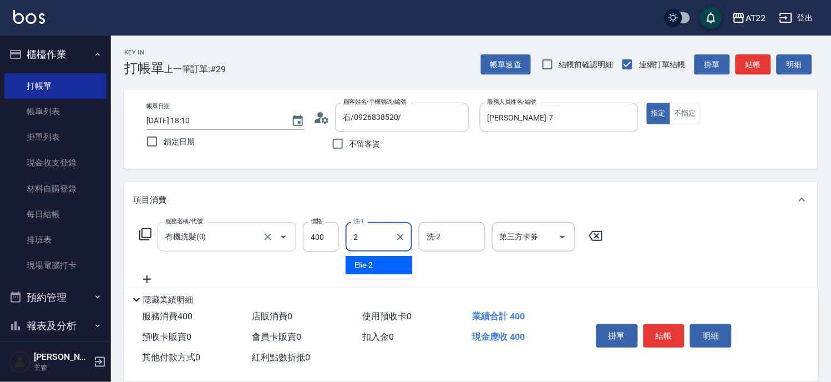
type input "Elie-2"
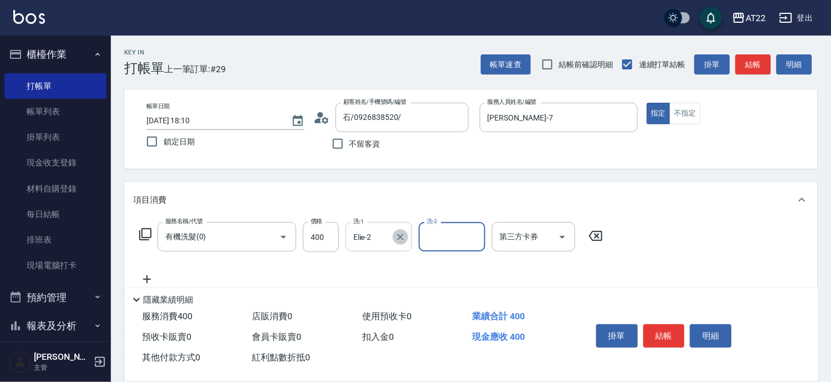
click at [400, 242] on button "Clear" at bounding box center [401, 237] width 16 height 16
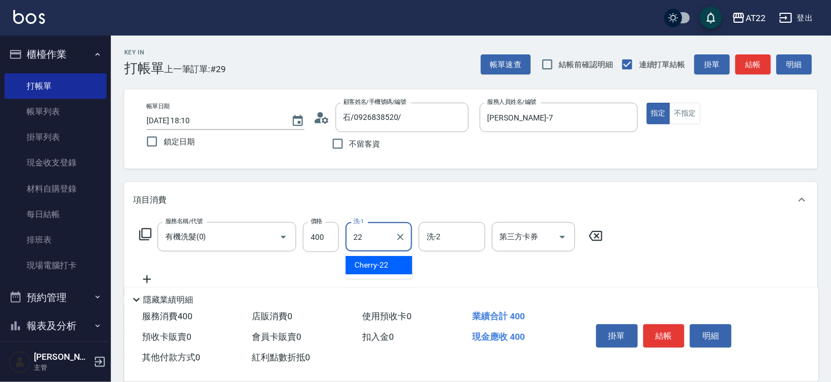
type input "Cherry-22"
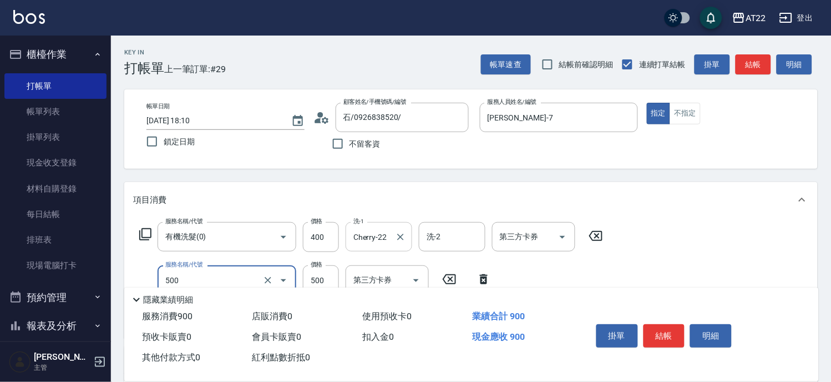
type input "剪髮(500)"
type input "700"
type input "側邊燙貼(3001)"
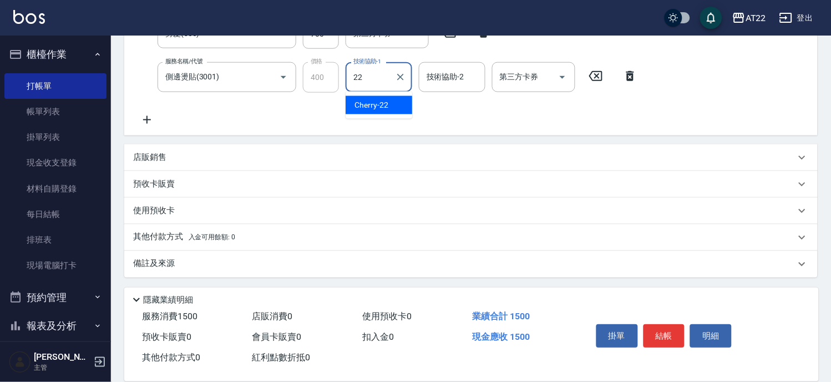
type input "Cherry-22"
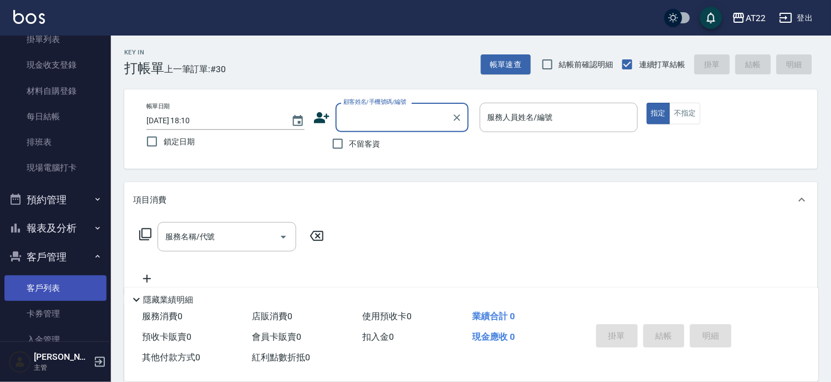
scroll to position [185, 0]
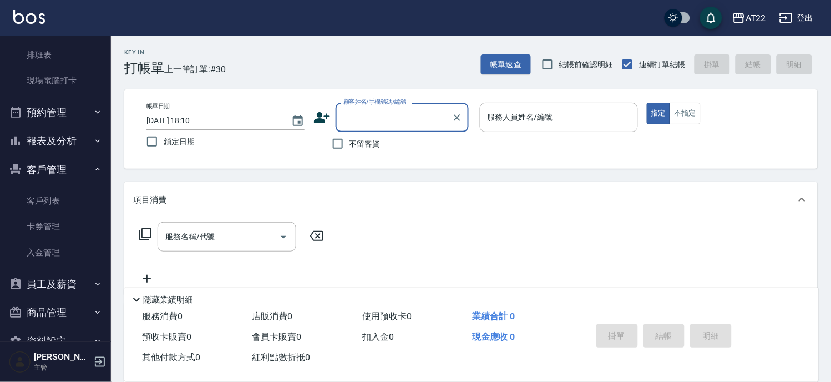
click at [73, 111] on button "預約管理" at bounding box center [55, 112] width 102 height 29
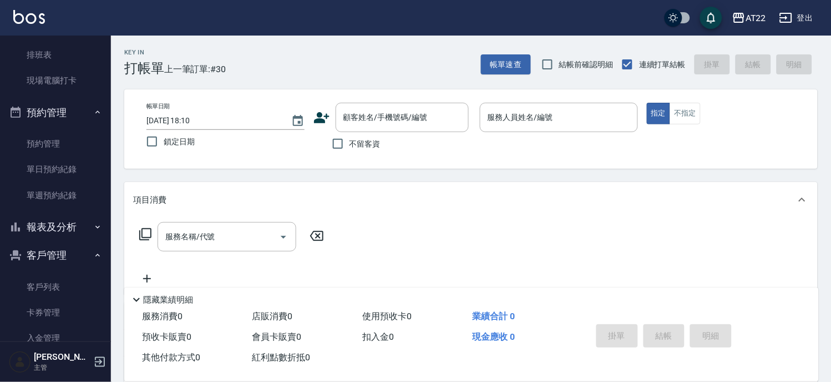
click at [73, 111] on button "預約管理" at bounding box center [55, 112] width 102 height 29
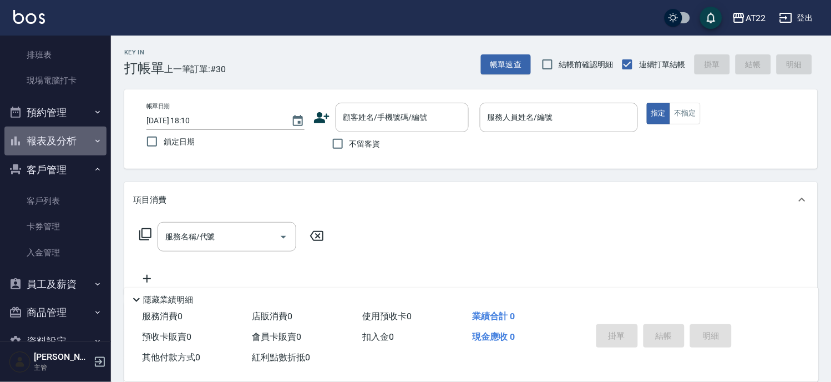
click at [74, 140] on button "報表及分析" at bounding box center [55, 140] width 102 height 29
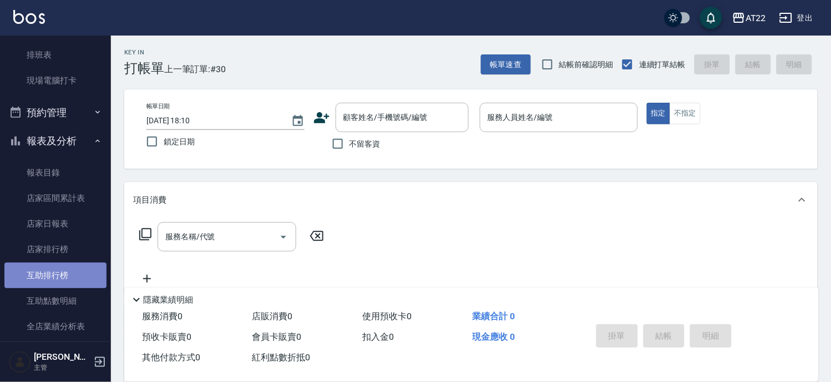
click at [80, 275] on link "互助排行榜" at bounding box center [55, 275] width 102 height 26
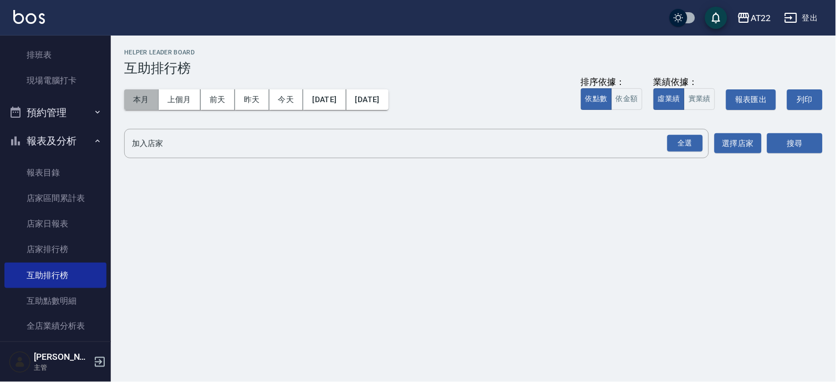
click at [154, 103] on button "本月" at bounding box center [141, 99] width 34 height 21
click at [676, 138] on div "全選" at bounding box center [685, 143] width 35 height 17
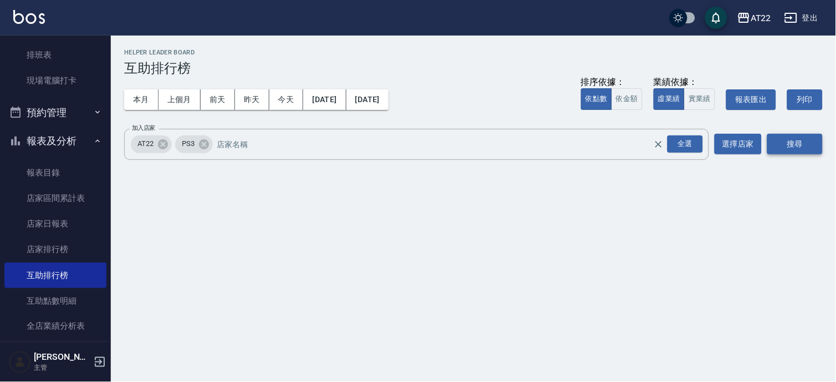
click at [778, 141] on button "搜尋" at bounding box center [795, 144] width 55 height 21
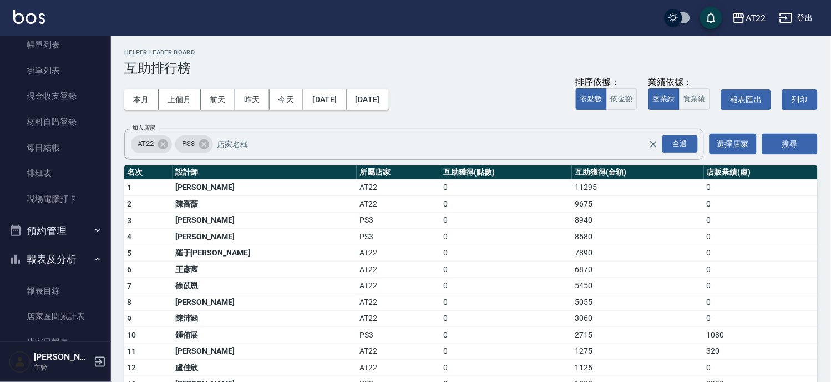
scroll to position [62, 0]
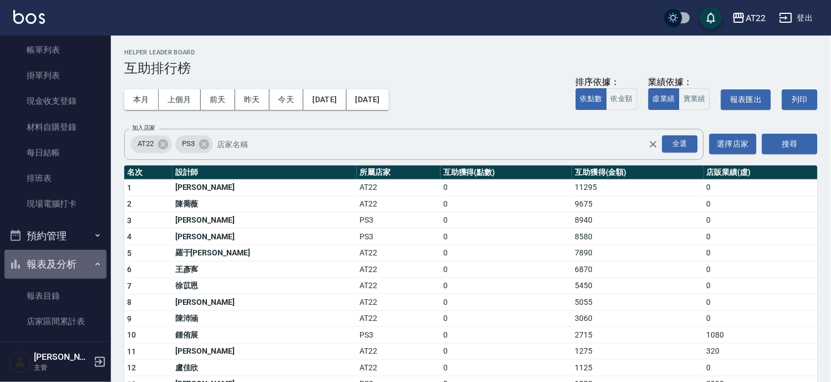
click at [79, 260] on button "報表及分析" at bounding box center [55, 264] width 102 height 29
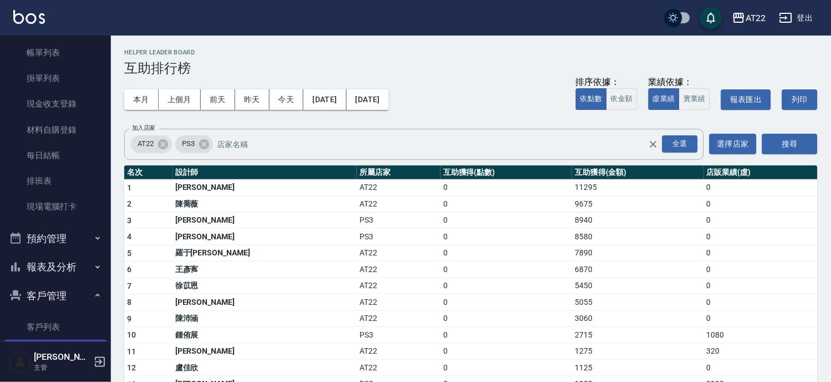
scroll to position [0, 0]
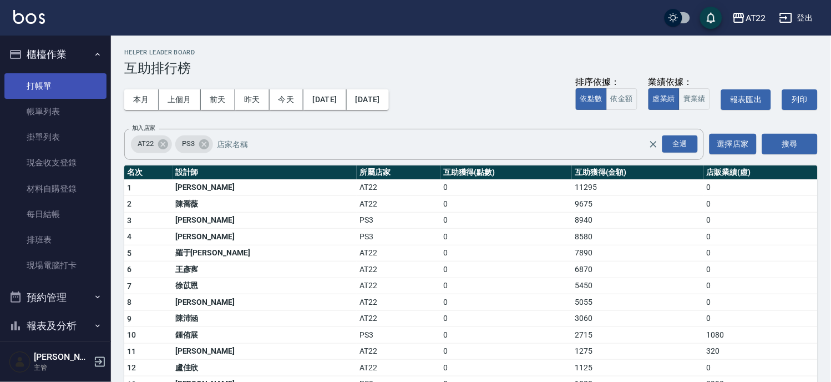
click at [90, 79] on link "打帳單" at bounding box center [55, 86] width 102 height 26
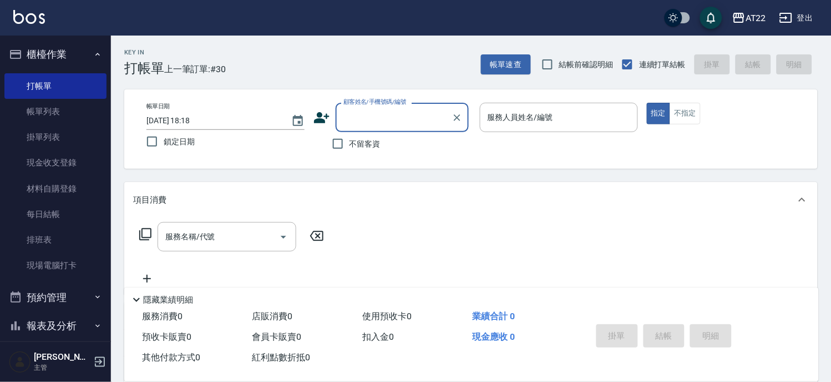
scroll to position [123, 0]
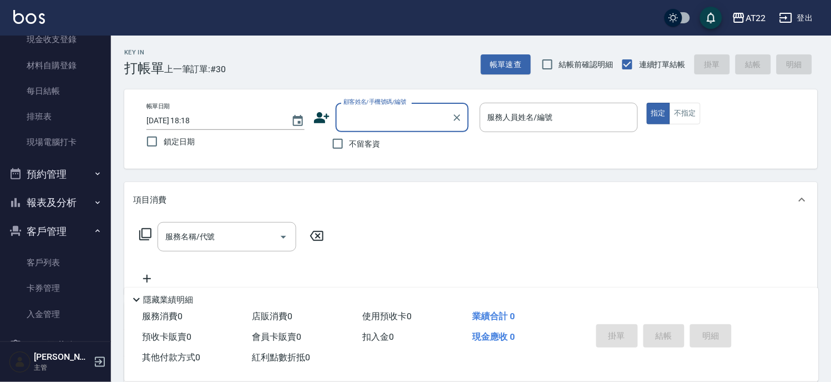
click at [35, 175] on button "預約管理" at bounding box center [55, 174] width 102 height 29
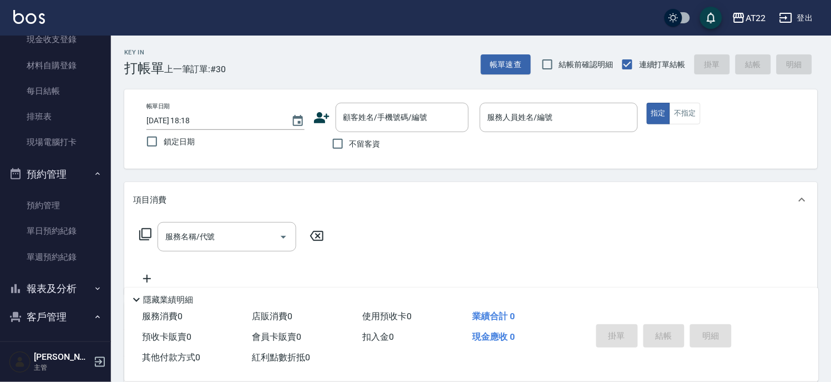
click at [39, 181] on button "預約管理" at bounding box center [55, 174] width 102 height 29
click at [53, 215] on button "報表及分析" at bounding box center [55, 202] width 102 height 29
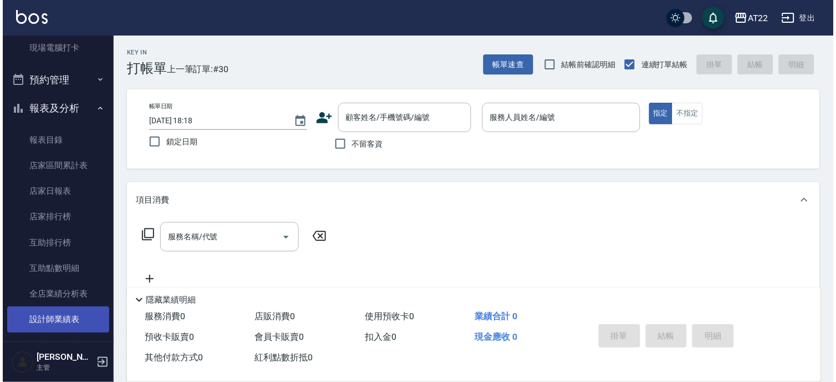
scroll to position [246, 0]
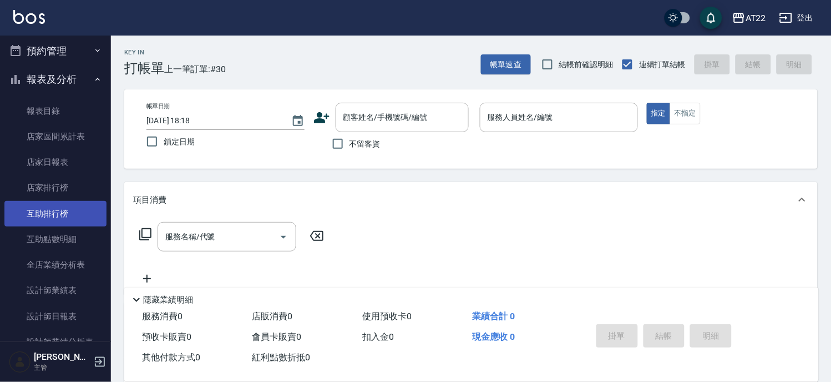
click at [54, 207] on link "互助排行榜" at bounding box center [55, 214] width 102 height 26
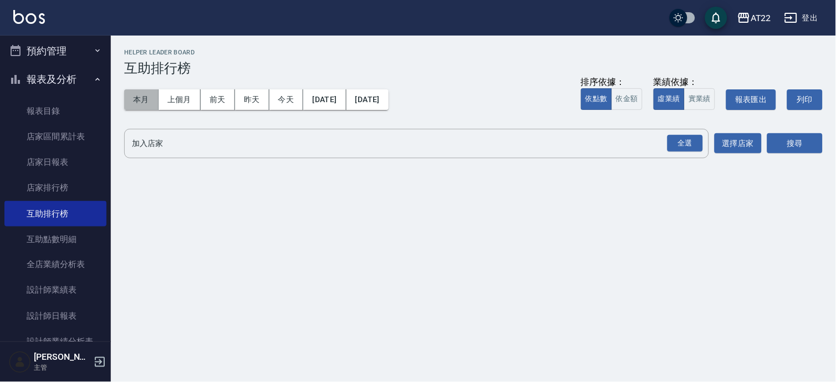
click at [126, 98] on button "本月" at bounding box center [141, 99] width 34 height 21
click at [697, 140] on div "全選" at bounding box center [685, 143] width 35 height 17
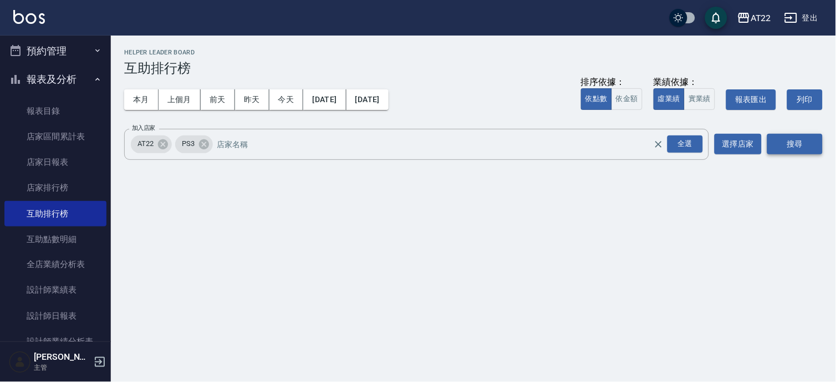
click at [805, 144] on button "搜尋" at bounding box center [795, 144] width 55 height 21
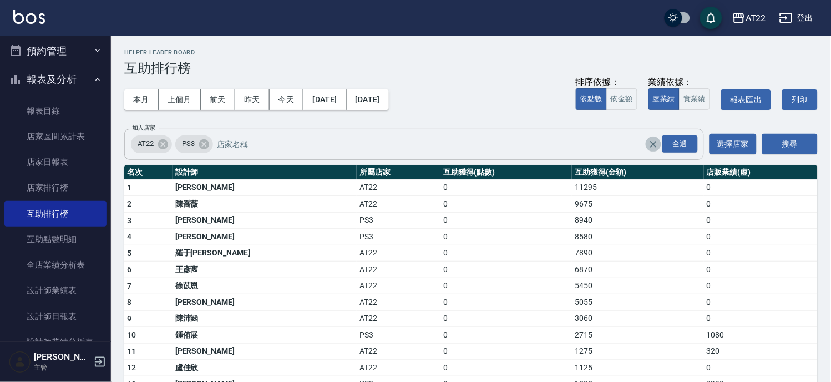
click at [652, 148] on icon "Clear" at bounding box center [653, 144] width 11 height 11
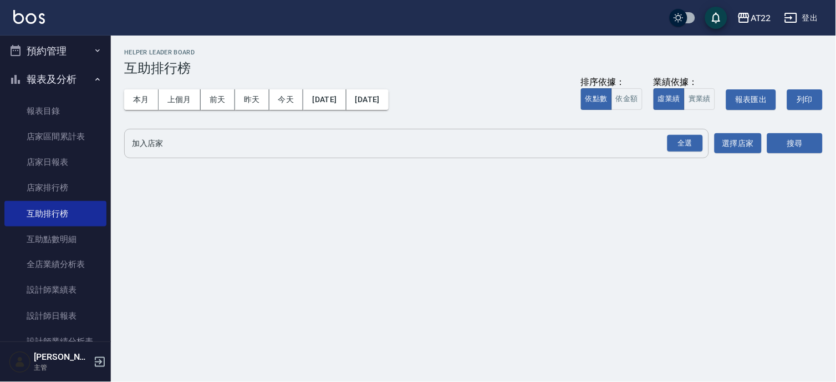
click at [39, 84] on button "報表及分析" at bounding box center [55, 79] width 102 height 29
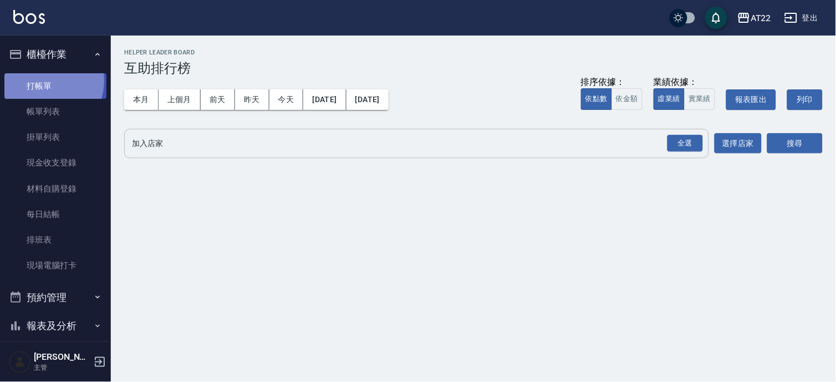
click at [45, 80] on link "打帳單" at bounding box center [55, 86] width 102 height 26
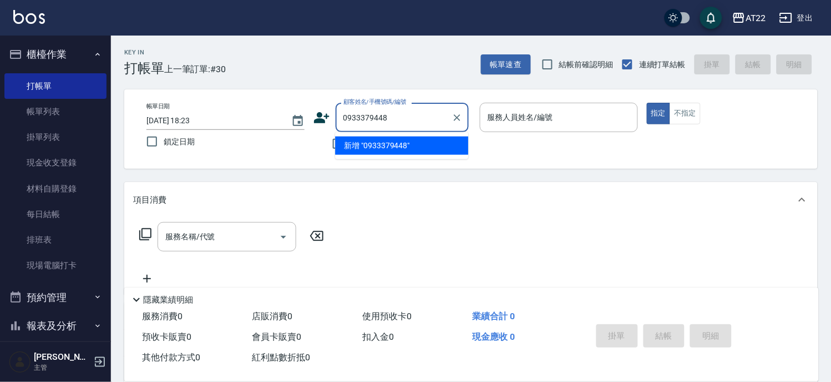
click at [391, 149] on li "新增 "0933379448"" at bounding box center [401, 145] width 133 height 18
type input "0933379448"
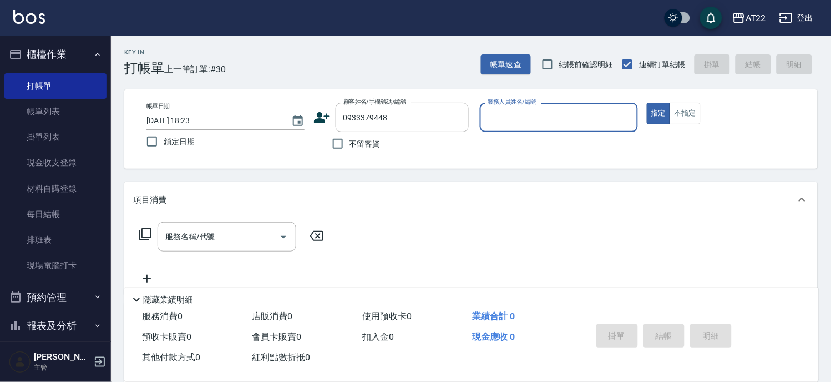
click at [322, 126] on div "顧客姓名/手機號碼/編號 0933379448 顧客姓名/手機號碼/編號" at bounding box center [392, 117] width 158 height 29
click at [319, 117] on icon at bounding box center [322, 117] width 16 height 11
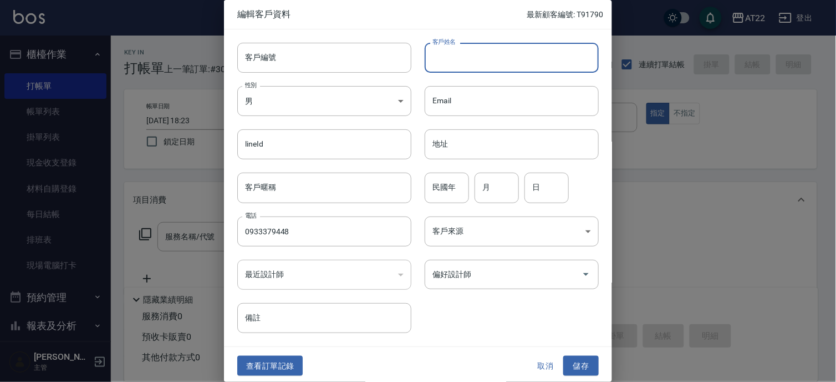
click at [469, 46] on input "客戶姓名" at bounding box center [512, 58] width 174 height 30
type input "ㄘ"
type input "[PERSON_NAME]"
click at [444, 182] on input "民國年" at bounding box center [447, 187] width 44 height 30
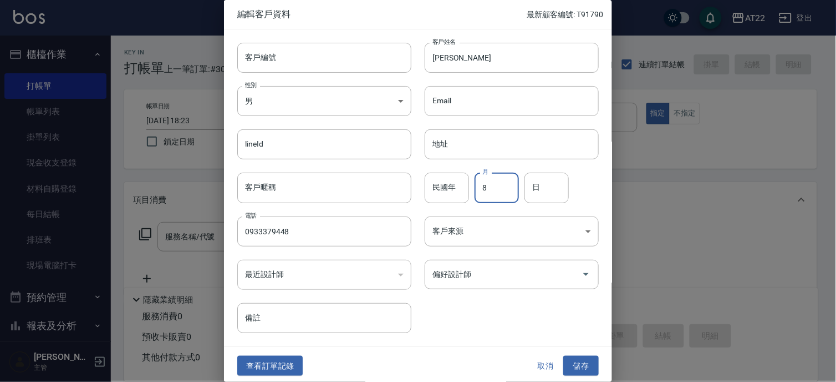
type input "8"
click at [572, 360] on button "儲存" at bounding box center [580, 366] width 35 height 21
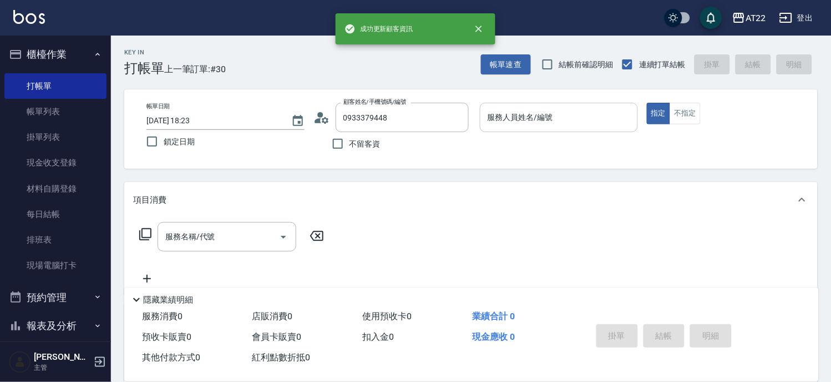
click at [591, 115] on input "服務人員姓名/編號" at bounding box center [559, 117] width 148 height 19
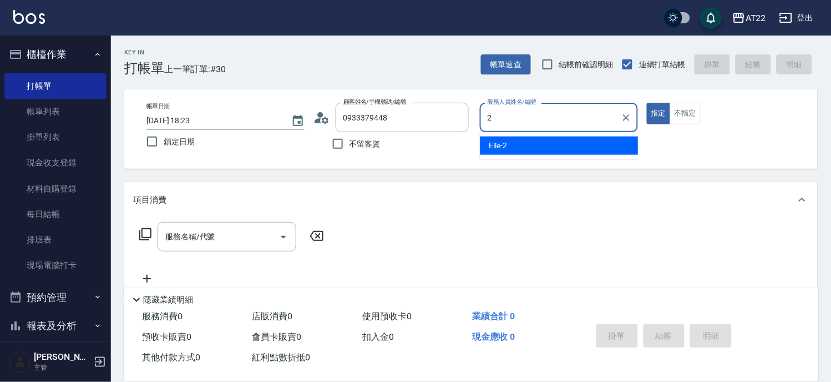
type input "Elie-2"
type button "true"
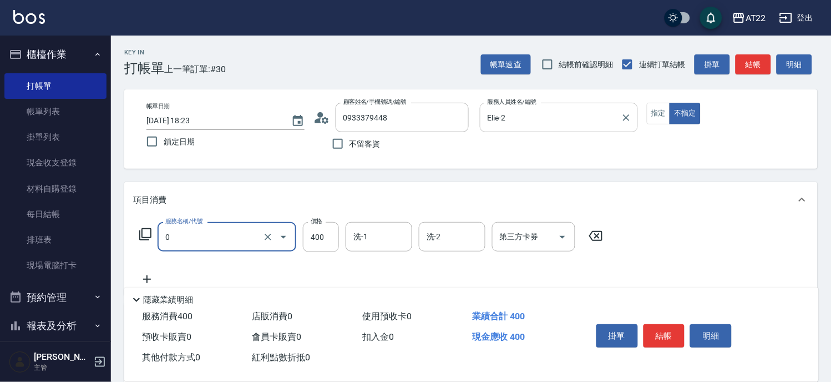
type input "有機洗髮(0)"
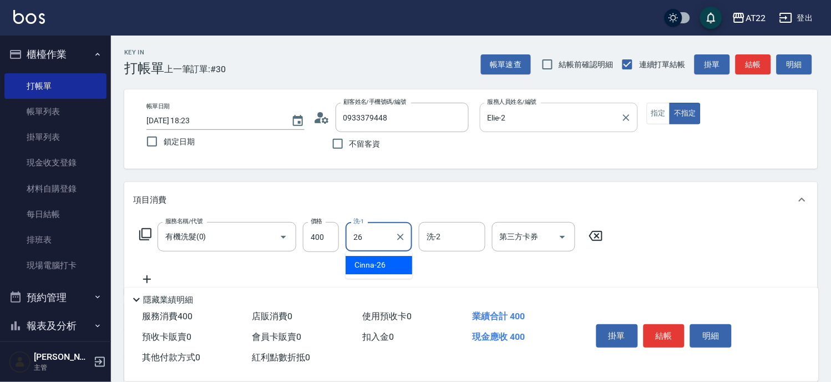
type input "Cinna-26"
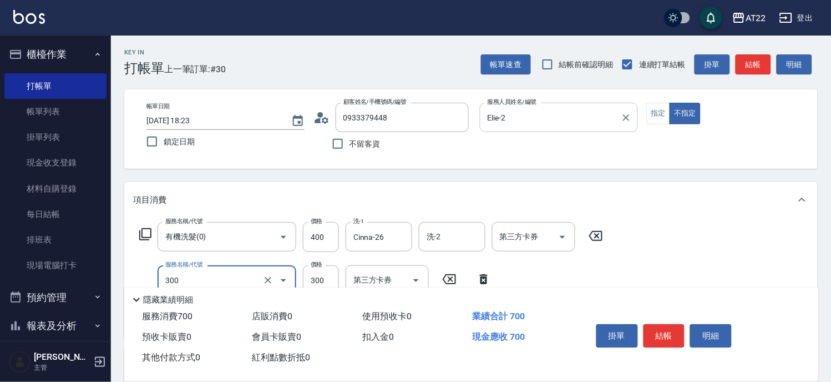
type input "剪髮(300)"
type input "250"
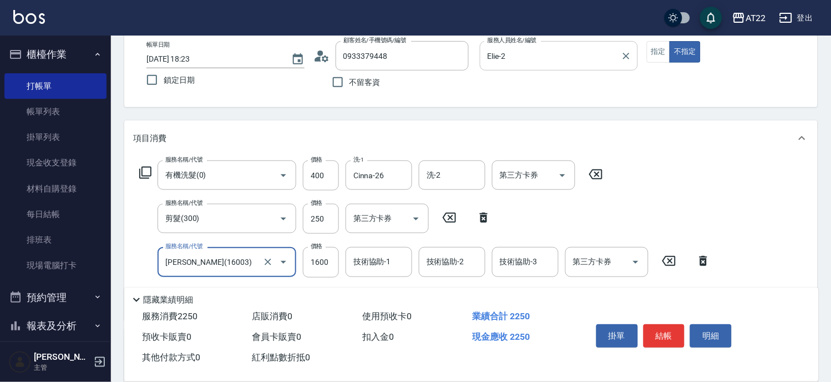
type input "卡碧兒(16003)"
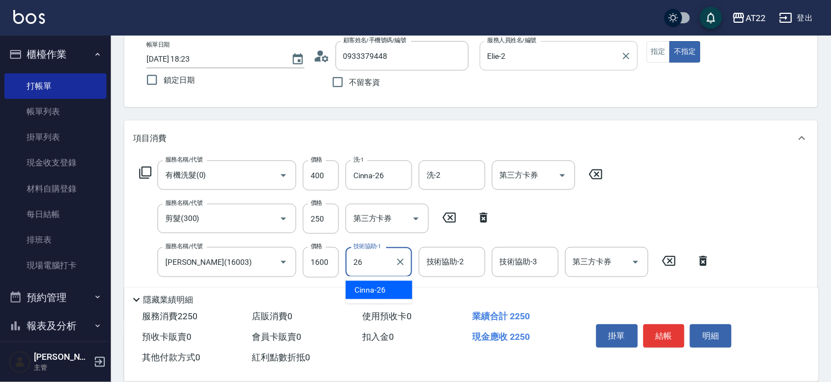
type input "Cinna-26"
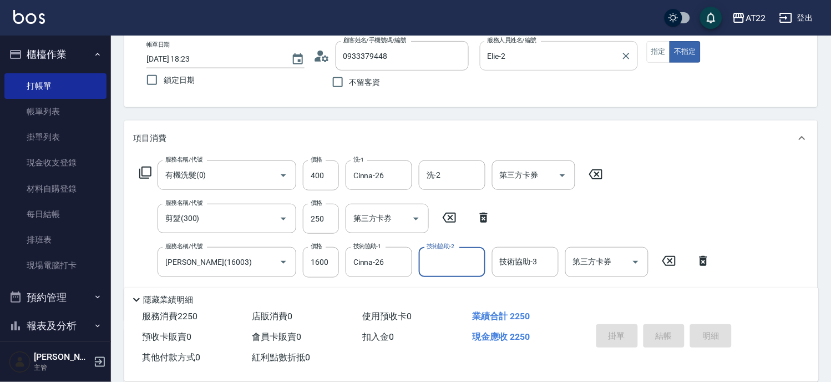
type input "2025/08/10 18:45"
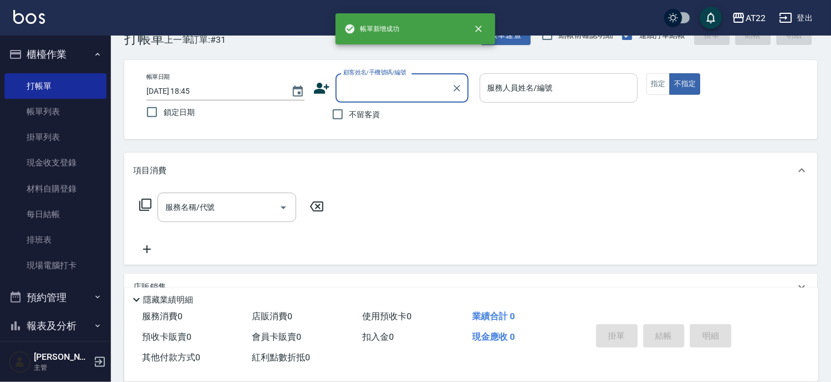
scroll to position [0, 0]
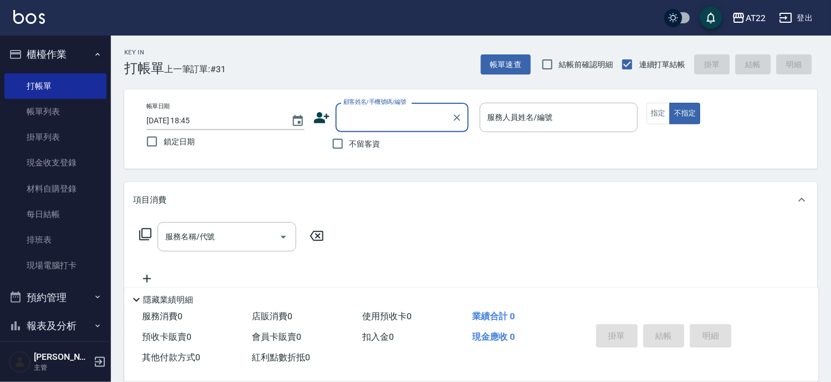
click at [393, 112] on input "顧客姓名/手機號碼/編號" at bounding box center [394, 117] width 106 height 19
click at [389, 116] on input "顧客姓名/手機號碼/編號" at bounding box center [394, 117] width 106 height 19
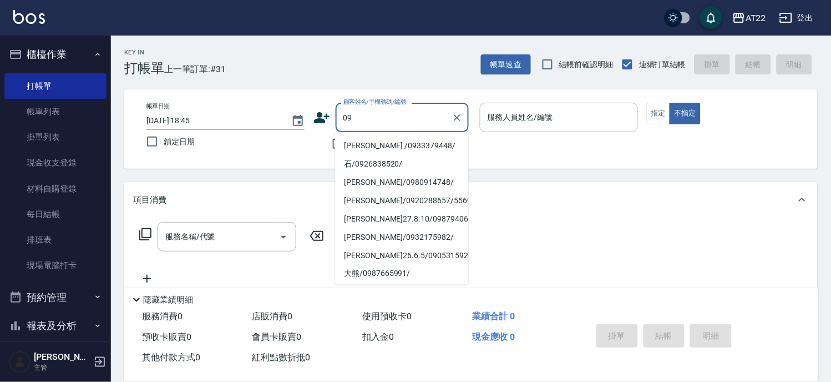
click at [383, 144] on li "歐陽謙 /0933379448/" at bounding box center [401, 145] width 133 height 18
type input "歐陽謙 /0933379448/"
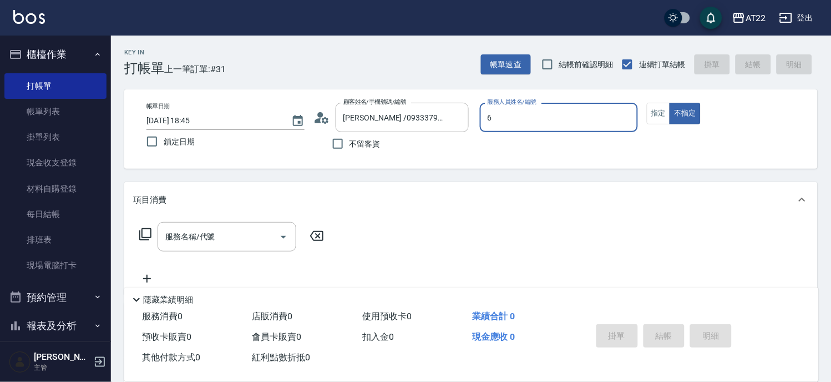
type input "SINDY-6"
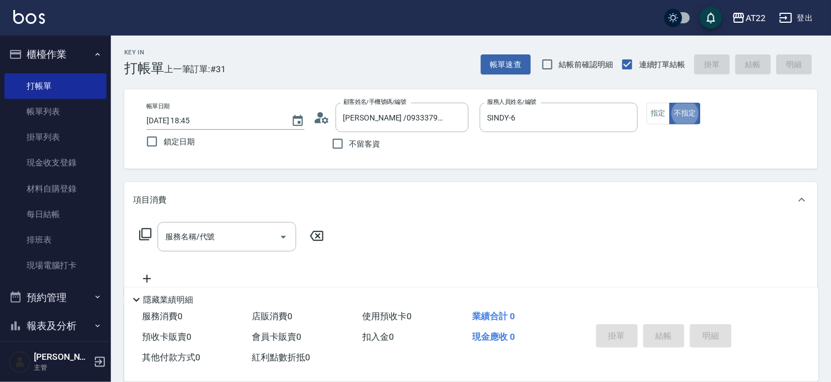
type button "false"
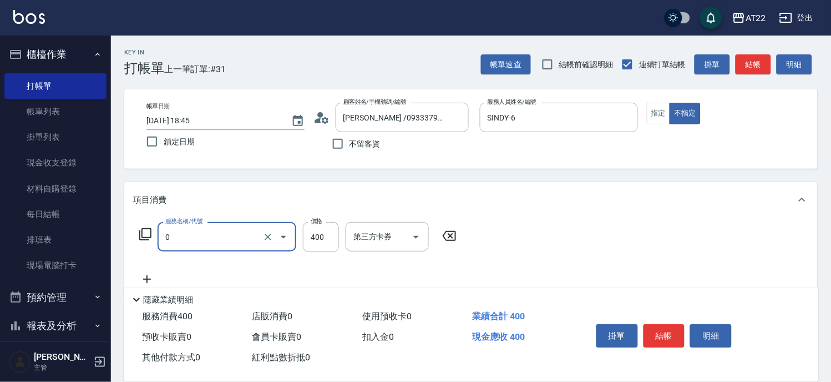
type input "有機洗髮(0)"
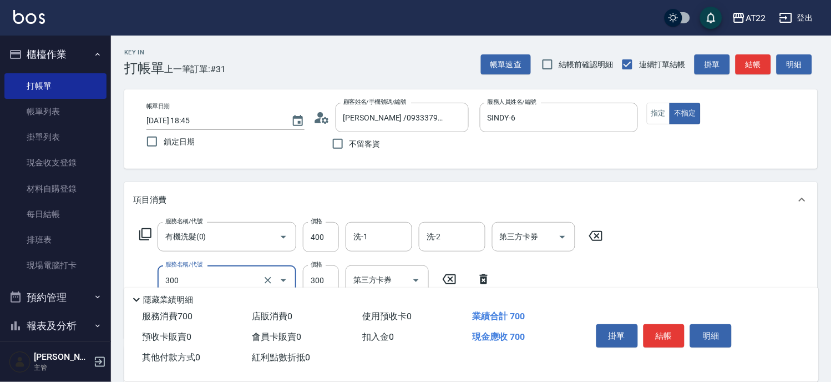
type input "剪髮(300)"
type input "250"
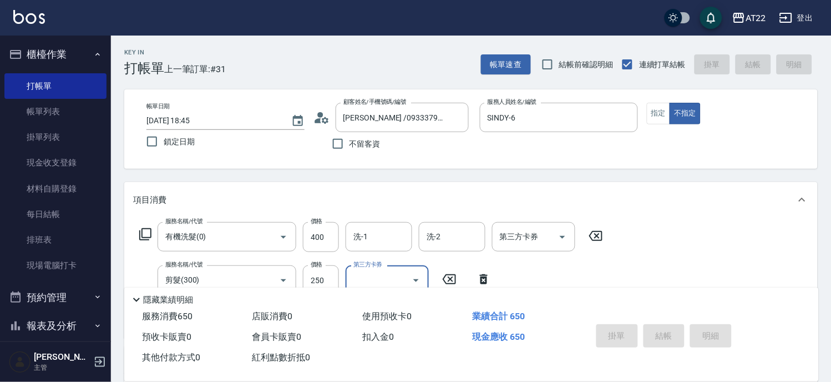
type input "2025/08/10 18:46"
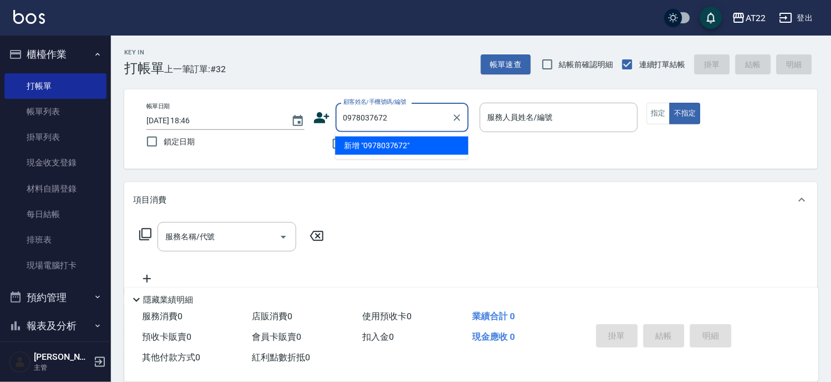
click at [378, 146] on li "新增 "0978037672"" at bounding box center [401, 145] width 133 height 18
type input "0978037672"
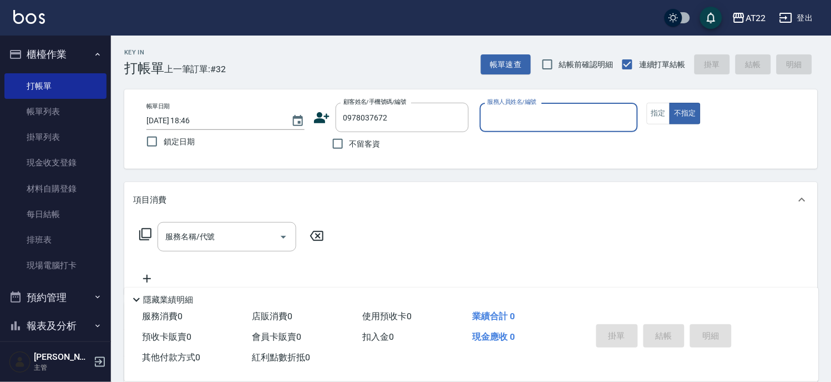
click at [319, 113] on icon at bounding box center [322, 117] width 16 height 11
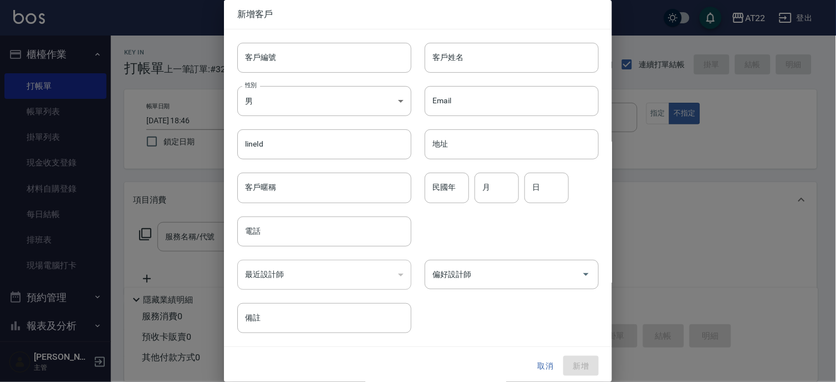
type input "0978037672"
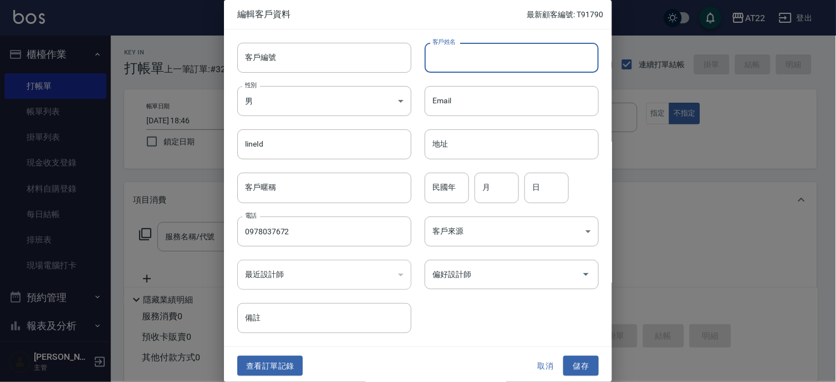
click at [463, 52] on input "客戶姓名" at bounding box center [512, 58] width 174 height 30
type input "鎬"
click at [454, 185] on input "民國年" at bounding box center [447, 187] width 44 height 30
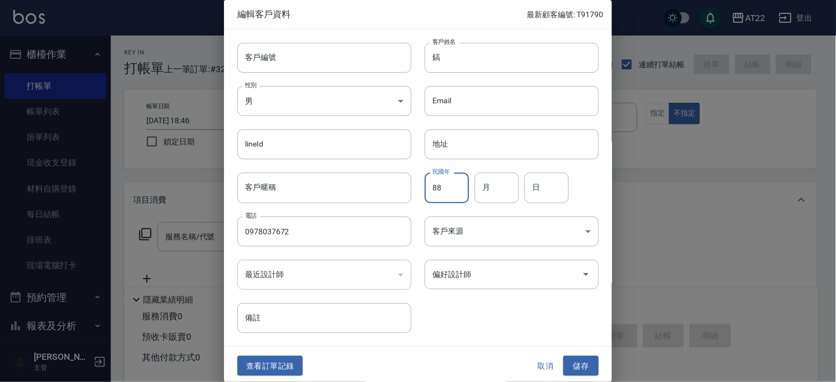
type input "88"
type input "8"
type input "7"
click at [572, 358] on button "儲存" at bounding box center [580, 366] width 35 height 21
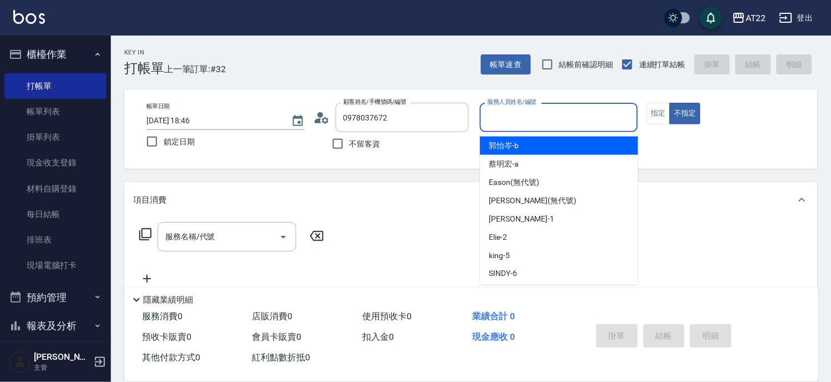
click at [504, 124] on input "服務人員姓名/編號" at bounding box center [559, 117] width 148 height 19
type input "king-5"
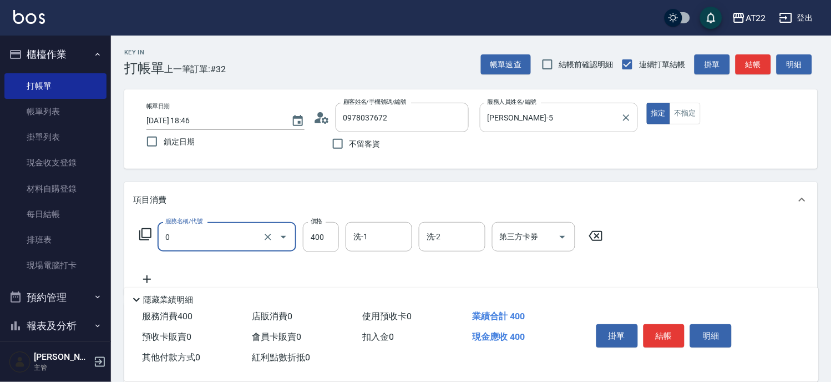
type input "有機洗髮(0)"
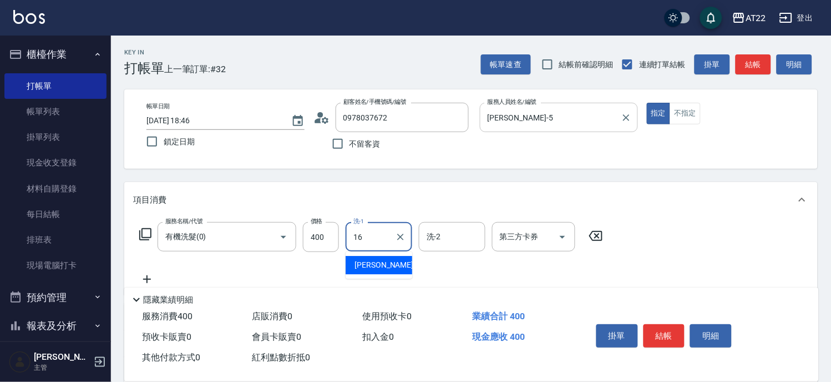
type input "Joe-16"
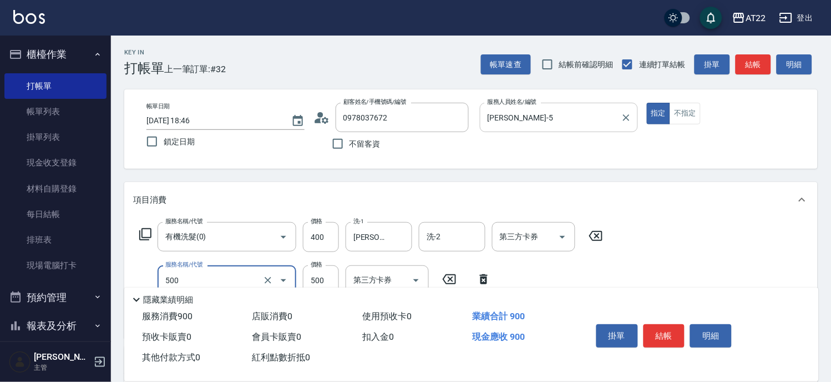
type input "剪髮(500)"
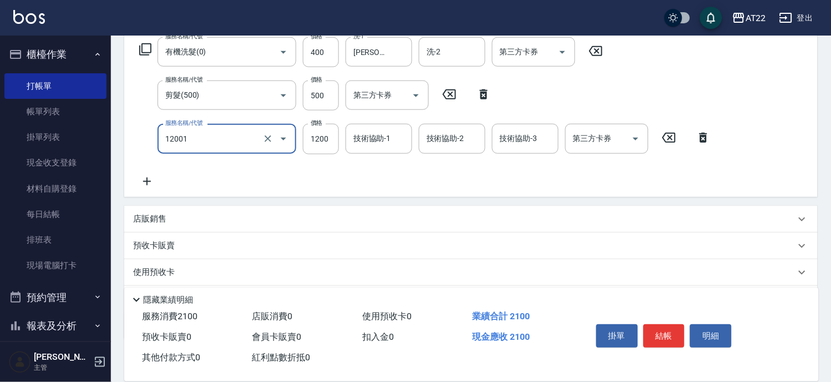
type input "燙髮S(12001)"
type input "1700"
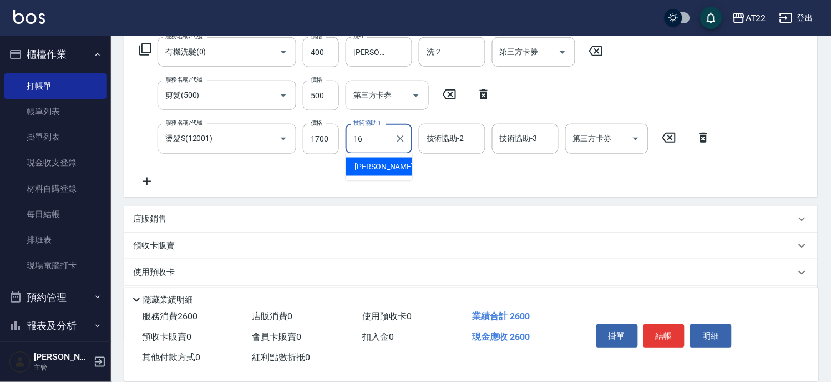
type input "Joe-16"
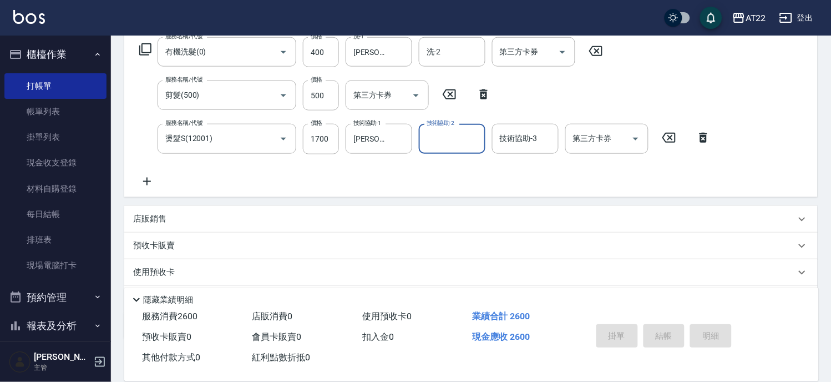
type input "2025/08/10 18:47"
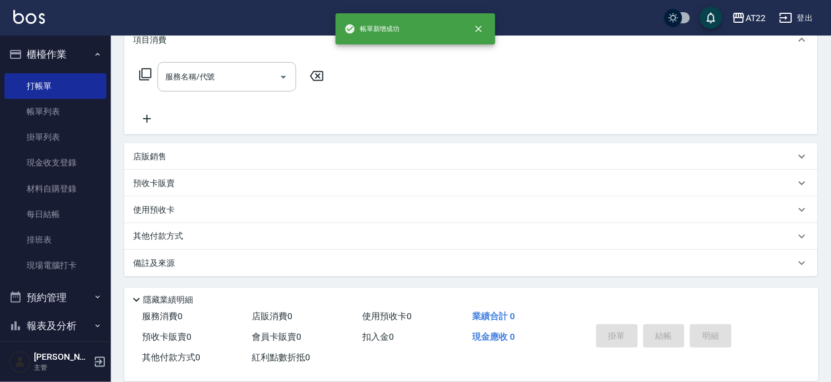
scroll to position [0, 0]
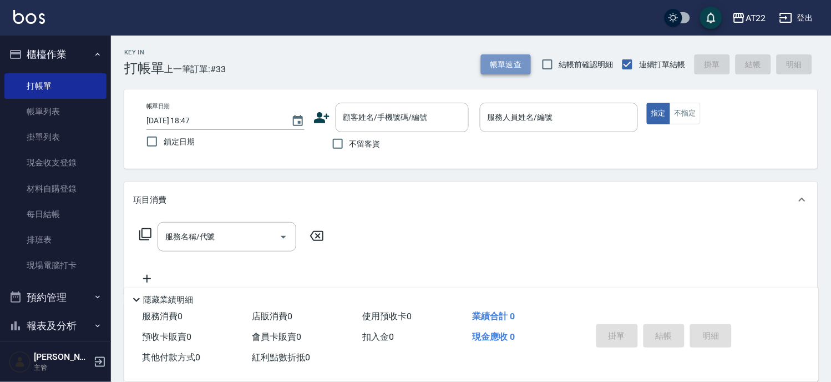
click at [520, 59] on button "帳單速查" at bounding box center [506, 64] width 50 height 21
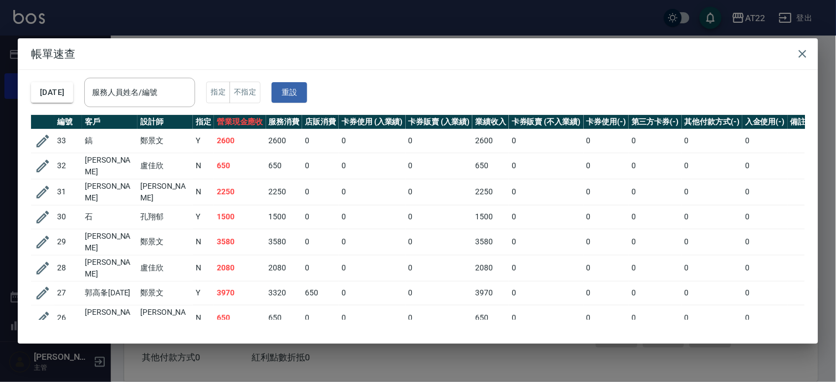
click at [603, 8] on div "帳單速查 2025/08/10 服務人員姓名/編號 服務人員姓名/編號 指定 不指定 重設 編號 客戶 設計師 指定 營業現金應收 服務消費 店販消費 卡券使…" at bounding box center [418, 191] width 836 height 382
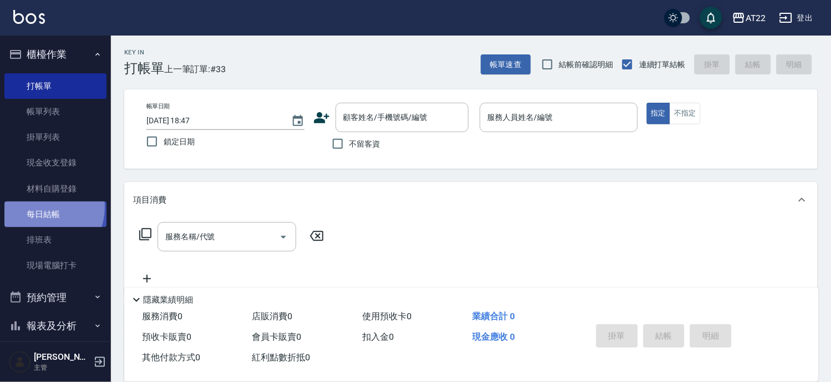
click at [40, 207] on link "每日結帳" at bounding box center [55, 214] width 102 height 26
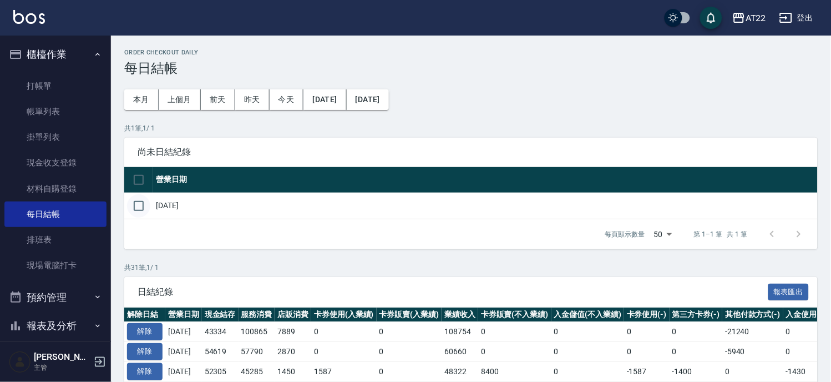
click at [136, 210] on input "checkbox" at bounding box center [138, 205] width 23 height 23
checkbox input "true"
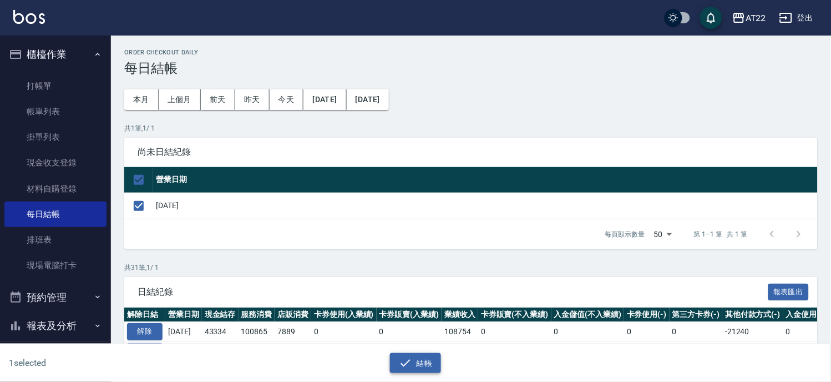
click at [399, 359] on icon "button" at bounding box center [405, 362] width 13 height 13
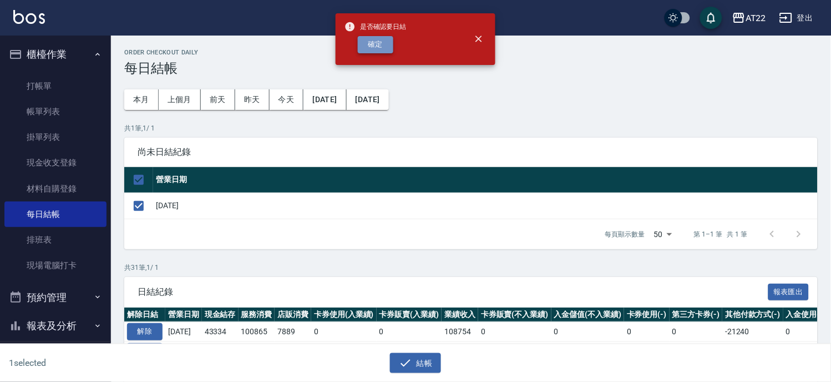
click at [388, 41] on button "確定" at bounding box center [375, 44] width 35 height 17
checkbox input "false"
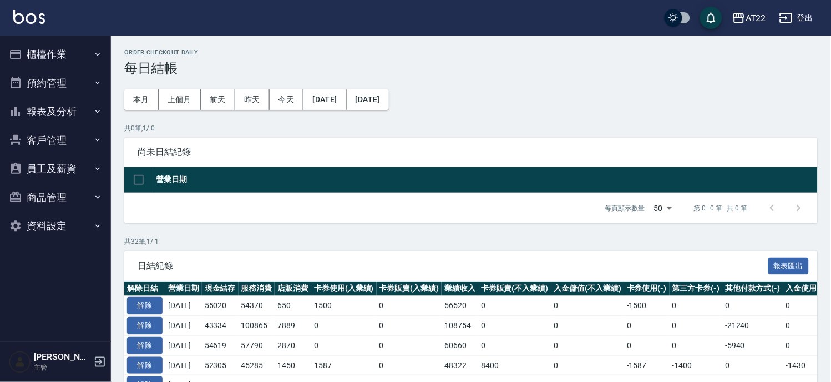
click at [67, 54] on button "櫃檯作業" at bounding box center [55, 54] width 102 height 29
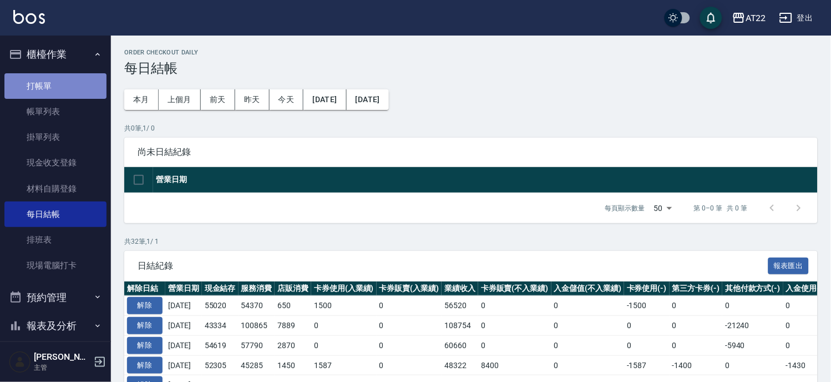
click at [64, 95] on link "打帳單" at bounding box center [55, 86] width 102 height 26
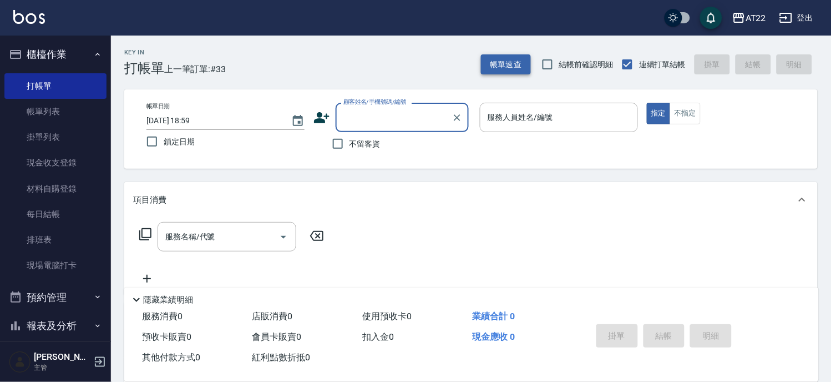
click at [512, 58] on button "帳單速查" at bounding box center [506, 64] width 50 height 21
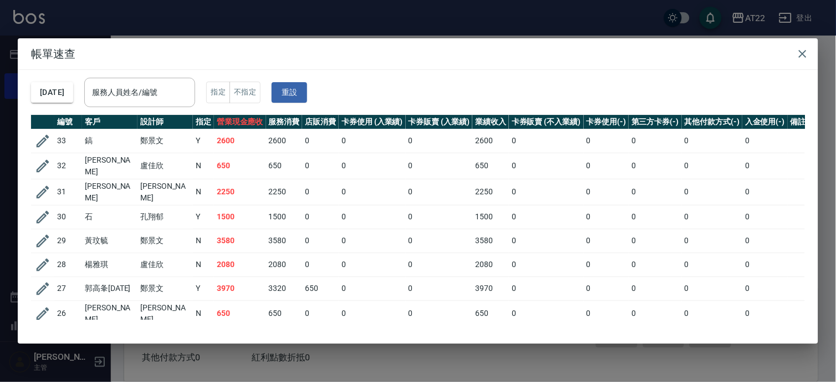
click at [235, 357] on div "帳單速查 [DATE] 服務人員姓名/編號 服務人員姓名/編號 指定 不指定 重設 編號 客戶 設計師 指定 營業現金應收 服務消費 店販消費 卡券使用 (入…" at bounding box center [418, 191] width 836 height 382
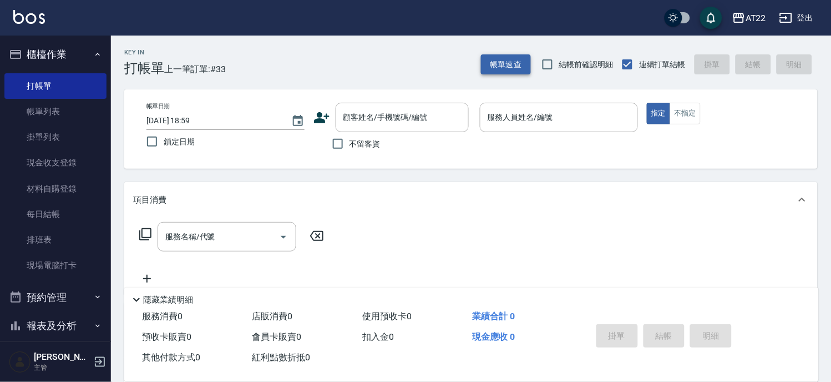
click at [497, 64] on button "帳單速查" at bounding box center [506, 64] width 50 height 21
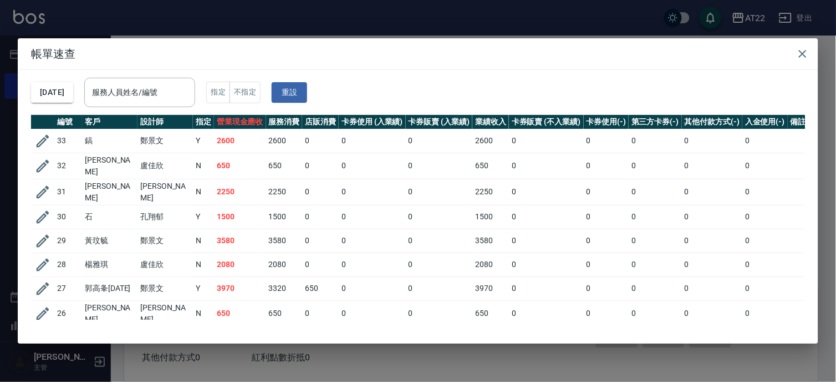
click at [253, 370] on div "帳單速查 2025/08/10 服務人員姓名/編號 服務人員姓名/編號 指定 不指定 重設 編號 客戶 設計師 指定 營業現金應收 服務消費 店販消費 卡券使…" at bounding box center [418, 191] width 836 height 382
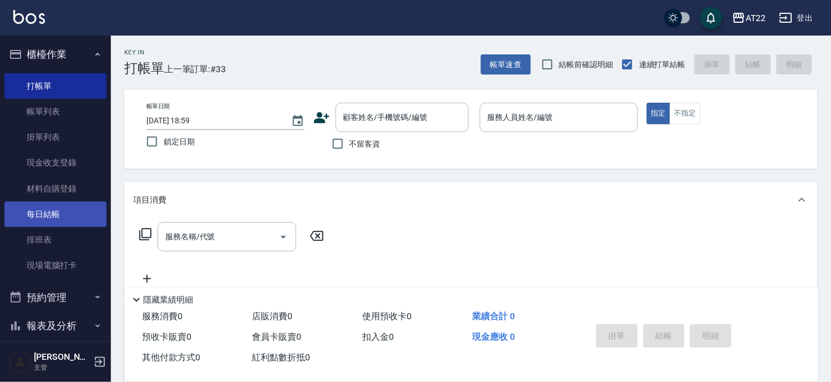
click at [53, 209] on link "每日結帳" at bounding box center [55, 214] width 102 height 26
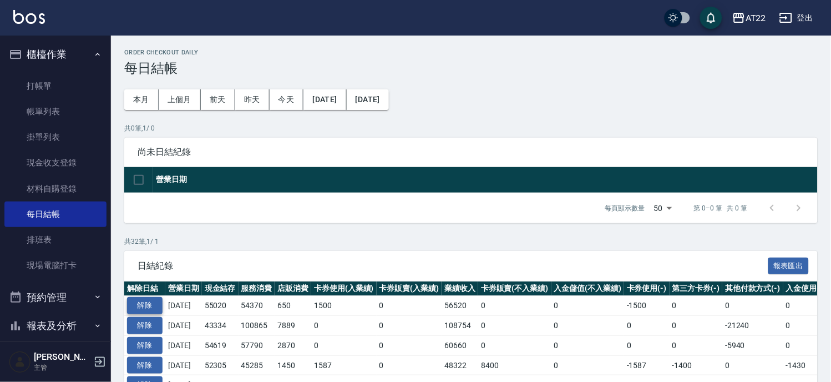
click at [143, 303] on button "解除" at bounding box center [144, 305] width 35 height 17
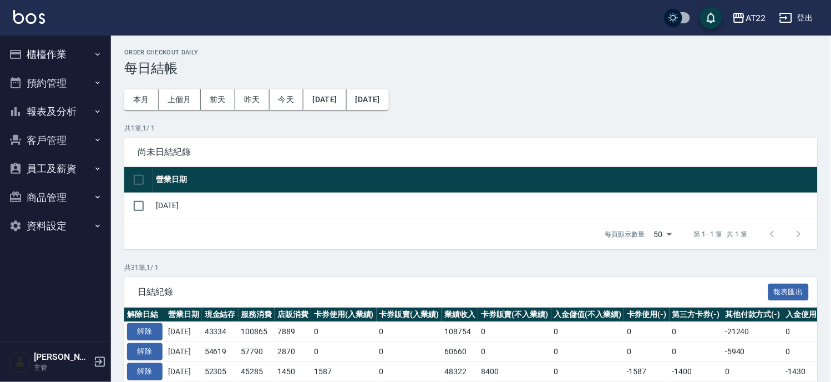
click at [65, 54] on button "櫃檯作業" at bounding box center [55, 54] width 102 height 29
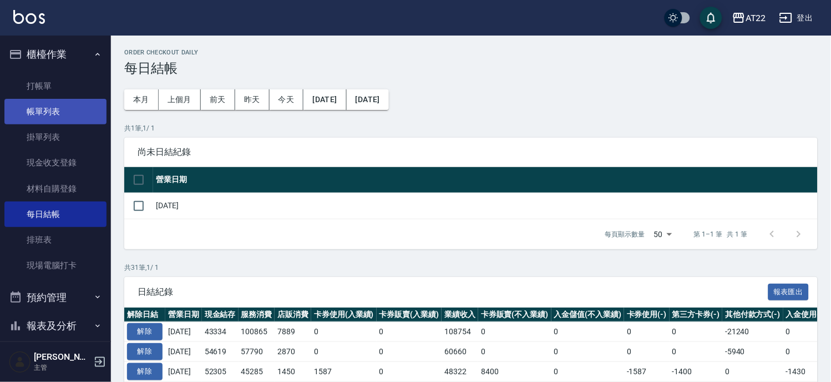
click at [47, 101] on link "帳單列表" at bounding box center [55, 112] width 102 height 26
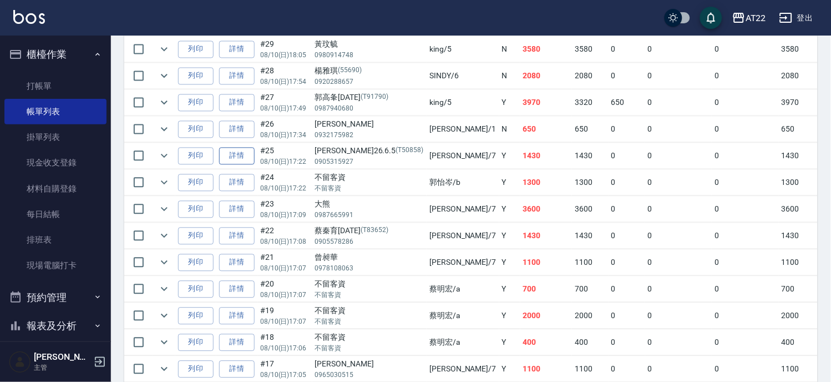
scroll to position [492, 0]
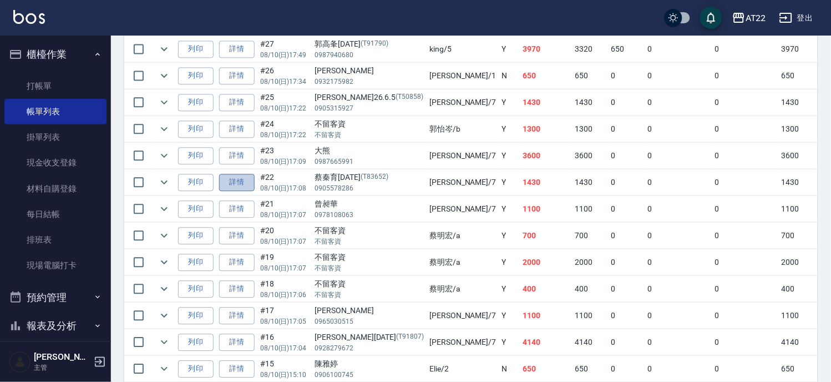
click at [231, 187] on link "詳情" at bounding box center [236, 182] width 35 height 17
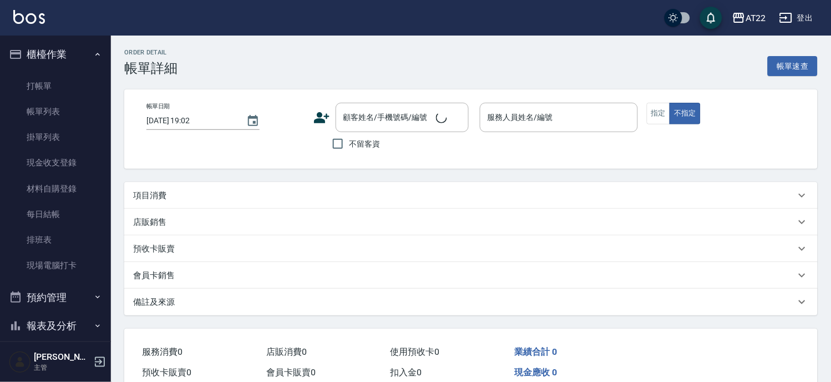
type input "[DATE] 17:08"
type input "[PERSON_NAME]-7"
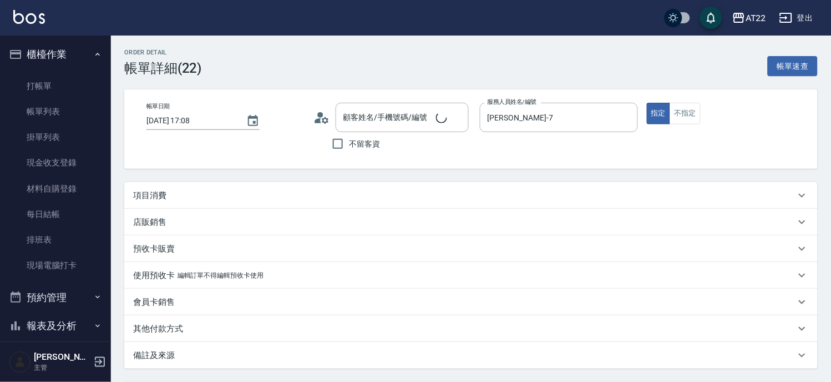
type input "蔡秦育26.7.29/0905578286/T83652"
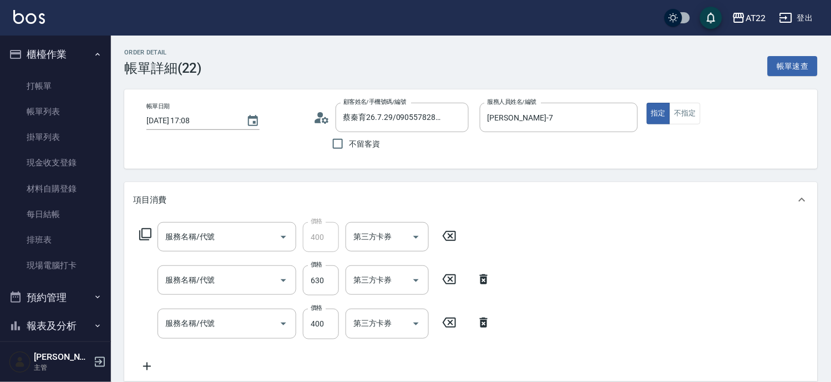
type input "側邊燙貼(3001)"
type input "剪髮(500)"
type input "有機洗髮(0)"
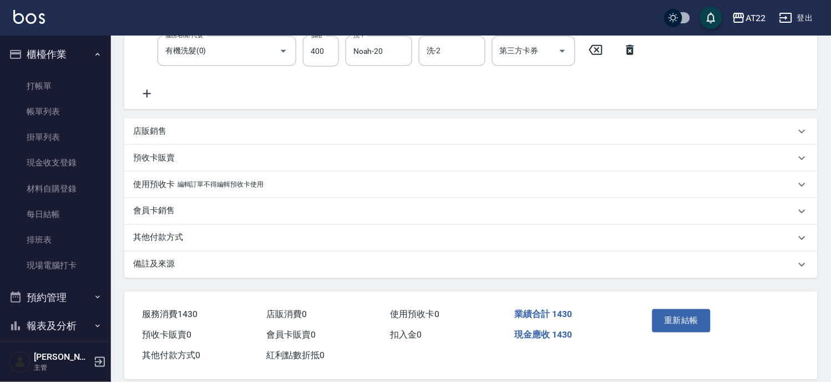
scroll to position [286, 0]
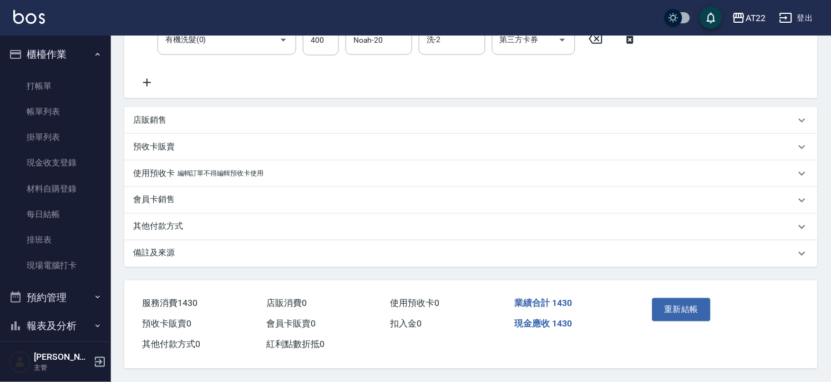
click at [193, 221] on div "其他付款方式" at bounding box center [464, 227] width 662 height 12
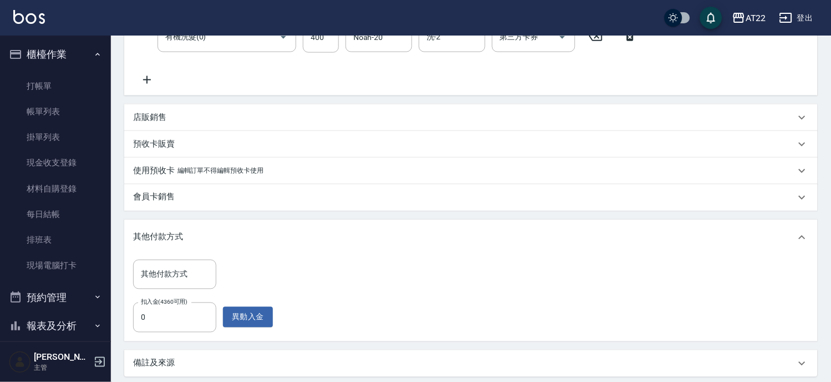
click at [250, 328] on div "扣入金(4360可用) 0 扣入金(4360可用) 異動入金" at bounding box center [203, 317] width 140 height 30
click at [154, 307] on input "0" at bounding box center [174, 317] width 83 height 30
click at [242, 308] on button "異動入金" at bounding box center [248, 317] width 50 height 21
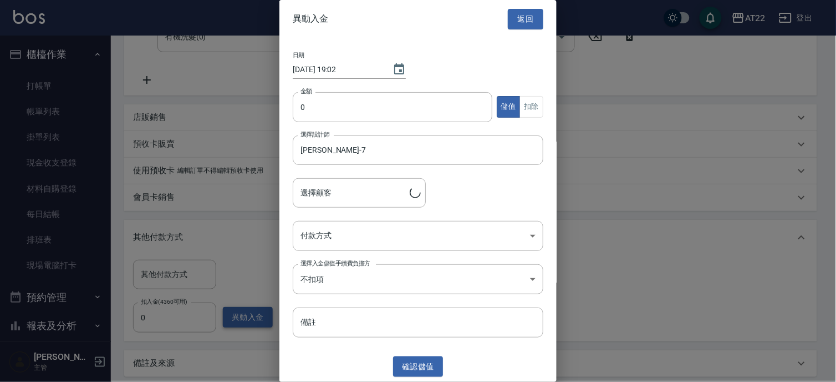
type input "蔡秦育26.7.29/0905578286/T83652"
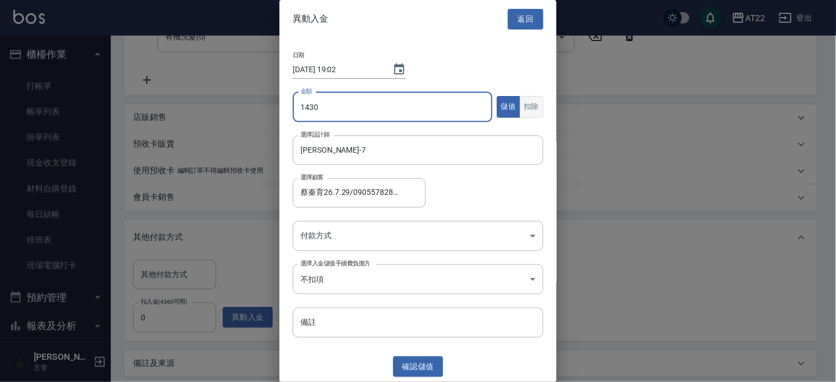
type input "1430"
click at [531, 106] on button "扣除" at bounding box center [532, 107] width 24 height 22
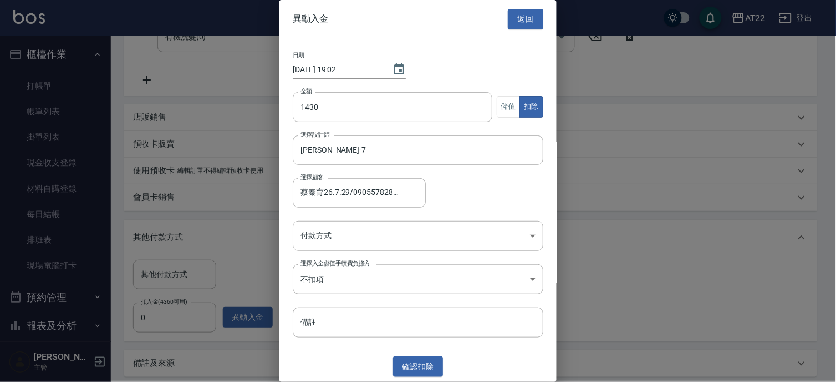
click at [547, 24] on div "異動入金 返回" at bounding box center [418, 19] width 277 height 38
click at [522, 17] on button "返回" at bounding box center [525, 19] width 35 height 21
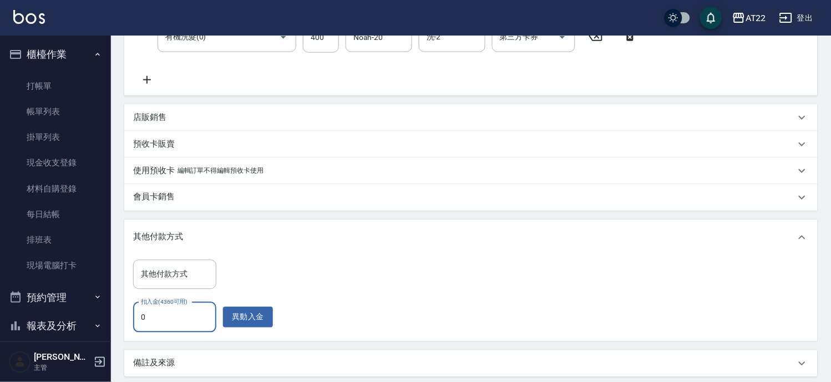
click at [146, 314] on input "0" at bounding box center [174, 317] width 83 height 30
type input "1430"
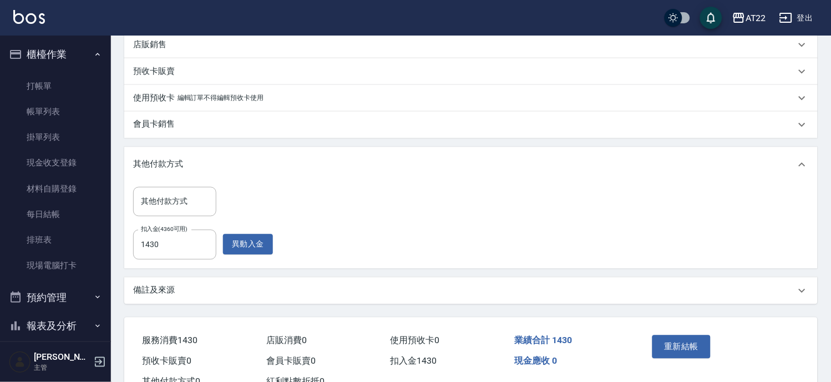
scroll to position [398, 0]
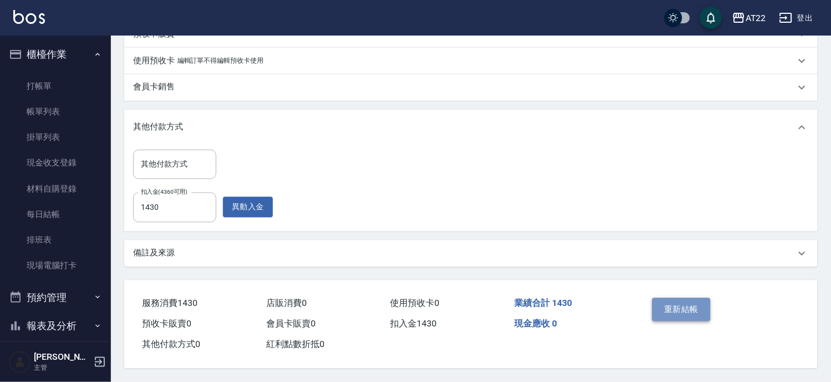
click at [680, 308] on button "重新結帳" at bounding box center [681, 309] width 59 height 23
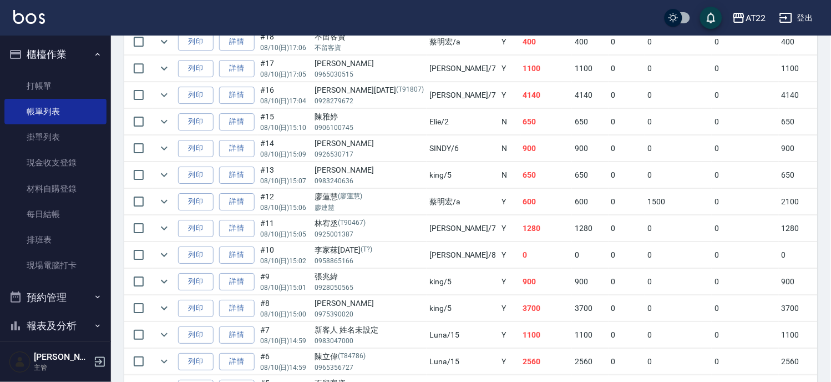
scroll to position [616, 0]
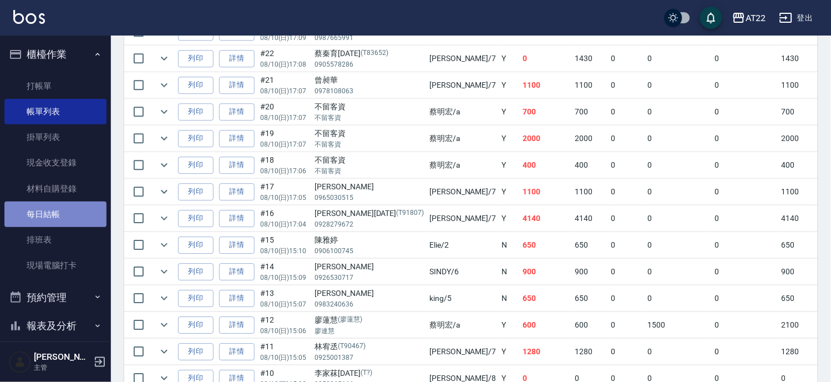
click at [58, 207] on link "每日結帳" at bounding box center [55, 214] width 102 height 26
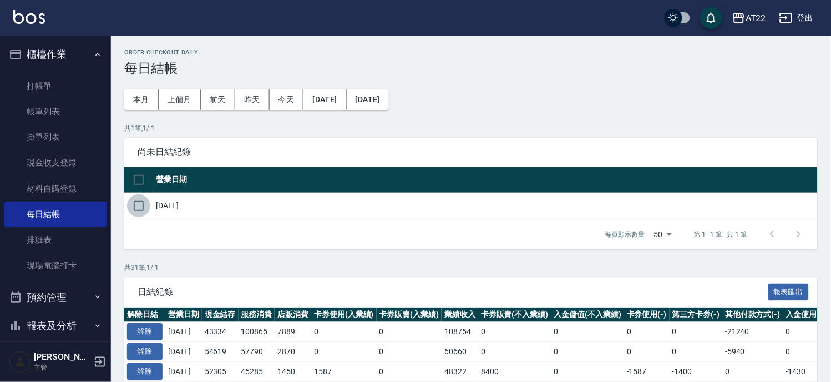
click at [143, 205] on input "checkbox" at bounding box center [138, 205] width 23 height 23
checkbox input "true"
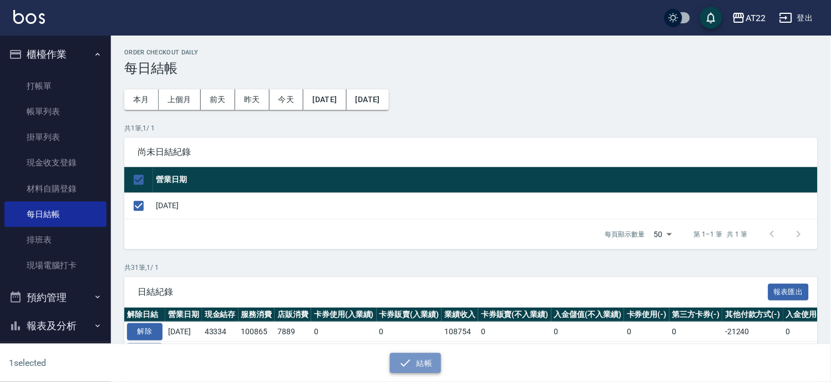
click at [433, 361] on button "結帳" at bounding box center [416, 363] width 52 height 21
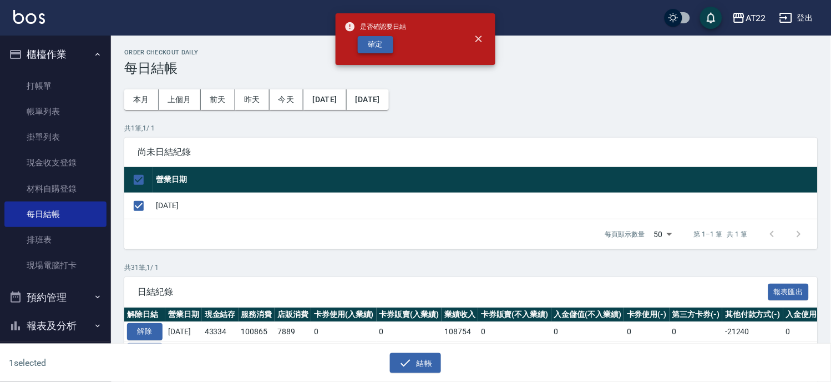
click at [390, 51] on button "確定" at bounding box center [375, 44] width 35 height 17
checkbox input "false"
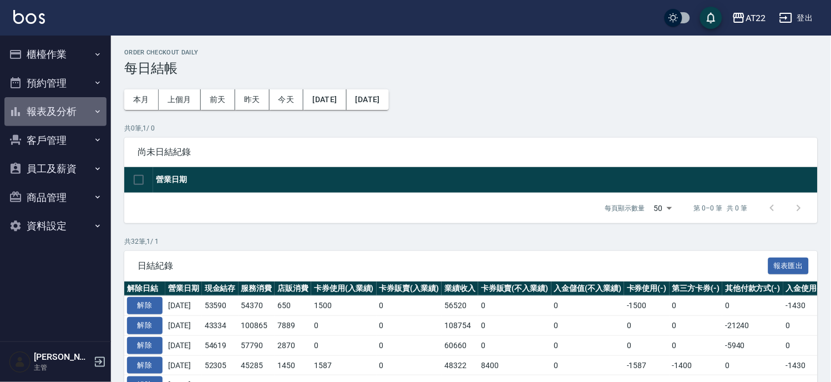
click at [82, 109] on button "報表及分析" at bounding box center [55, 111] width 102 height 29
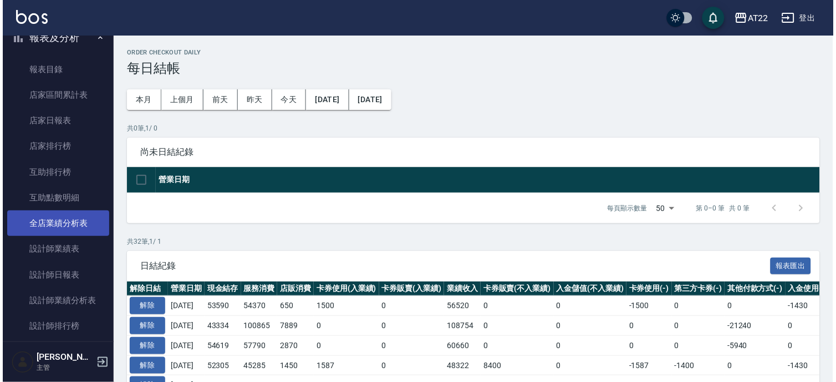
scroll to position [123, 0]
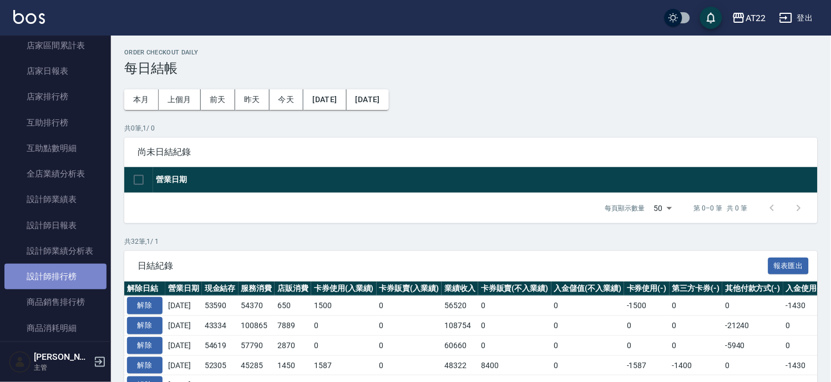
click at [82, 270] on link "設計師排行榜" at bounding box center [55, 276] width 102 height 26
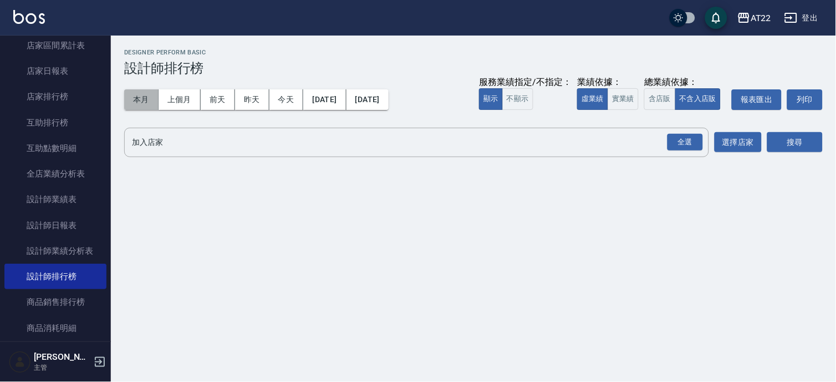
click at [144, 100] on button "本月" at bounding box center [141, 99] width 34 height 21
click at [674, 145] on div "全選" at bounding box center [685, 142] width 35 height 17
click at [779, 148] on button "搜尋" at bounding box center [795, 143] width 55 height 21
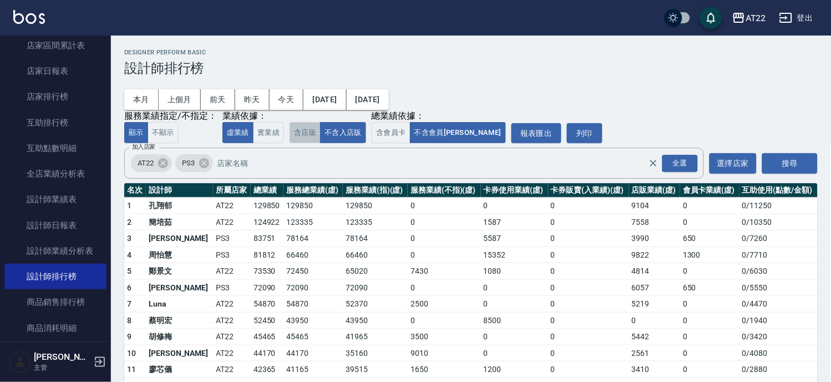
click at [307, 134] on button "含店販" at bounding box center [305, 133] width 31 height 22
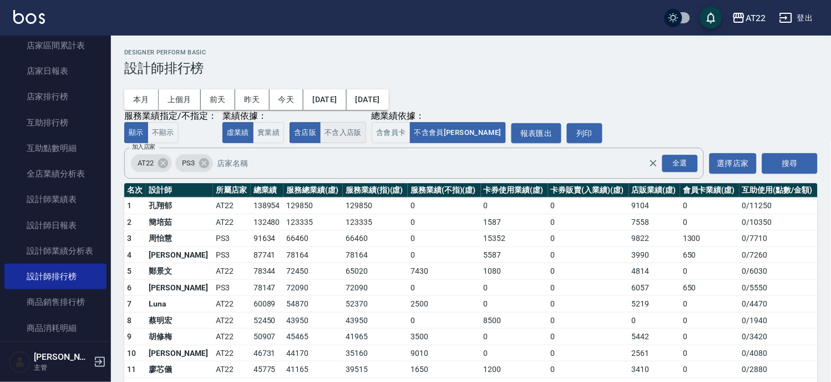
click at [334, 132] on button "不含入店販" at bounding box center [343, 133] width 46 height 22
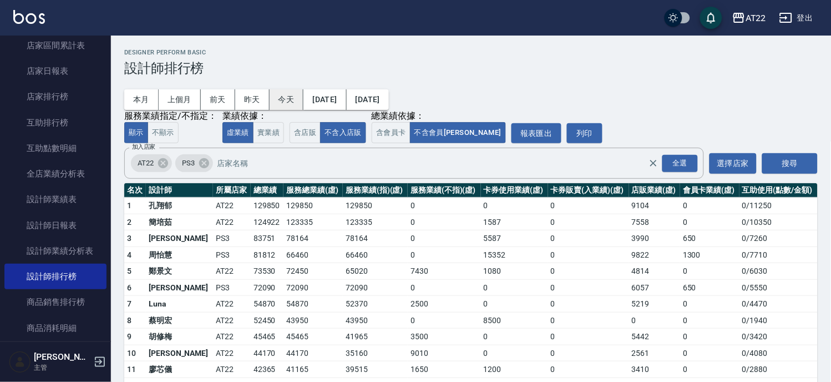
click at [275, 93] on button "今天" at bounding box center [287, 99] width 34 height 21
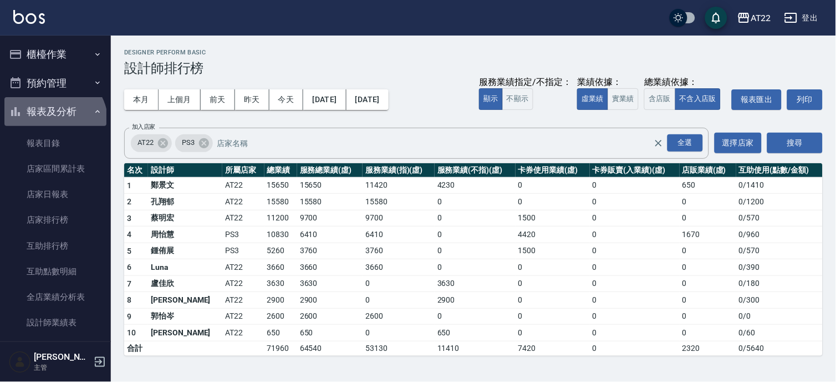
click at [52, 123] on button "報表及分析" at bounding box center [55, 111] width 102 height 29
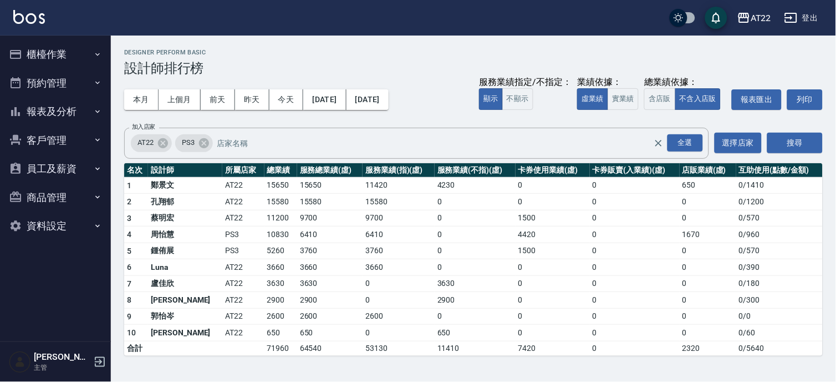
click at [54, 146] on button "客戶管理" at bounding box center [55, 140] width 102 height 29
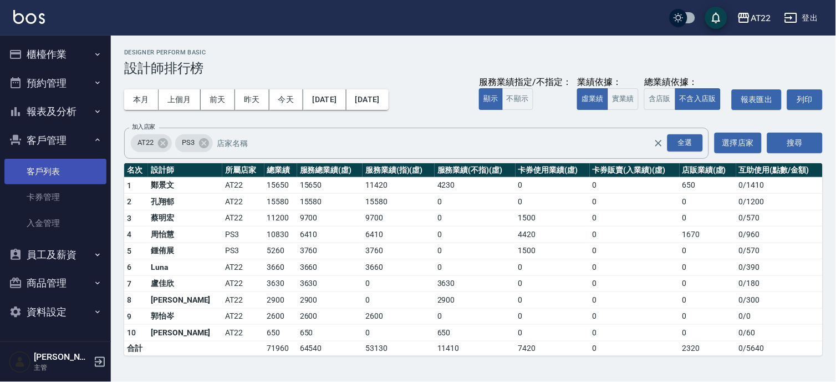
click at [48, 173] on link "客戶列表" at bounding box center [55, 172] width 102 height 26
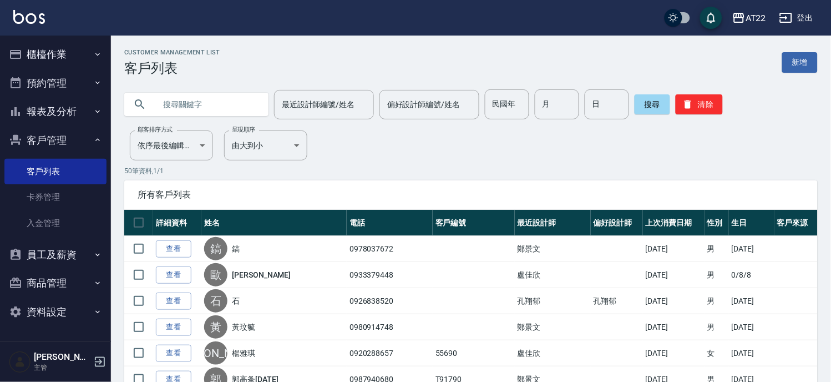
click at [186, 103] on input "text" at bounding box center [207, 104] width 104 height 30
type input "0938157131"
